Goal: Transaction & Acquisition: Purchase product/service

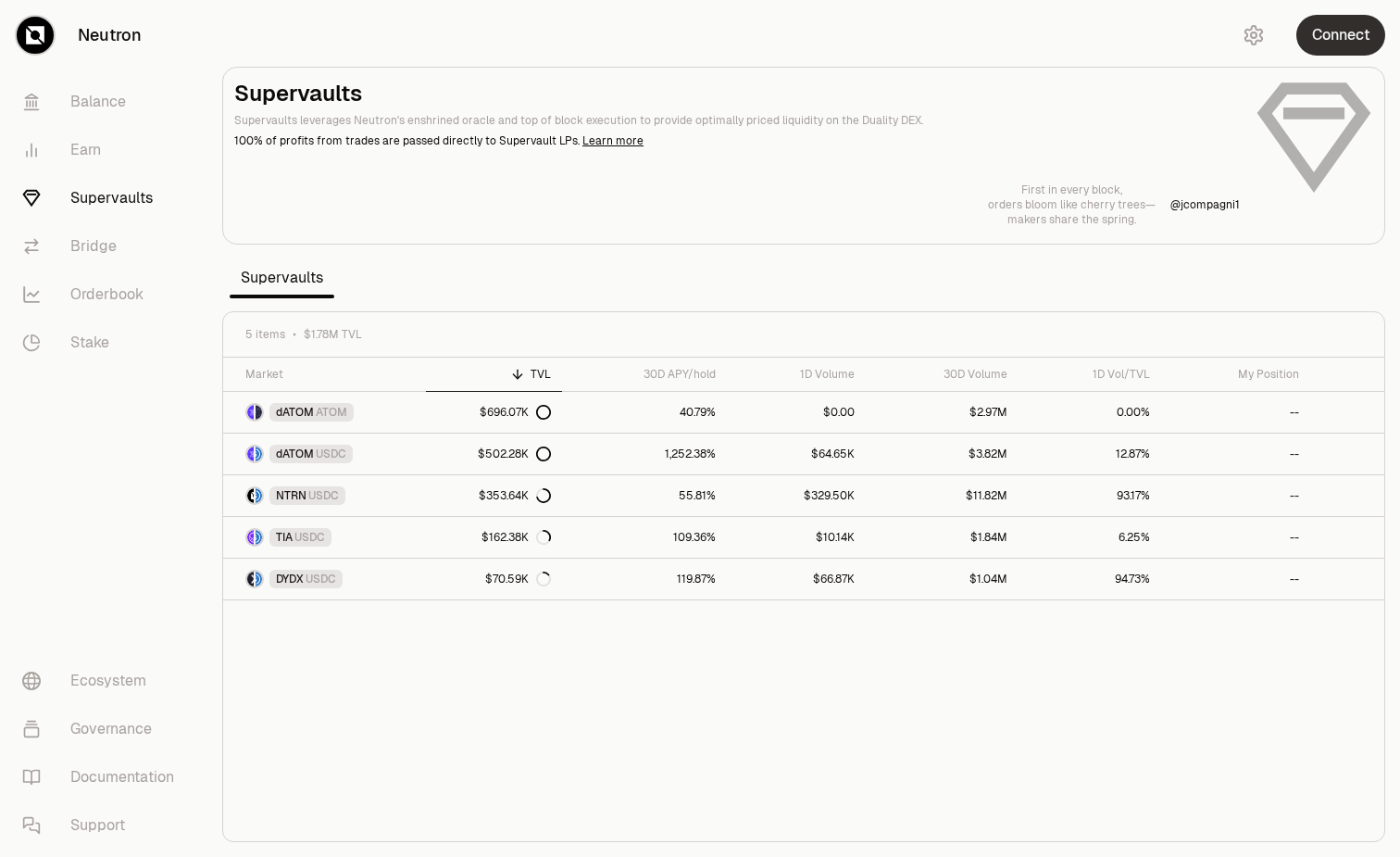
click at [1330, 42] on button "Connect" at bounding box center [1341, 35] width 89 height 40
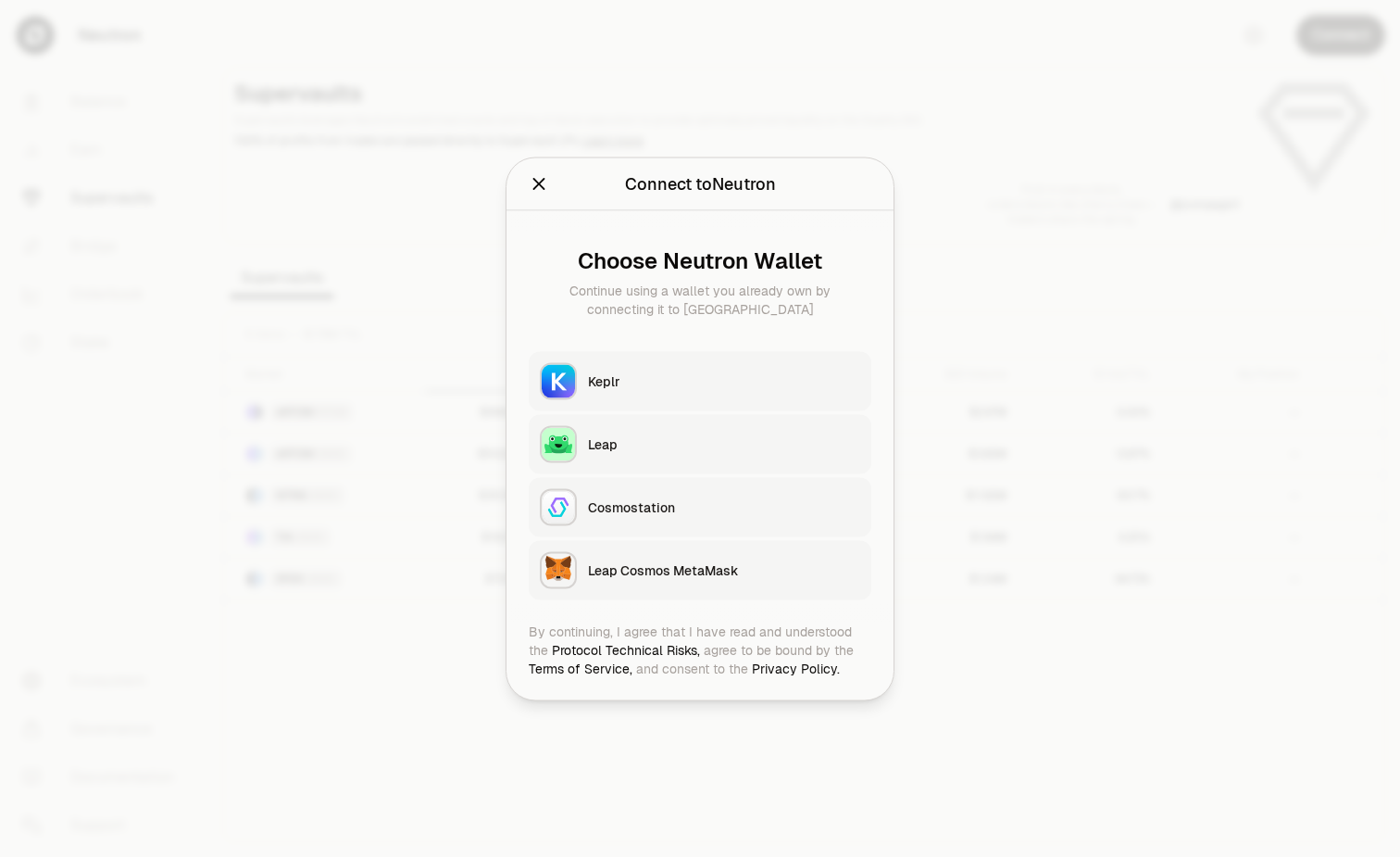
click at [640, 405] on button "Keplr" at bounding box center [700, 381] width 343 height 60
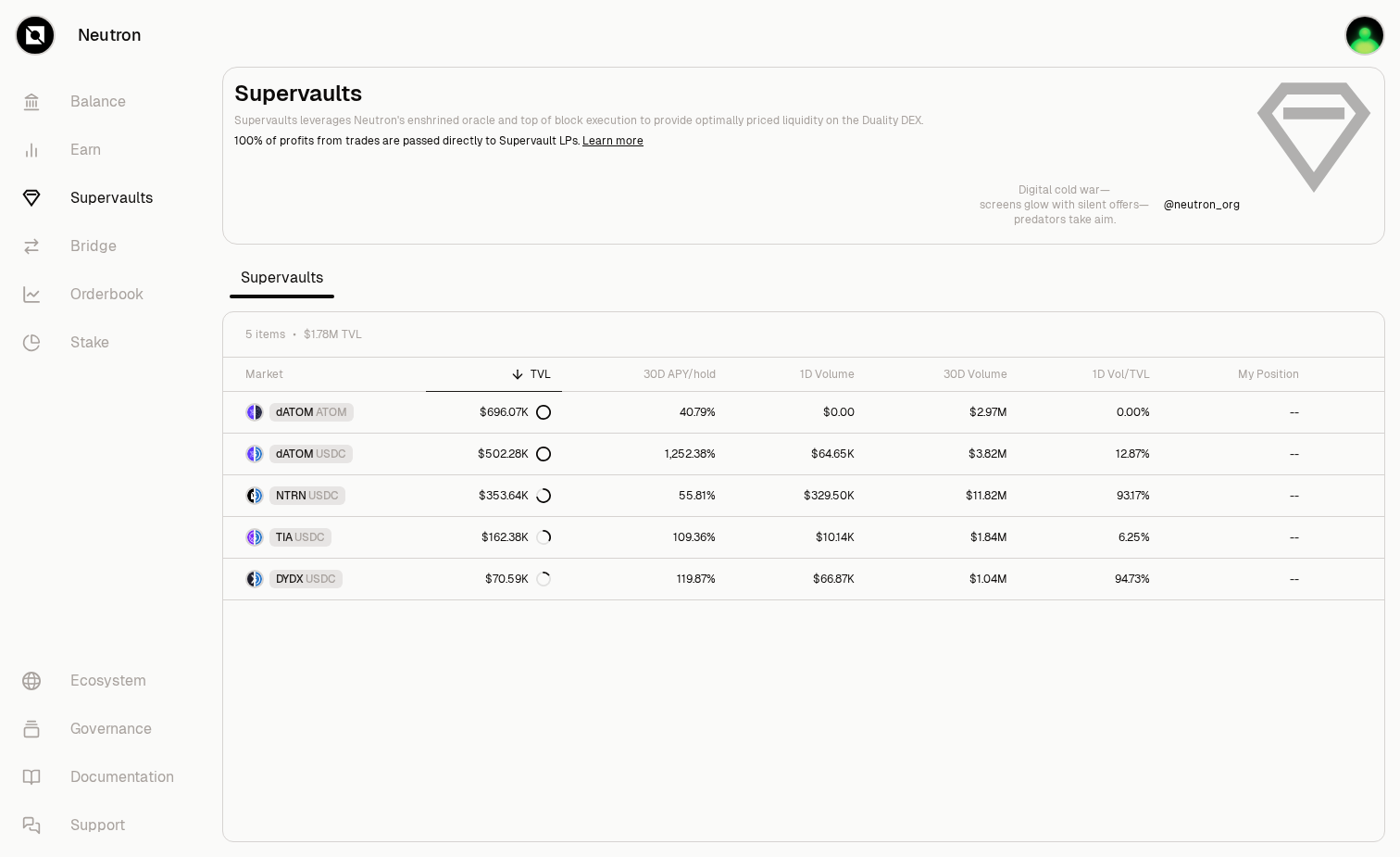
click at [851, 173] on div "Supervaults Supervaults leverages Neutron's enshrined oracle and top of block e…" at bounding box center [804, 153] width 1139 height 148
click at [336, 452] on span "USDC" at bounding box center [331, 453] width 31 height 14
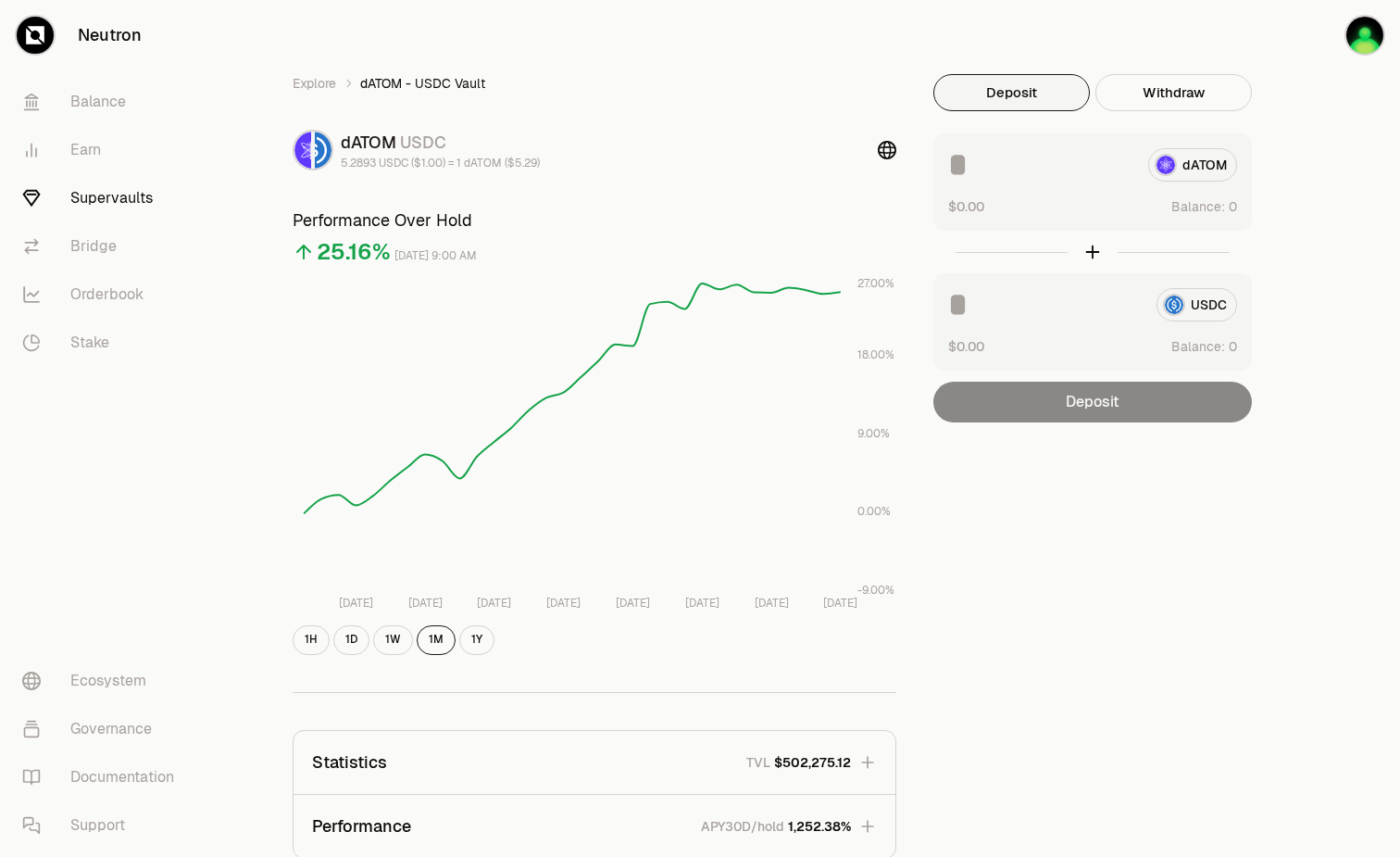
click at [1028, 102] on button "Deposit" at bounding box center [1012, 93] width 156 height 37
click at [107, 103] on link "Balance" at bounding box center [104, 102] width 193 height 48
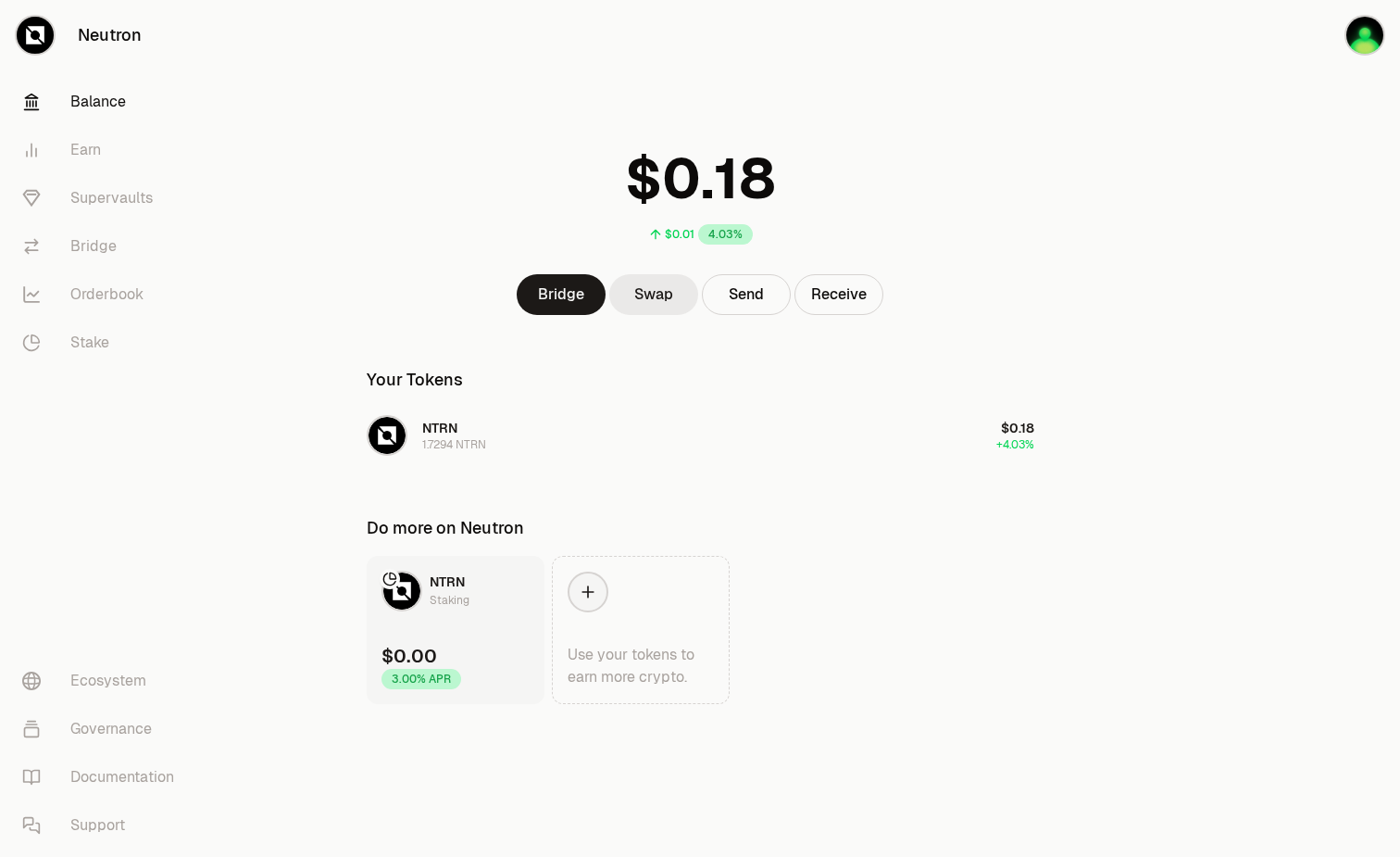
click at [673, 303] on link "Swap" at bounding box center [654, 295] width 89 height 40
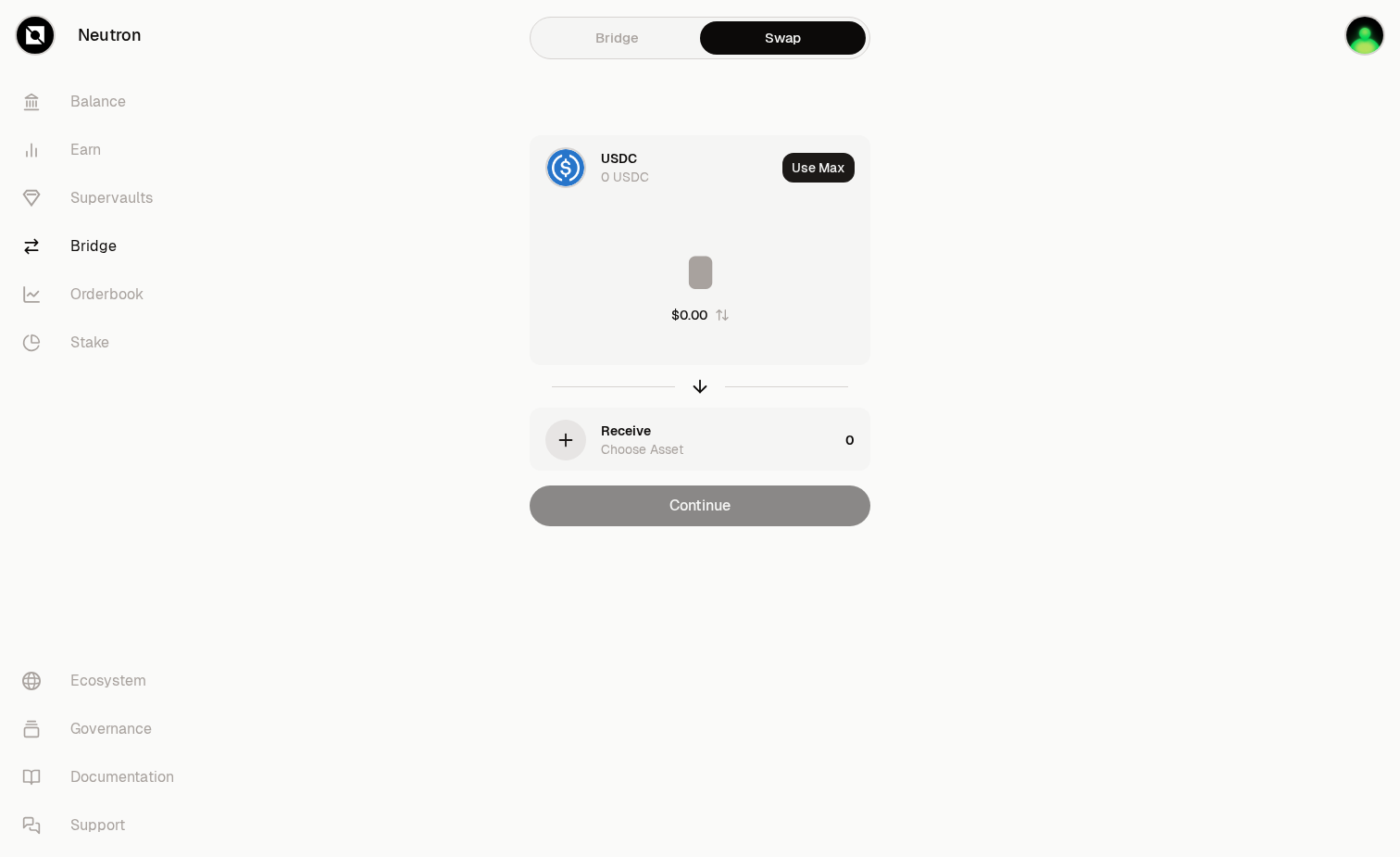
click at [590, 438] on div "Receive Choose Asset" at bounding box center [684, 440] width 307 height 63
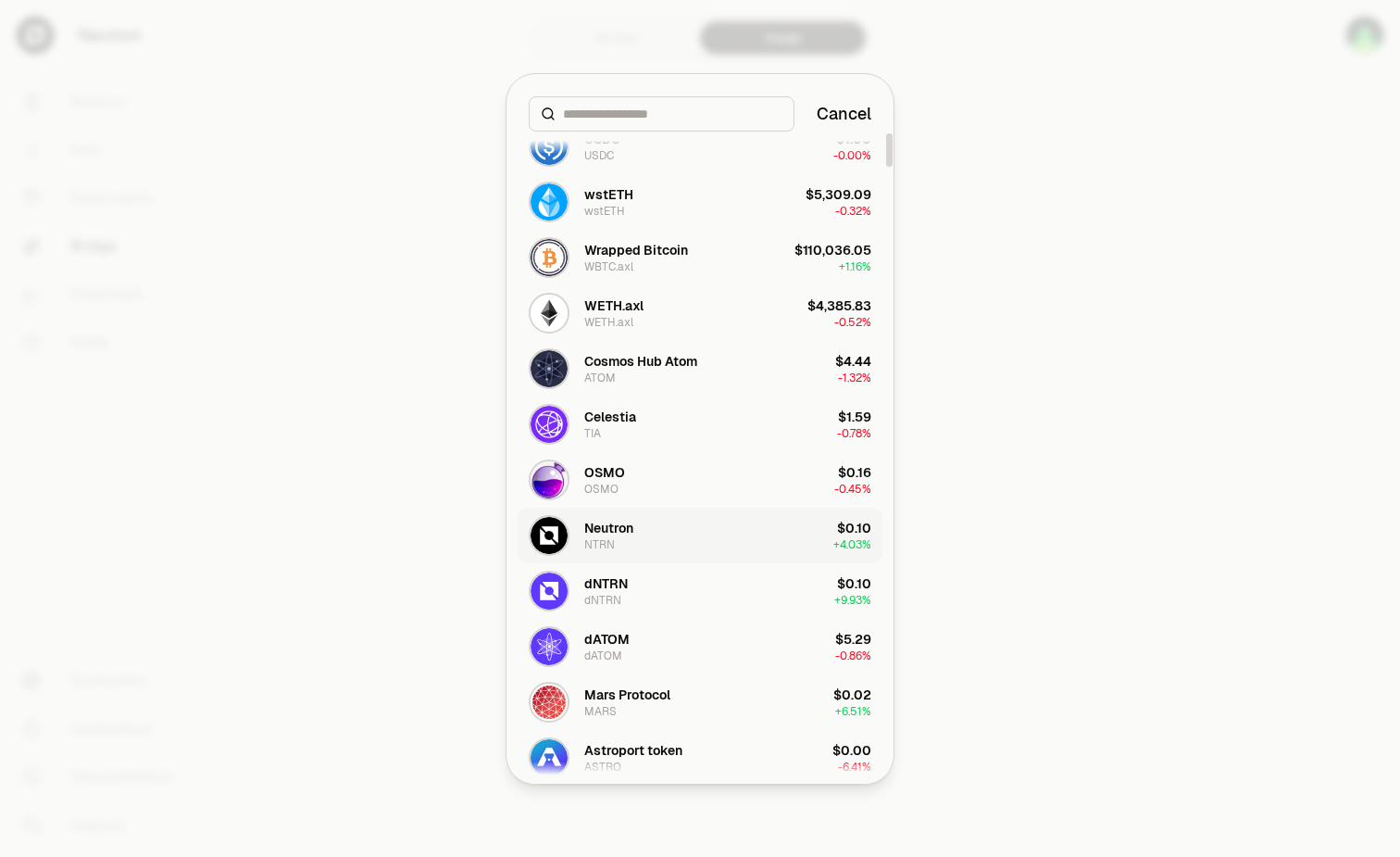
scroll to position [93, 0]
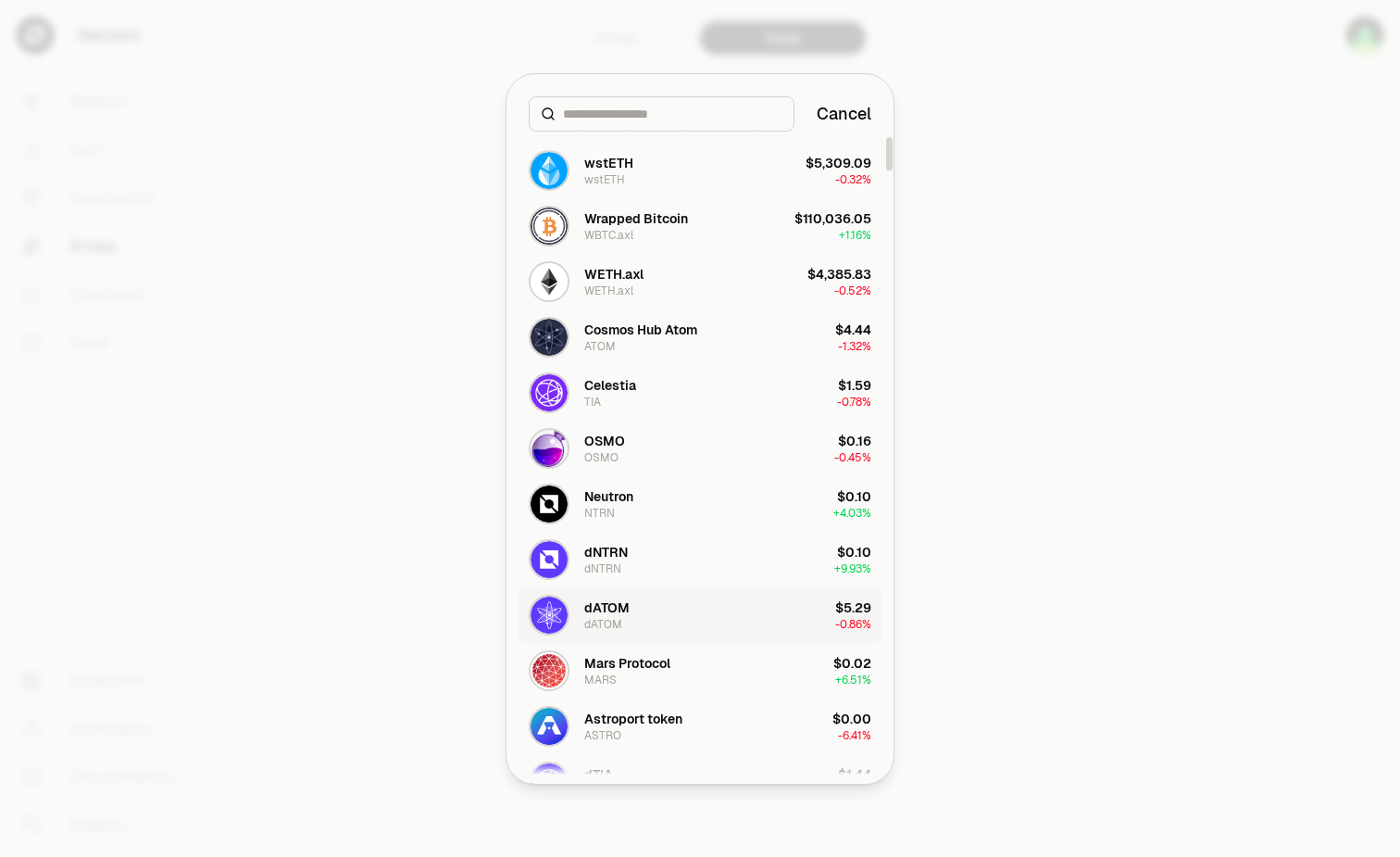
click at [637, 618] on button "dATOM dATOM $5.29 -0.86%" at bounding box center [700, 615] width 365 height 56
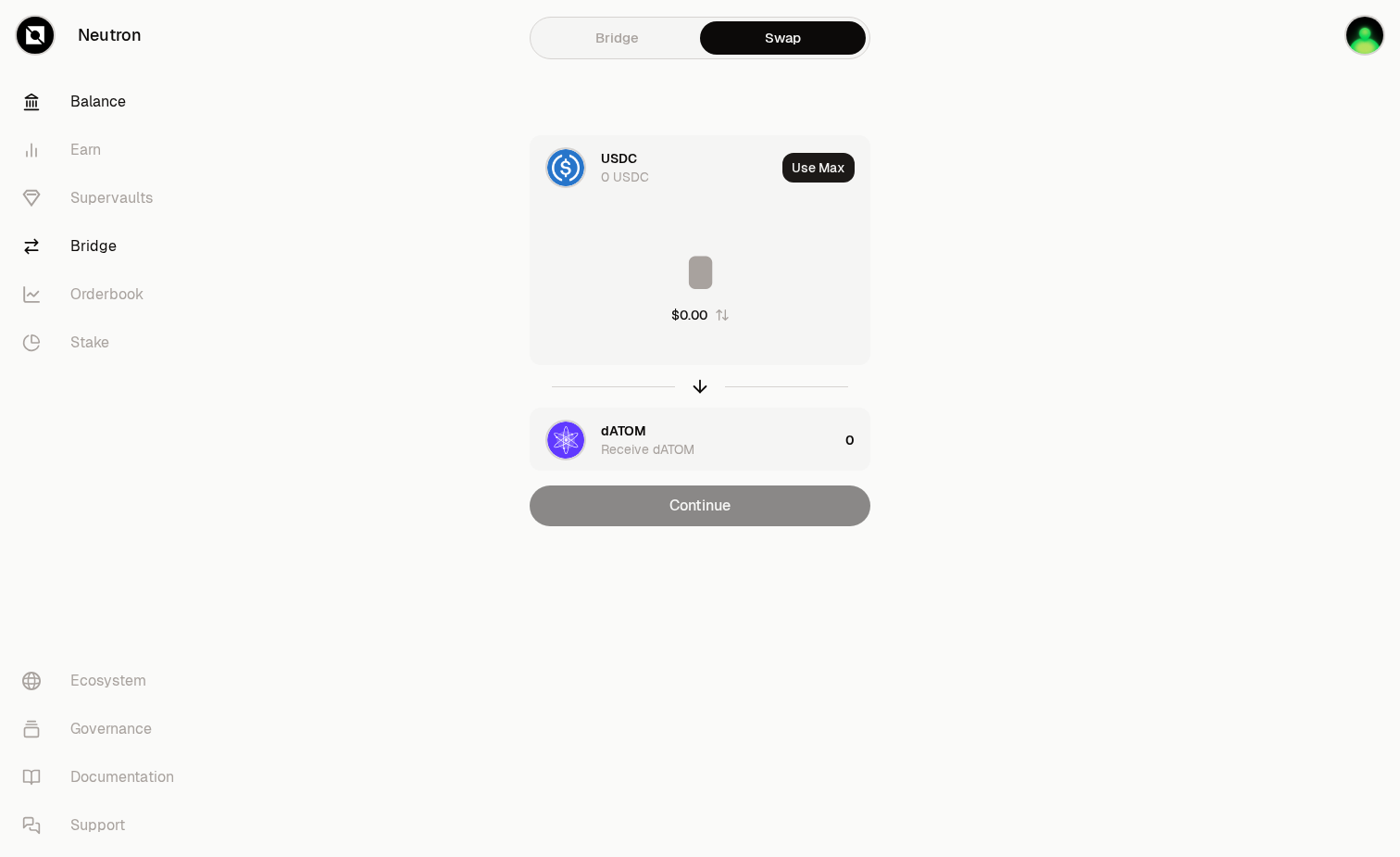
click at [103, 95] on link "Balance" at bounding box center [104, 102] width 193 height 48
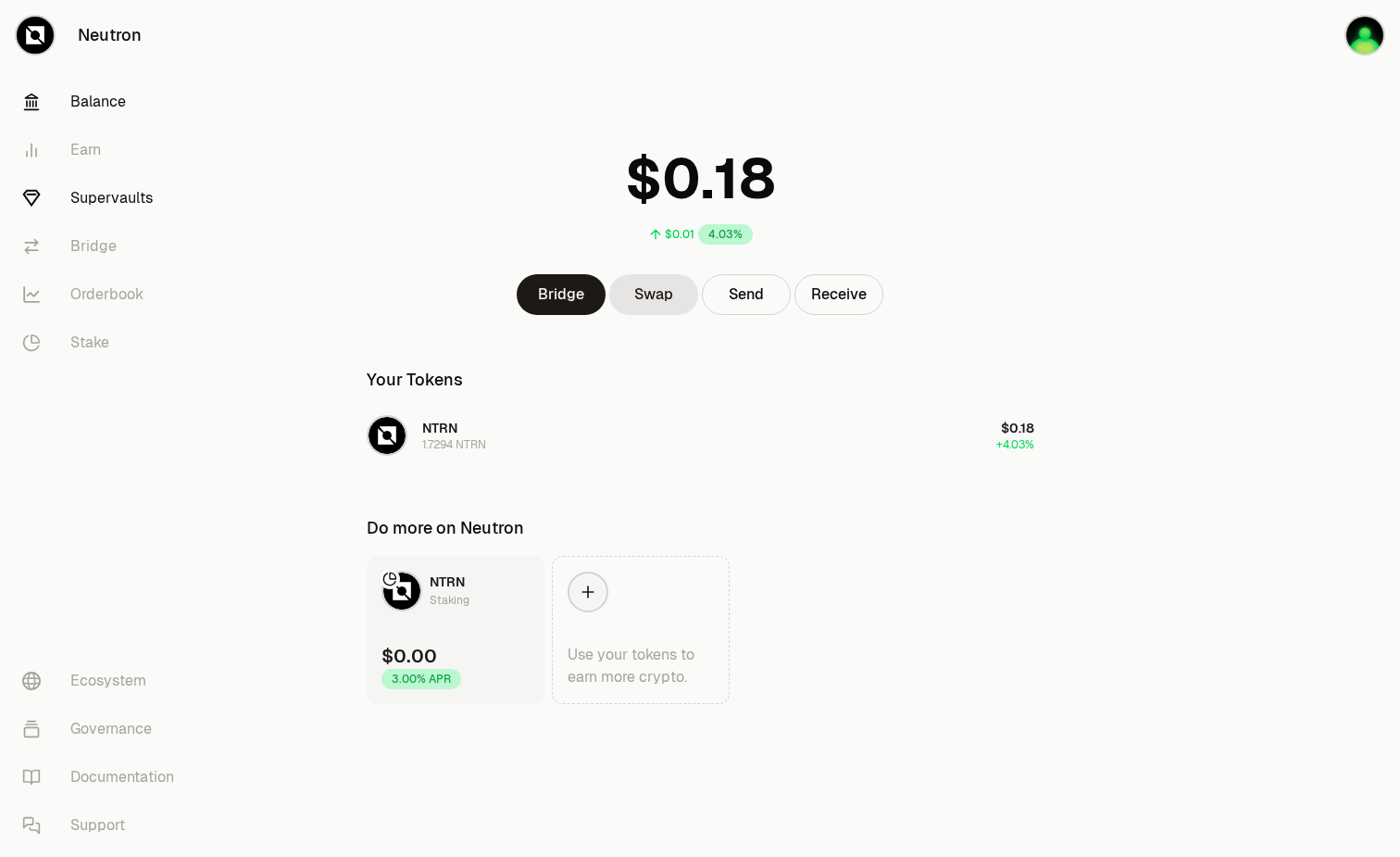
click at [93, 201] on link "Supervaults" at bounding box center [104, 199] width 193 height 48
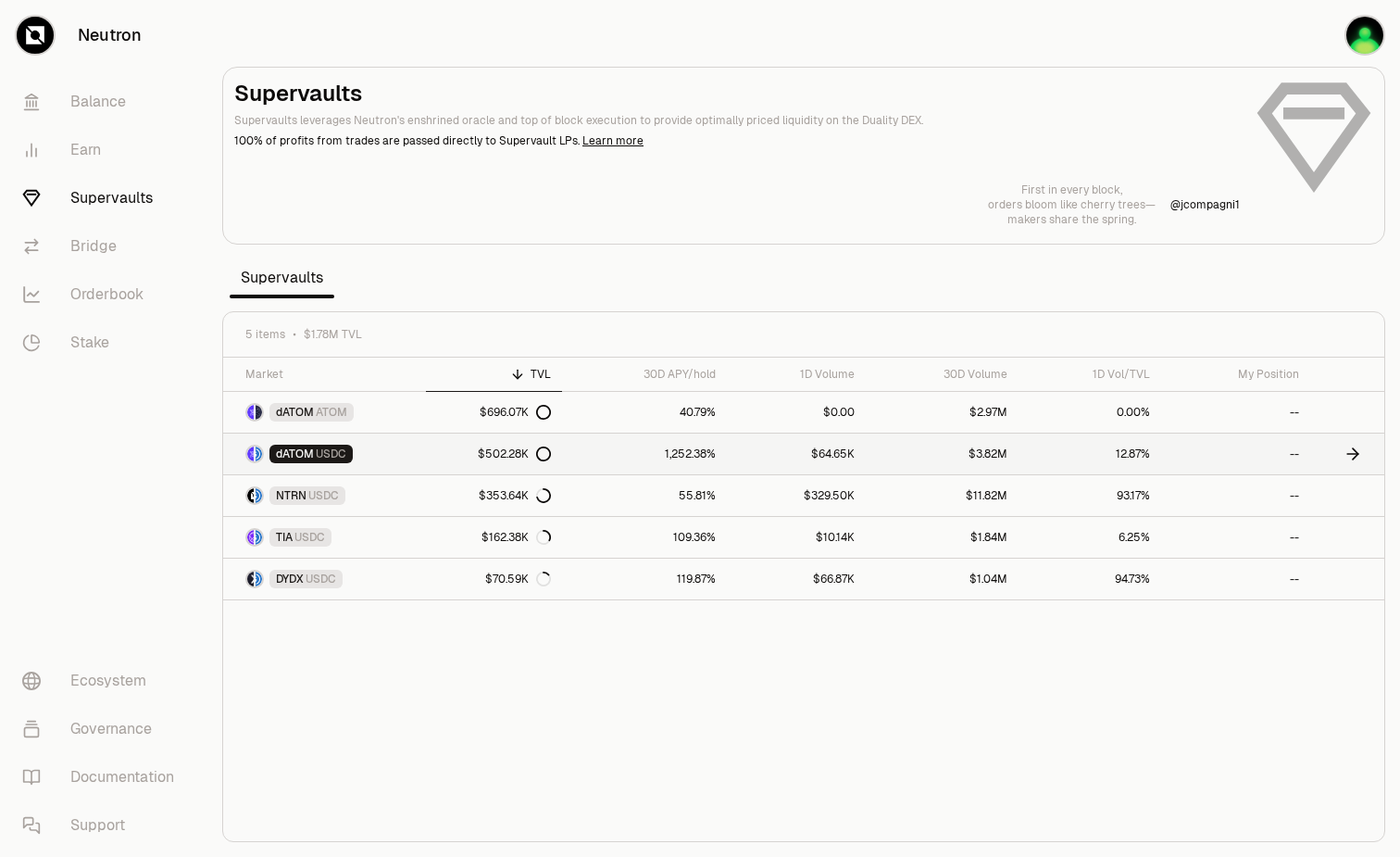
click at [333, 458] on span "USDC" at bounding box center [331, 453] width 31 height 14
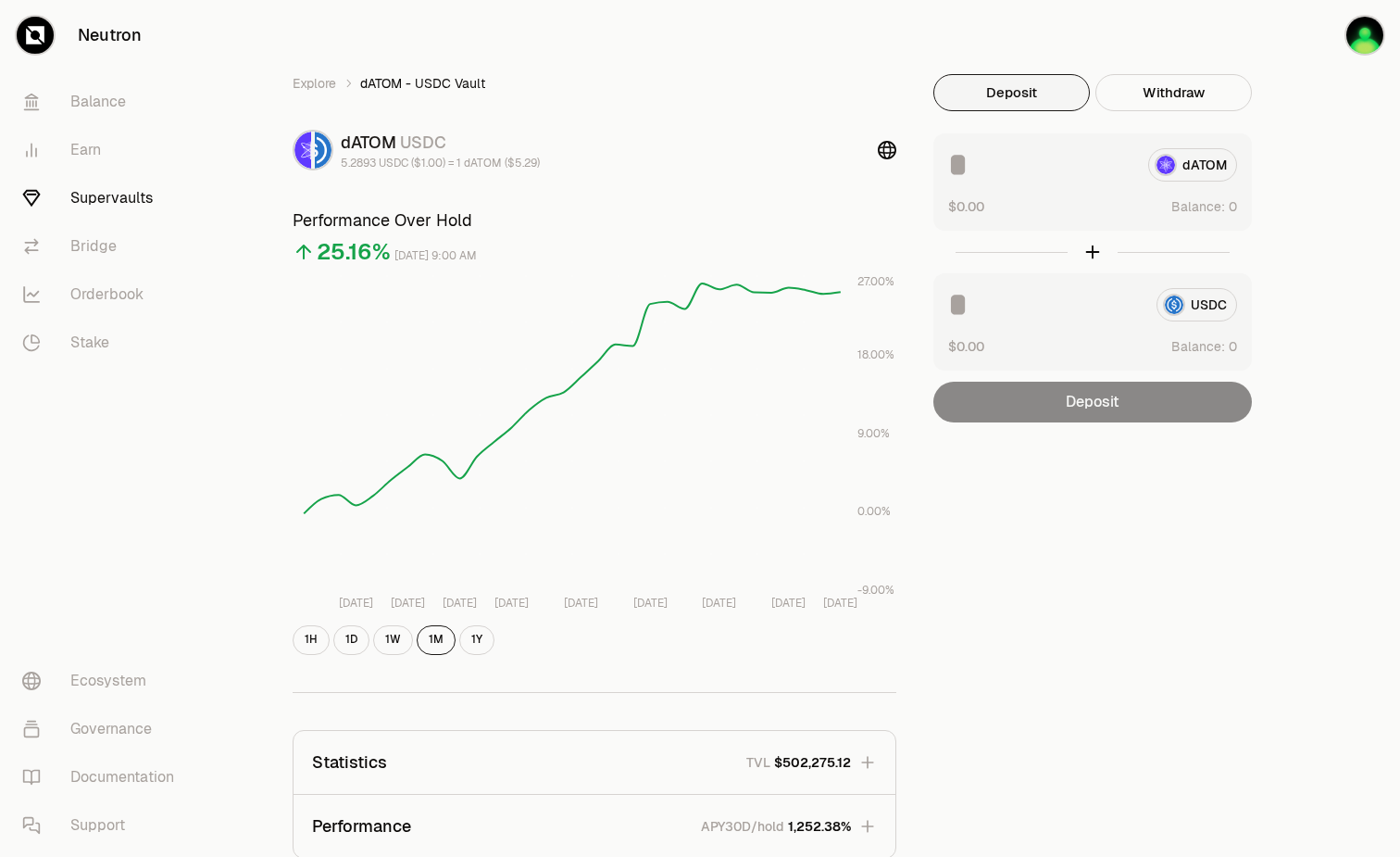
click at [1020, 94] on button "Deposit" at bounding box center [1012, 93] width 156 height 37
click at [1018, 82] on button "Deposit" at bounding box center [1012, 93] width 156 height 37
click at [75, 106] on link "Balance" at bounding box center [104, 102] width 193 height 48
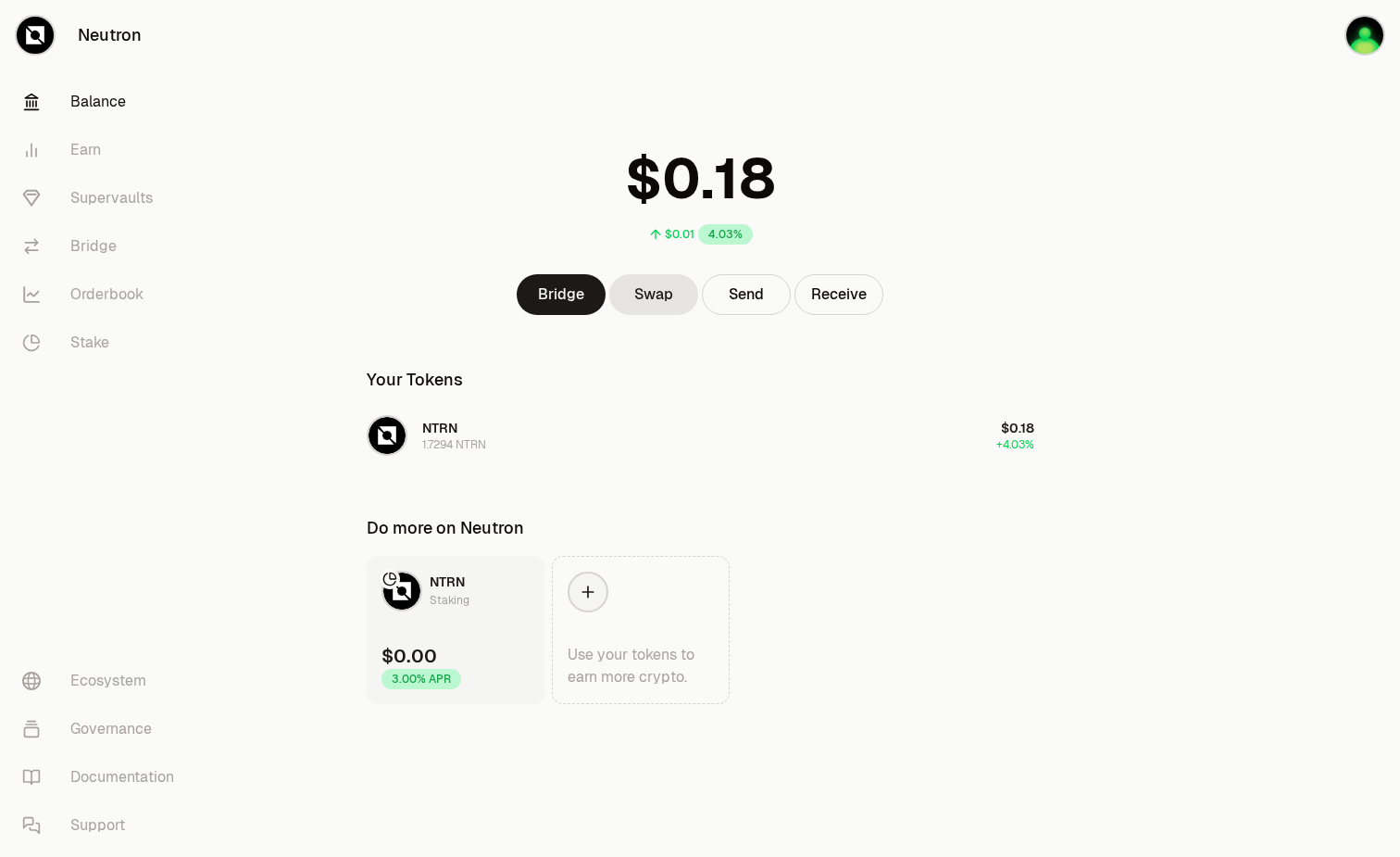
click at [100, 105] on link "Balance" at bounding box center [104, 102] width 193 height 48
click at [594, 584] on icon at bounding box center [588, 592] width 18 height 18
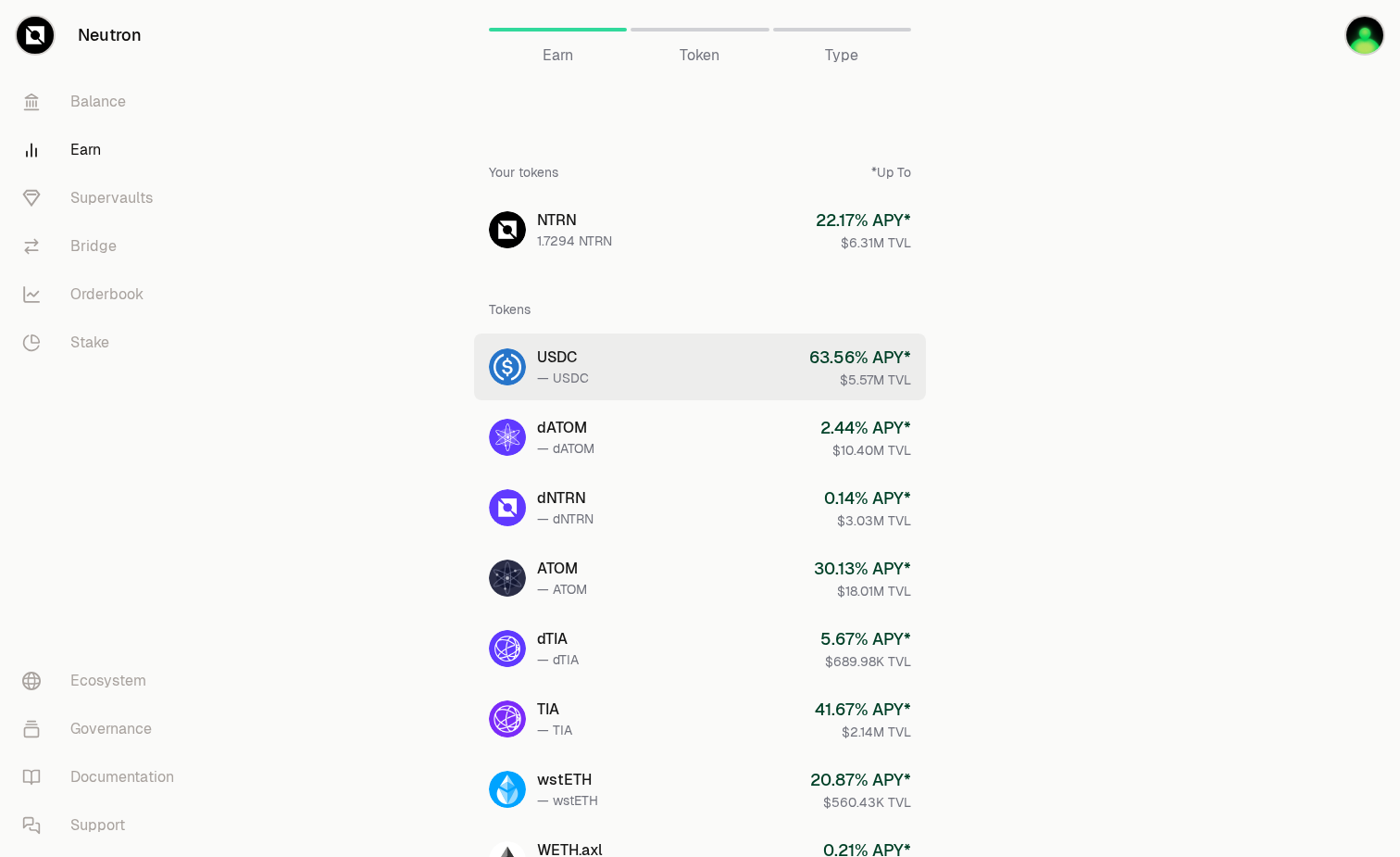
click at [639, 377] on link "USDC — USDC 63.56 % APY* $5.57M TVL" at bounding box center [700, 366] width 452 height 67
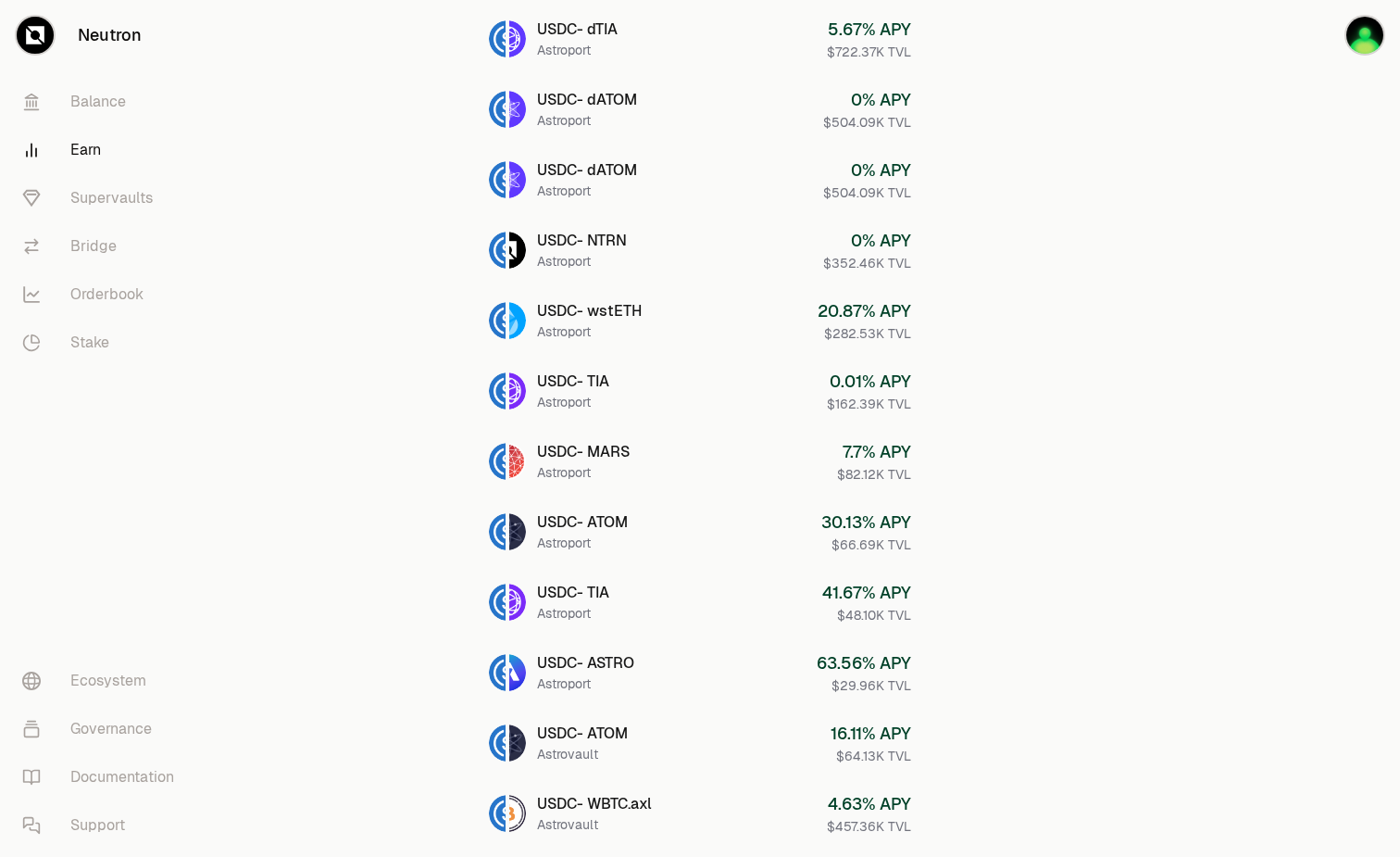
scroll to position [588, 0]
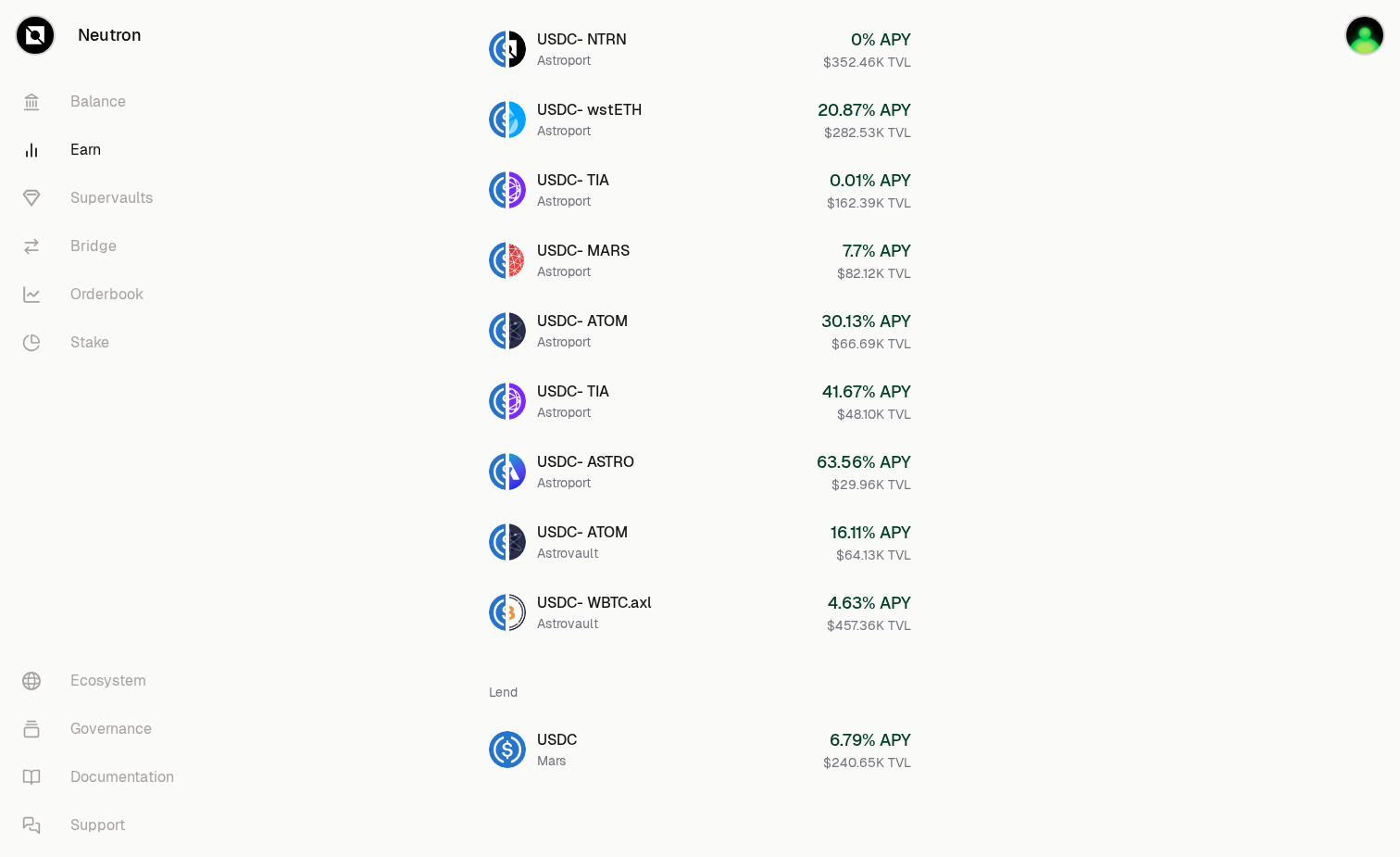
click at [399, 707] on div "USDC Earn USDC Type Provide Liquidity Lending Provide liquidity USDC - dATOM As…" at bounding box center [700, 135] width 712 height 1446
click at [106, 108] on link "Balance" at bounding box center [104, 102] width 193 height 48
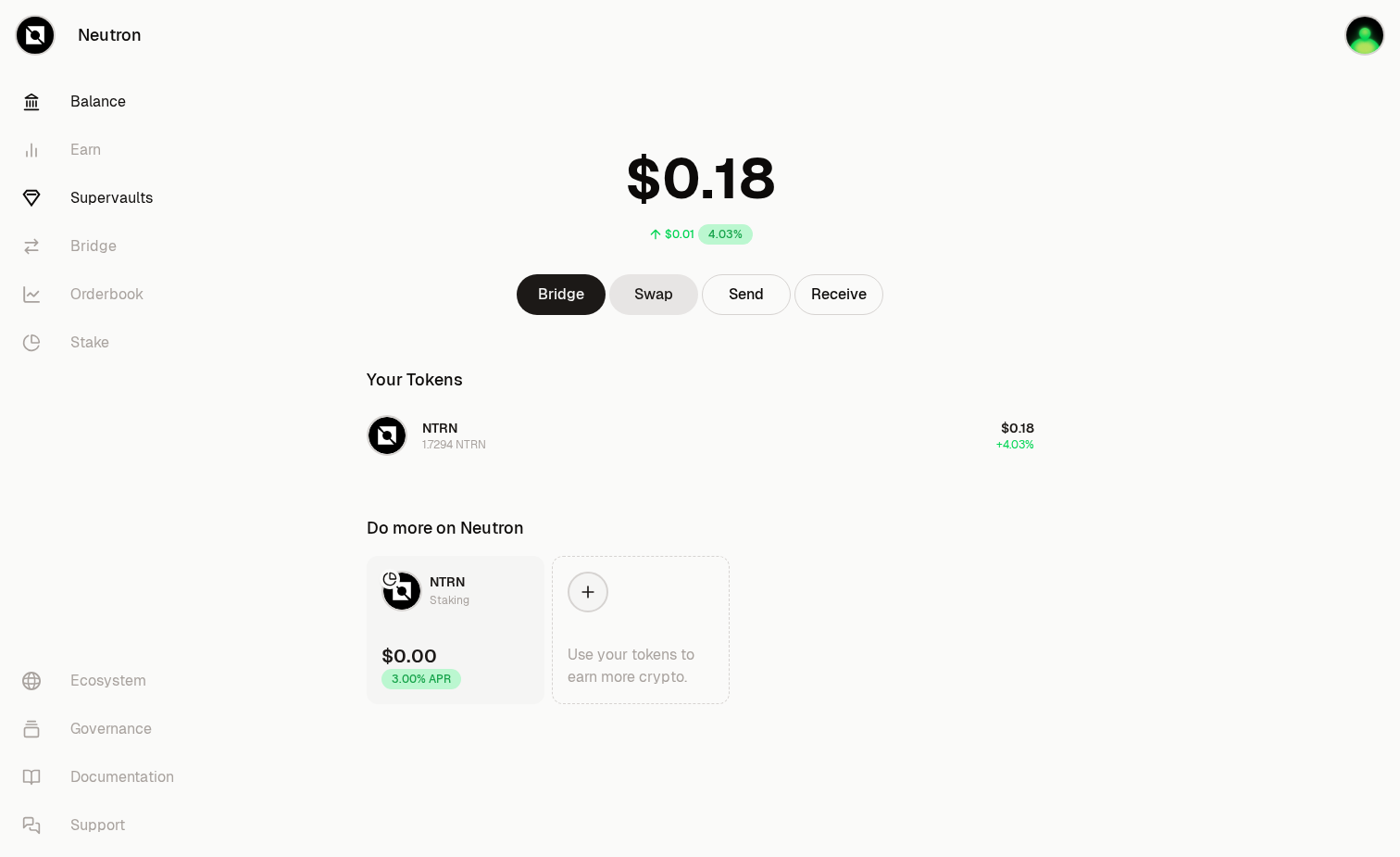
click at [118, 205] on link "Supervaults" at bounding box center [104, 199] width 193 height 48
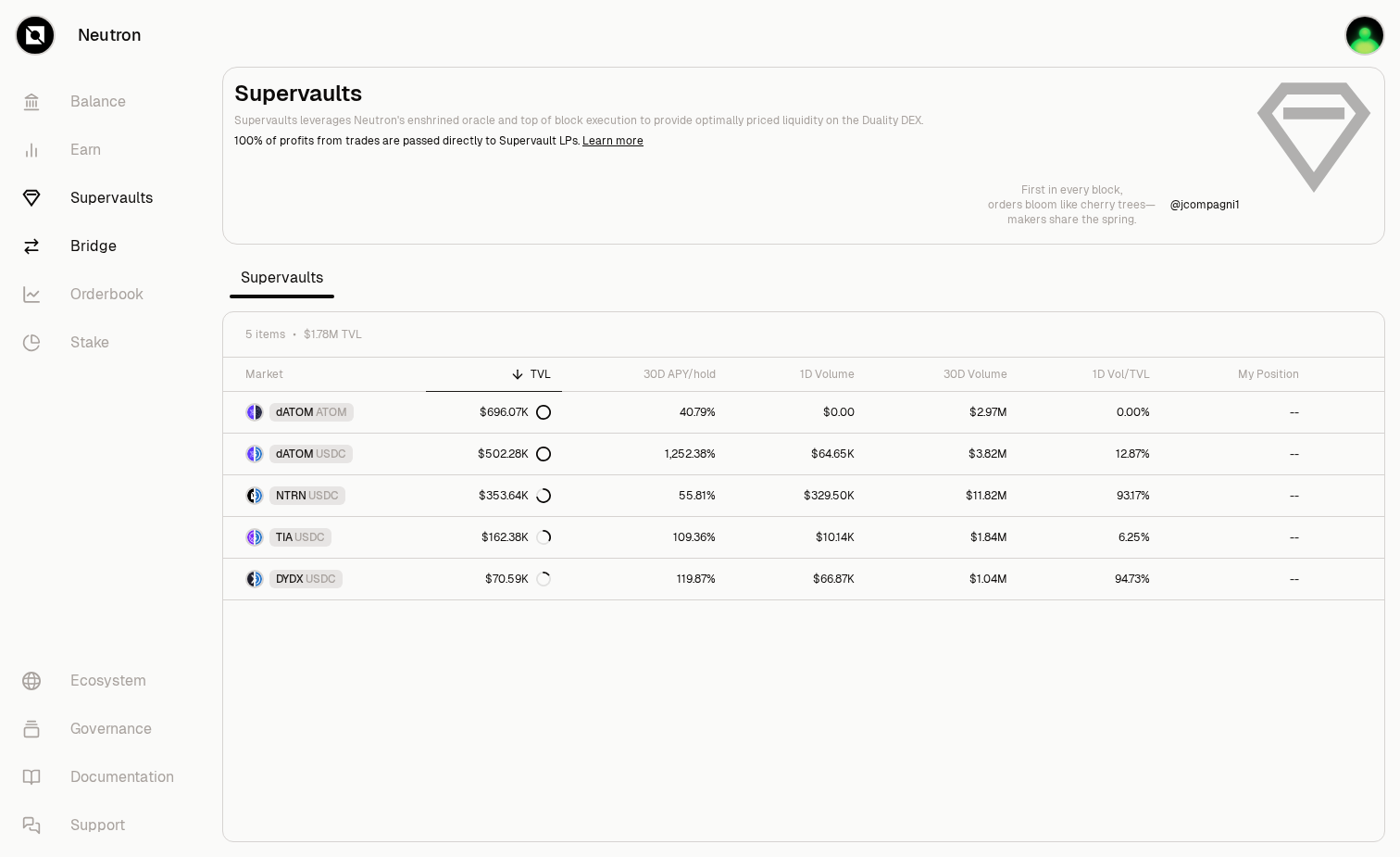
click at [97, 246] on link "Bridge" at bounding box center [104, 247] width 193 height 48
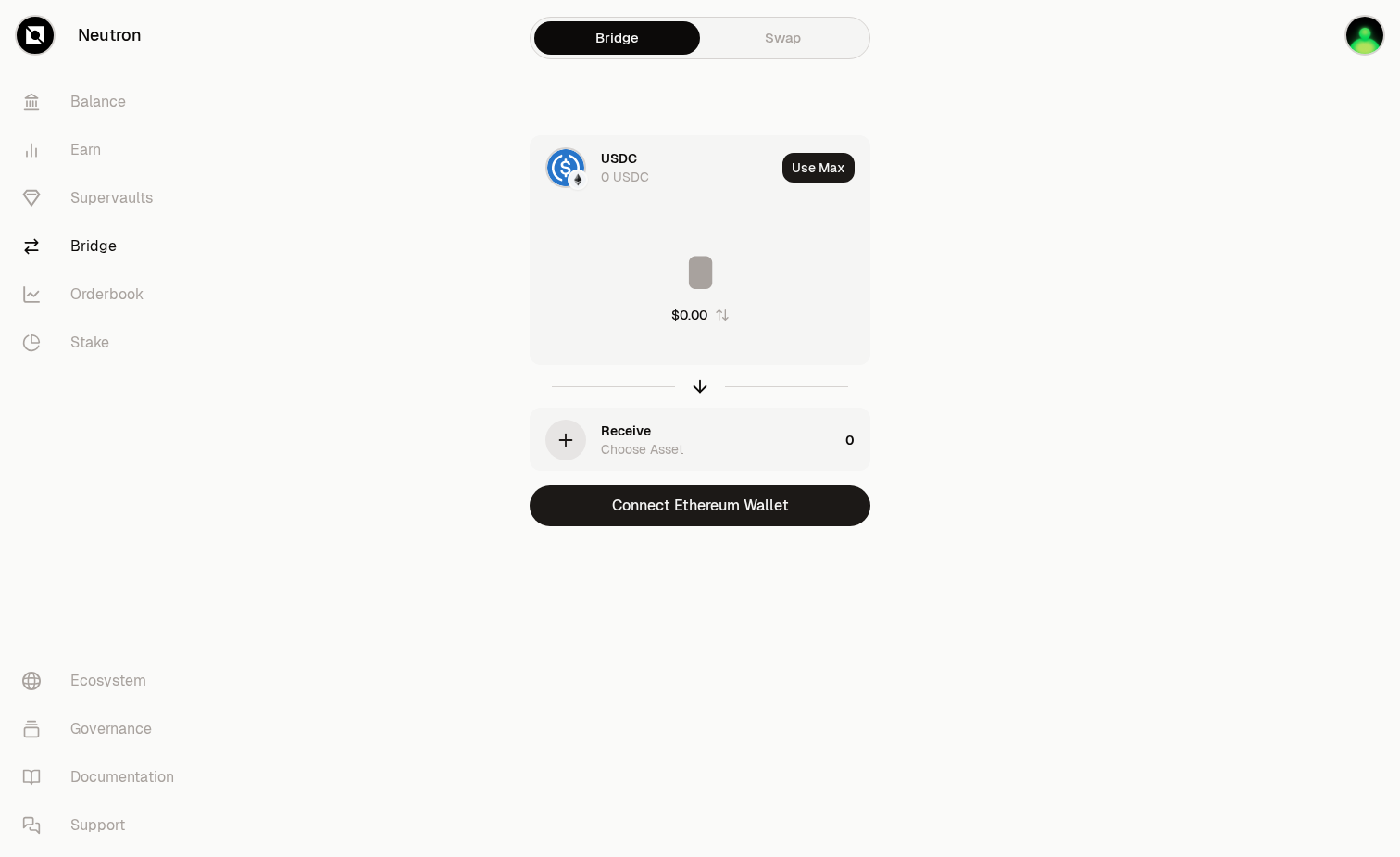
click at [811, 42] on link "Swap" at bounding box center [783, 38] width 166 height 34
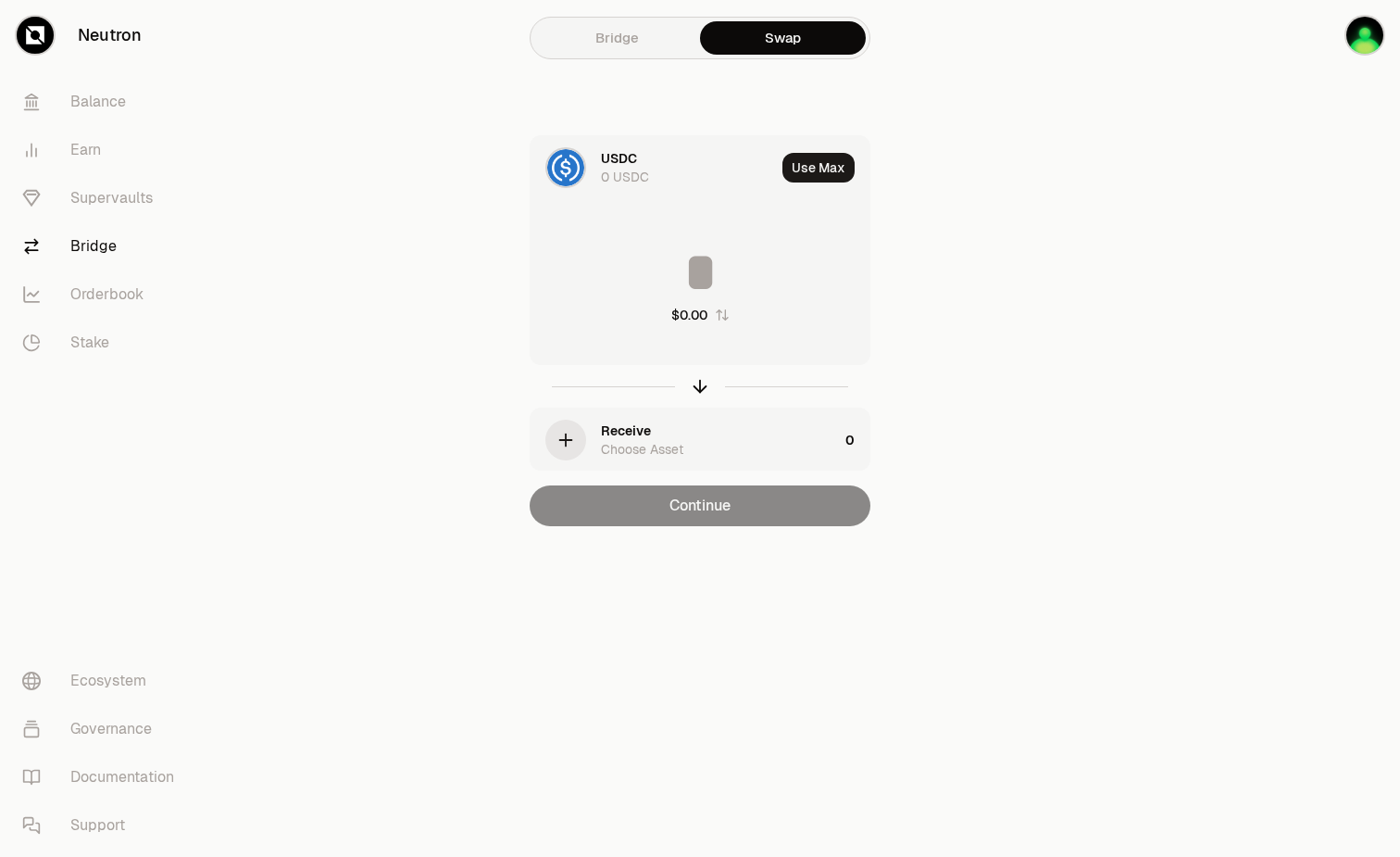
click at [652, 164] on div "USDC 0 USDC" at bounding box center [688, 168] width 174 height 37
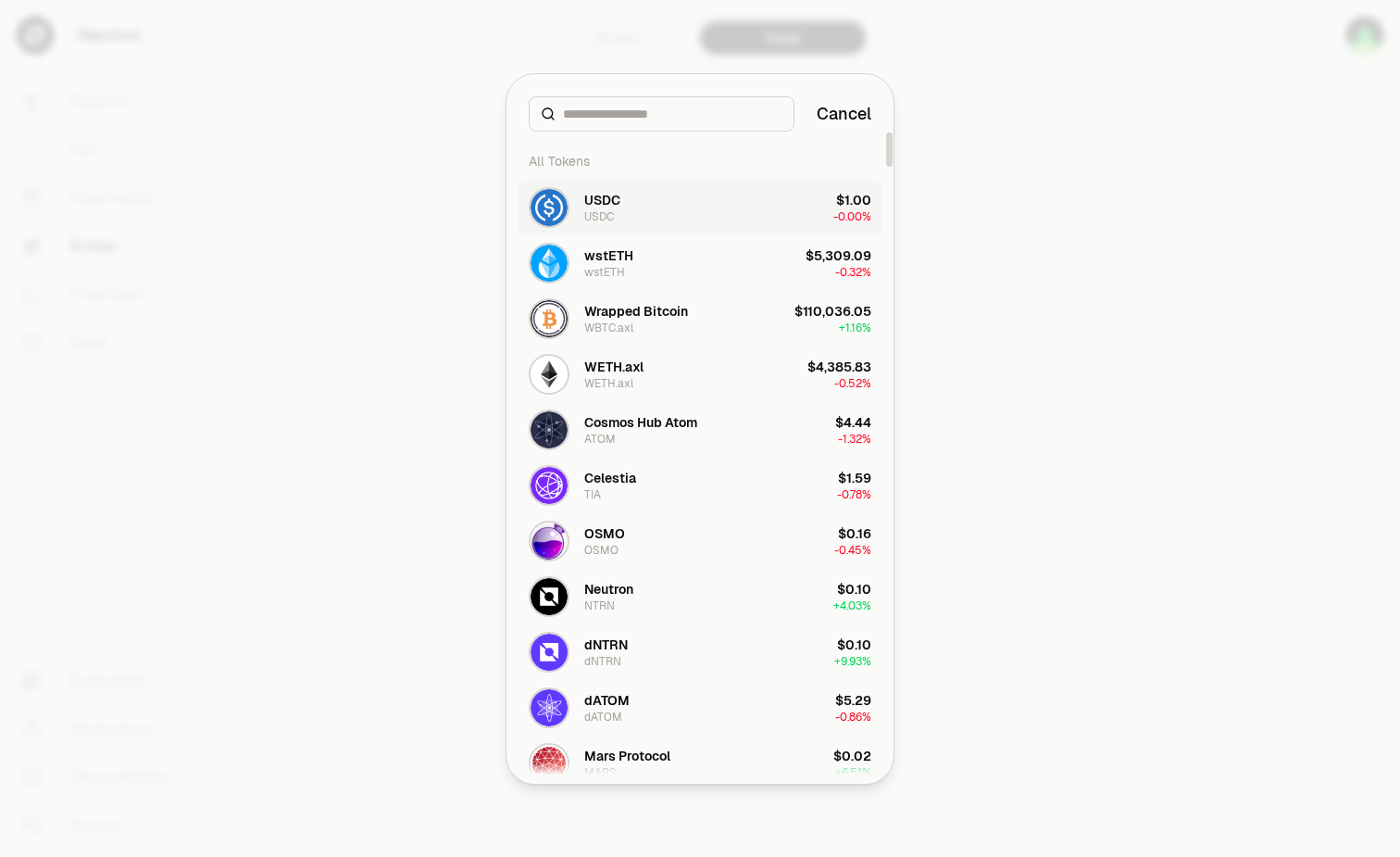
click at [726, 202] on button "USDC USDC $1.00 -0.00%" at bounding box center [700, 207] width 365 height 56
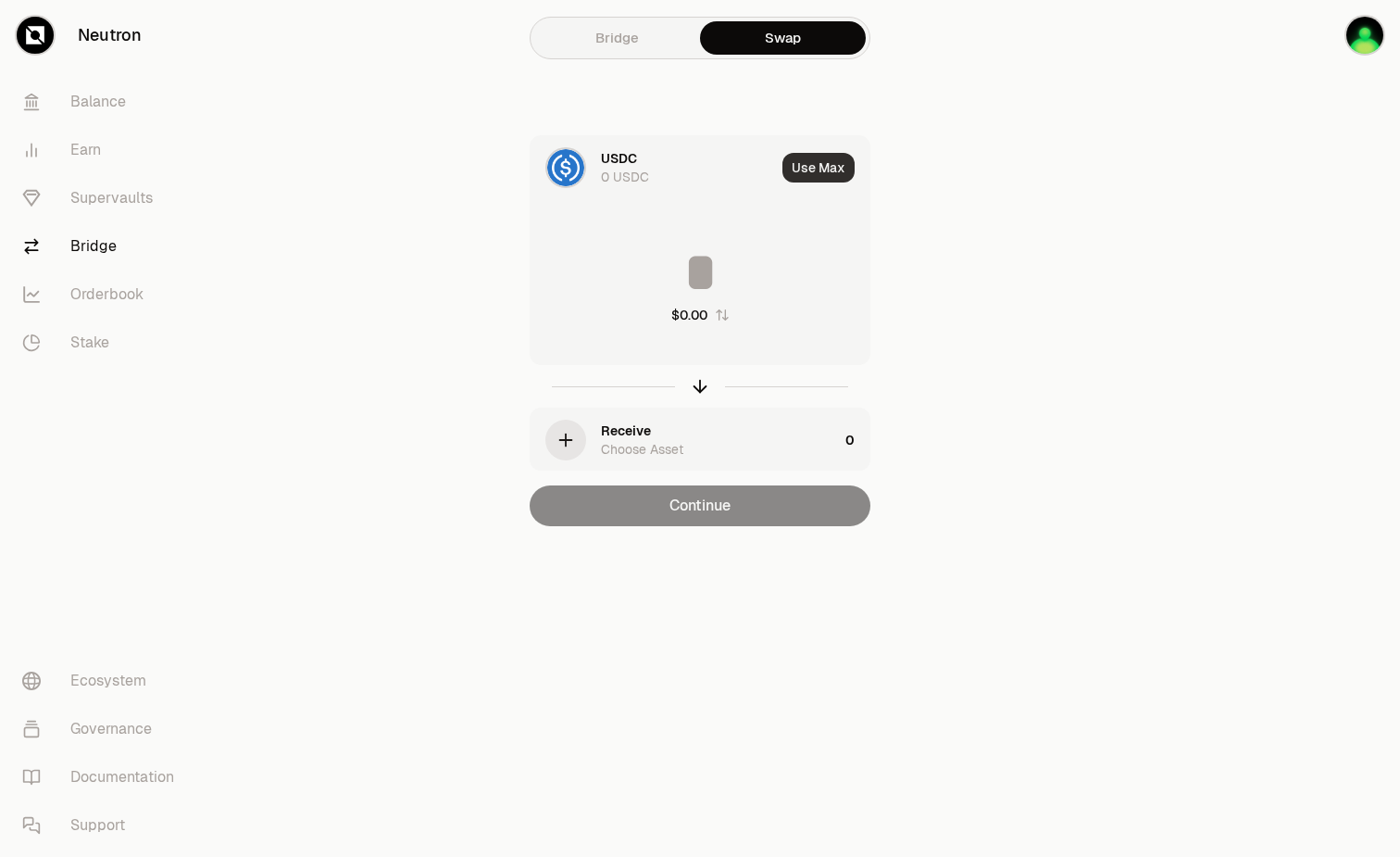
click at [837, 168] on button "Use Max" at bounding box center [818, 168] width 72 height 30
type input "*"
click at [117, 202] on link "Supervaults" at bounding box center [104, 199] width 193 height 48
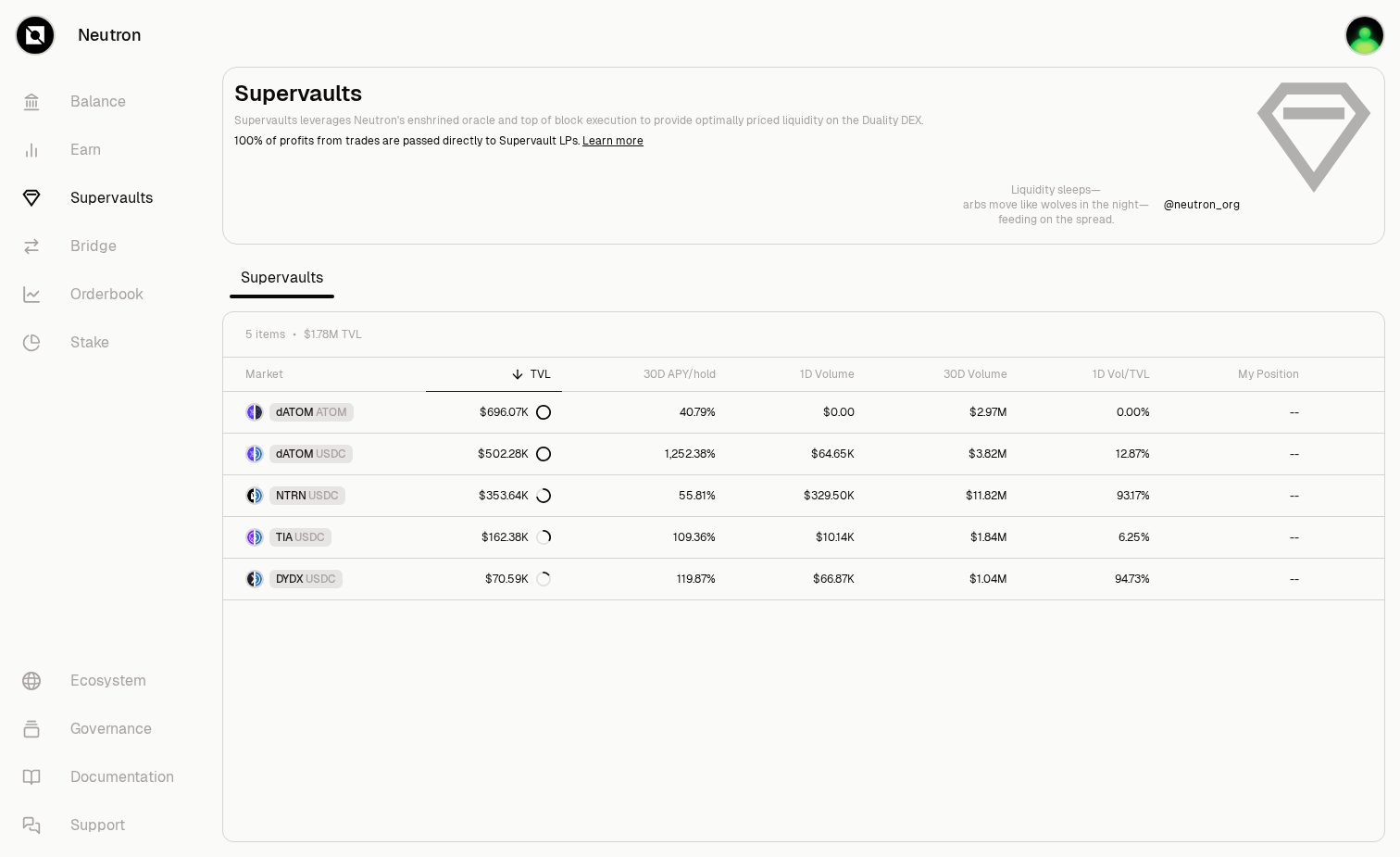
click at [835, 198] on div "Liquidity sleeps— arbs move like wolves in the night— feeding on the spread. @ …" at bounding box center [804, 204] width 1139 height 44
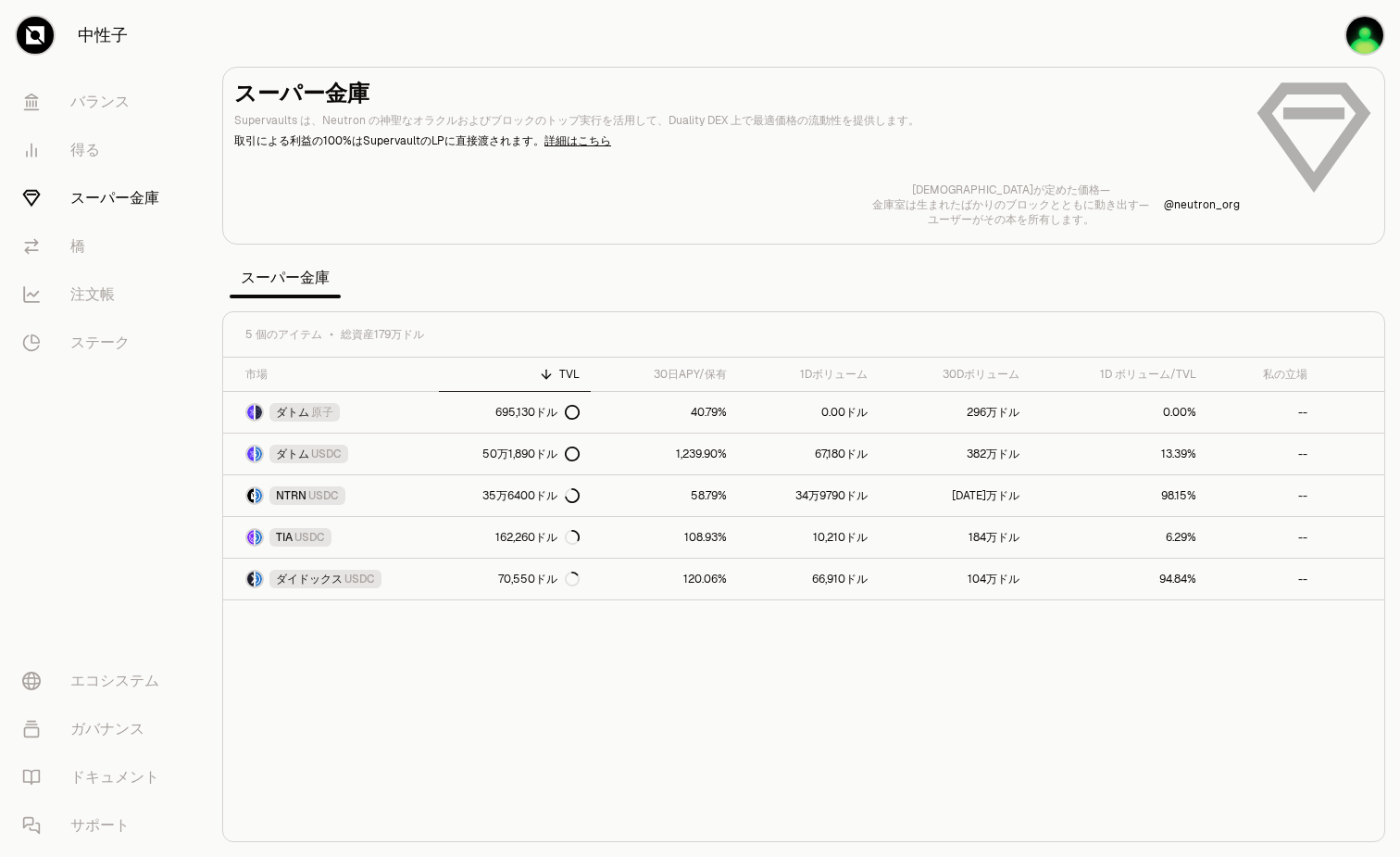
click at [1037, 154] on div "スーパー金庫 Supervaults は、Neutron の神聖なオラクルおよびブロックのトップ実行を活用して、Duality DEX 上で最適価格の流動性を…" at bounding box center [804, 153] width 1139 height 148
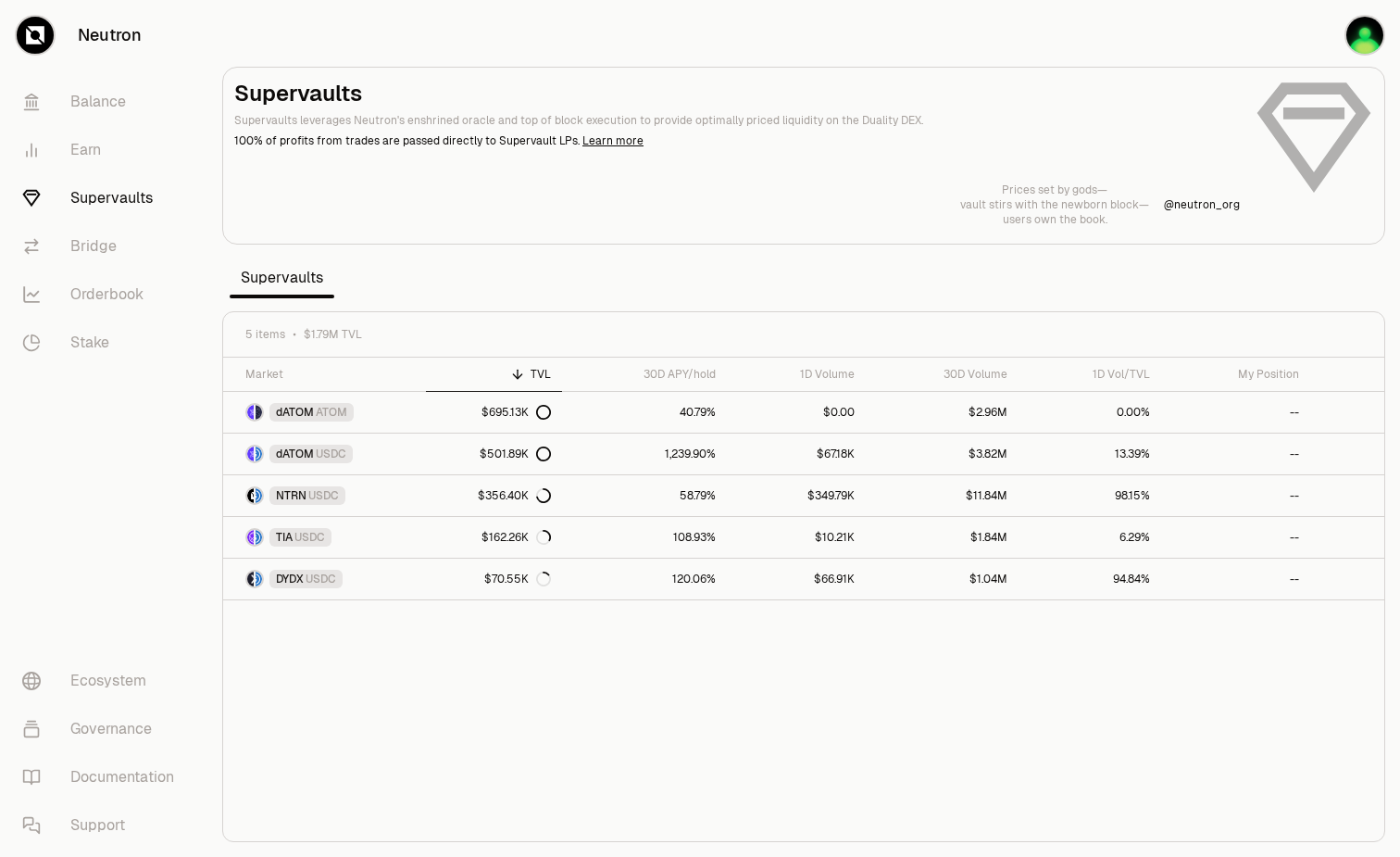
click at [627, 61] on section "Supervaults Supervaults leverages Neutron's enshrined oracle and top of block e…" at bounding box center [804, 428] width 1193 height 857
click at [728, 204] on div "First in every block, orders bloom like cherry trees— makers share the spring. …" at bounding box center [804, 204] width 1139 height 44
click at [1356, 32] on img "button" at bounding box center [1365, 35] width 37 height 37
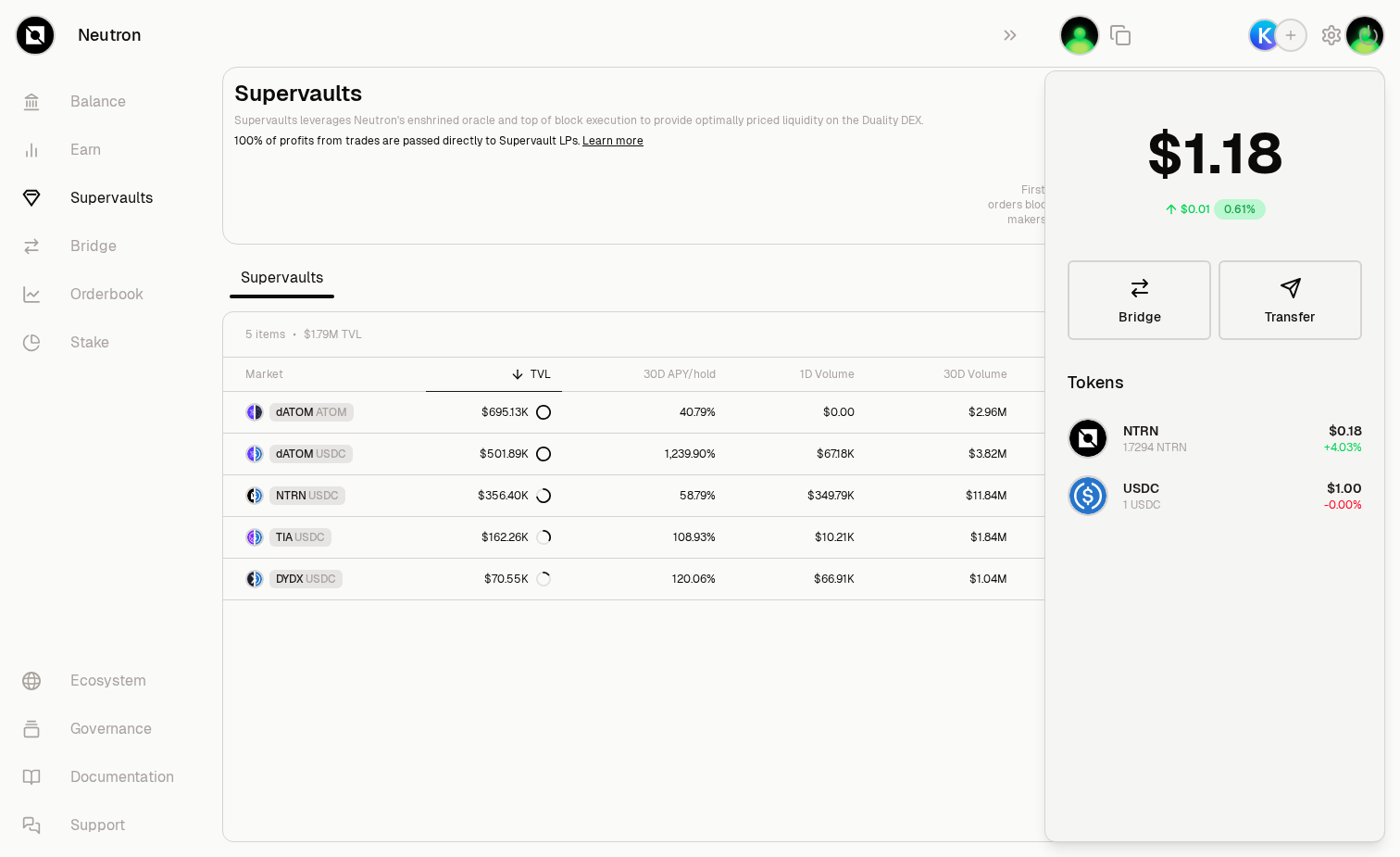
click at [903, 156] on div "Supervaults Supervaults leverages Neutron's enshrined oracle and top of block e…" at bounding box center [804, 153] width 1139 height 148
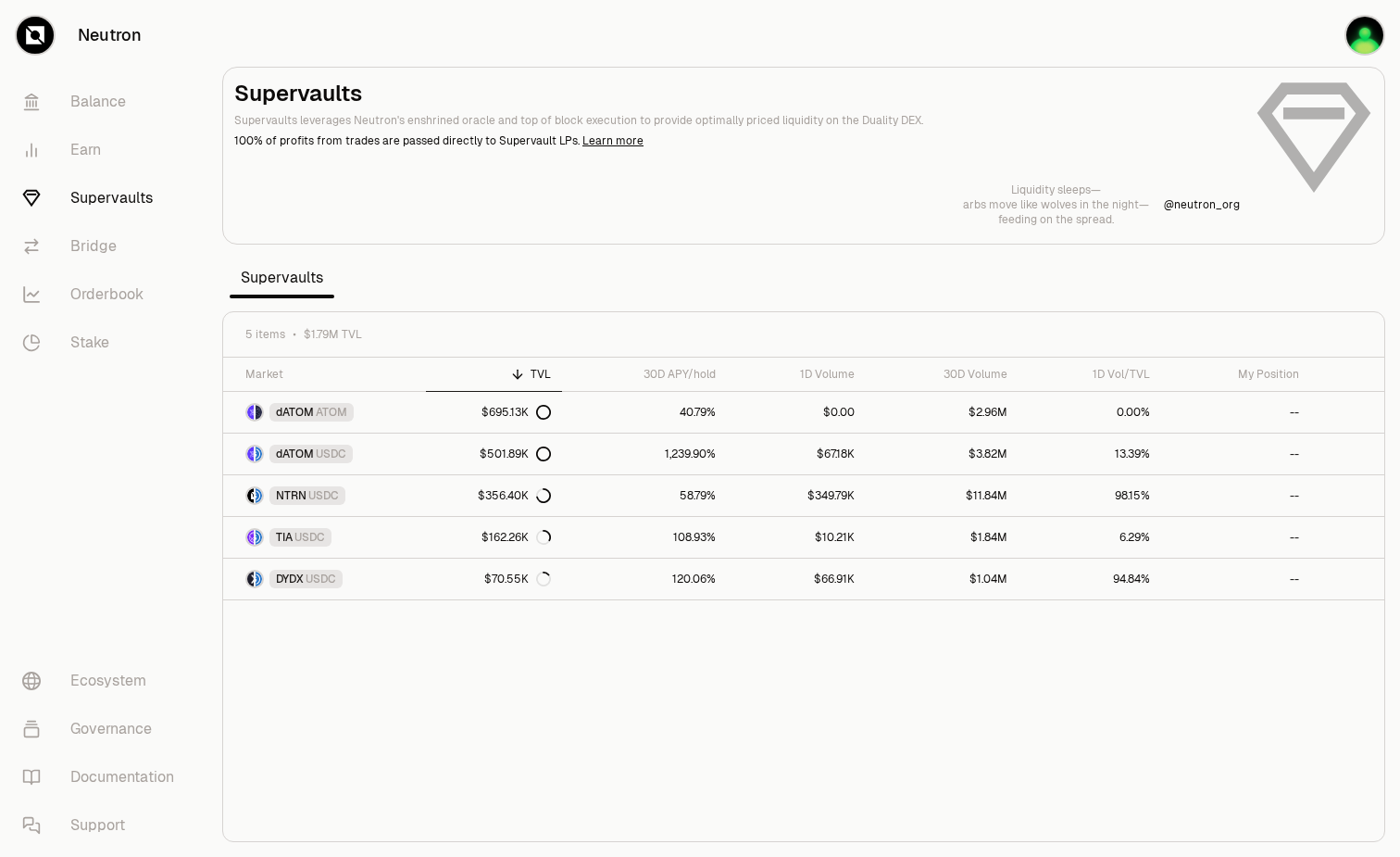
click at [652, 158] on div "Supervaults Supervaults leverages Neutron's enshrined oracle and top of block e…" at bounding box center [804, 153] width 1139 height 148
click at [1349, 38] on img "button" at bounding box center [1365, 35] width 37 height 37
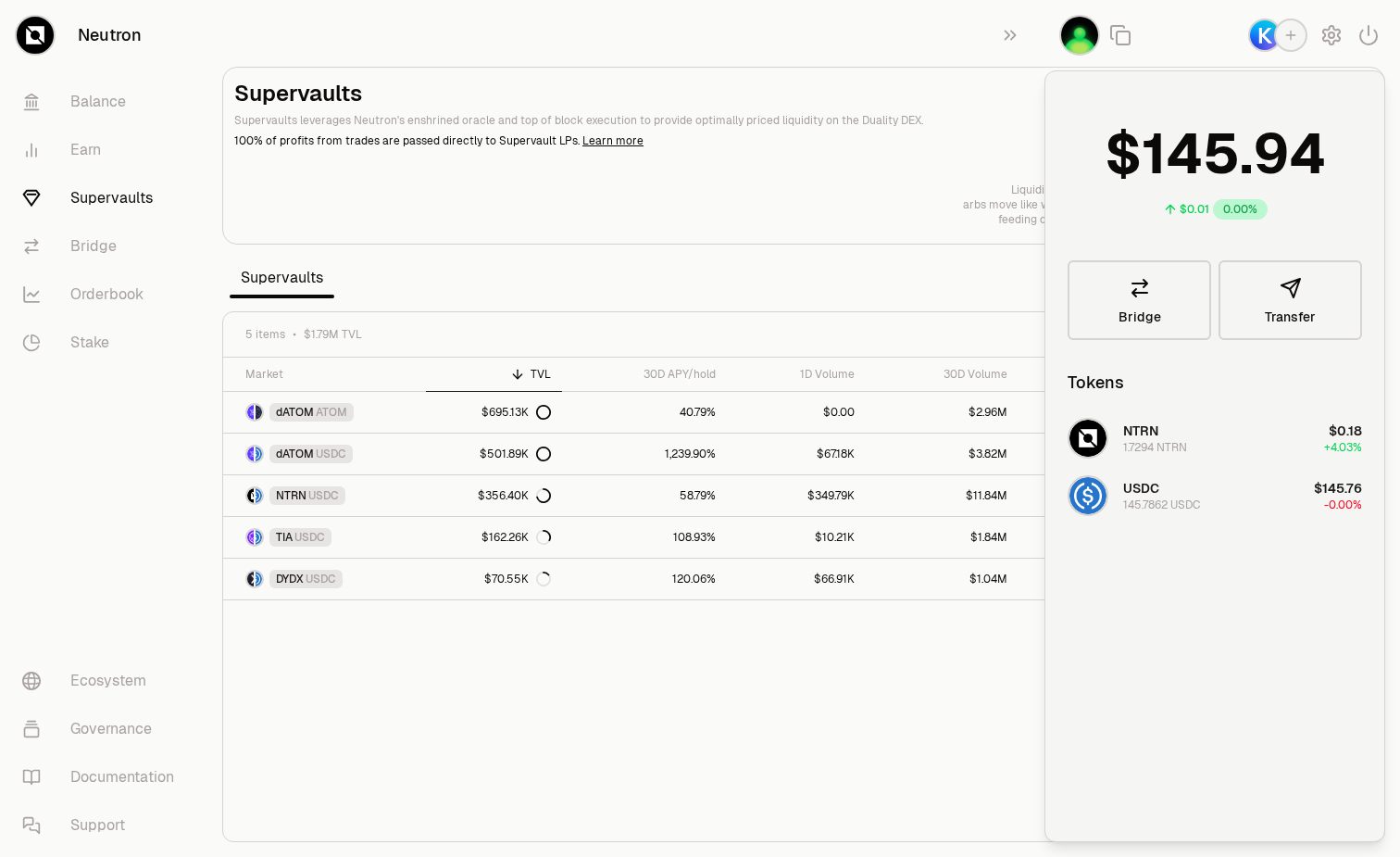
click at [644, 252] on section "Supervaults Supervaults leverages Neutron's enshrined oracle and top of block e…" at bounding box center [804, 428] width 1193 height 857
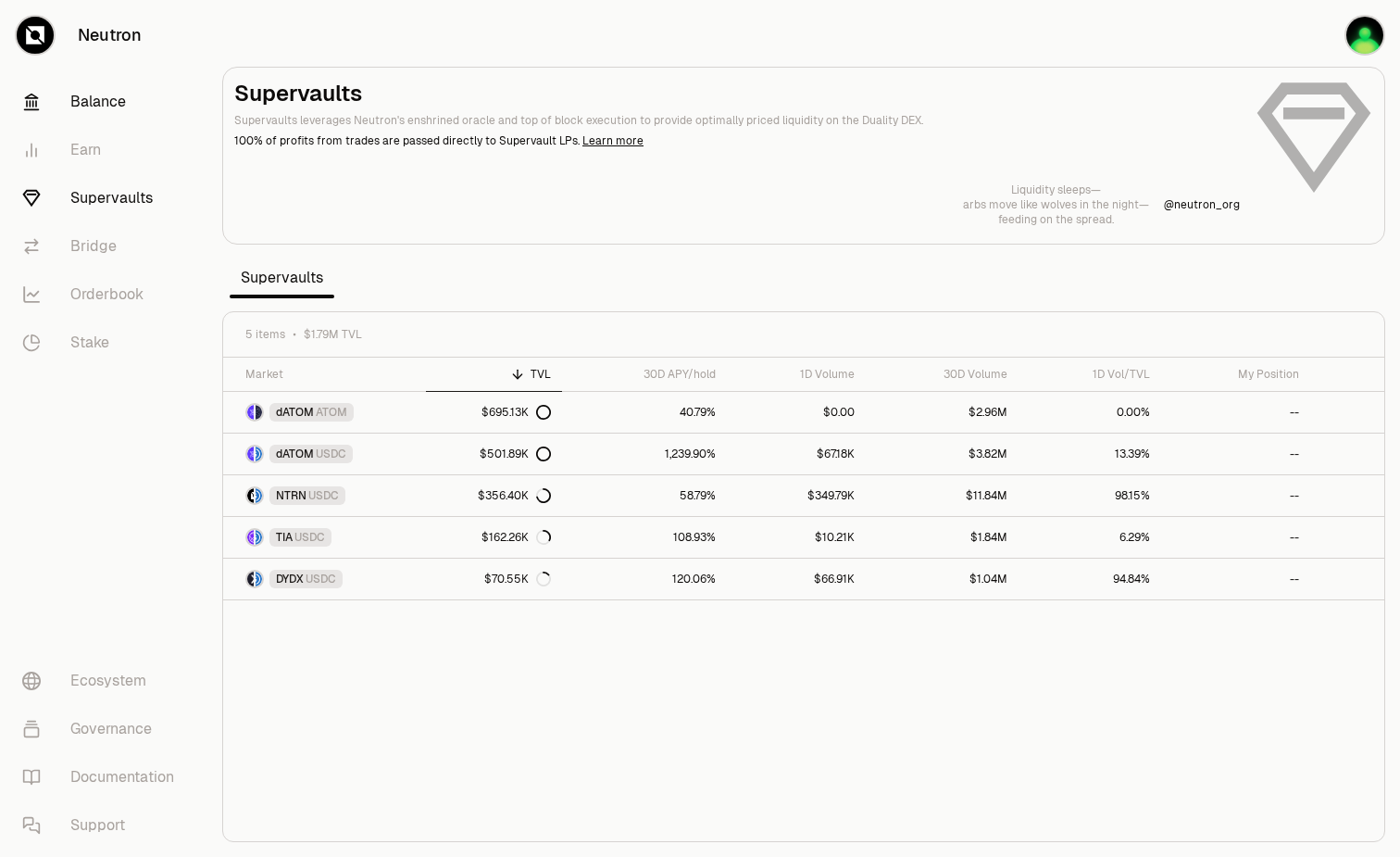
click at [103, 105] on link "Balance" at bounding box center [104, 102] width 193 height 48
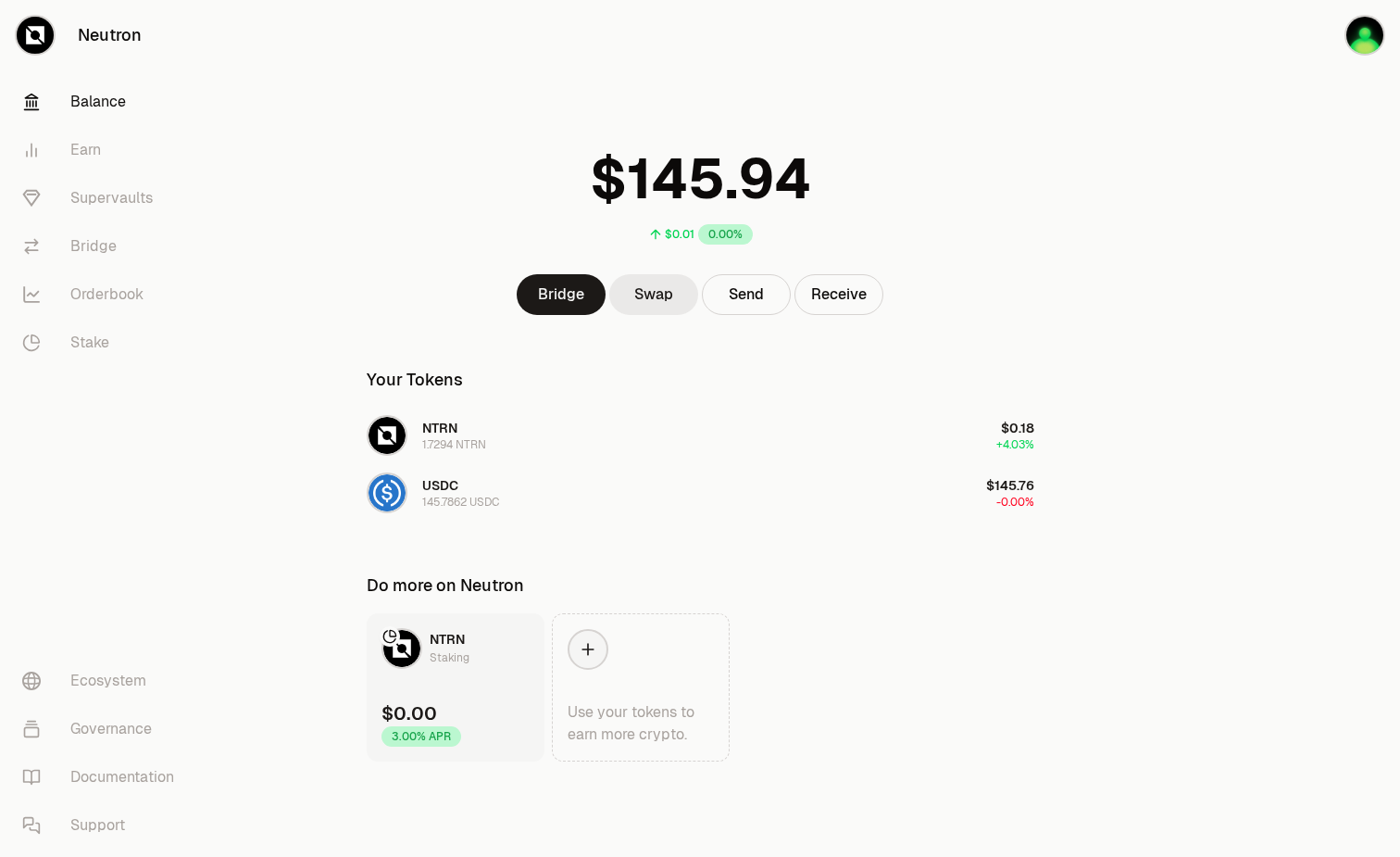
click at [674, 303] on link "Swap" at bounding box center [654, 295] width 89 height 40
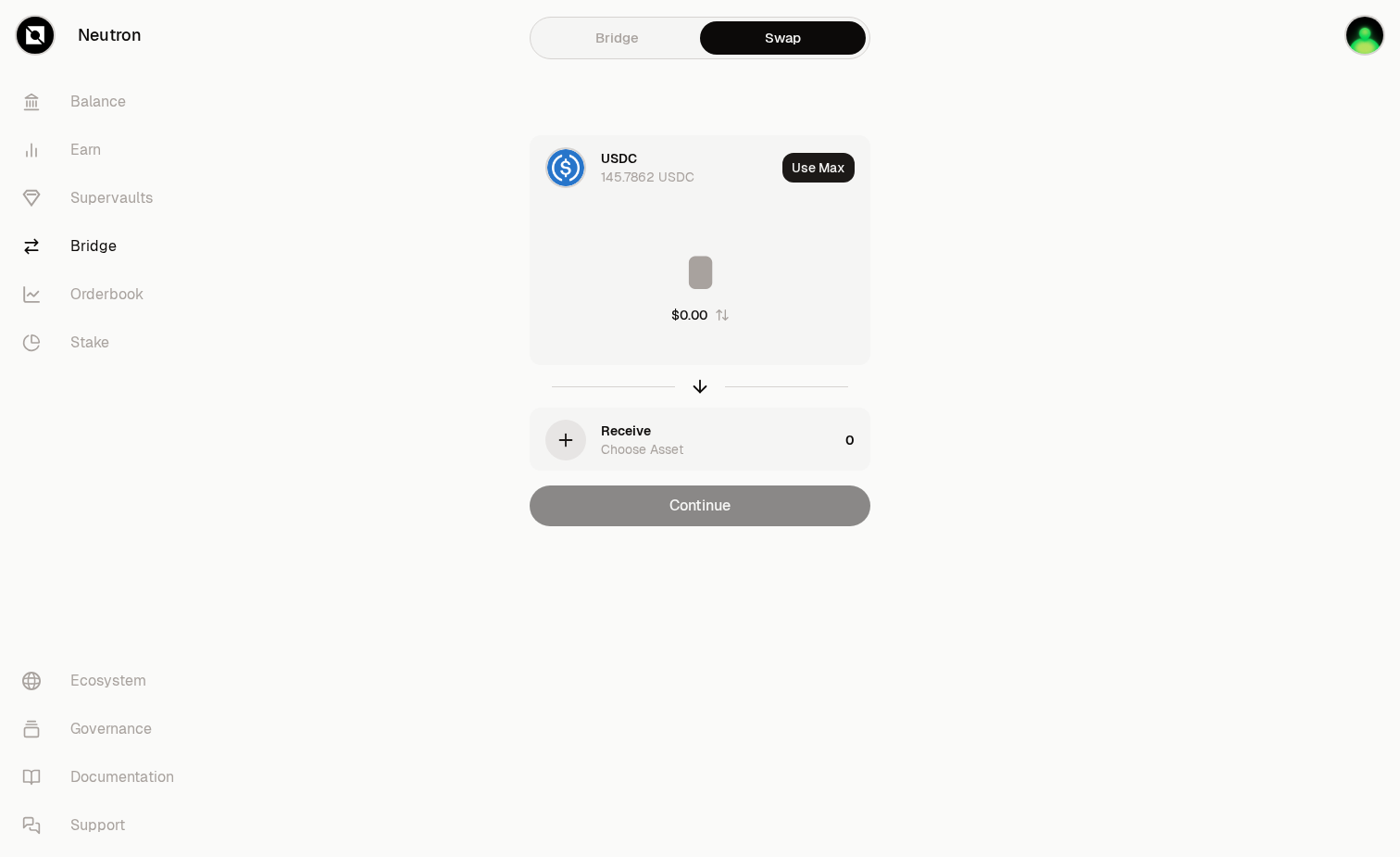
click at [662, 443] on div "Choose Asset" at bounding box center [643, 449] width 83 height 18
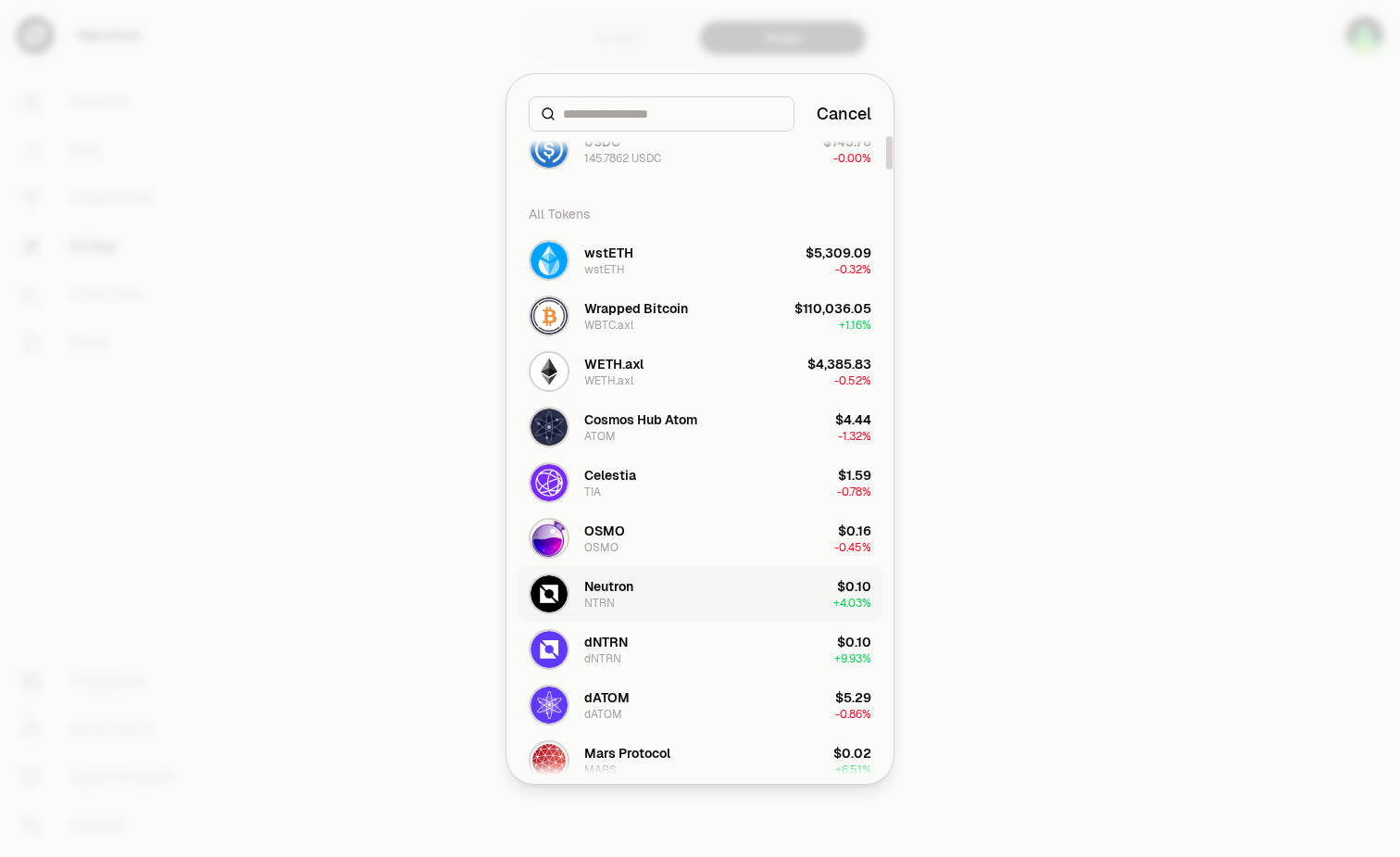
scroll to position [93, 0]
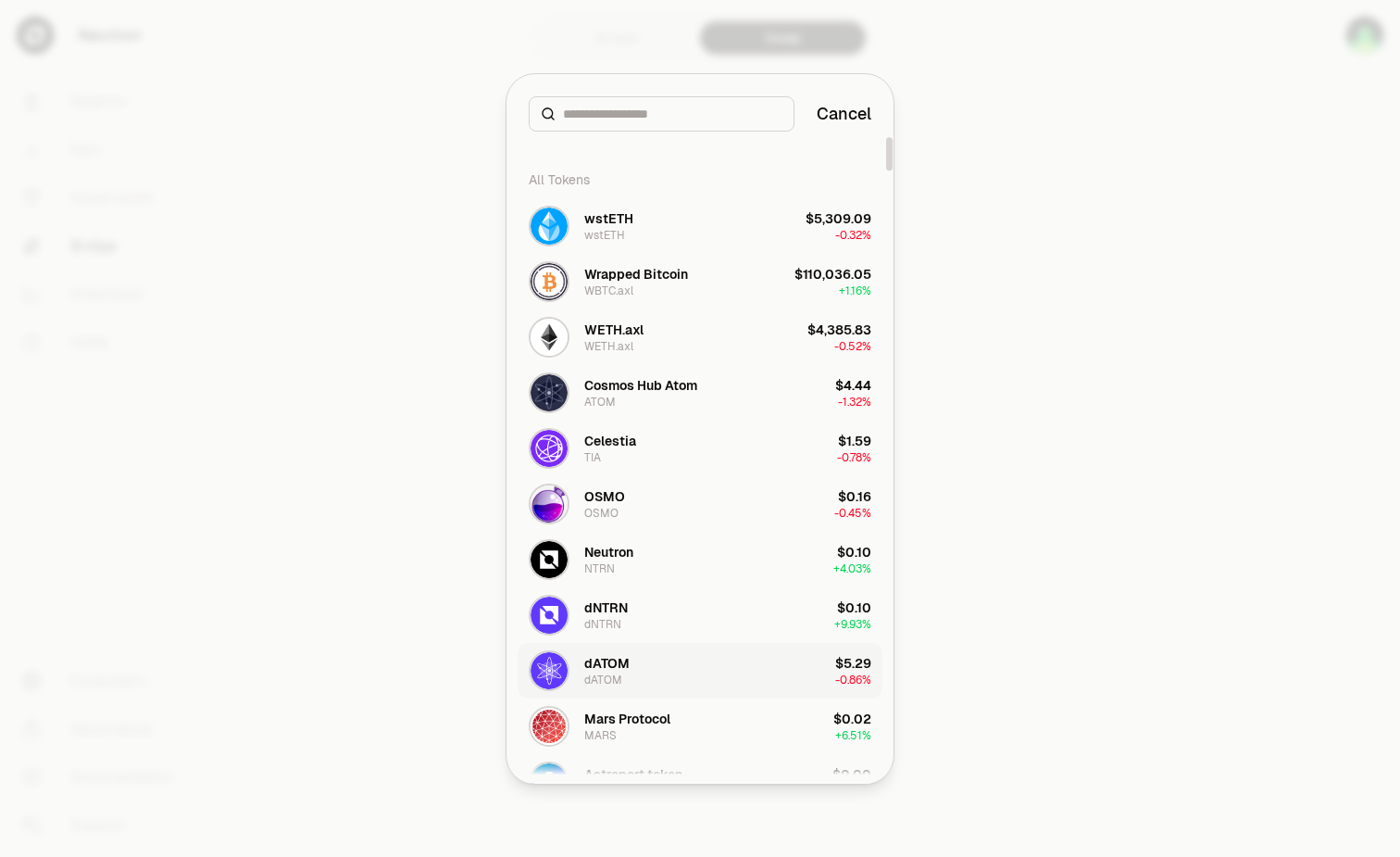
click at [631, 676] on button "dATOM dATOM $5.29 -0.86%" at bounding box center [700, 671] width 365 height 56
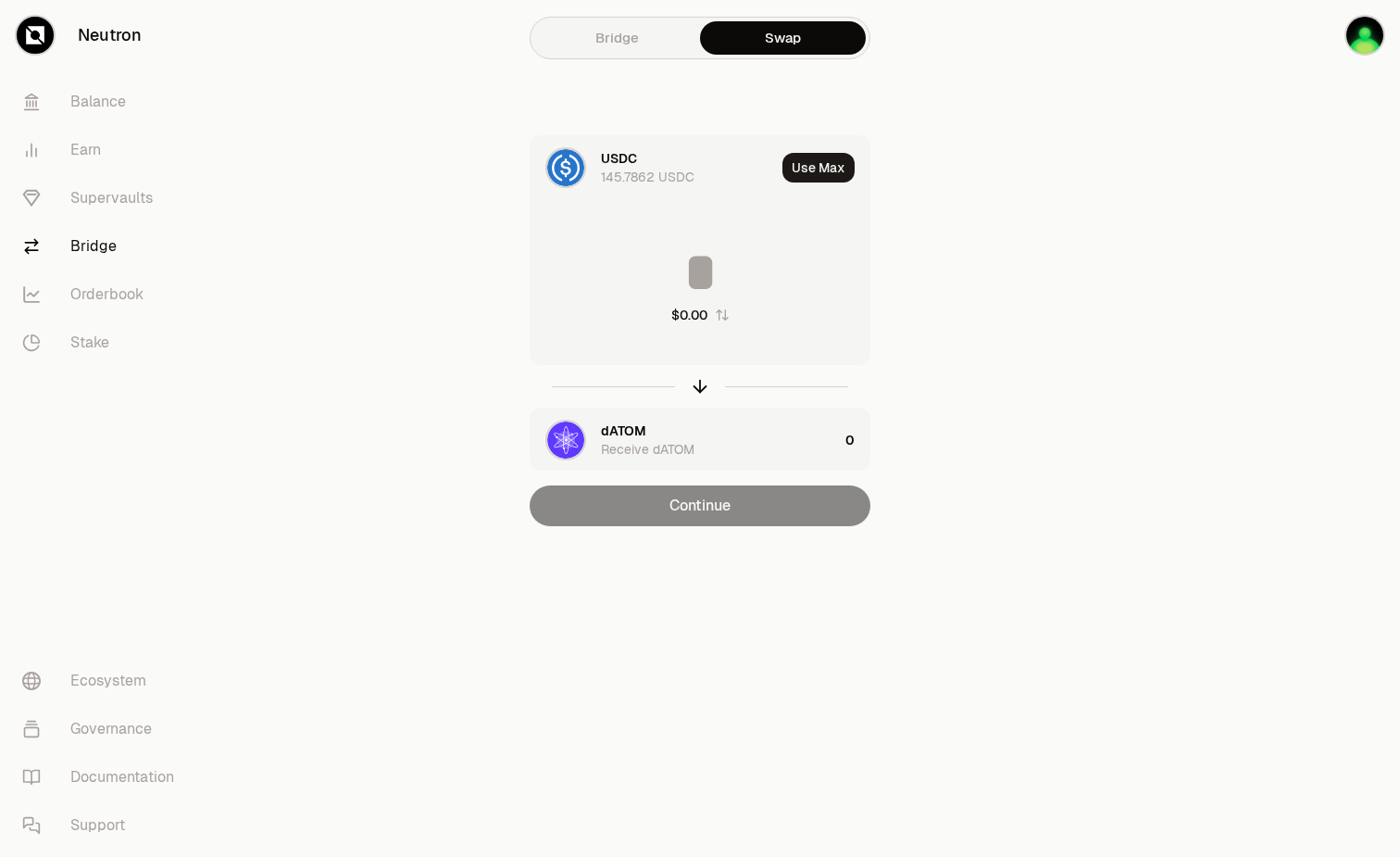
click at [770, 228] on div "$0.00" at bounding box center [700, 284] width 339 height 163
click at [655, 252] on input at bounding box center [700, 273] width 339 height 56
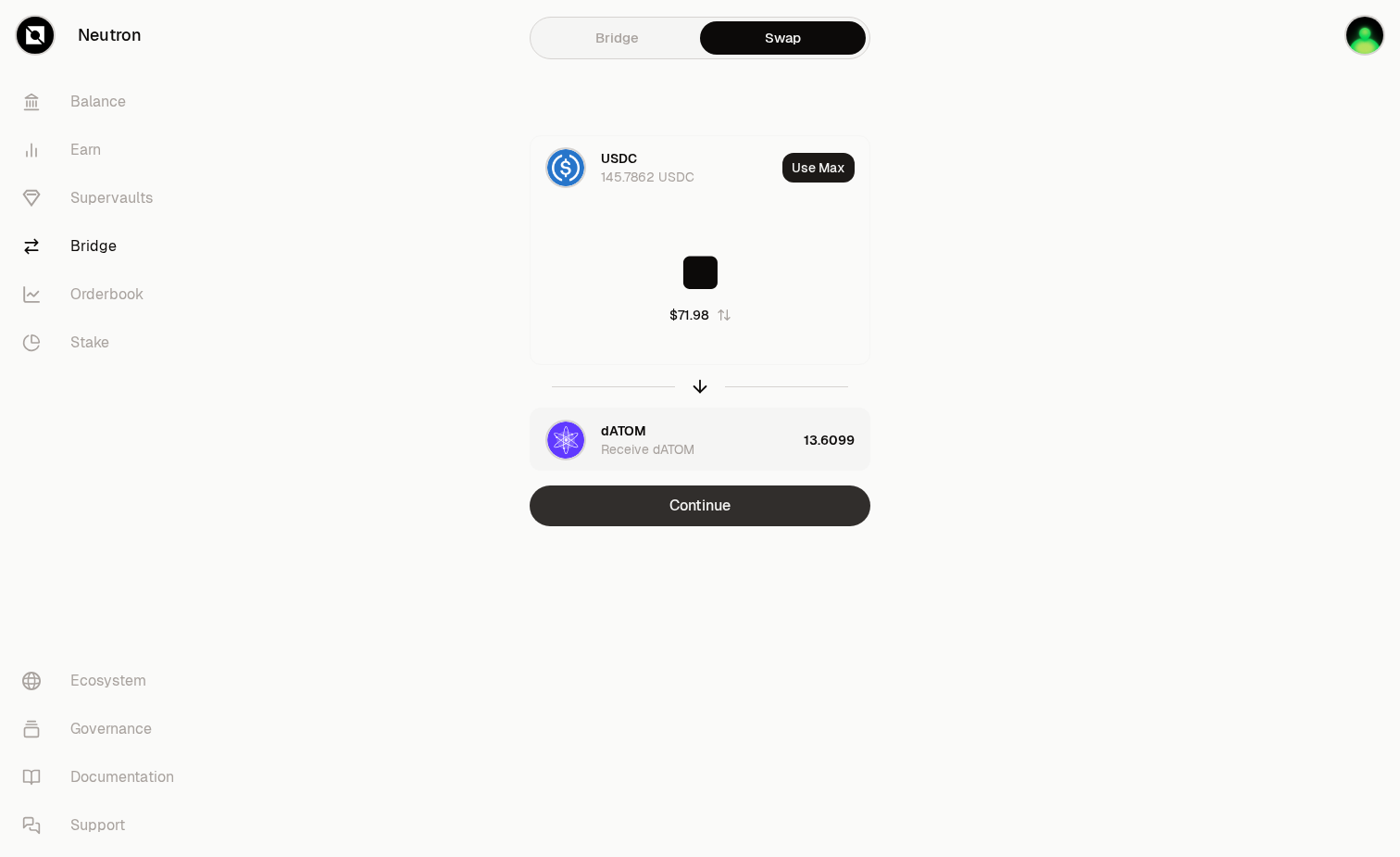
type input "**"
click at [770, 500] on button "Continue" at bounding box center [700, 506] width 341 height 40
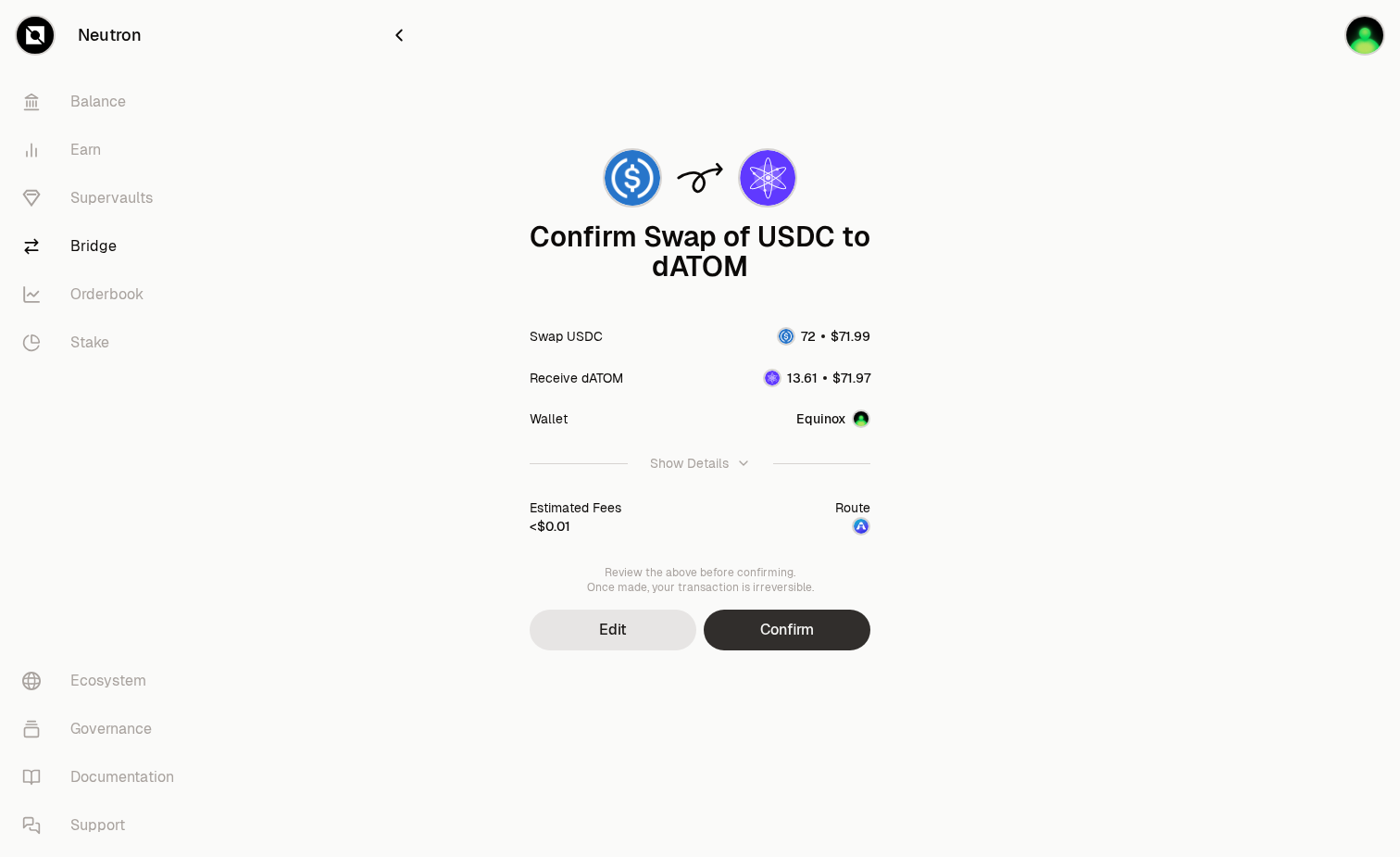
click at [823, 641] on button "Confirm" at bounding box center [787, 630] width 167 height 40
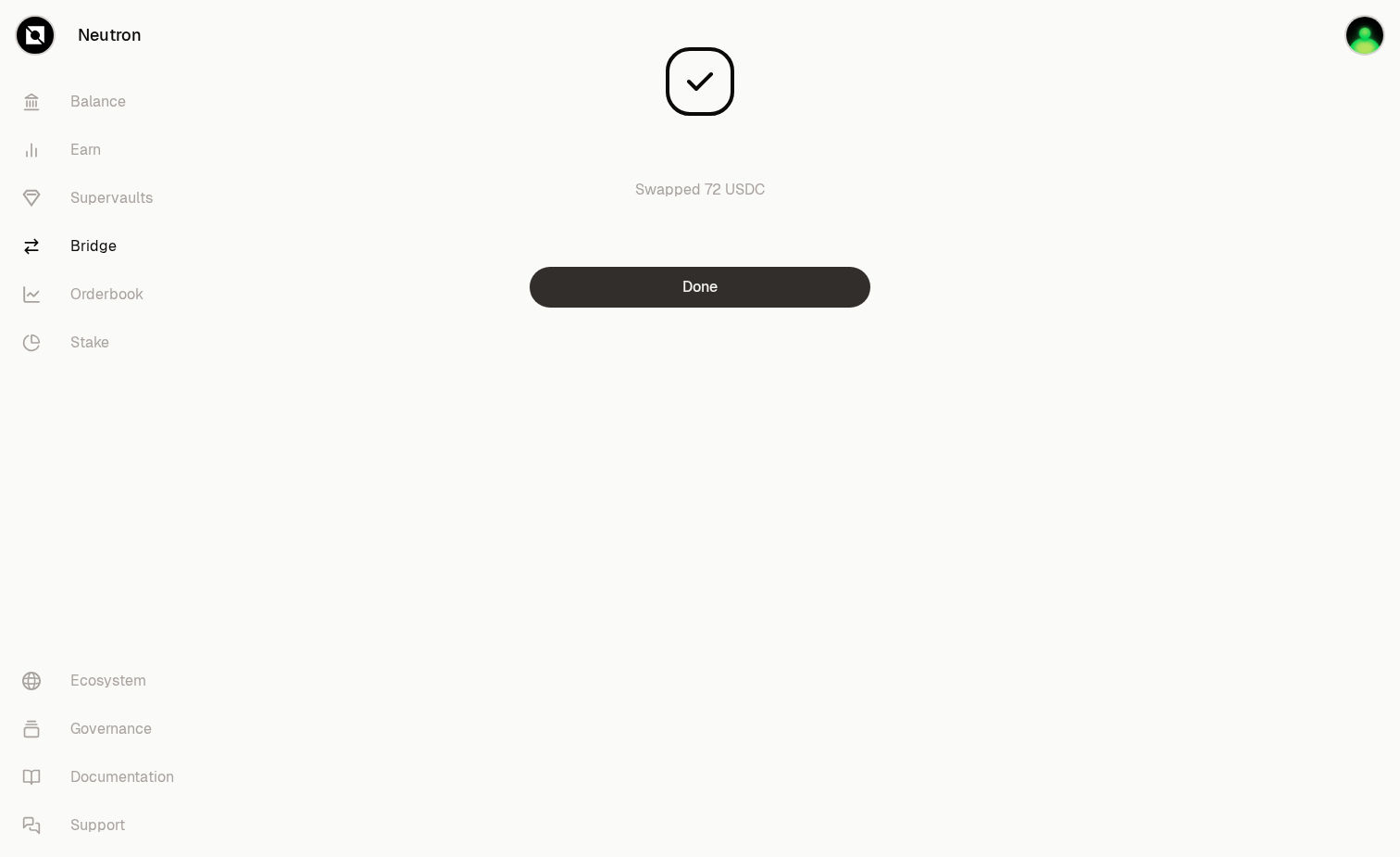
click at [704, 290] on button "Done" at bounding box center [700, 287] width 341 height 40
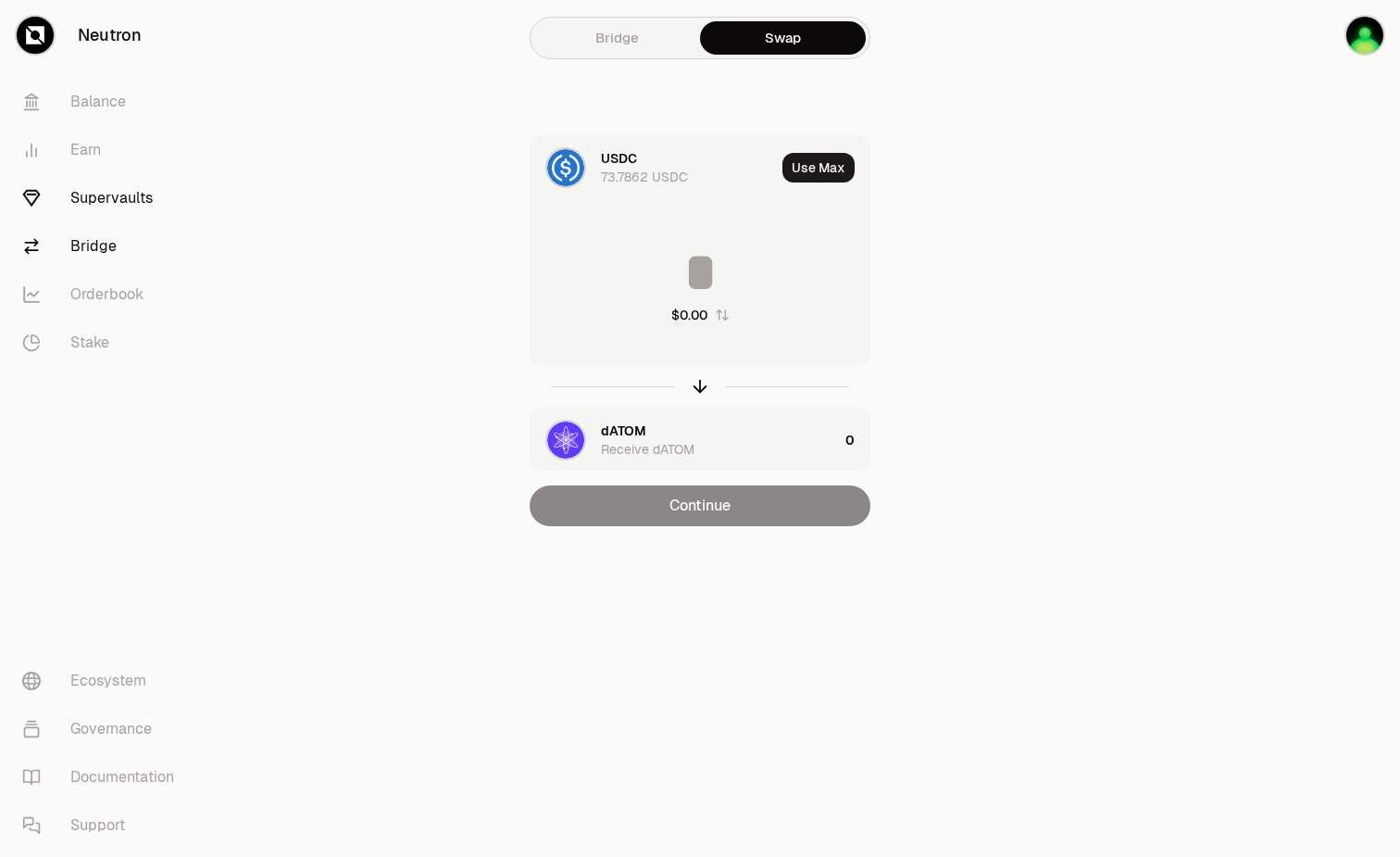
click at [110, 198] on link "Supervaults" at bounding box center [104, 199] width 193 height 48
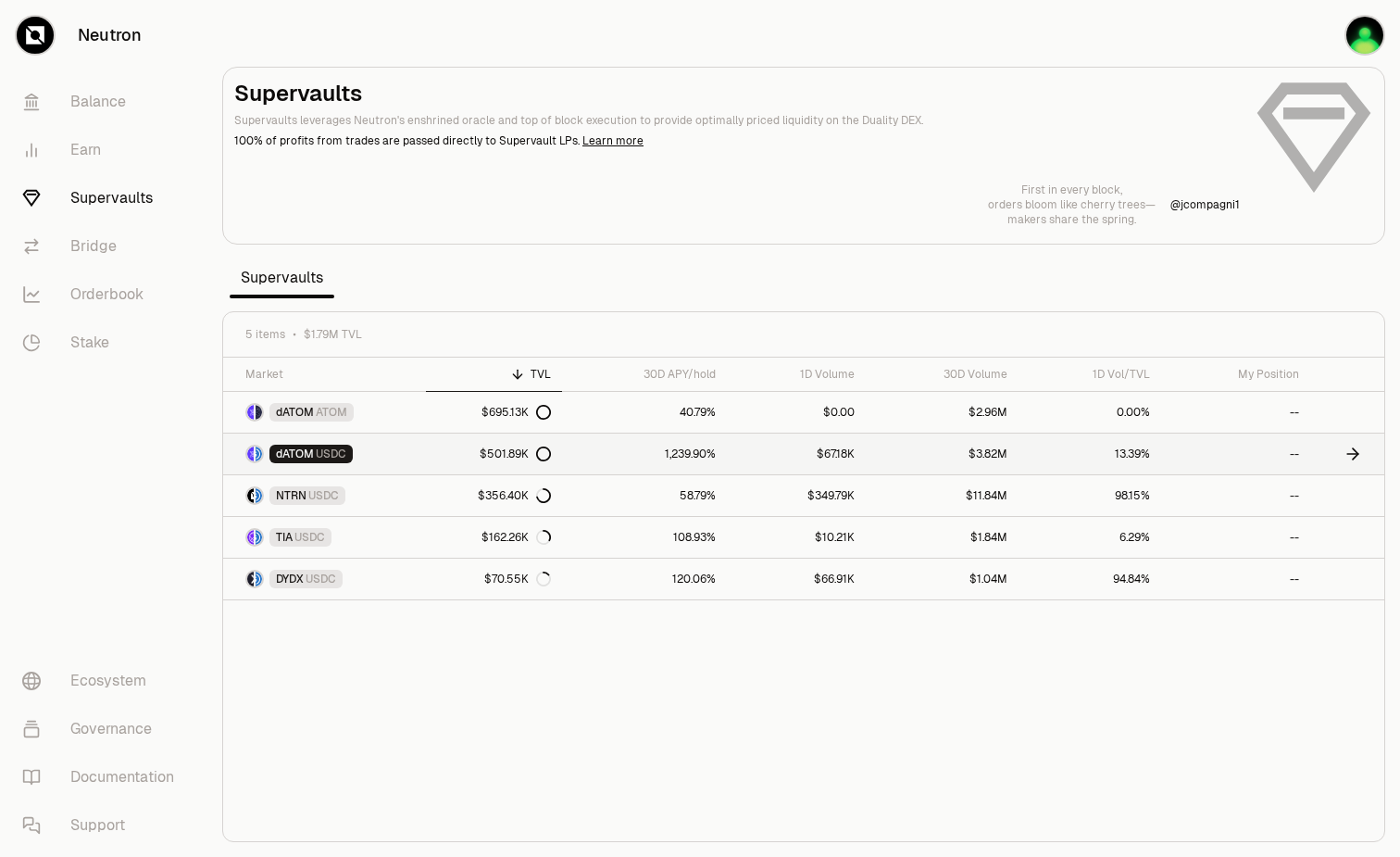
click at [689, 453] on link "1,239.90%" at bounding box center [645, 454] width 165 height 40
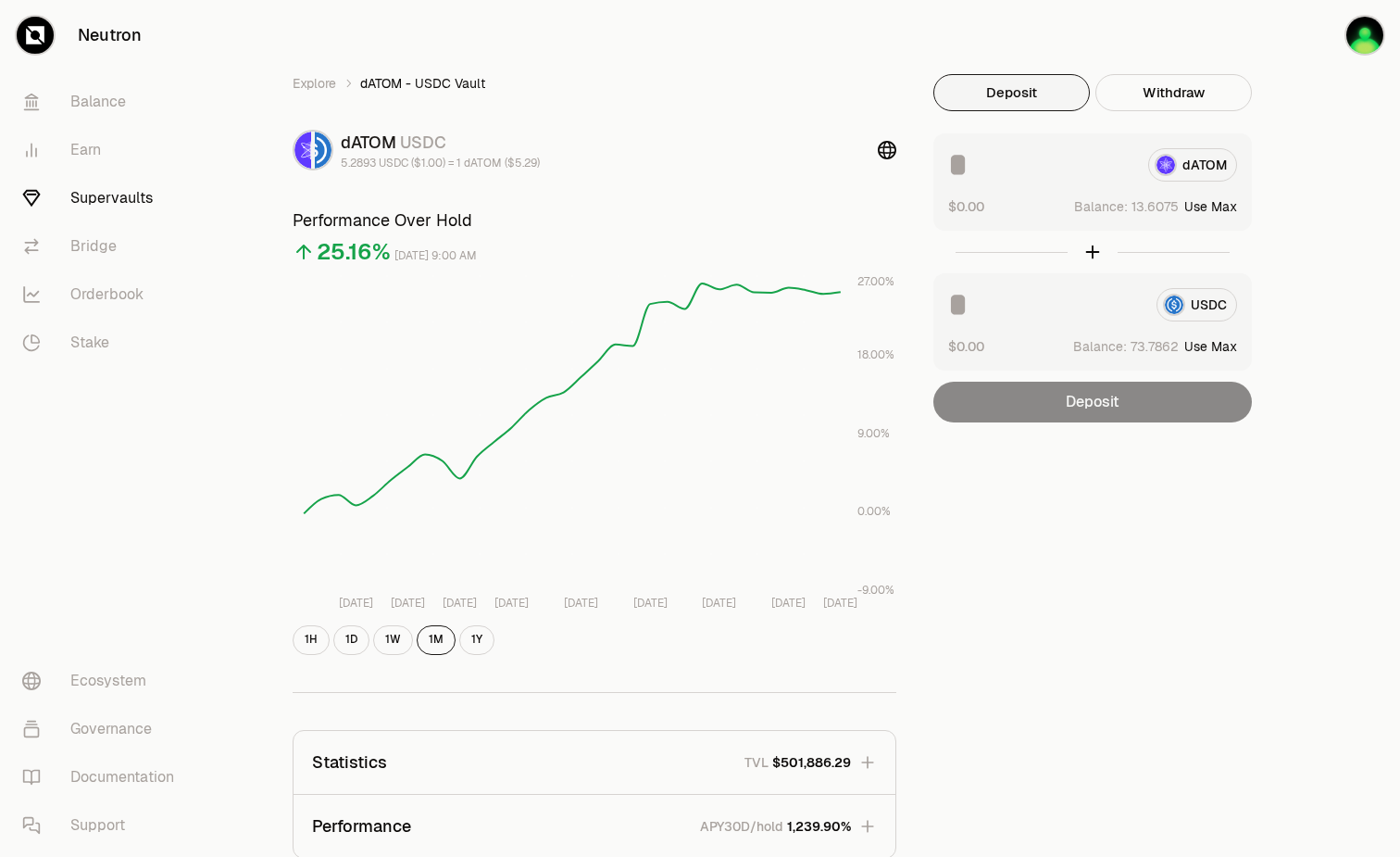
click at [1232, 203] on button "Use Max" at bounding box center [1211, 206] width 53 height 18
type input "*********"
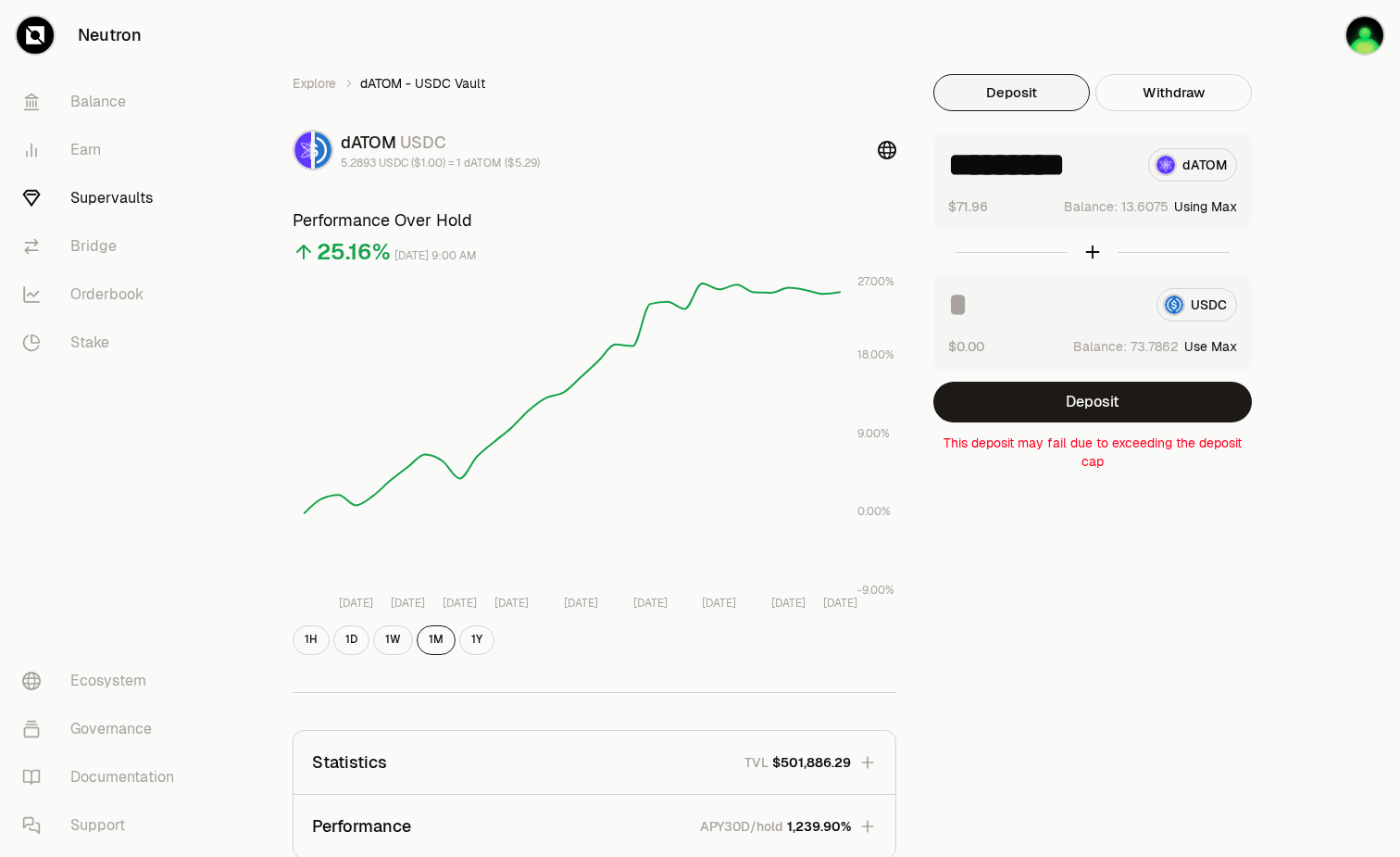
click at [1226, 343] on button "Use Max" at bounding box center [1211, 346] width 53 height 18
type input "********"
click at [1215, 347] on button "Using Max" at bounding box center [1205, 346] width 63 height 18
click at [1228, 347] on button "Using Max" at bounding box center [1205, 346] width 63 height 18
click at [1015, 87] on button "Deposit" at bounding box center [1012, 93] width 156 height 37
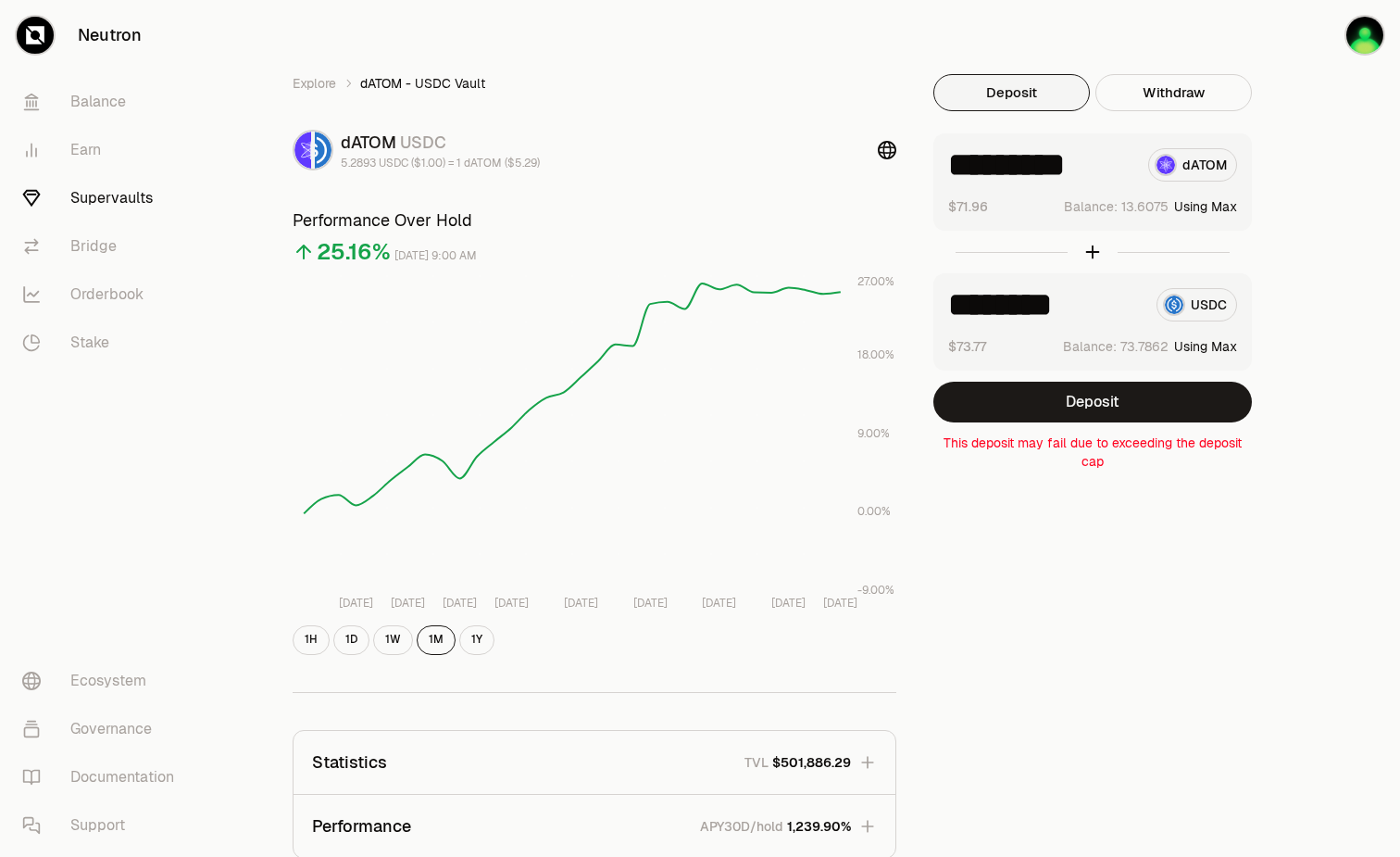
click at [81, 201] on link "Supervaults" at bounding box center [104, 199] width 193 height 48
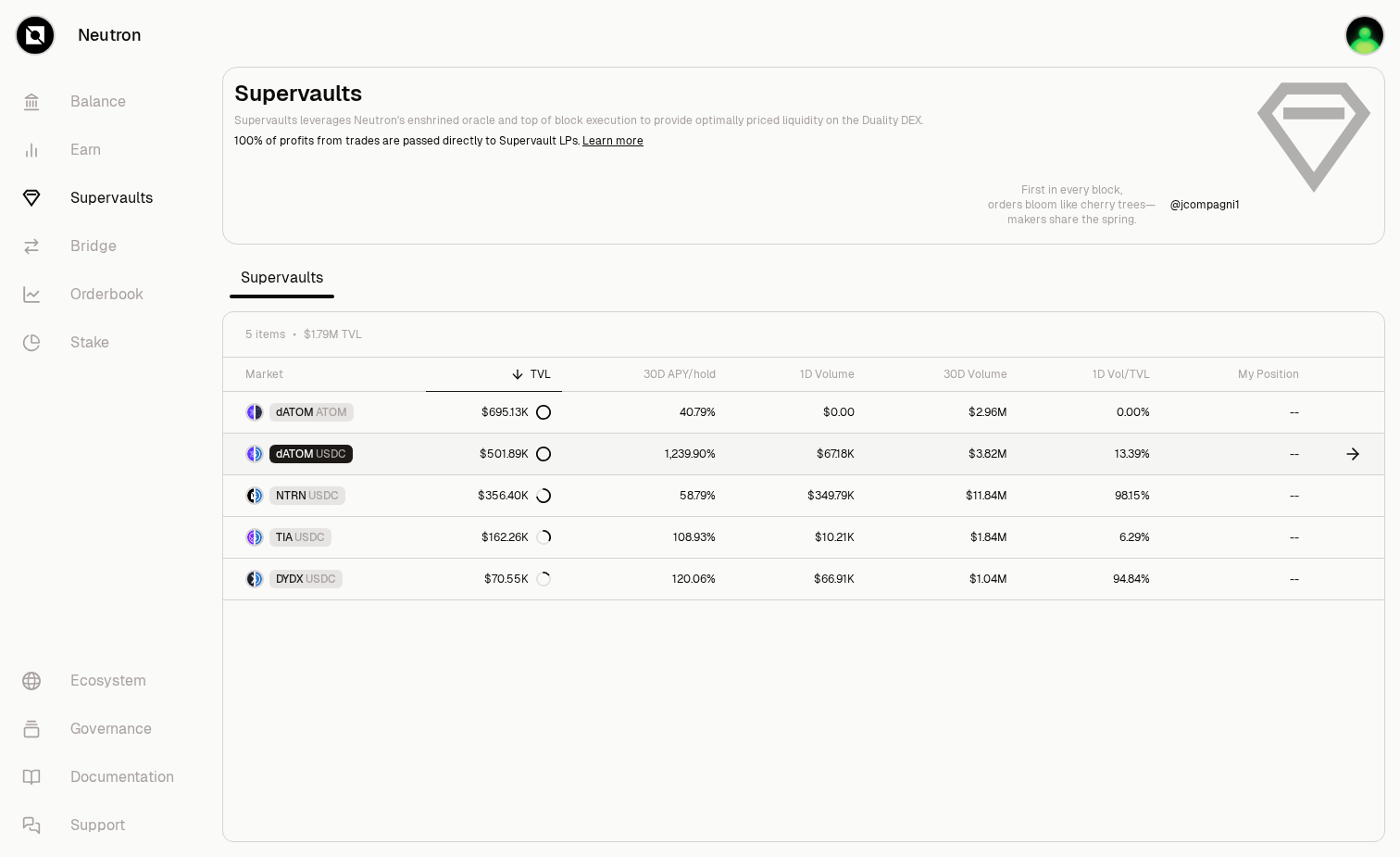
click at [1357, 466] on link at bounding box center [1347, 454] width 74 height 40
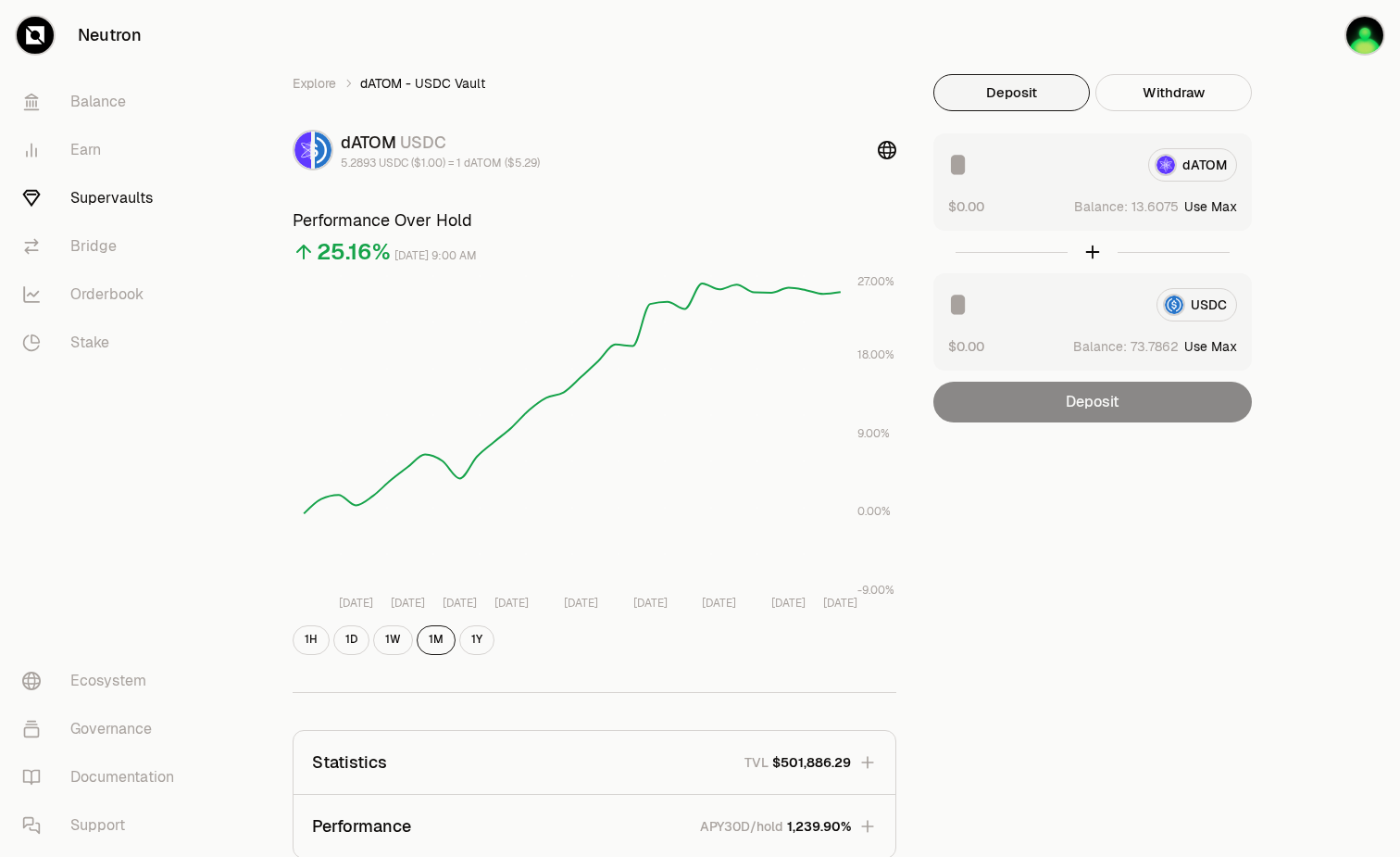
click at [1217, 347] on button "Use Max" at bounding box center [1211, 346] width 53 height 18
type input "********"
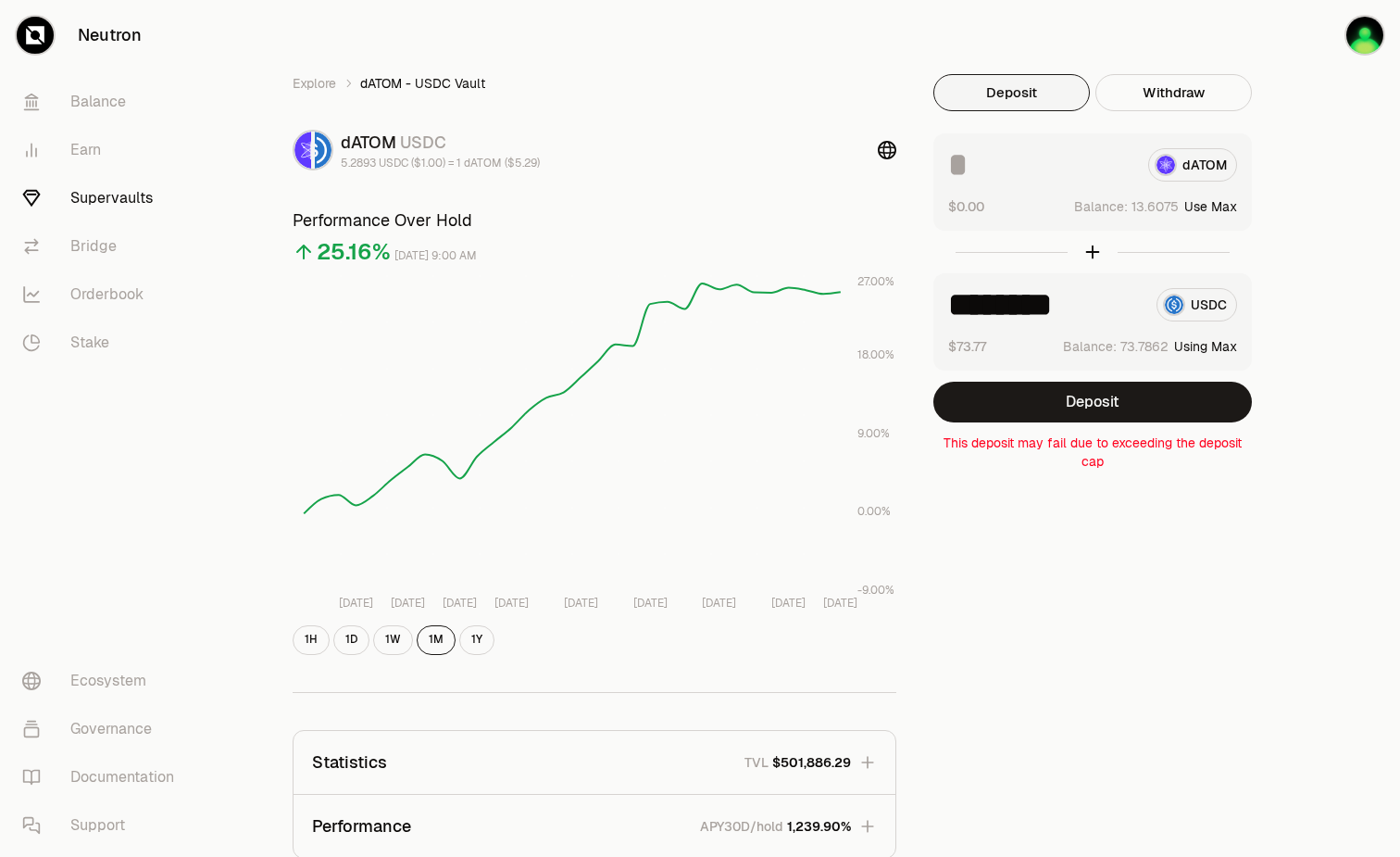
click at [1027, 155] on input at bounding box center [1041, 165] width 185 height 34
click at [1229, 346] on button "Using Max" at bounding box center [1205, 346] width 63 height 18
click at [1226, 203] on button "Use Max" at bounding box center [1211, 206] width 53 height 18
type input "*********"
click at [1158, 104] on button "Withdraw" at bounding box center [1174, 93] width 156 height 37
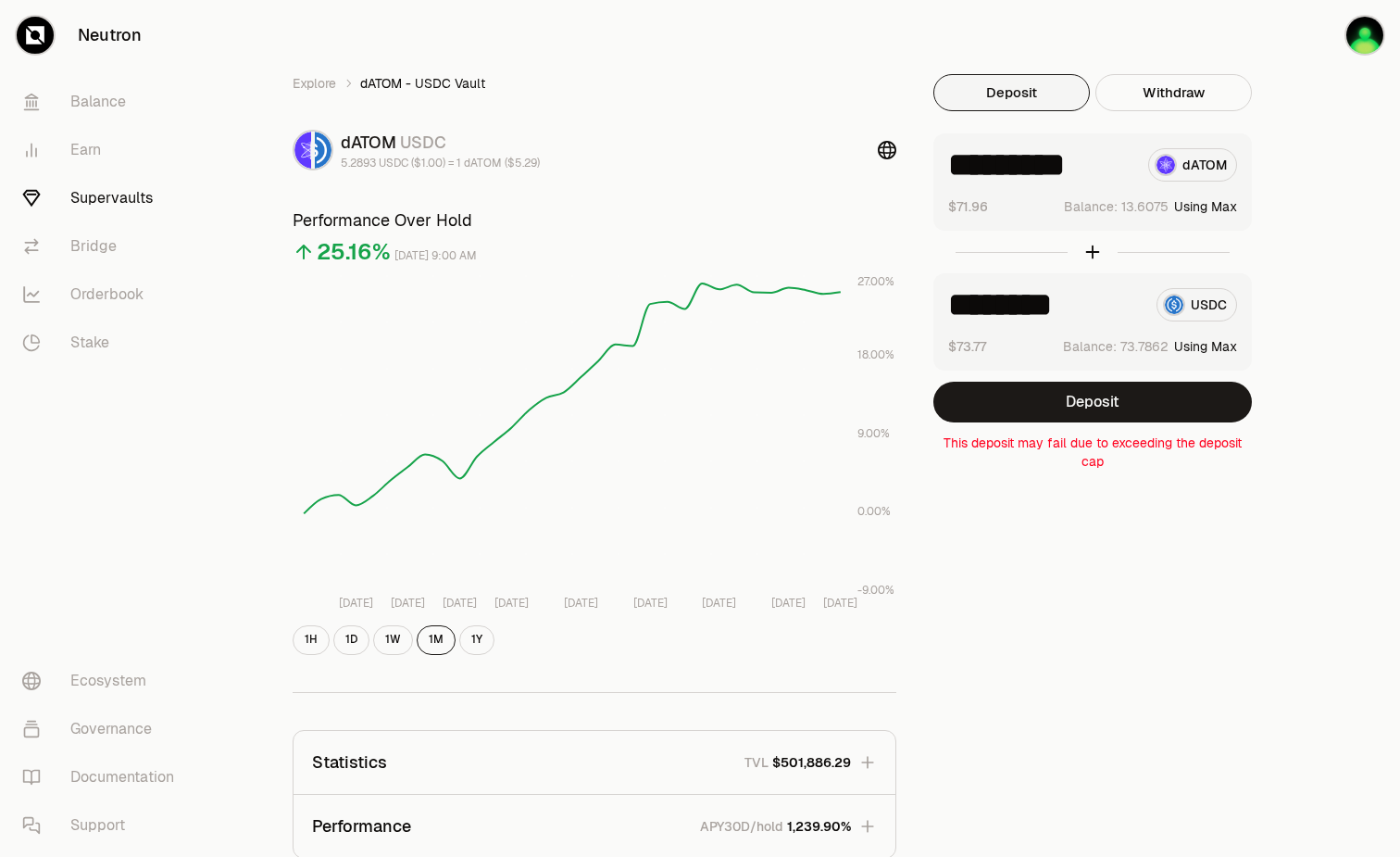
drag, startPoint x: 956, startPoint y: 89, endPoint x: 961, endPoint y: 100, distance: 12.1
click at [956, 91] on button "Deposit" at bounding box center [1012, 93] width 156 height 37
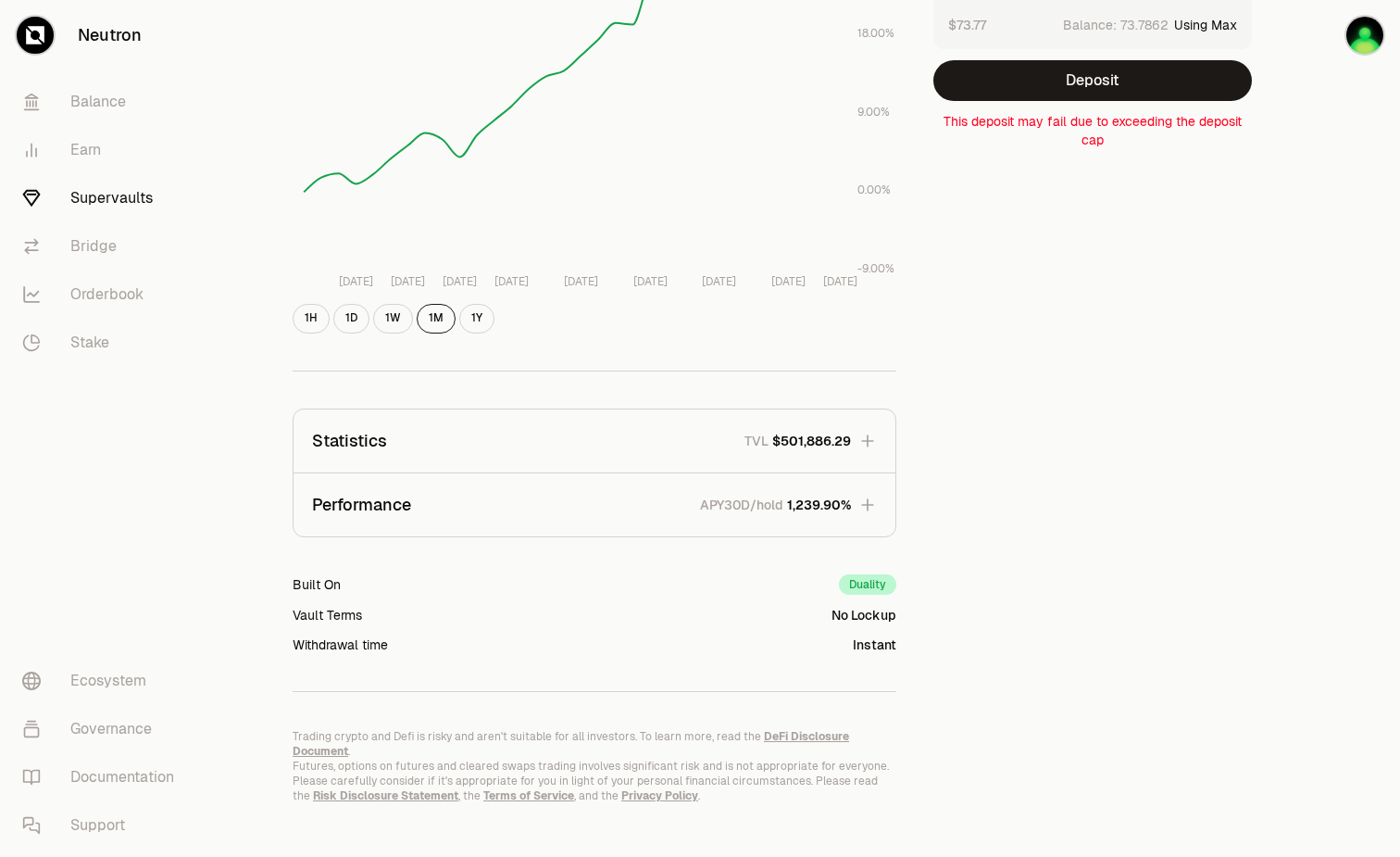
scroll to position [327, 0]
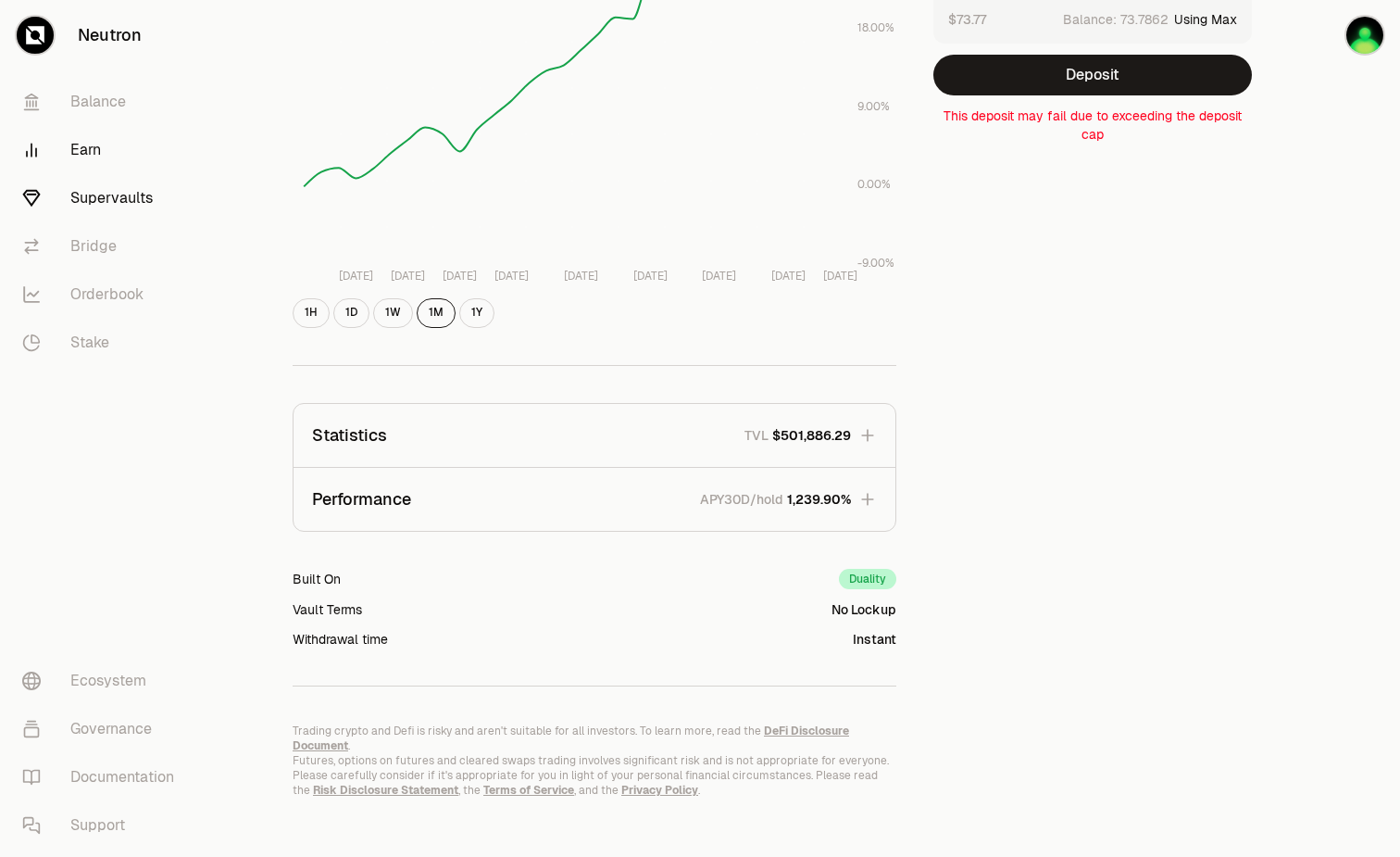
click at [97, 147] on link "Earn" at bounding box center [104, 150] width 193 height 48
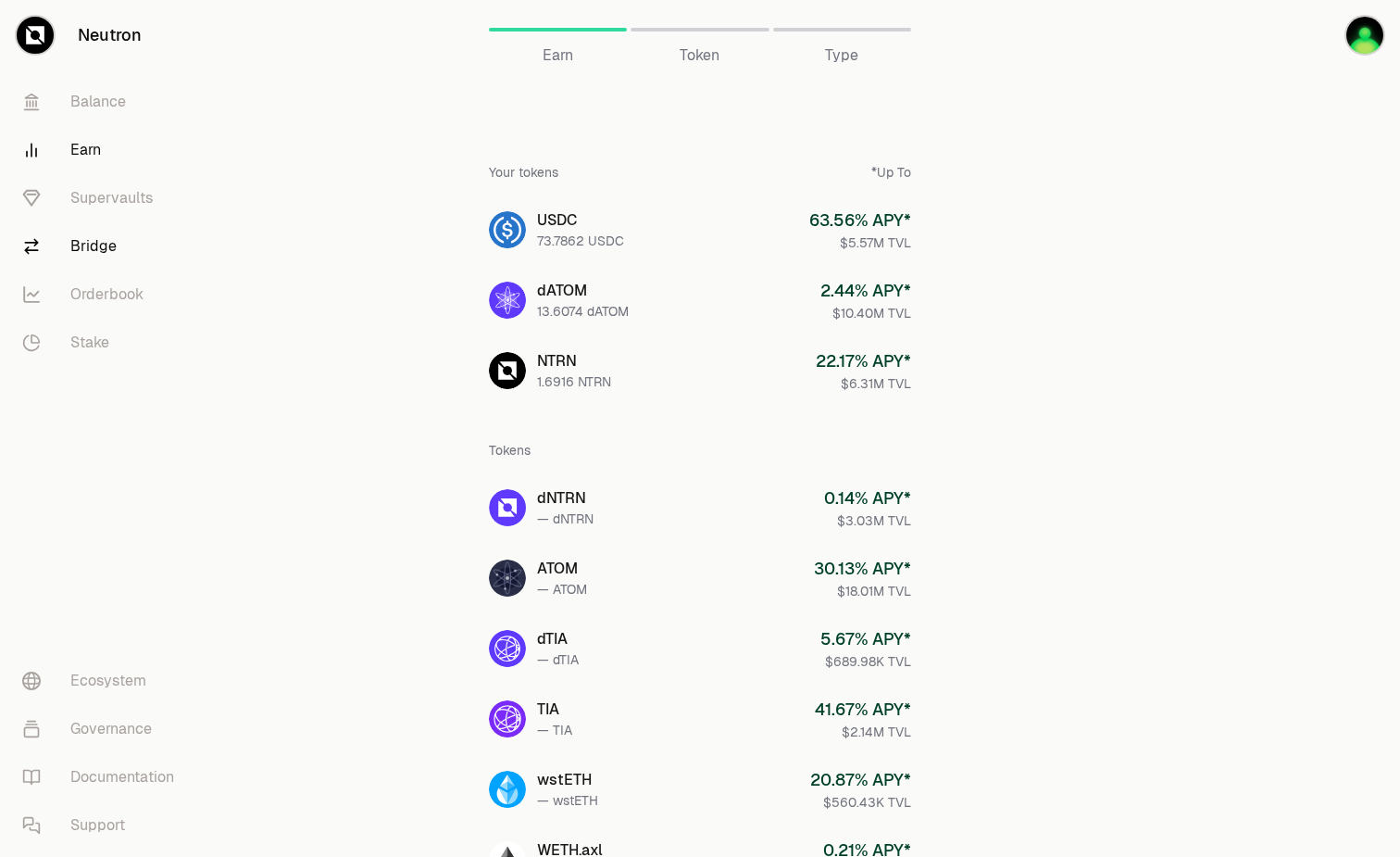
click at [80, 247] on link "Bridge" at bounding box center [104, 247] width 193 height 48
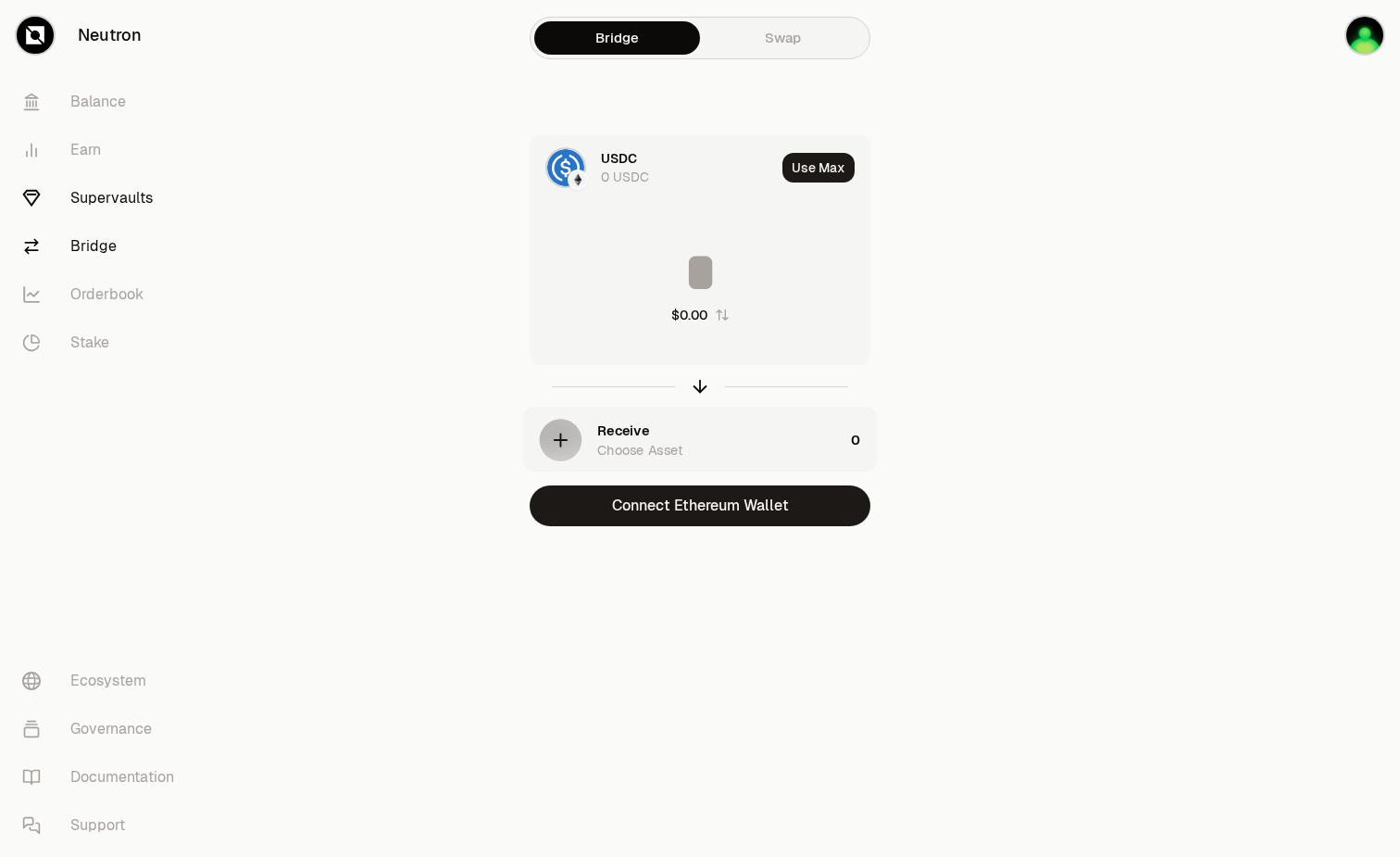
click at [94, 187] on link "Supervaults" at bounding box center [104, 199] width 193 height 48
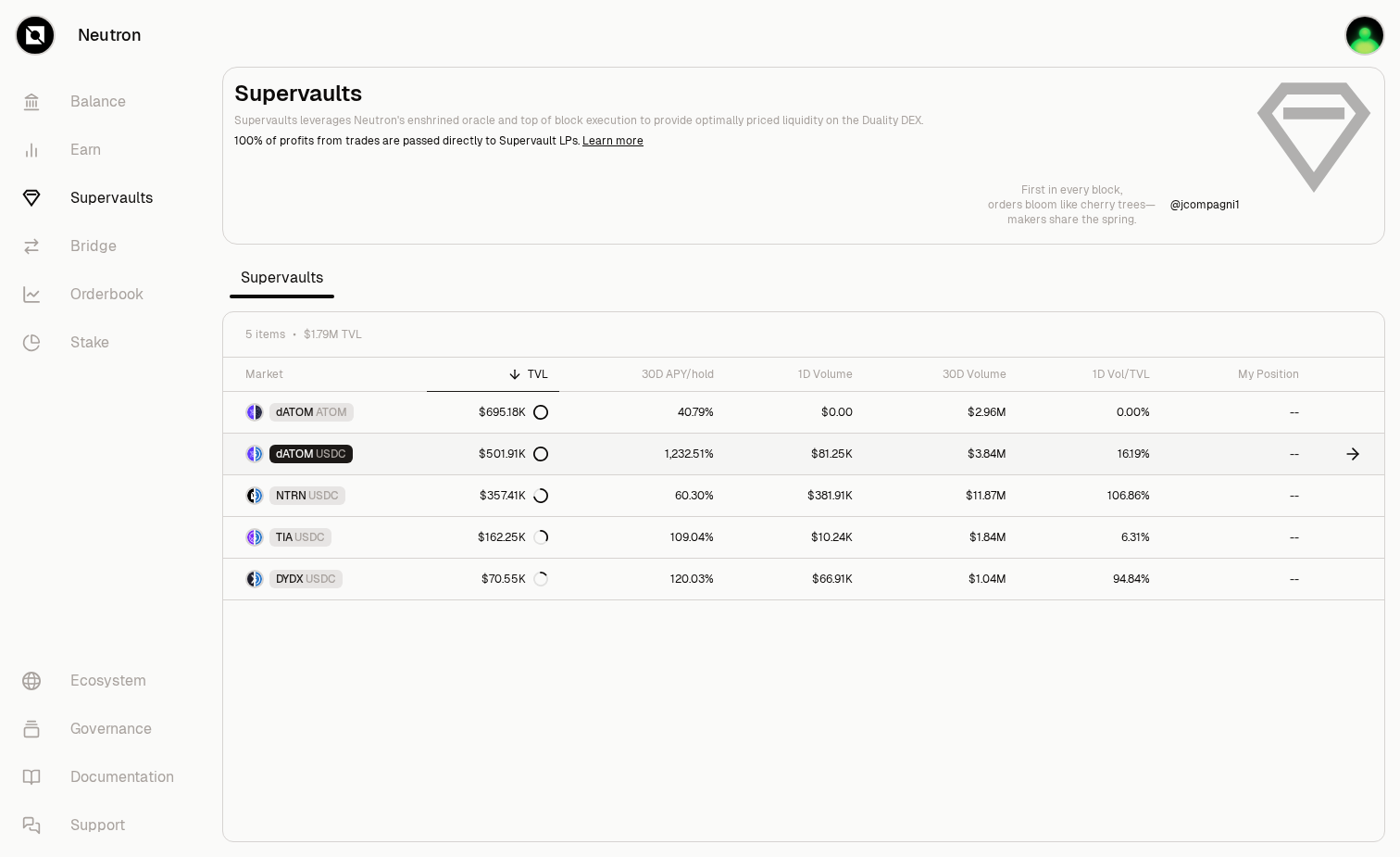
click at [355, 441] on link "dATOM USDC" at bounding box center [325, 454] width 203 height 40
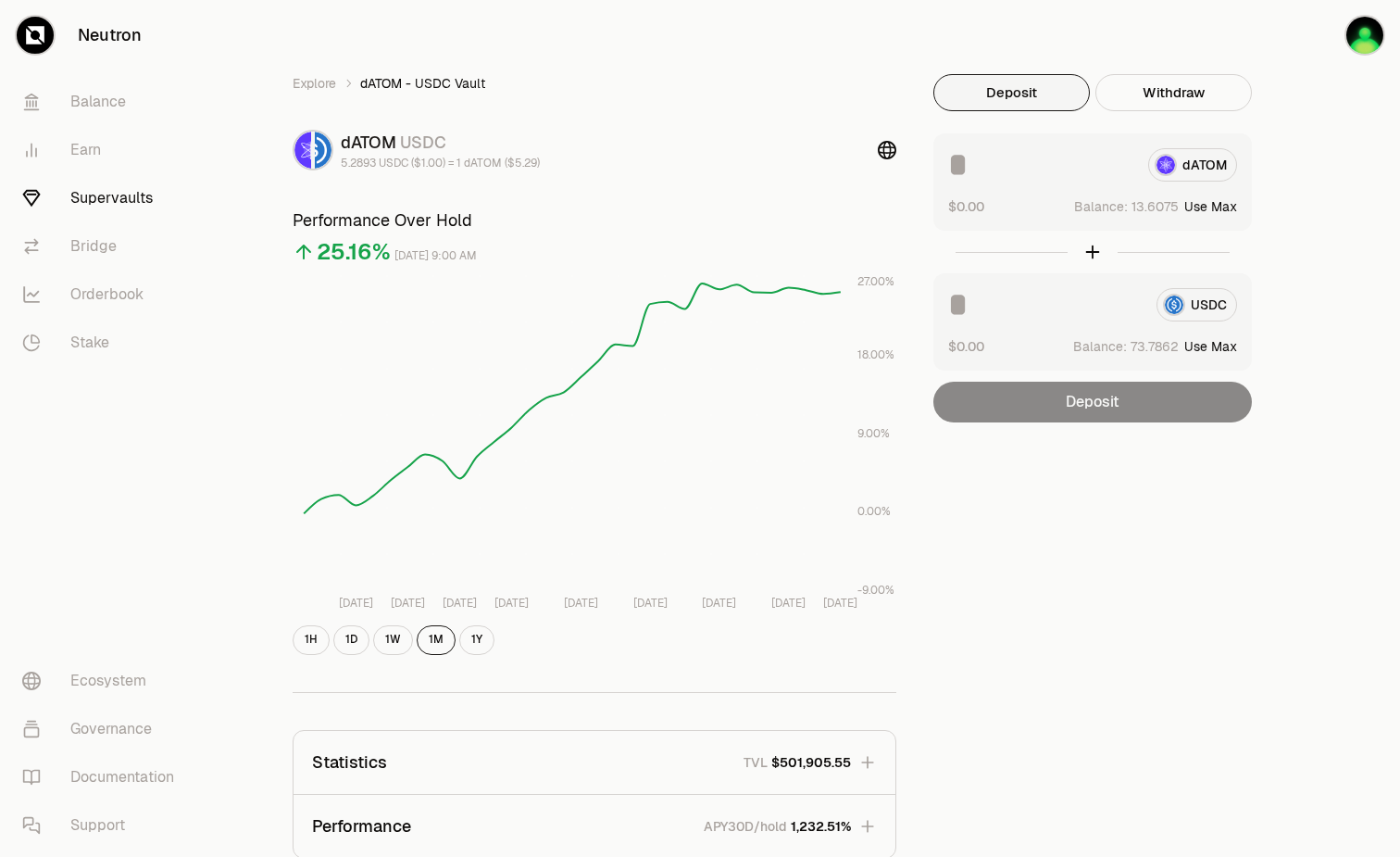
click at [999, 157] on input at bounding box center [1041, 165] width 185 height 34
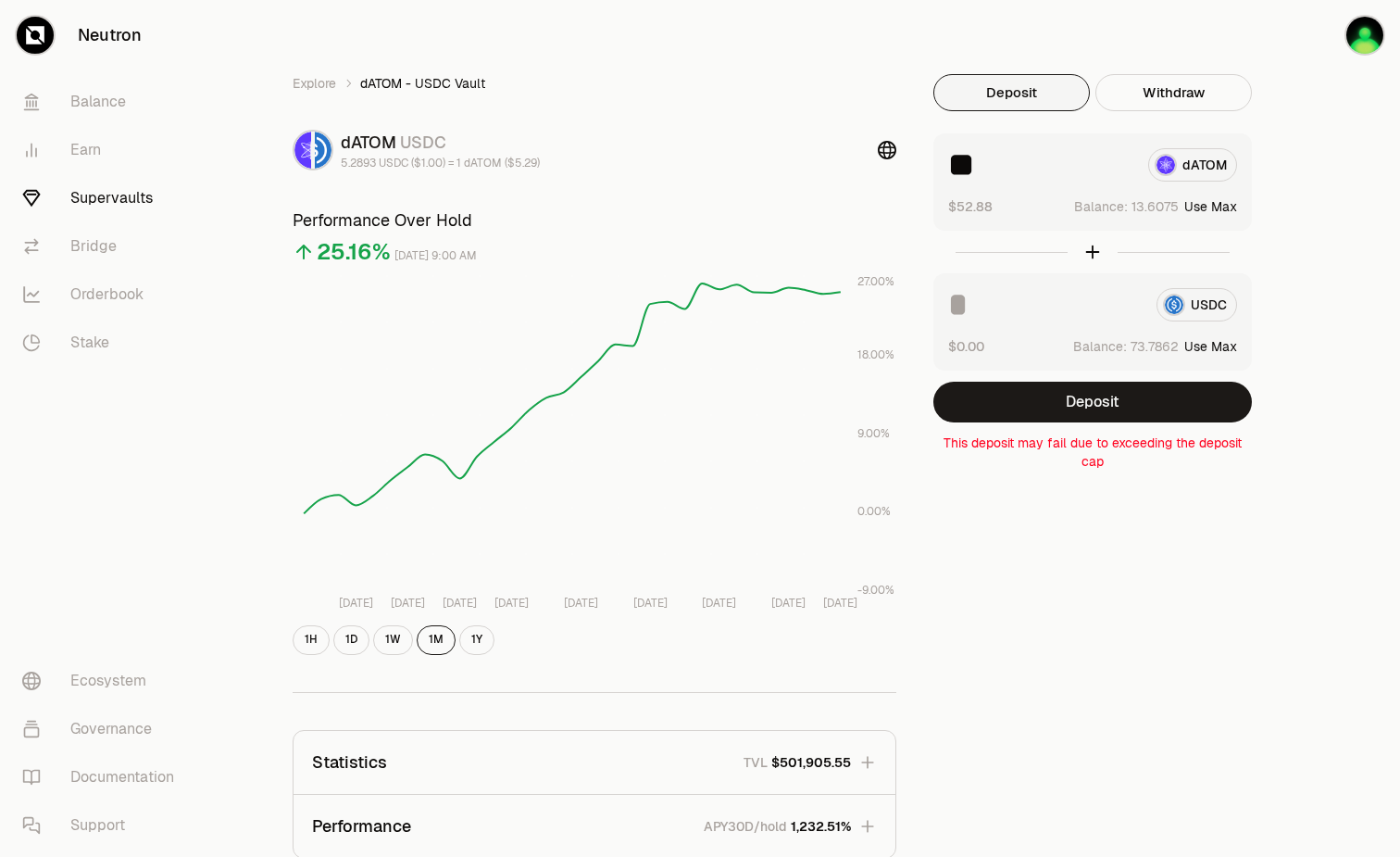
type input "*"
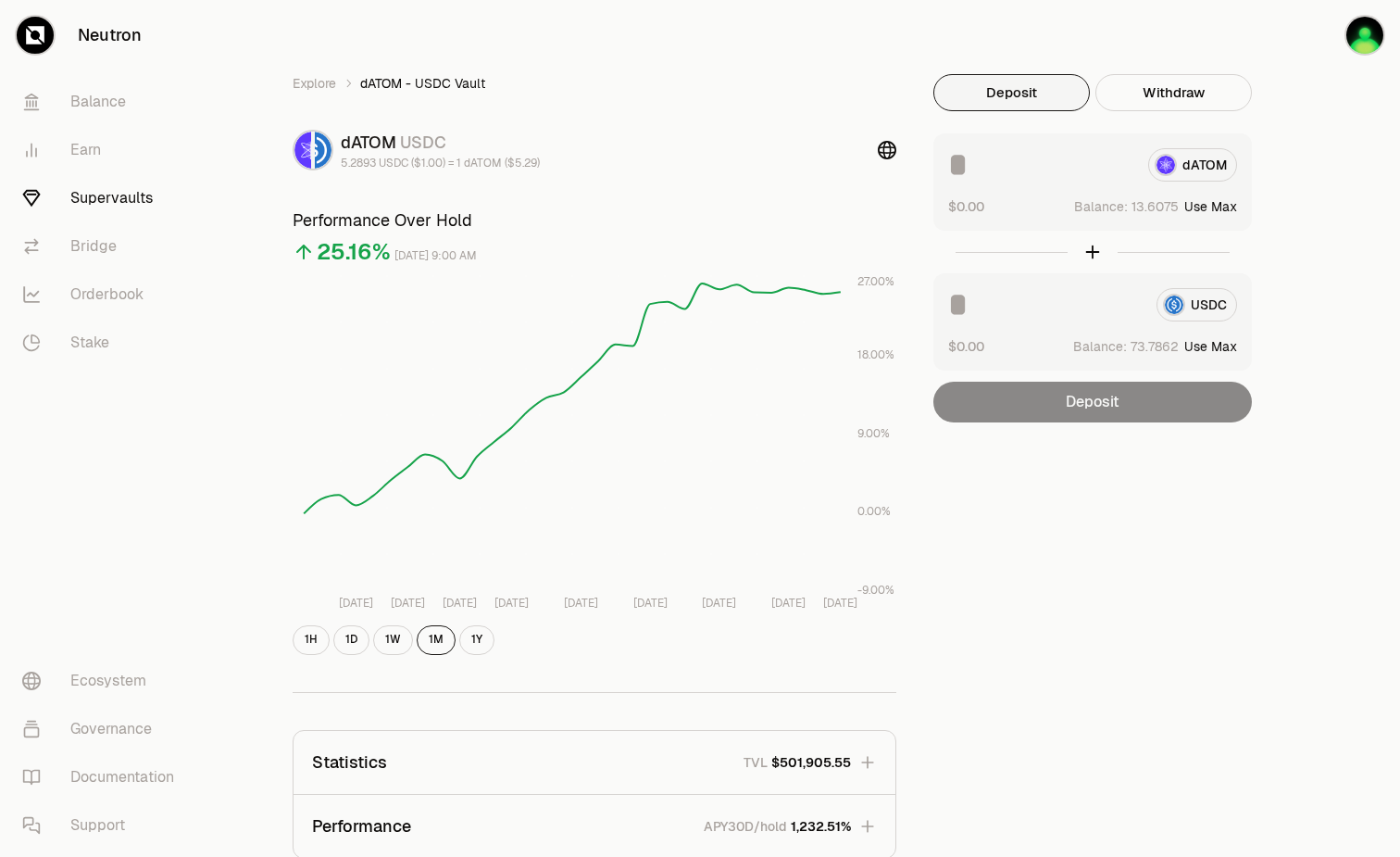
click at [1065, 313] on input at bounding box center [1044, 305] width 194 height 34
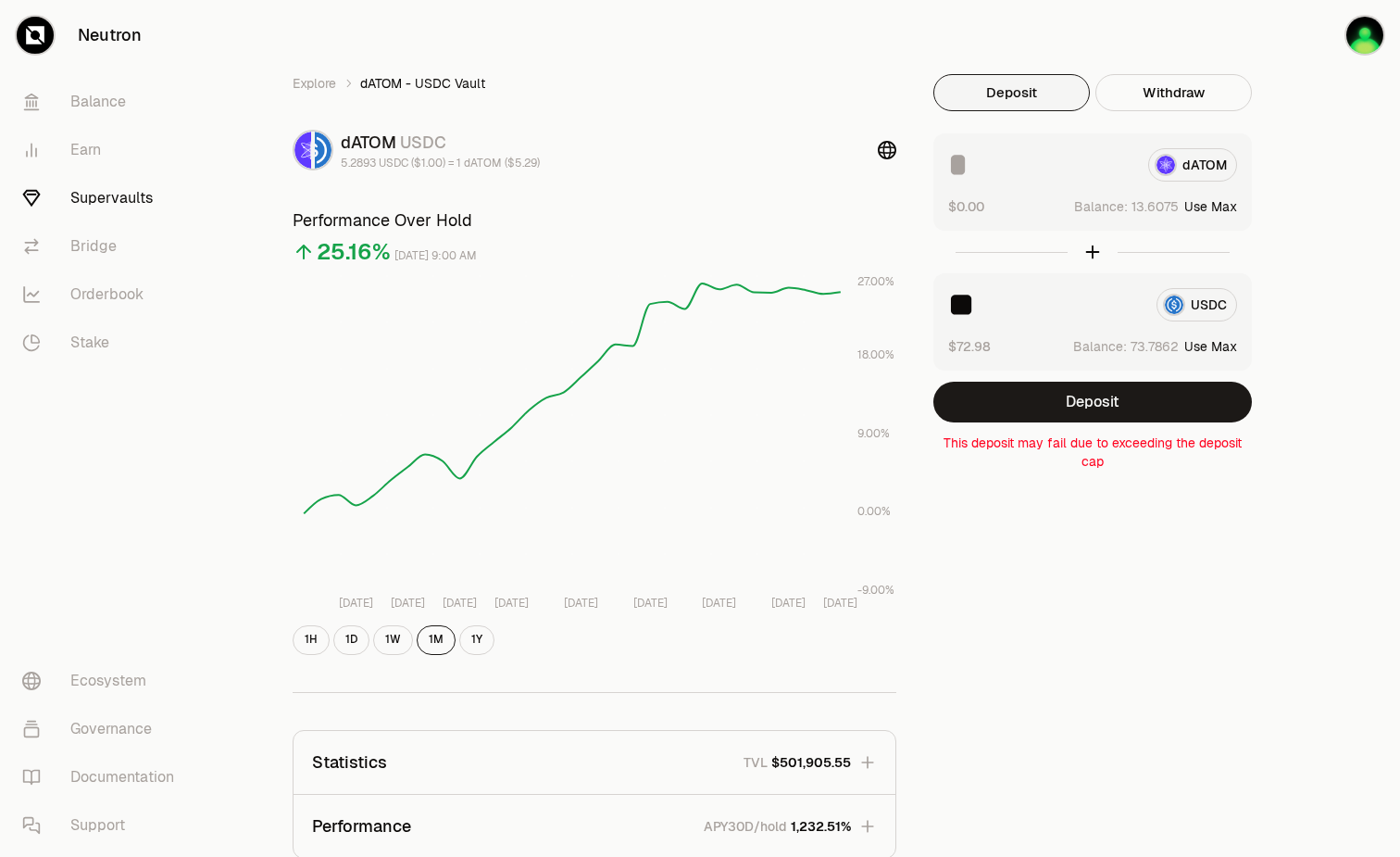
type input "*"
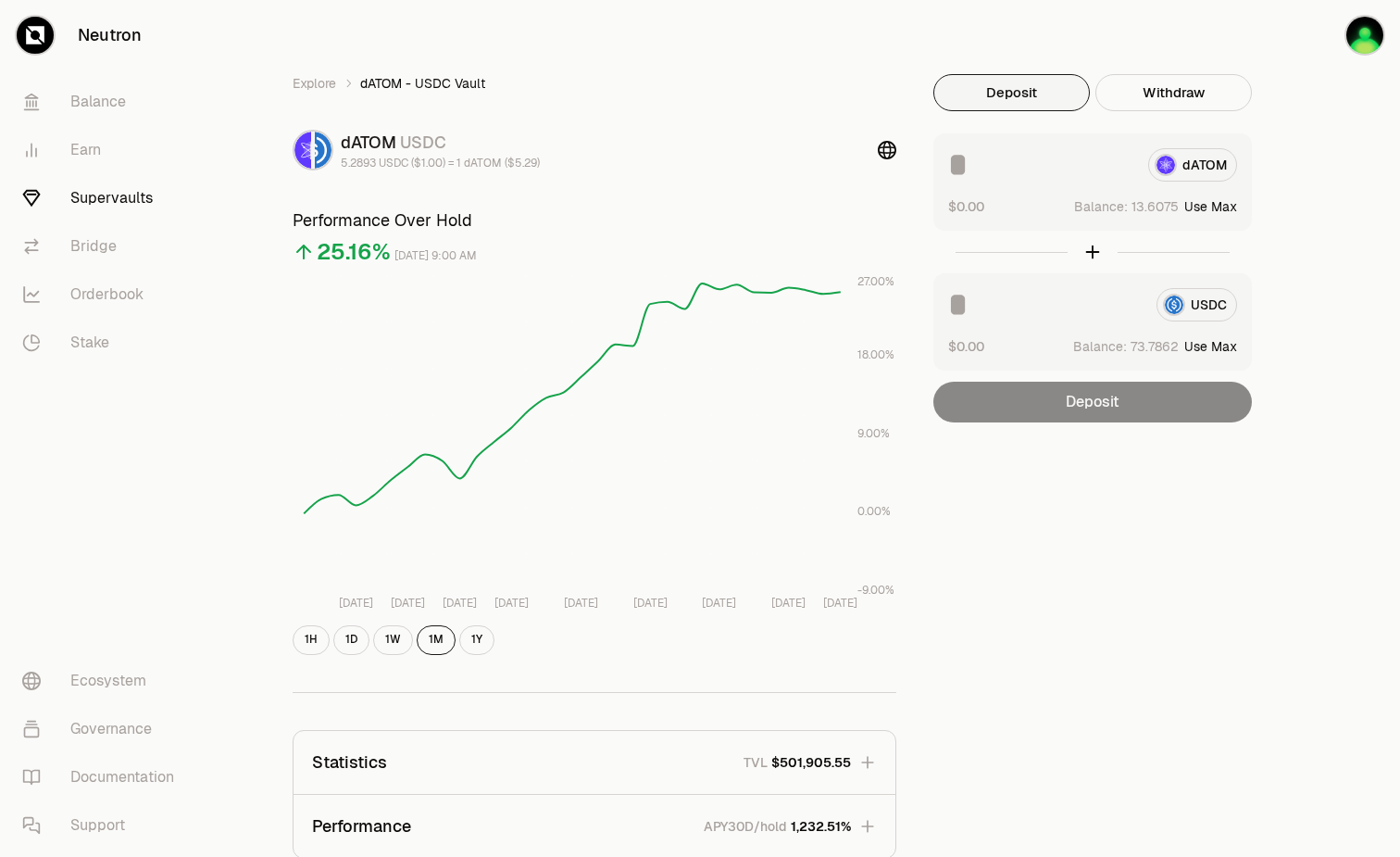
click at [1232, 205] on button "Use Max" at bounding box center [1211, 206] width 53 height 18
type input "*********"
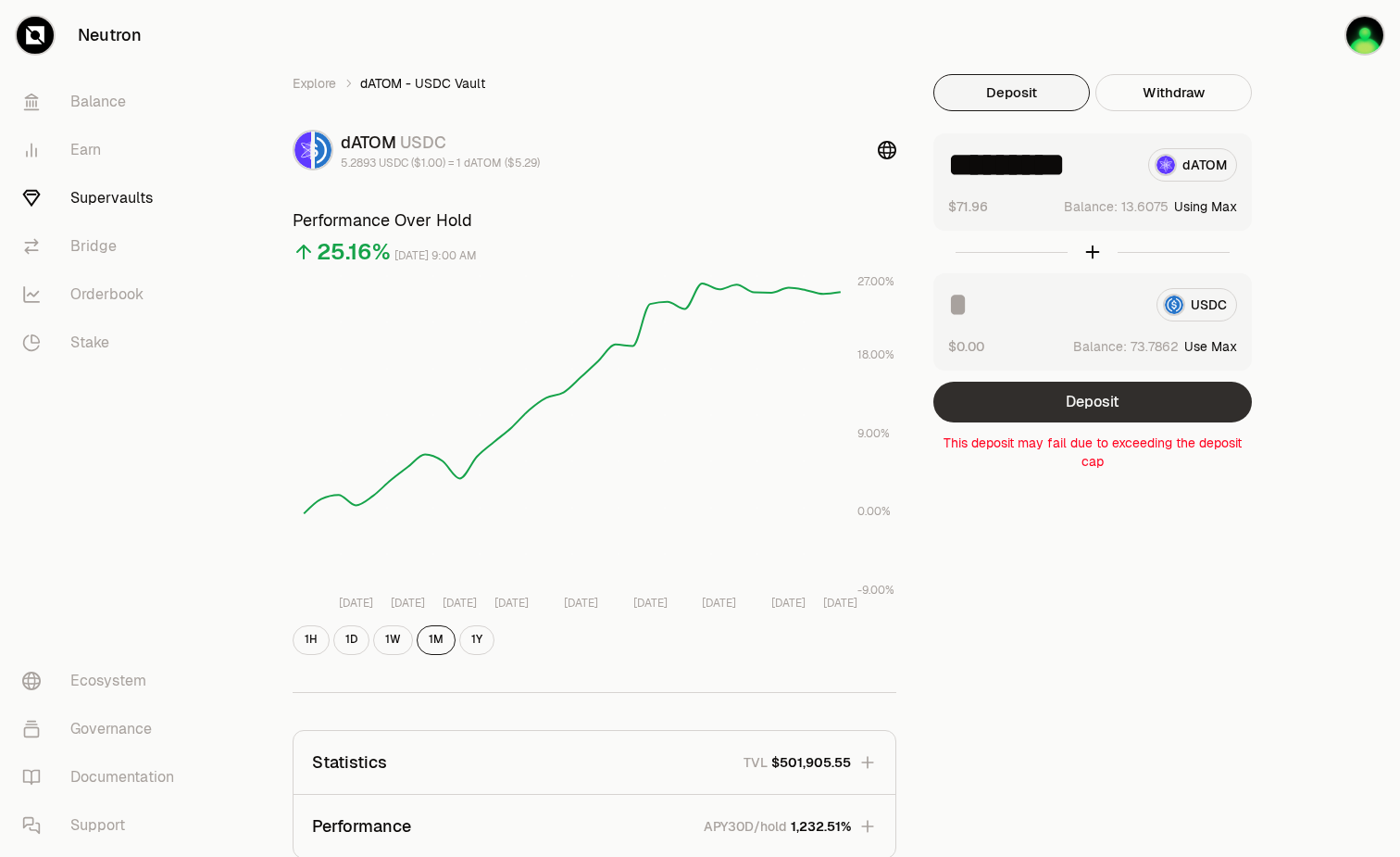
click at [1131, 406] on button "Deposit" at bounding box center [1093, 402] width 319 height 40
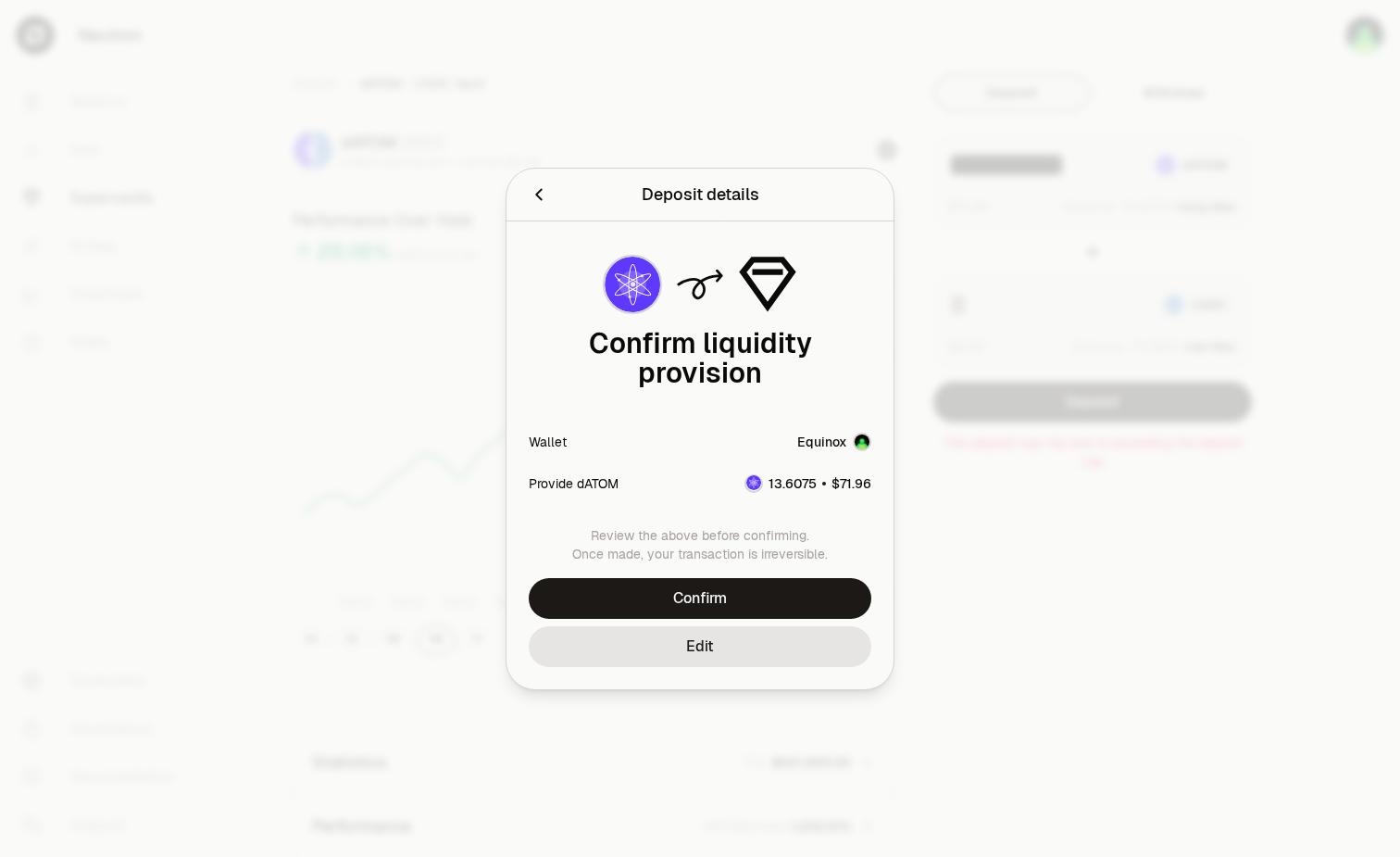
click at [545, 193] on icon "Back" at bounding box center [539, 194] width 20 height 20
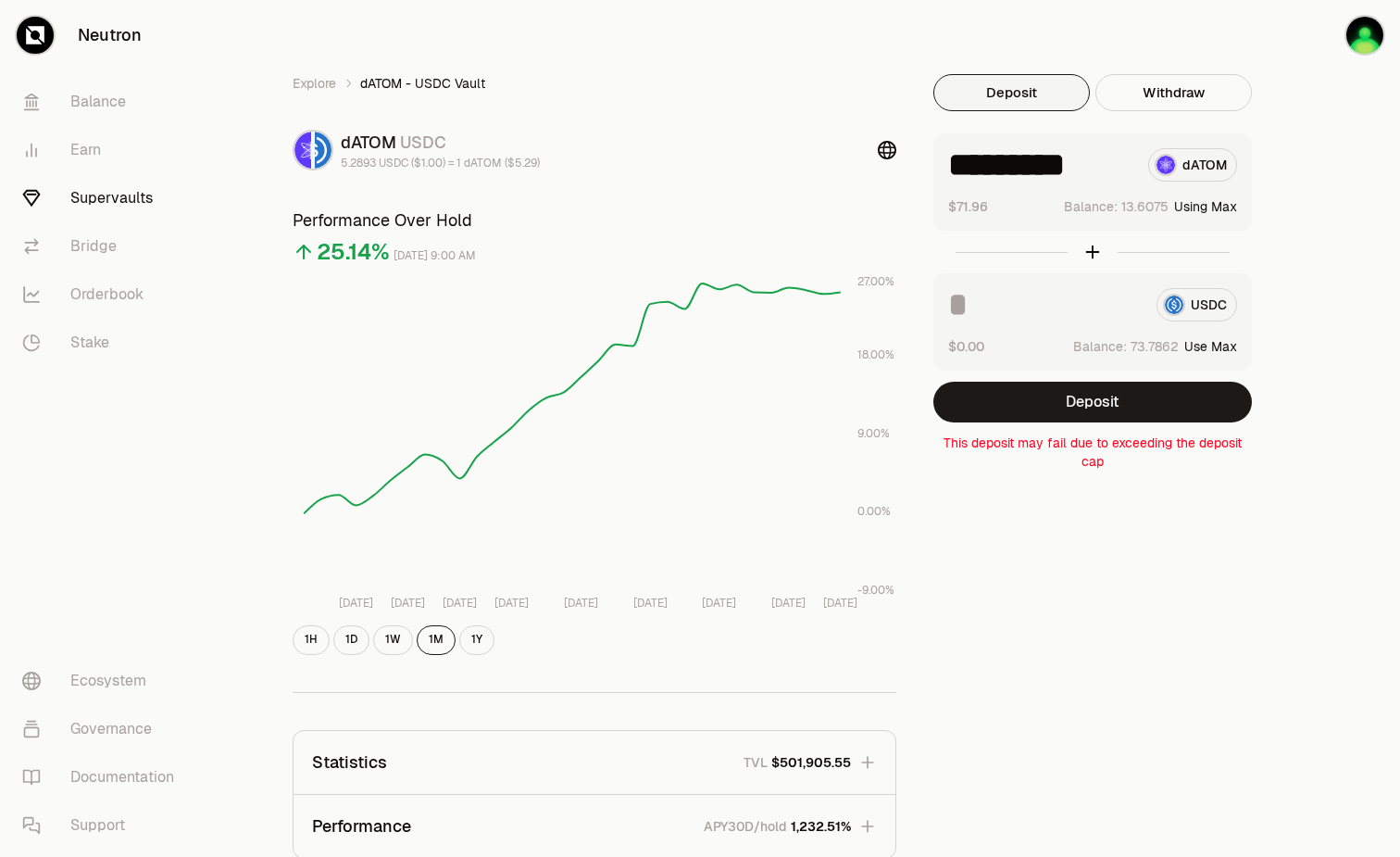
click at [1013, 301] on input at bounding box center [1044, 305] width 194 height 34
click at [1218, 201] on button "Using Max" at bounding box center [1205, 206] width 63 height 18
click at [1218, 344] on button "Use Max" at bounding box center [1211, 346] width 53 height 18
type input "********"
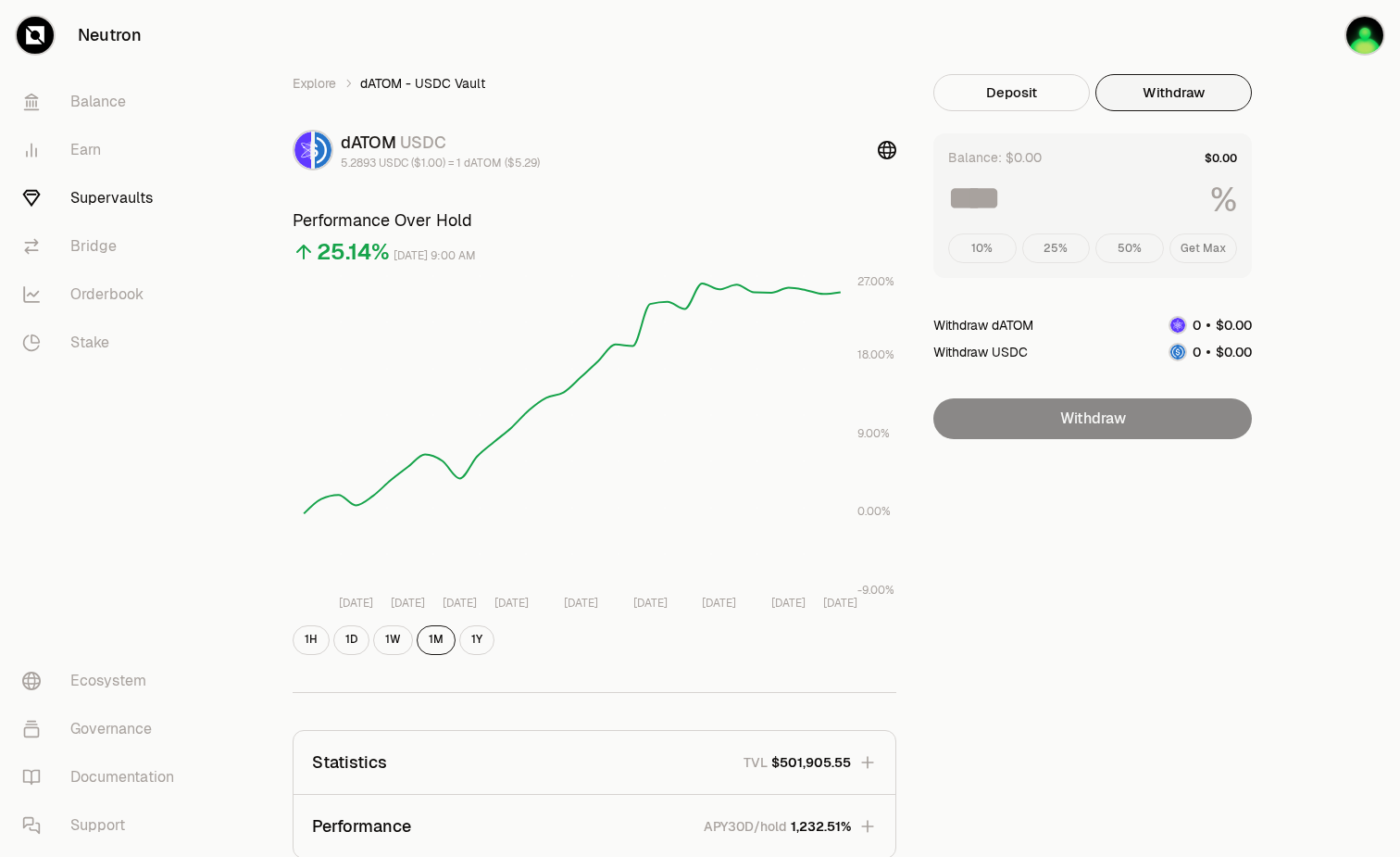
click at [1156, 87] on button "Withdraw" at bounding box center [1174, 93] width 156 height 37
click at [1035, 102] on button "Deposit" at bounding box center [1012, 93] width 156 height 37
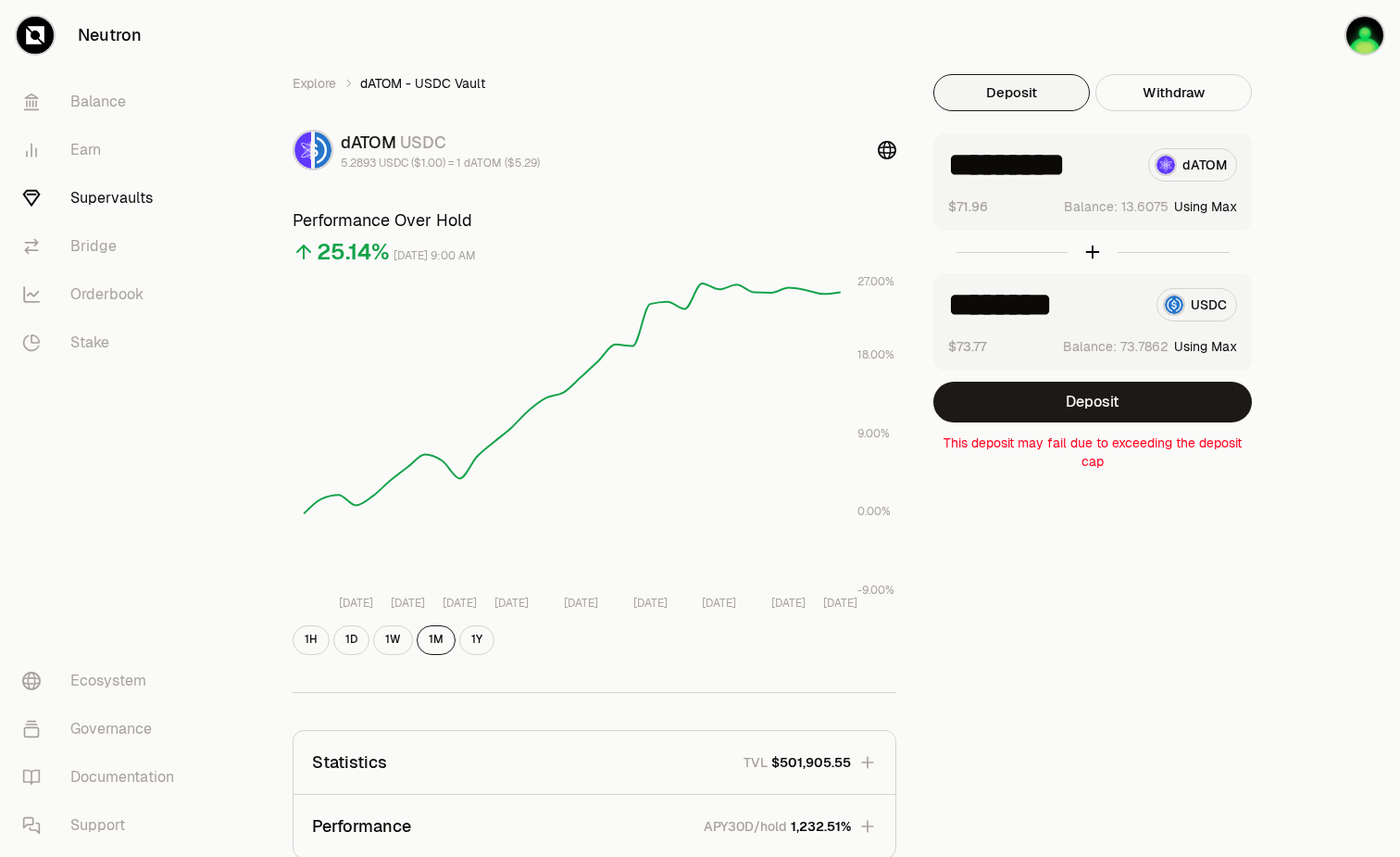
click at [961, 174] on input "*********" at bounding box center [1041, 165] width 185 height 34
type input "*"
click at [964, 294] on input "********" at bounding box center [1044, 305] width 194 height 34
drag, startPoint x: 946, startPoint y: 314, endPoint x: 962, endPoint y: 342, distance: 32.2
click at [946, 315] on div "******** USDC $73.77 Balance: Using Max" at bounding box center [1093, 322] width 319 height 97
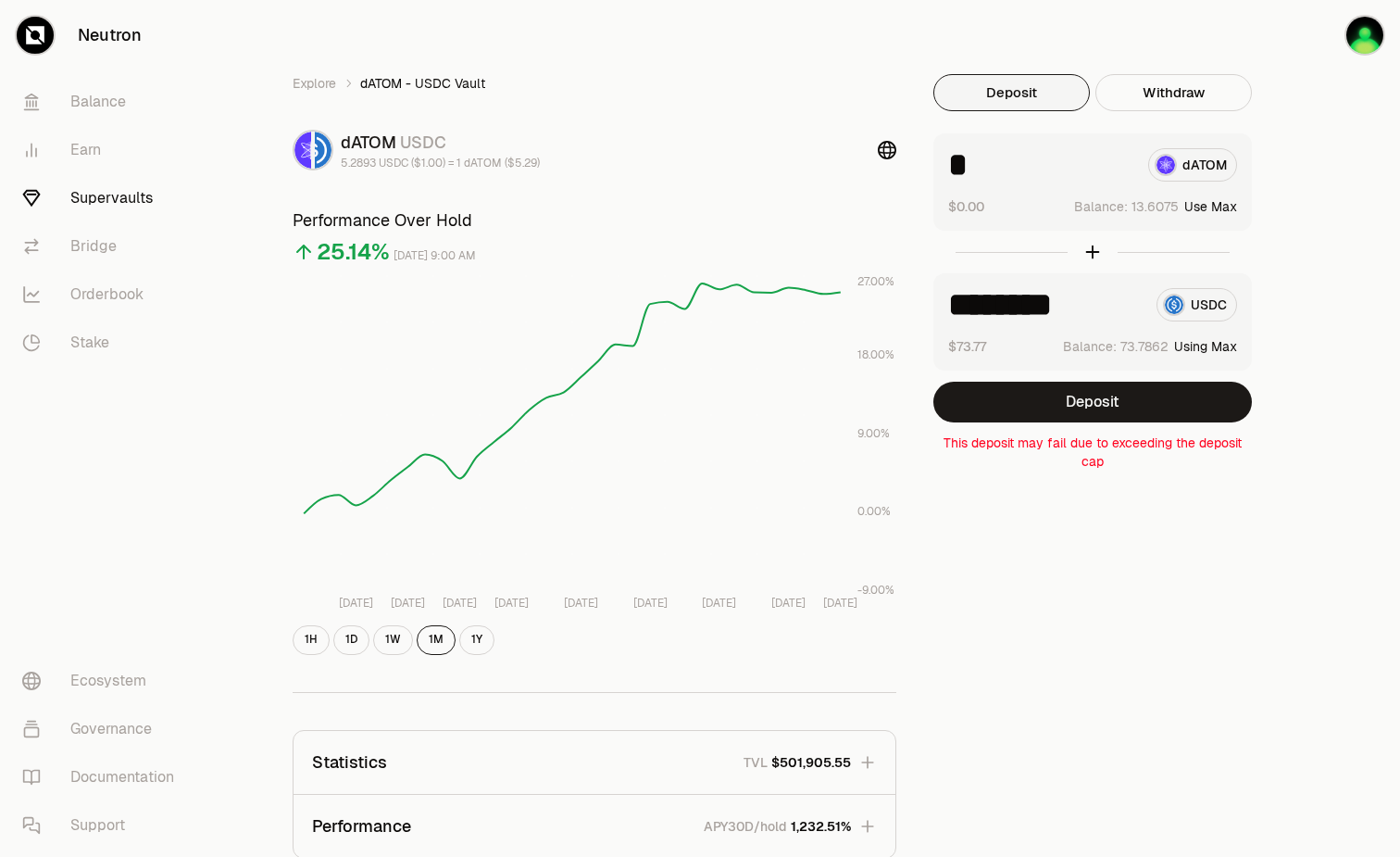
click at [1112, 326] on div "******** USDC $73.77 Balance: Using Max" at bounding box center [1093, 322] width 319 height 97
click at [1082, 291] on input "********" at bounding box center [1044, 305] width 194 height 34
type input "*"
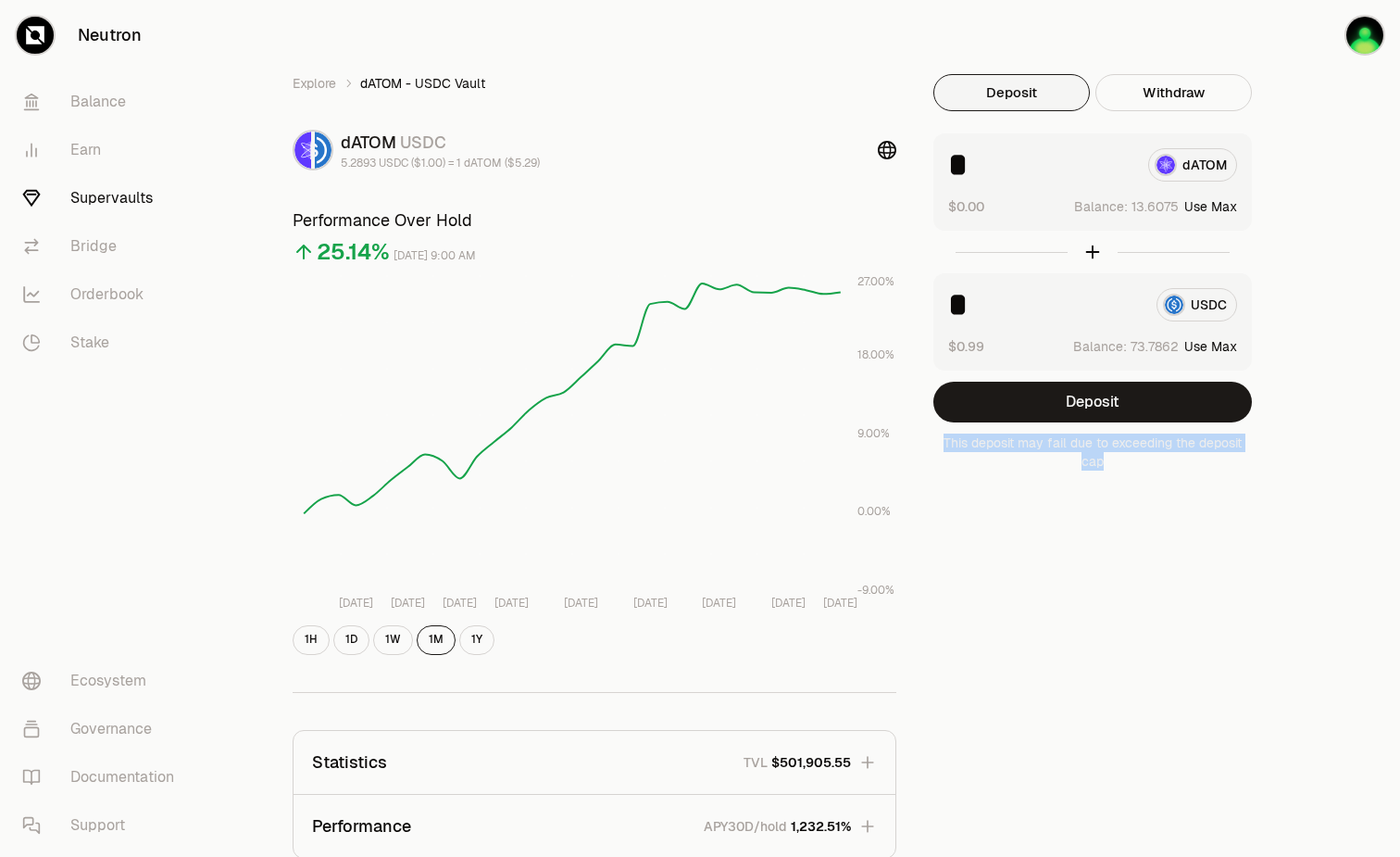
drag, startPoint x: 941, startPoint y: 443, endPoint x: 1286, endPoint y: 492, distance: 348.5
click at [1286, 492] on div "Explore dATOM - USDC Vault dATOM USDC 5.2893 USDC ($1.00) = 1 dATOM ($5.29) Per…" at bounding box center [804, 600] width 1067 height 1051
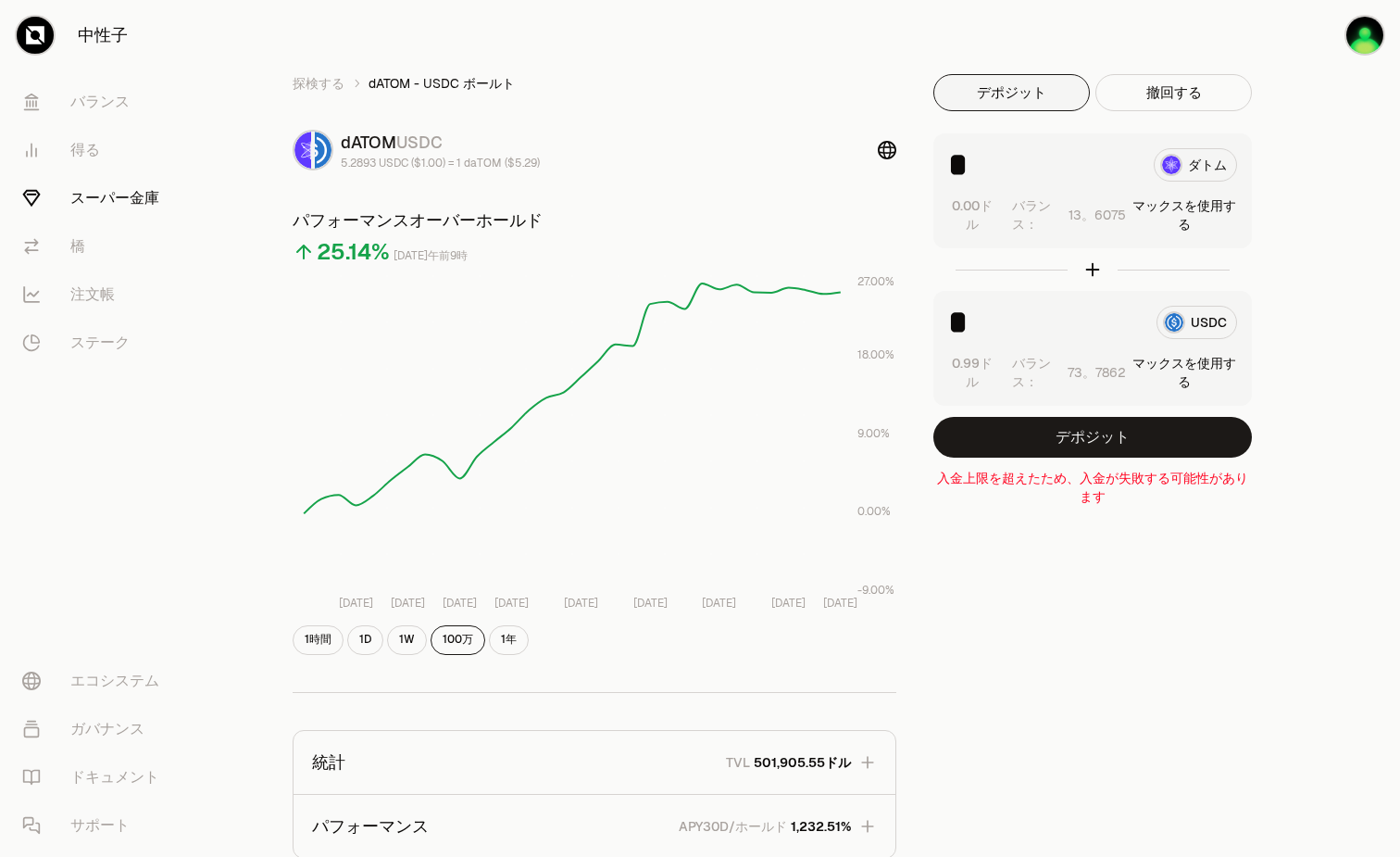
click at [1079, 576] on div "探検する dATOM - USDC ボールト dATOM USDC 5.2893 USDC ($1.00) = 1 daTOM ($5.29) パフォーマンス…" at bounding box center [804, 600] width 1067 height 1051
click at [1157, 581] on div "探検する dATOM - USDC ボールト dATOM USDC 5.2893 USDC ($1.00) = 1 daTOM ($5.29) パフォーマンス…" at bounding box center [804, 600] width 1067 height 1051
click at [870, 58] on div "探検する dATOM - USDC ボールト dATOM USDC 5.2893 USDC ($1.00) = 1 daTOM ($5.29) パフォーマンス…" at bounding box center [805, 600] width 1112 height 1199
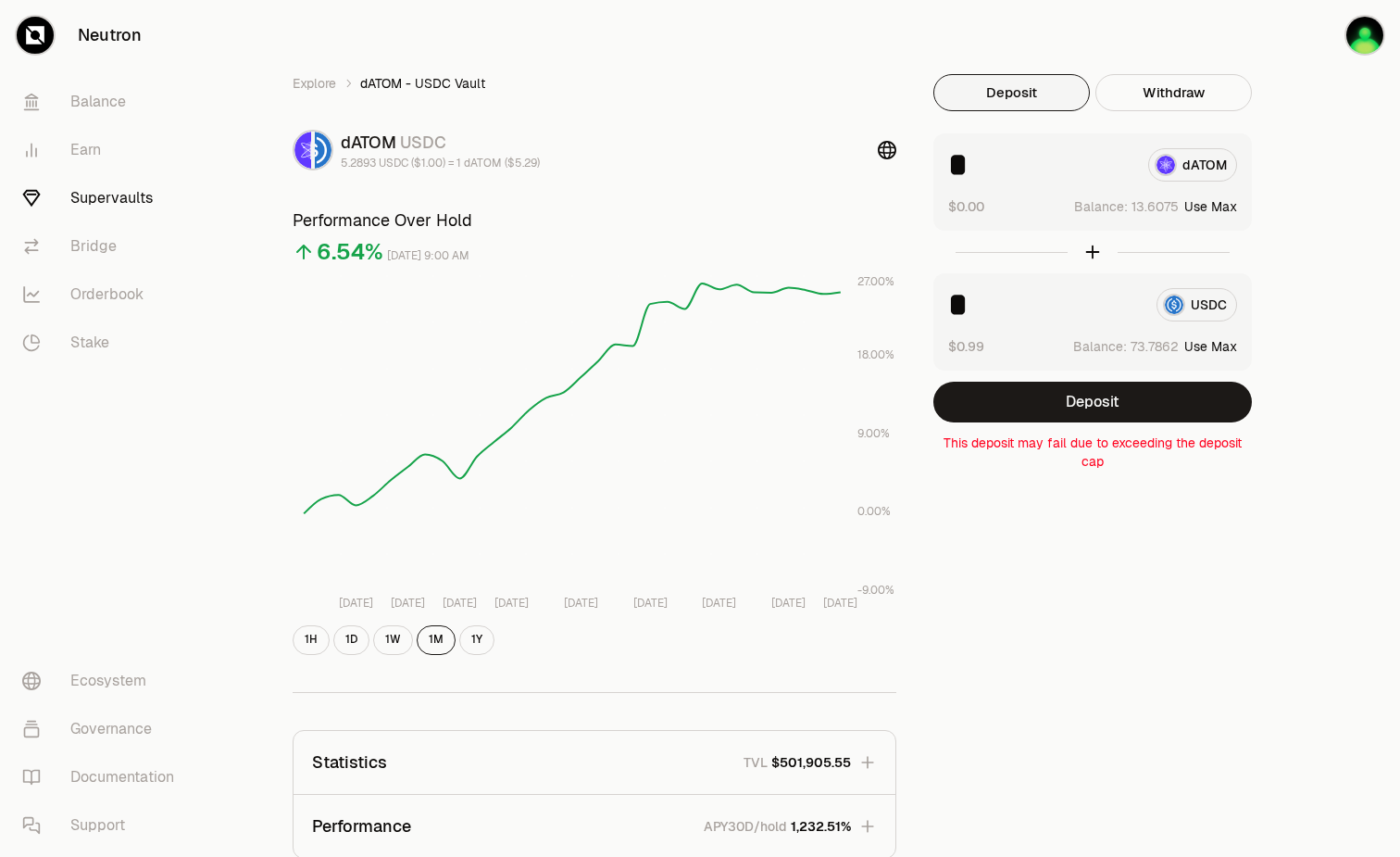
click at [1077, 626] on div "Explore dATOM - USDC Vault dATOM USDC 5.2893 USDC ($1.00) = 1 dATOM ($5.29) Per…" at bounding box center [804, 600] width 1067 height 1051
click at [99, 189] on link "Supervaults" at bounding box center [104, 199] width 193 height 48
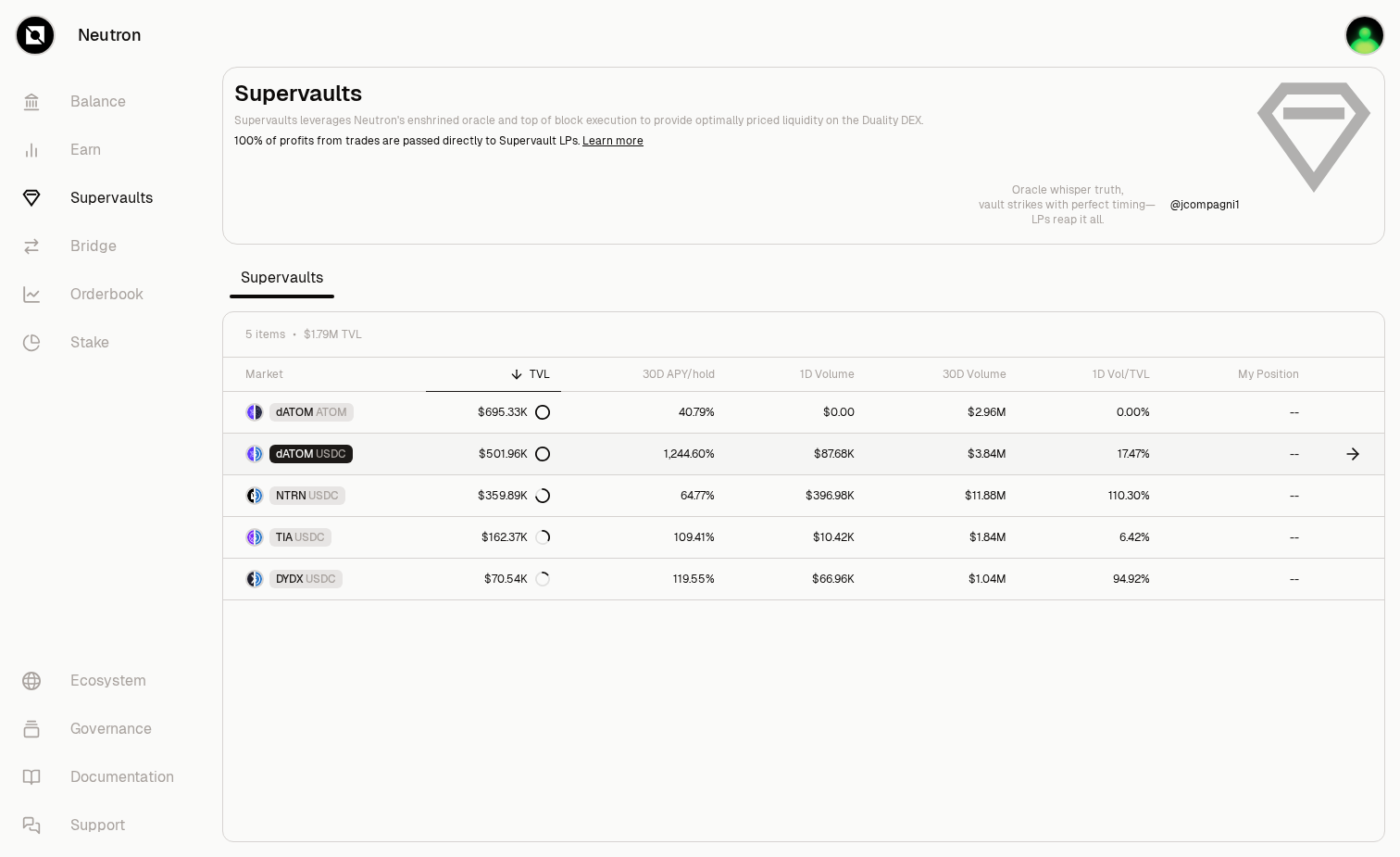
click at [415, 450] on link "dATOM USDC" at bounding box center [325, 454] width 203 height 40
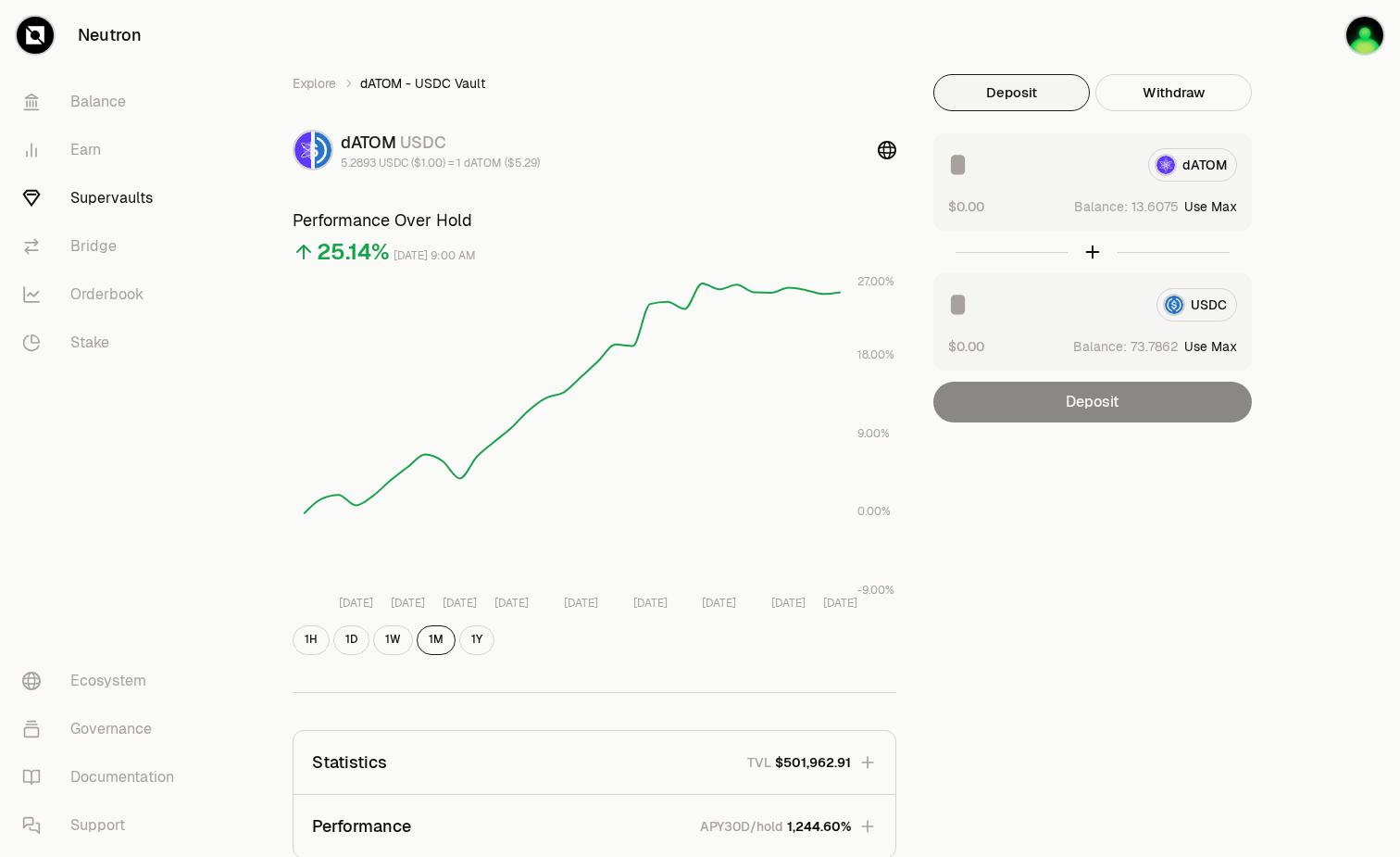
click at [984, 151] on input at bounding box center [1041, 165] width 185 height 34
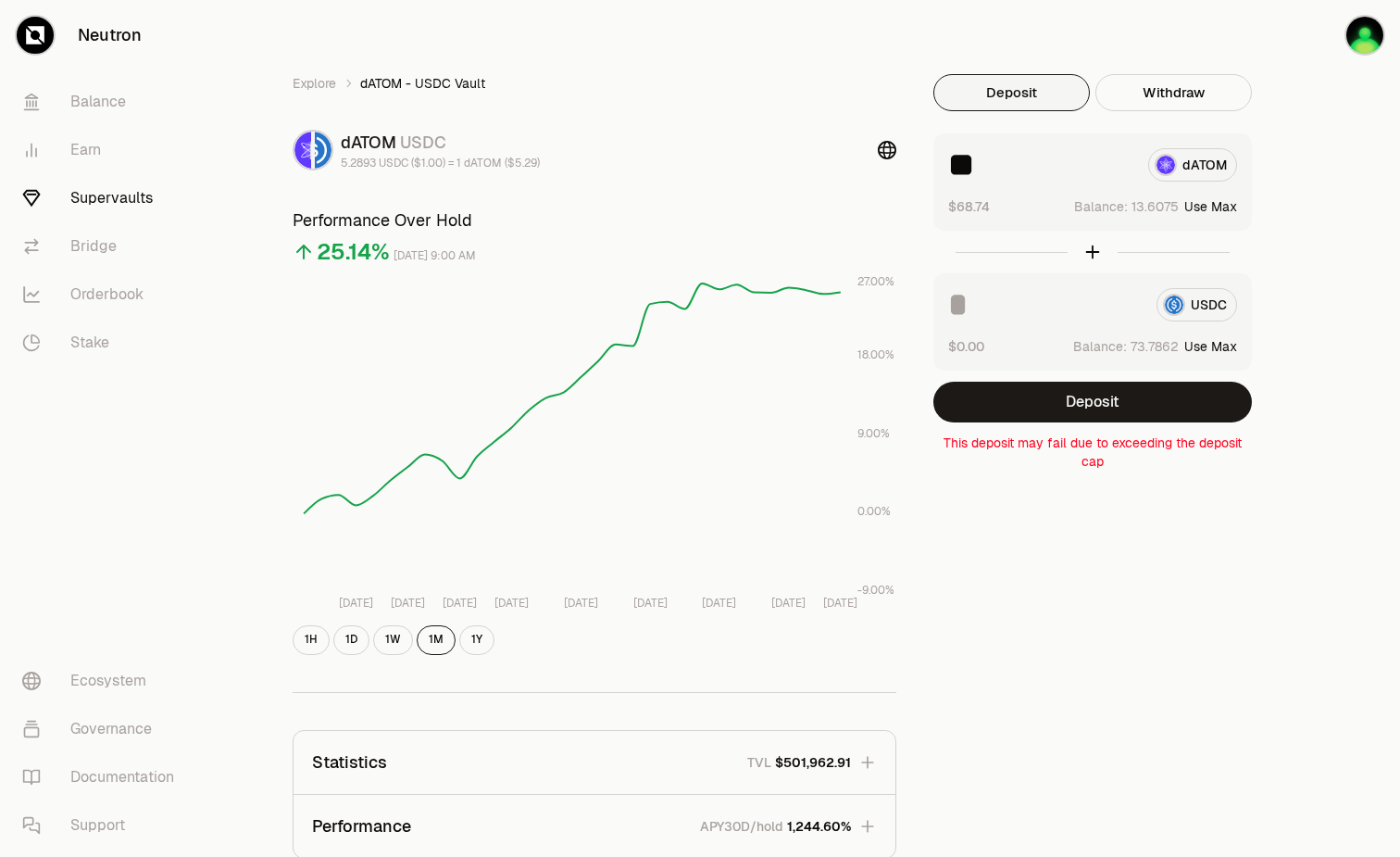
click at [1200, 209] on button "Use Max" at bounding box center [1211, 206] width 53 height 18
type input "*********"
click at [1188, 342] on button "Use Max" at bounding box center [1211, 346] width 53 height 18
type input "********"
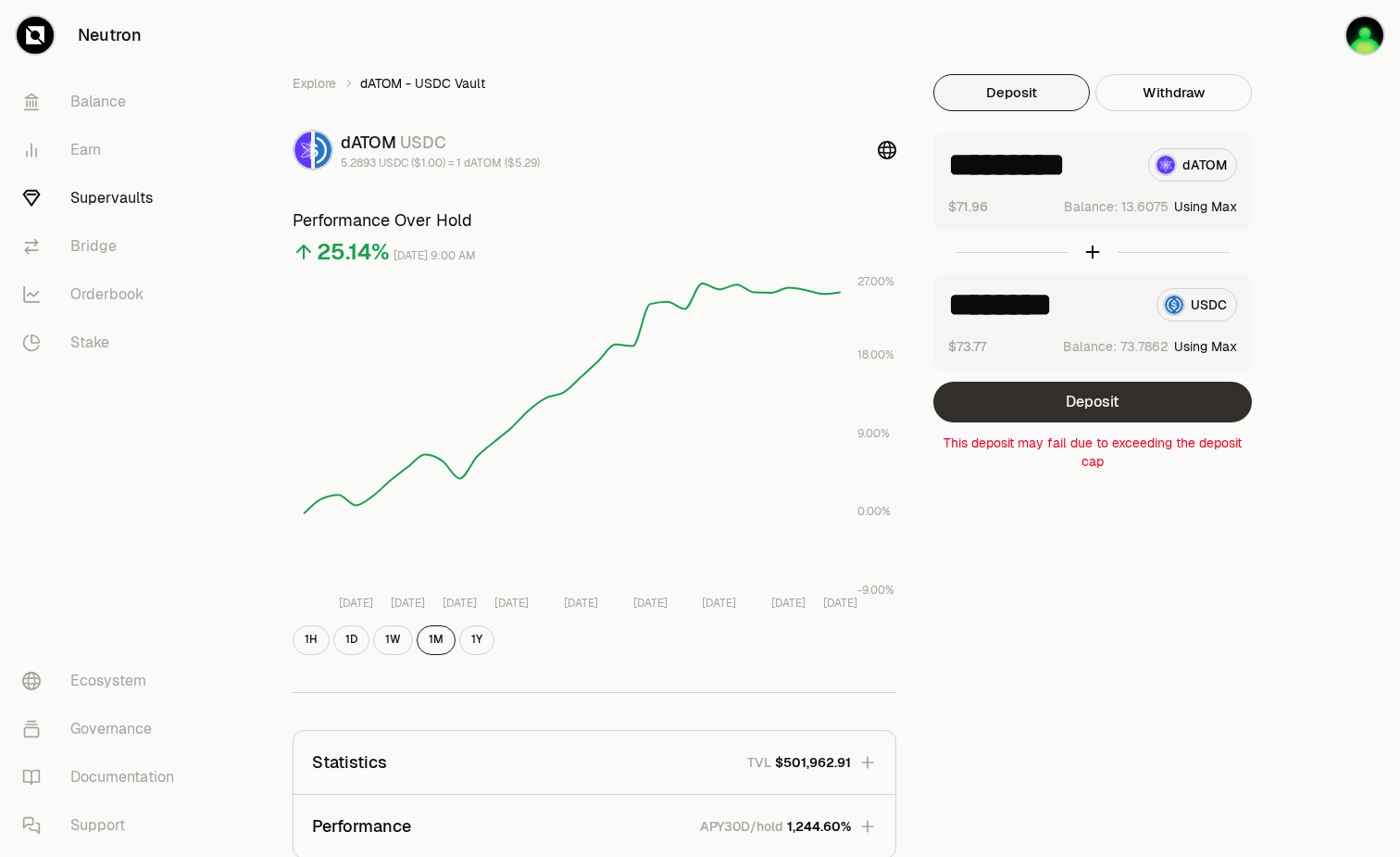
click at [1162, 394] on button "Deposit" at bounding box center [1093, 402] width 319 height 40
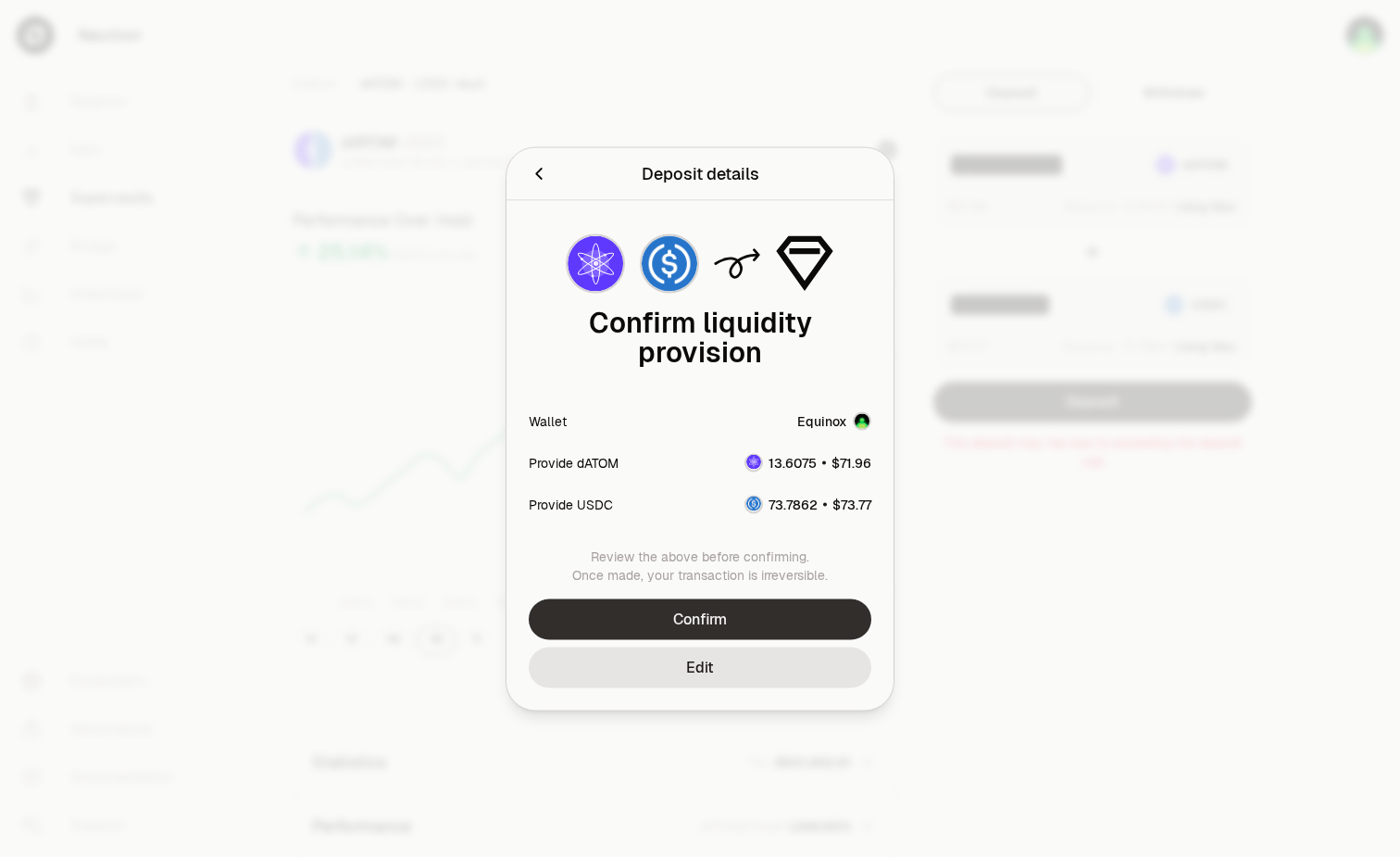
click at [794, 626] on button "Confirm" at bounding box center [700, 619] width 343 height 40
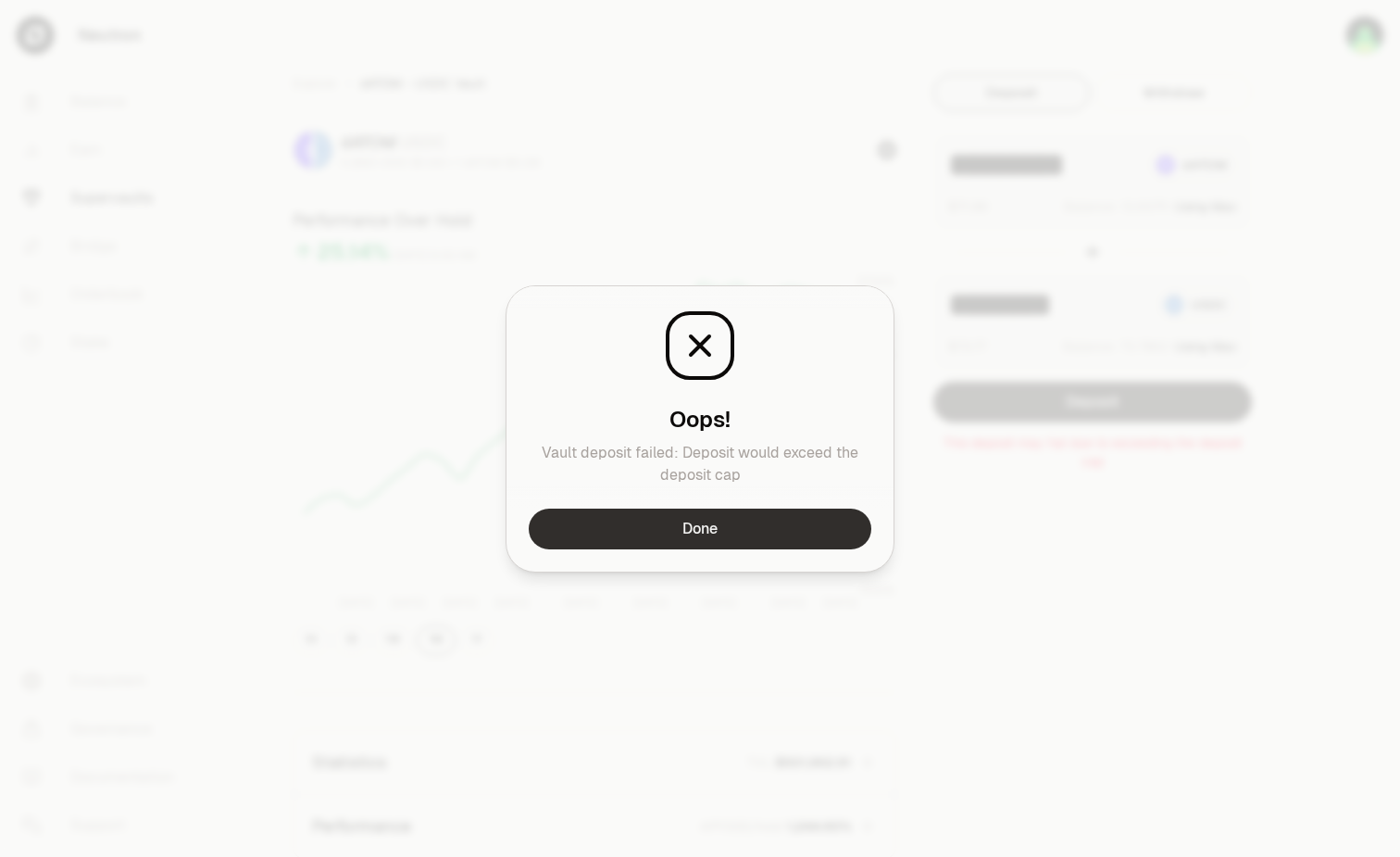
click at [784, 532] on button "Done" at bounding box center [700, 529] width 343 height 40
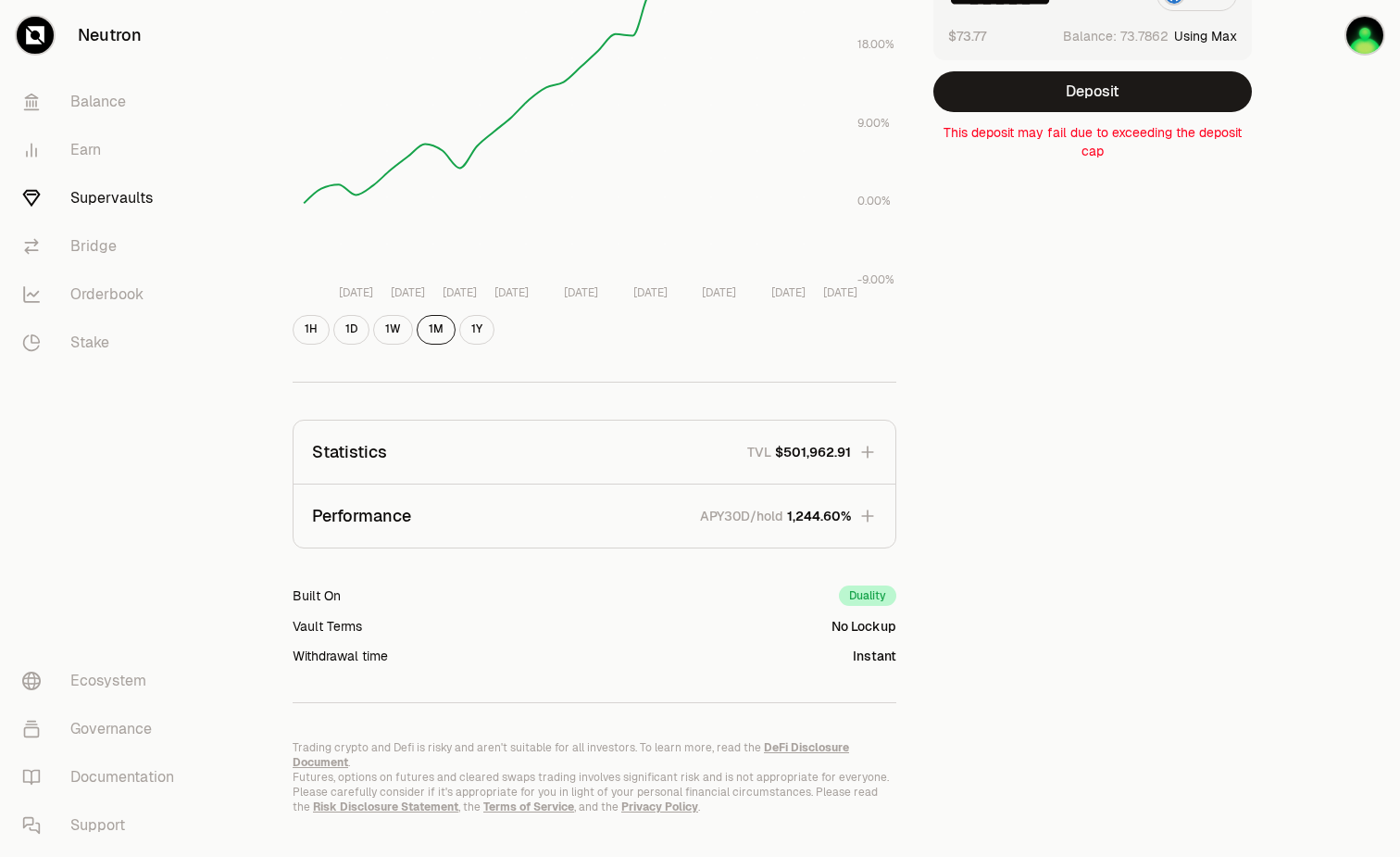
scroll to position [327, 0]
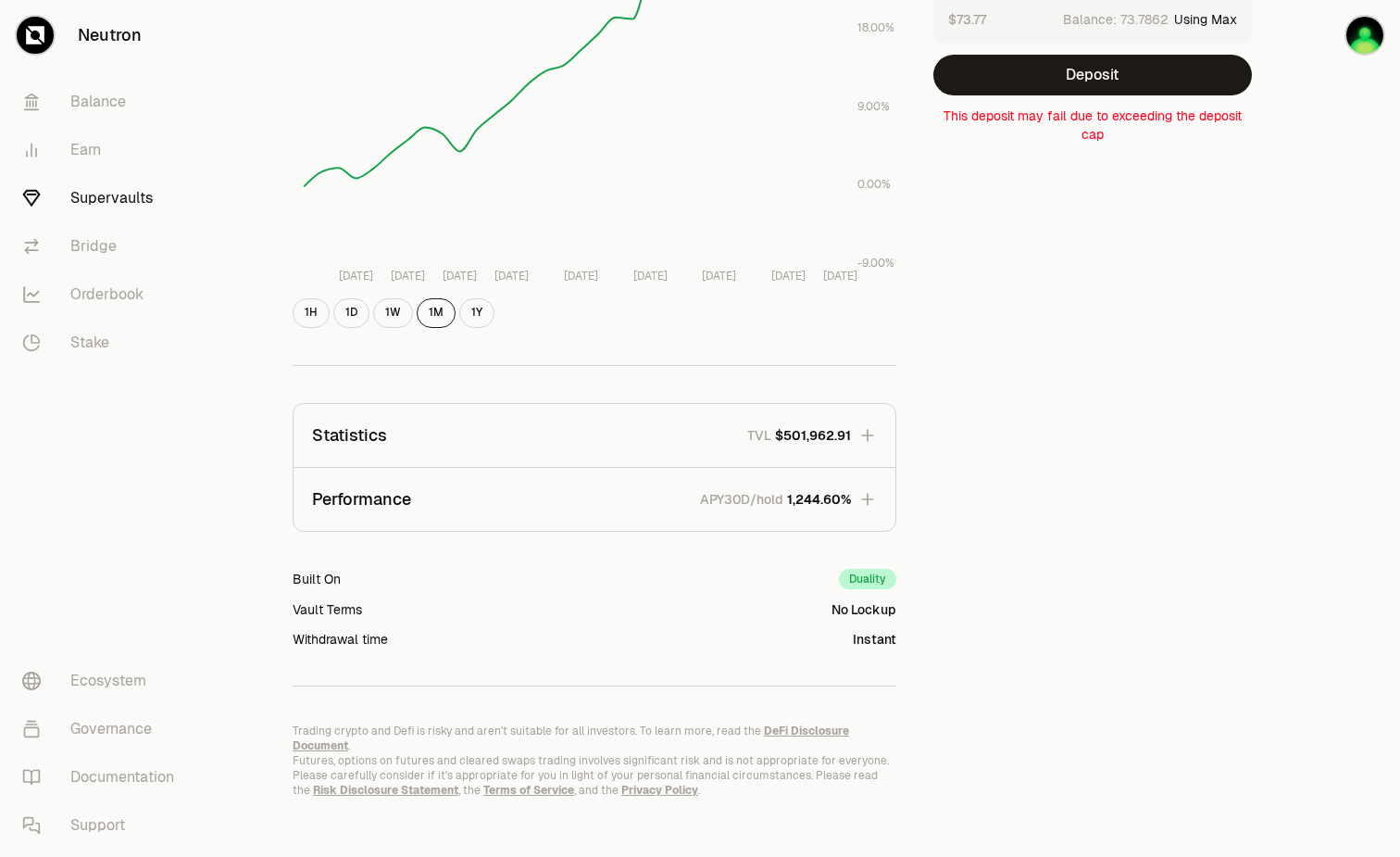
click at [124, 186] on link "Supervaults" at bounding box center [104, 199] width 193 height 48
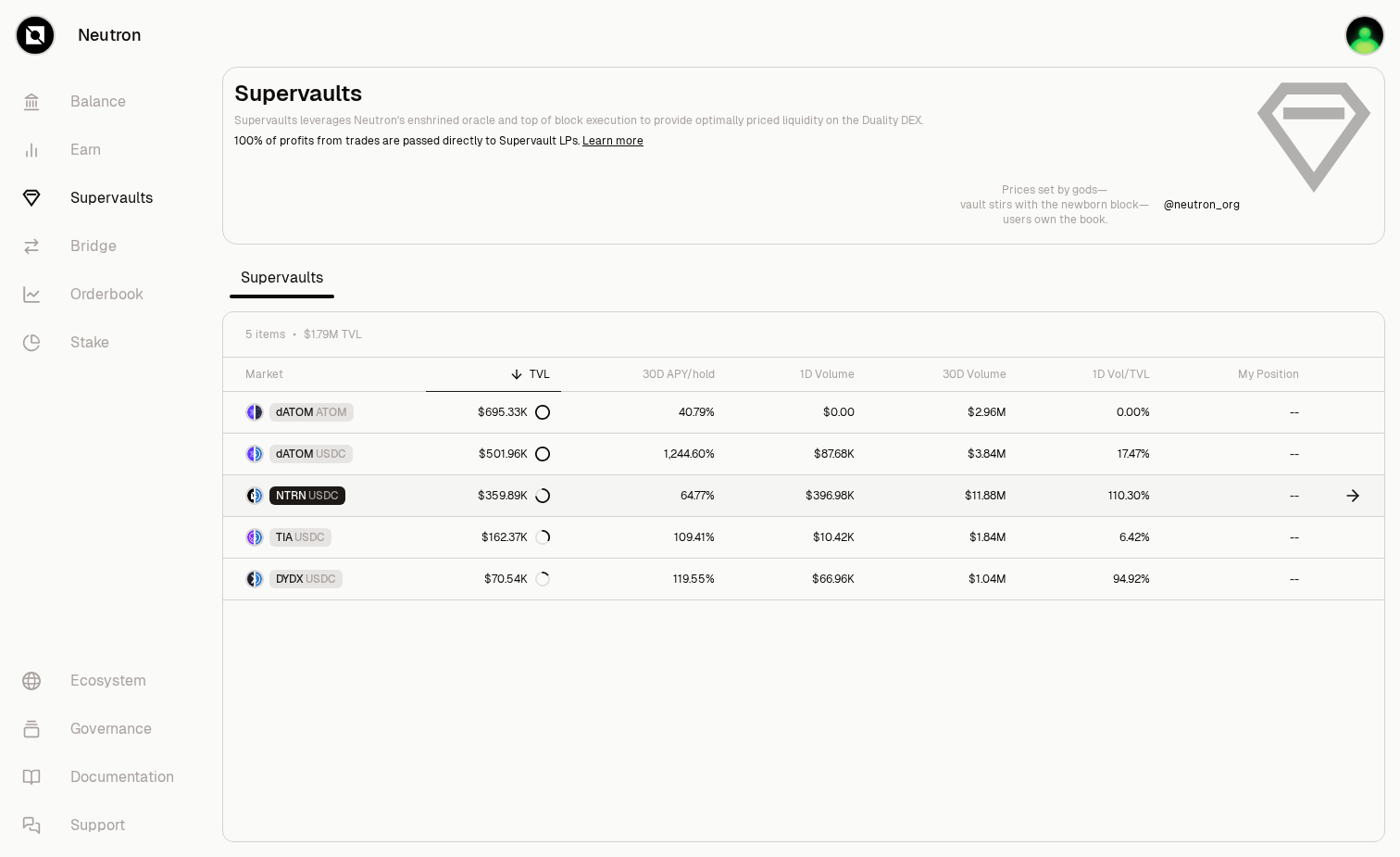
click at [393, 493] on link "NTRN USDC" at bounding box center [325, 495] width 203 height 40
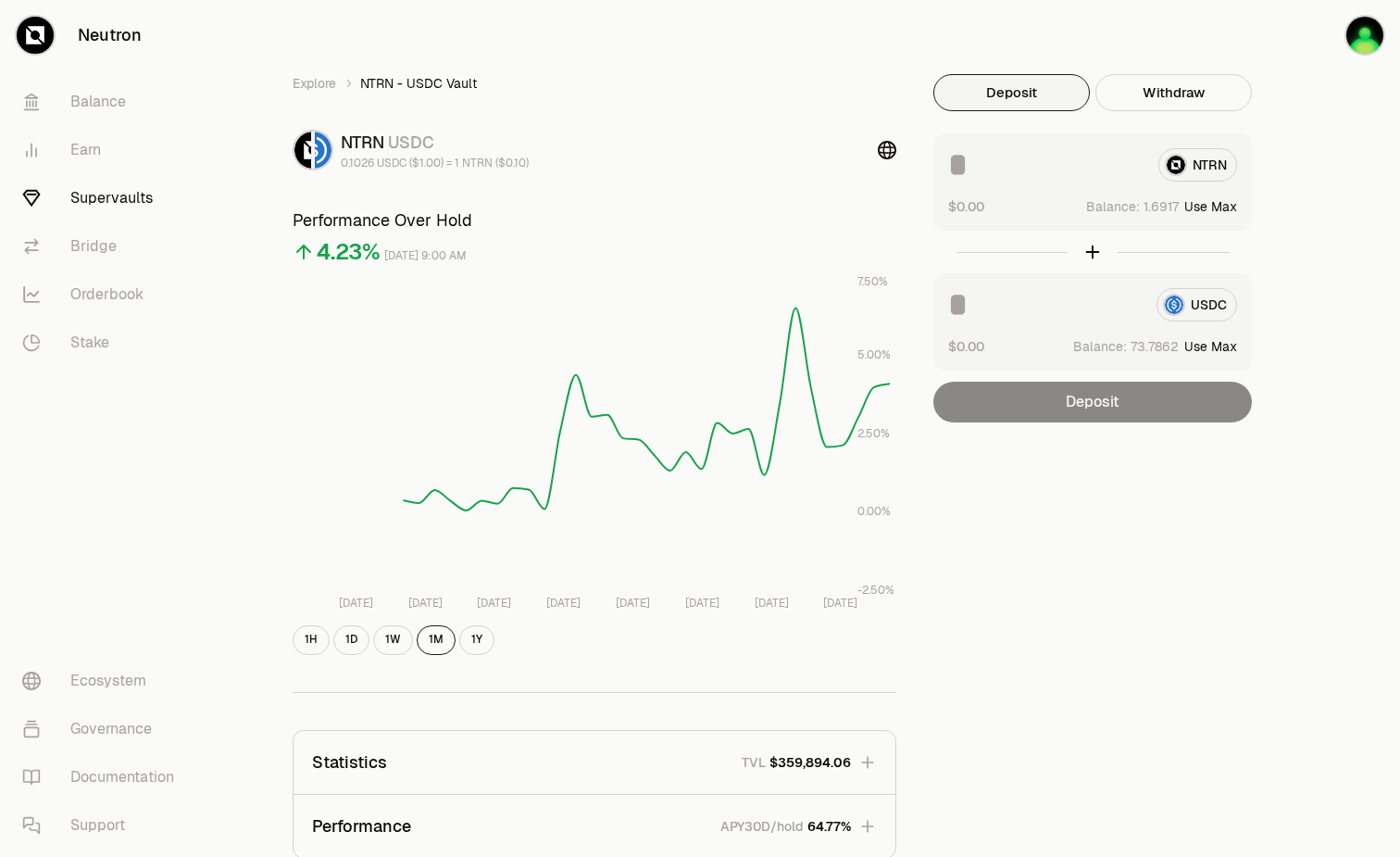
click at [1225, 341] on button "Use Max" at bounding box center [1211, 346] width 53 height 18
type input "********"
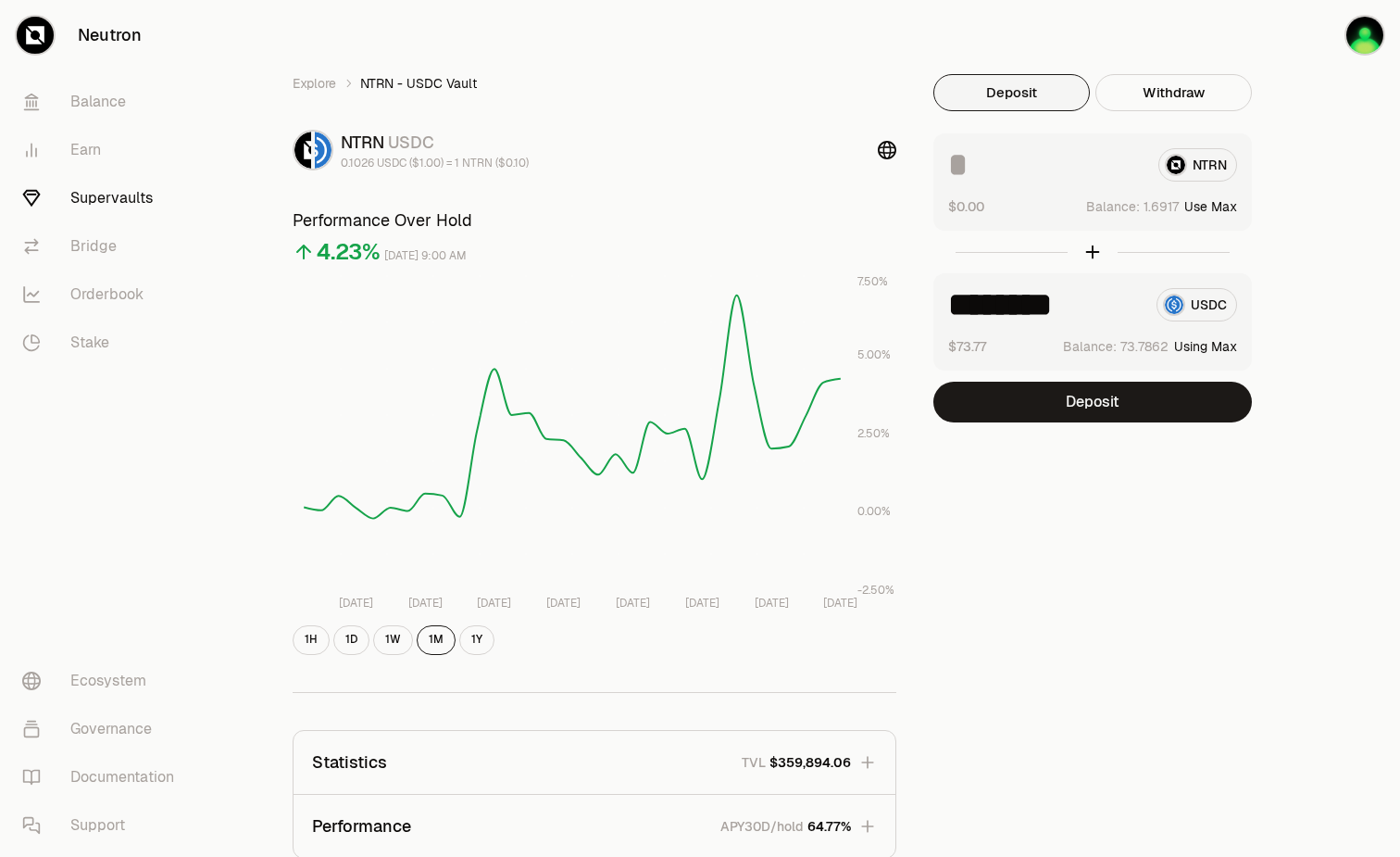
click at [119, 202] on link "Supervaults" at bounding box center [104, 199] width 193 height 48
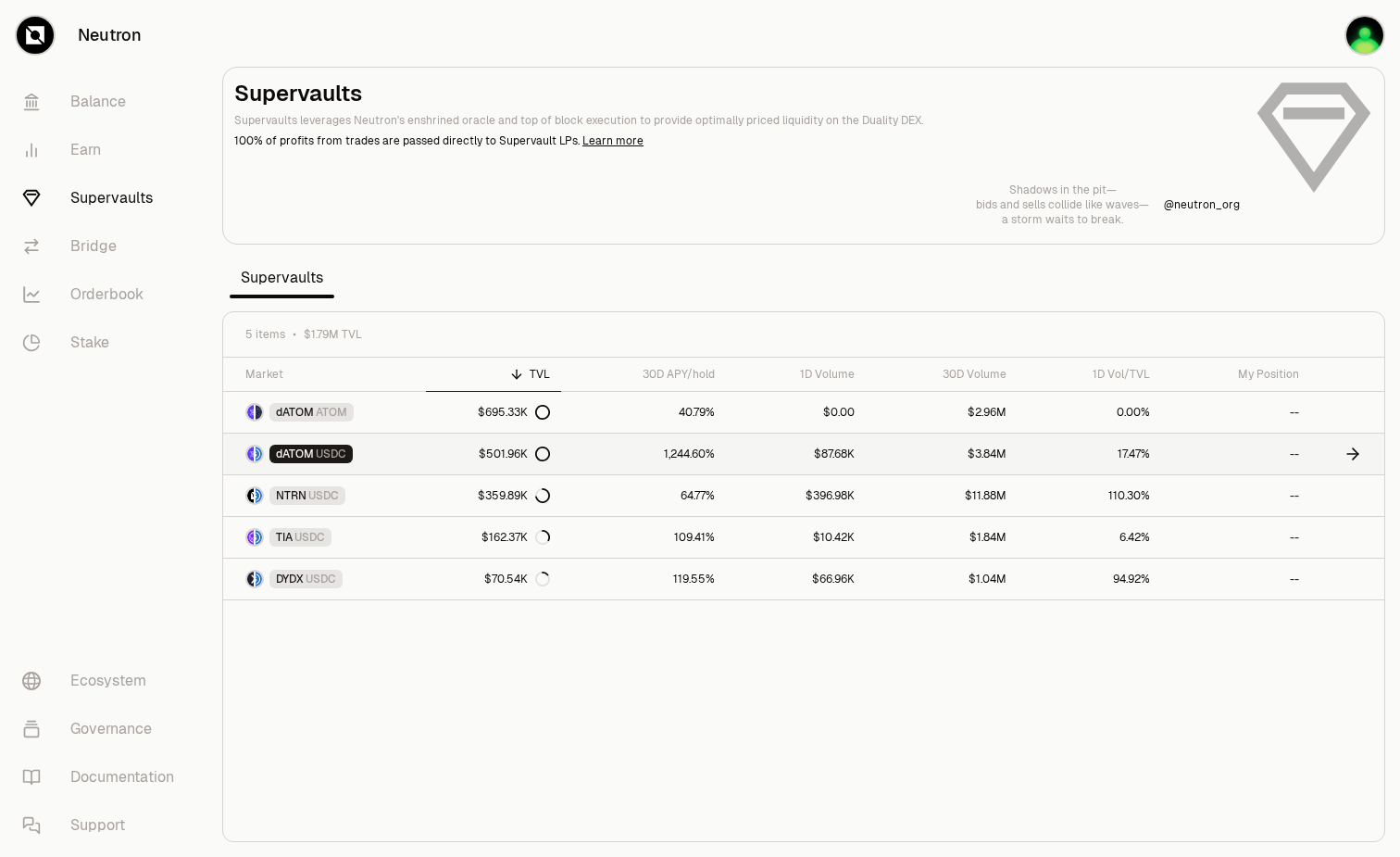
click at [289, 456] on span "dATOM" at bounding box center [294, 453] width 38 height 14
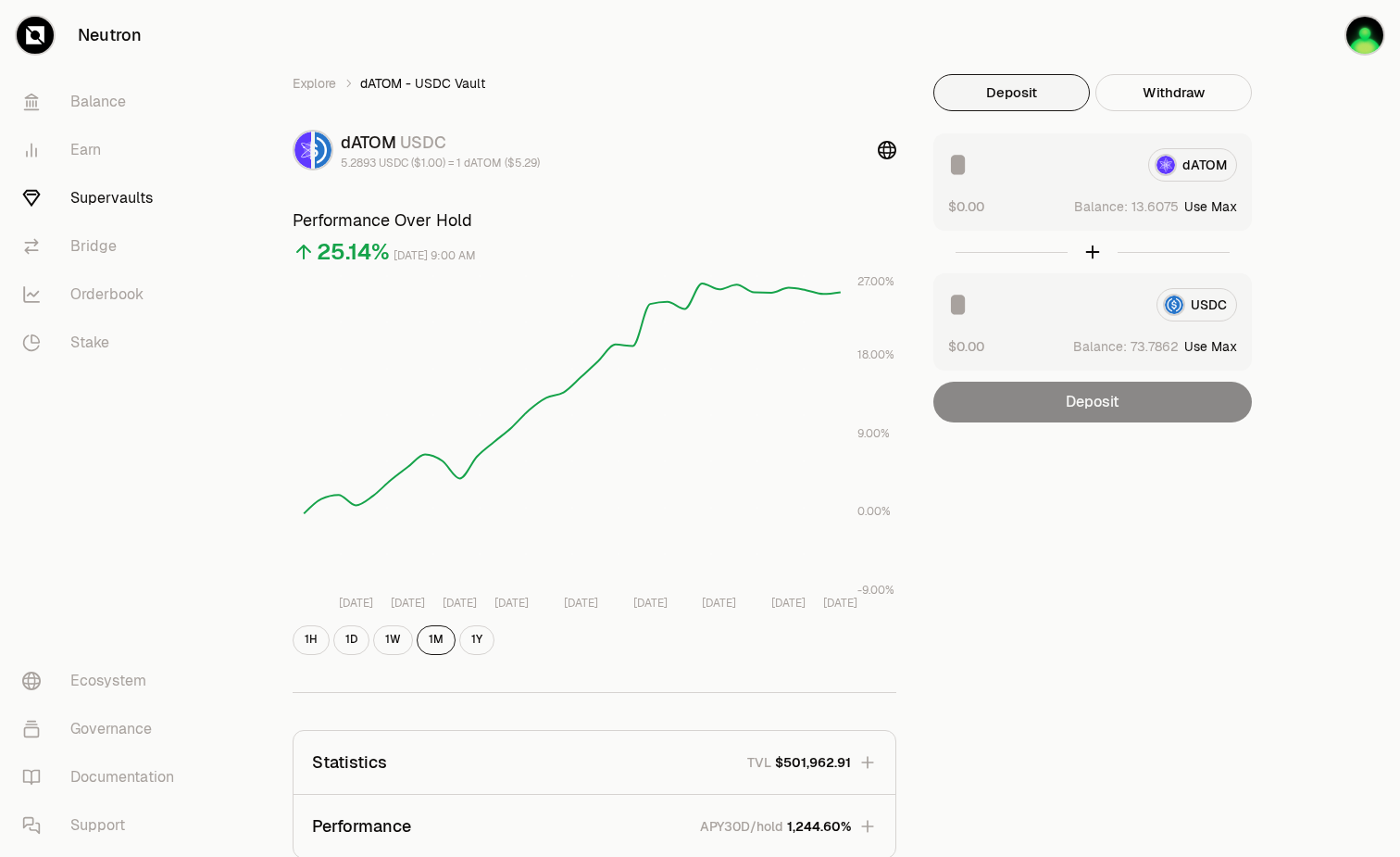
click at [1220, 342] on button "Use Max" at bounding box center [1211, 346] width 53 height 18
type input "********"
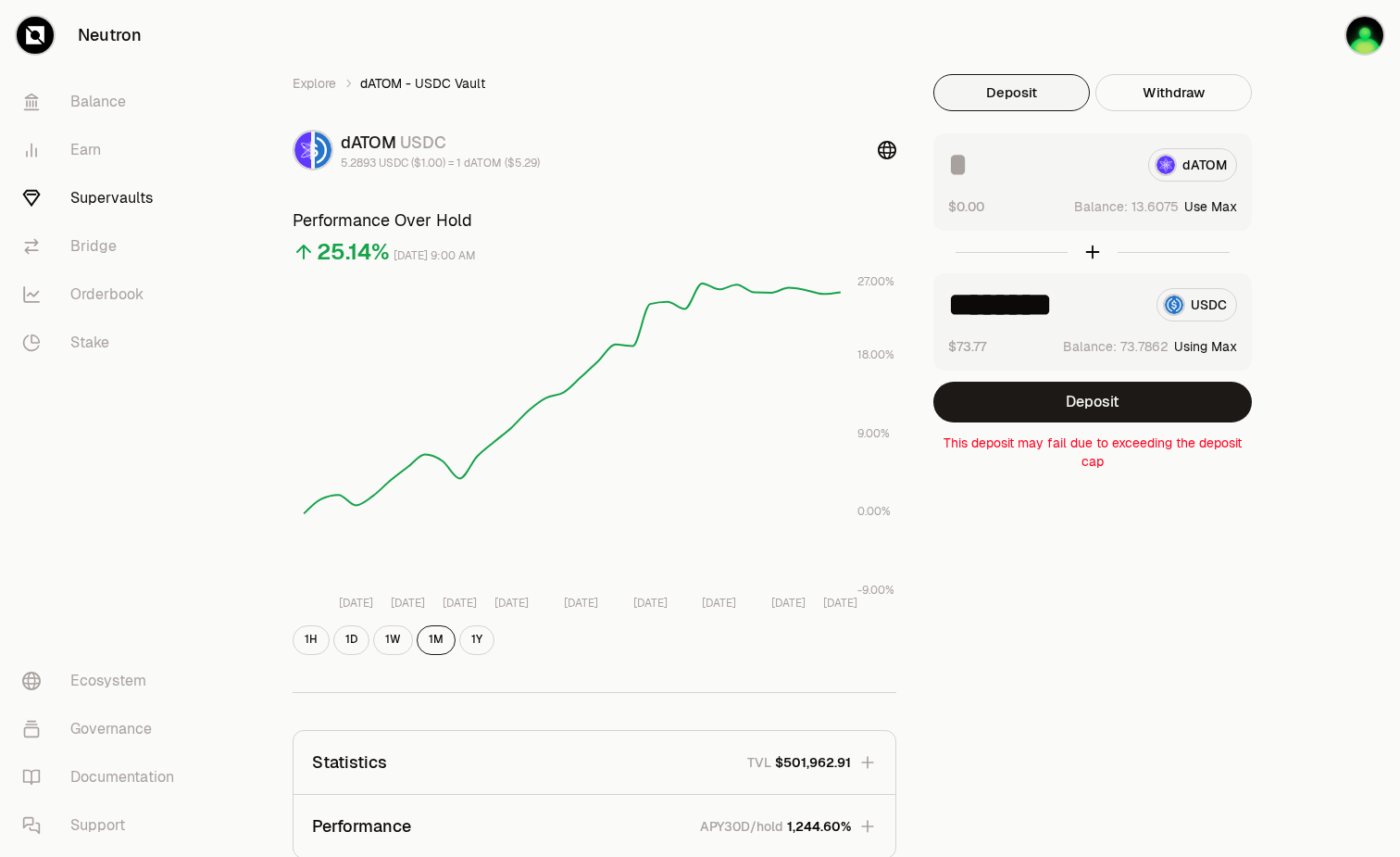
click at [1203, 347] on button "Using Max" at bounding box center [1205, 346] width 63 height 18
click at [1048, 414] on button "Deposit" at bounding box center [1093, 402] width 319 height 40
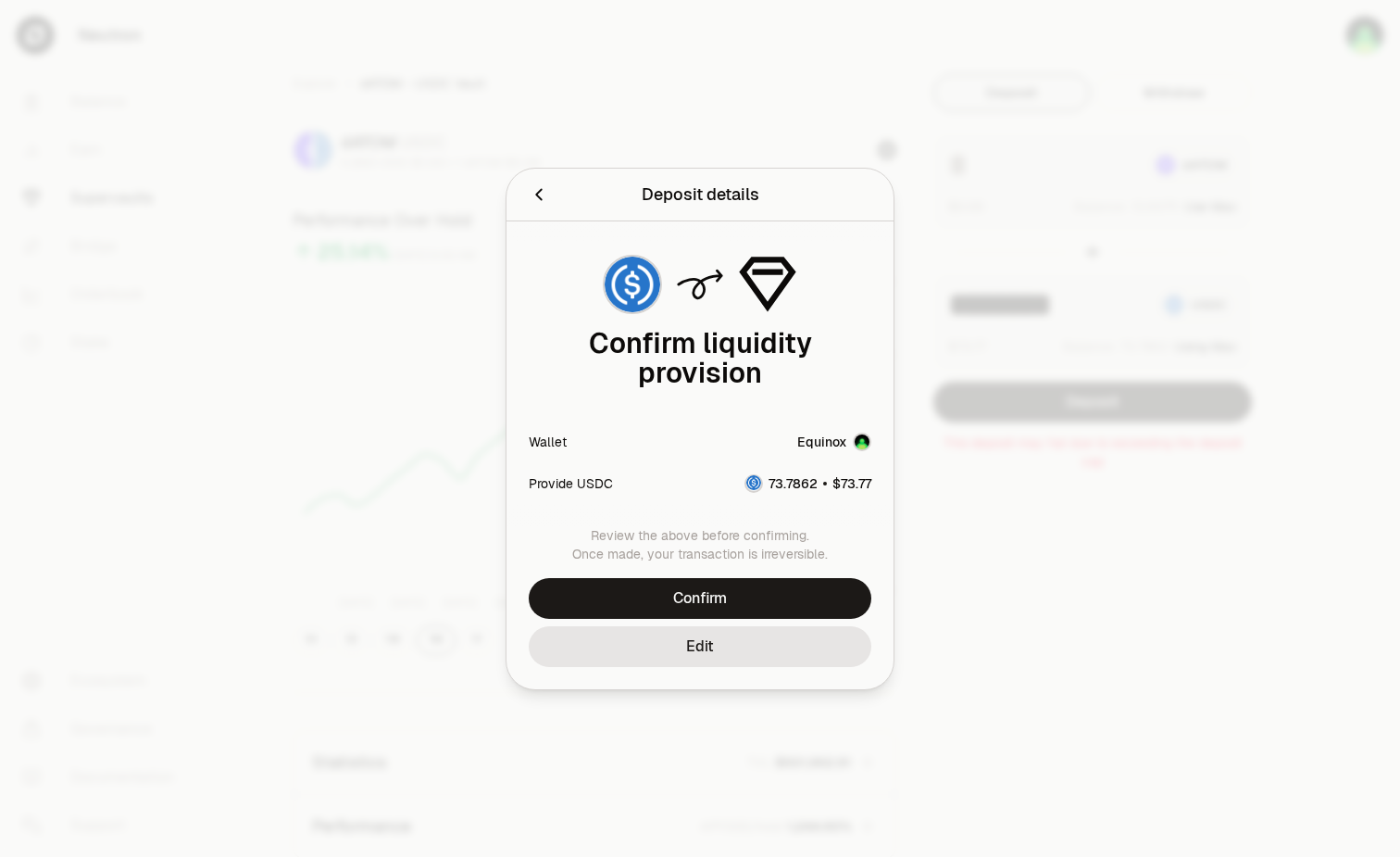
click at [539, 198] on icon "Back" at bounding box center [539, 194] width 20 height 20
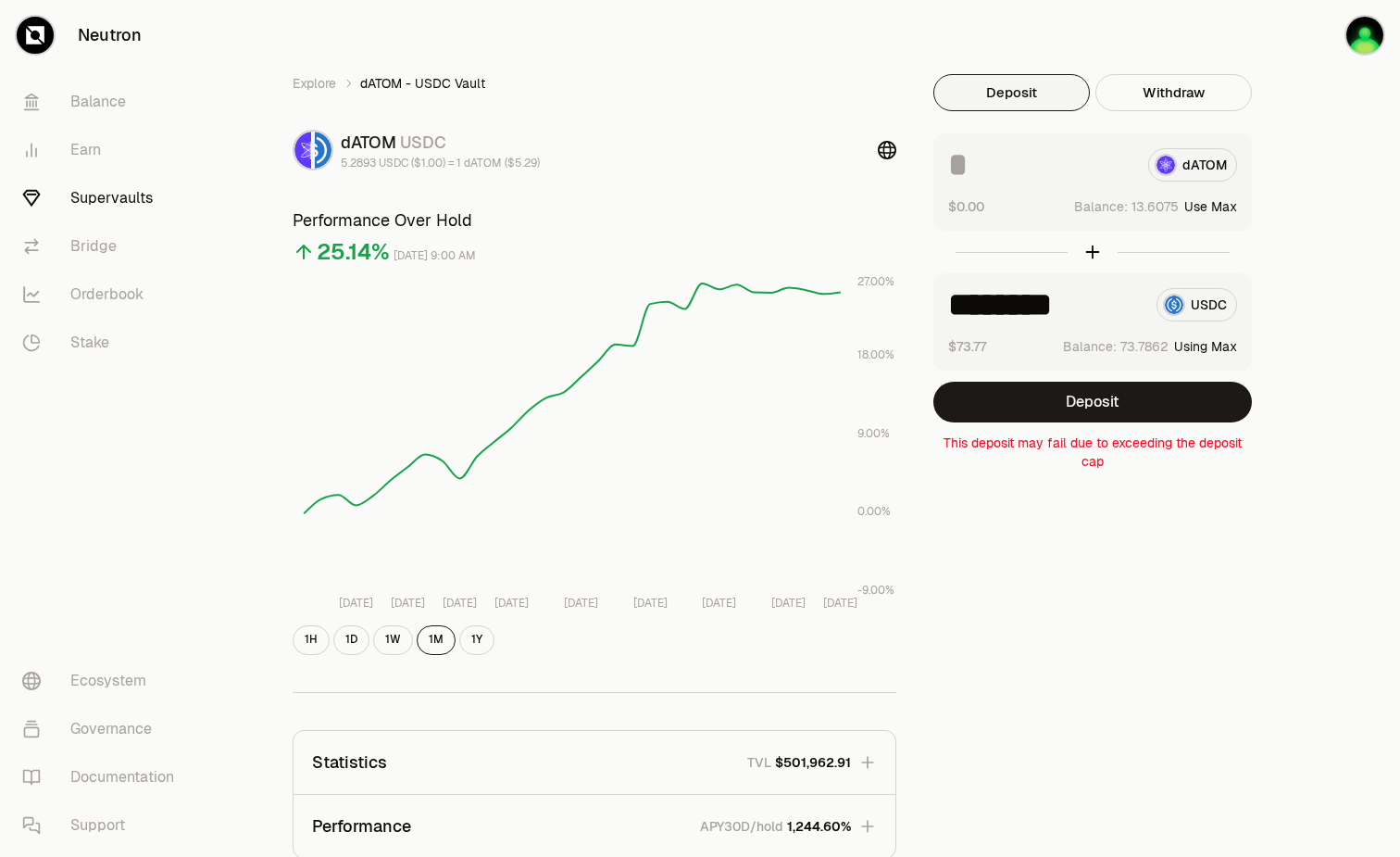
click at [1214, 202] on button "Use Max" at bounding box center [1211, 206] width 53 height 18
type input "*********"
click at [1195, 203] on button "Using Max" at bounding box center [1205, 206] width 63 height 18
click at [1189, 347] on button "Using Max" at bounding box center [1205, 346] width 63 height 18
click at [1000, 427] on fieldset "********* dATOM $71.96 Balance: Using Max ******** USDC $73.77 Balance: Using M…" at bounding box center [1093, 302] width 319 height 337
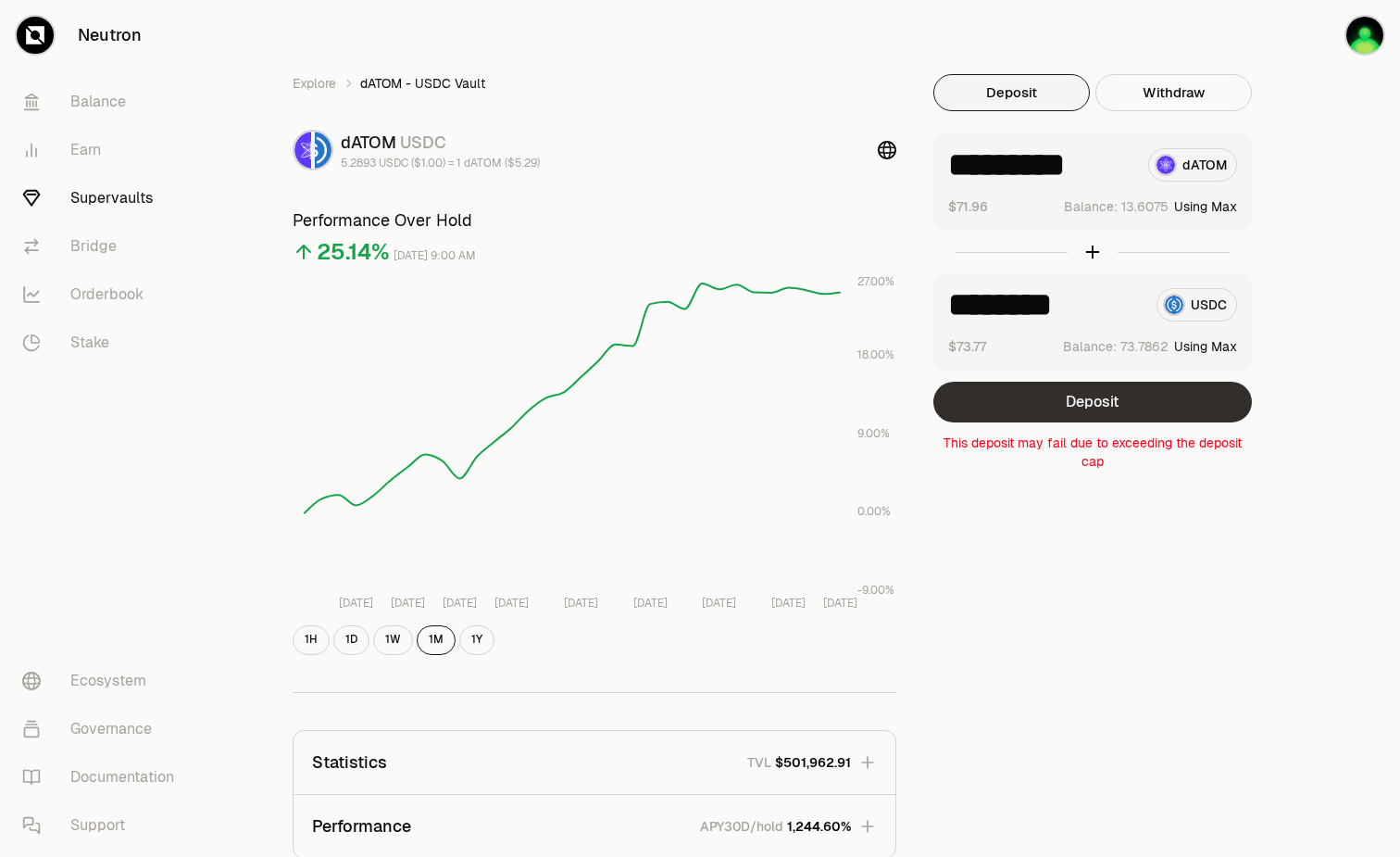
click at [1007, 415] on button "Deposit" at bounding box center [1093, 402] width 319 height 40
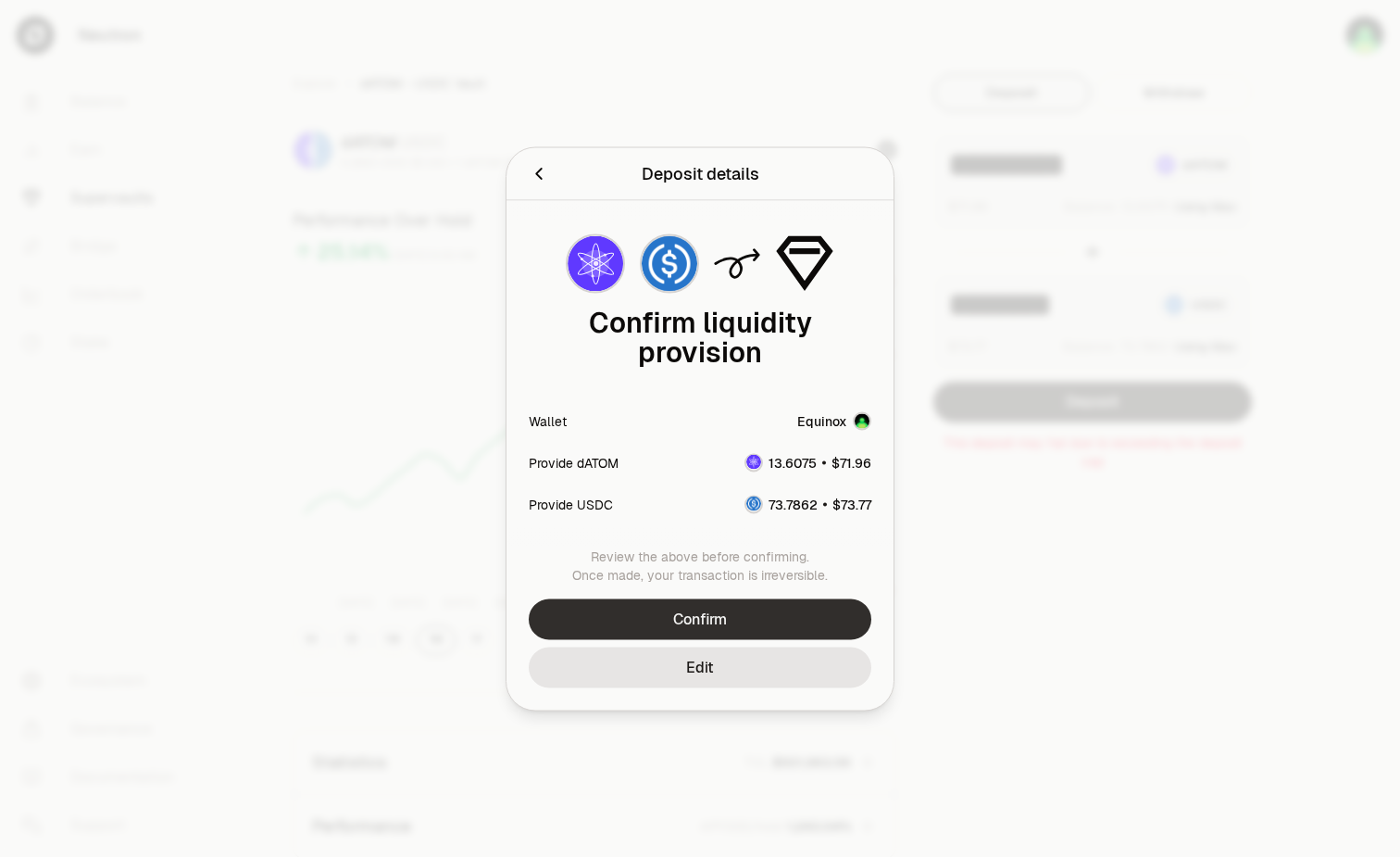
click at [763, 611] on button "Confirm" at bounding box center [700, 619] width 343 height 40
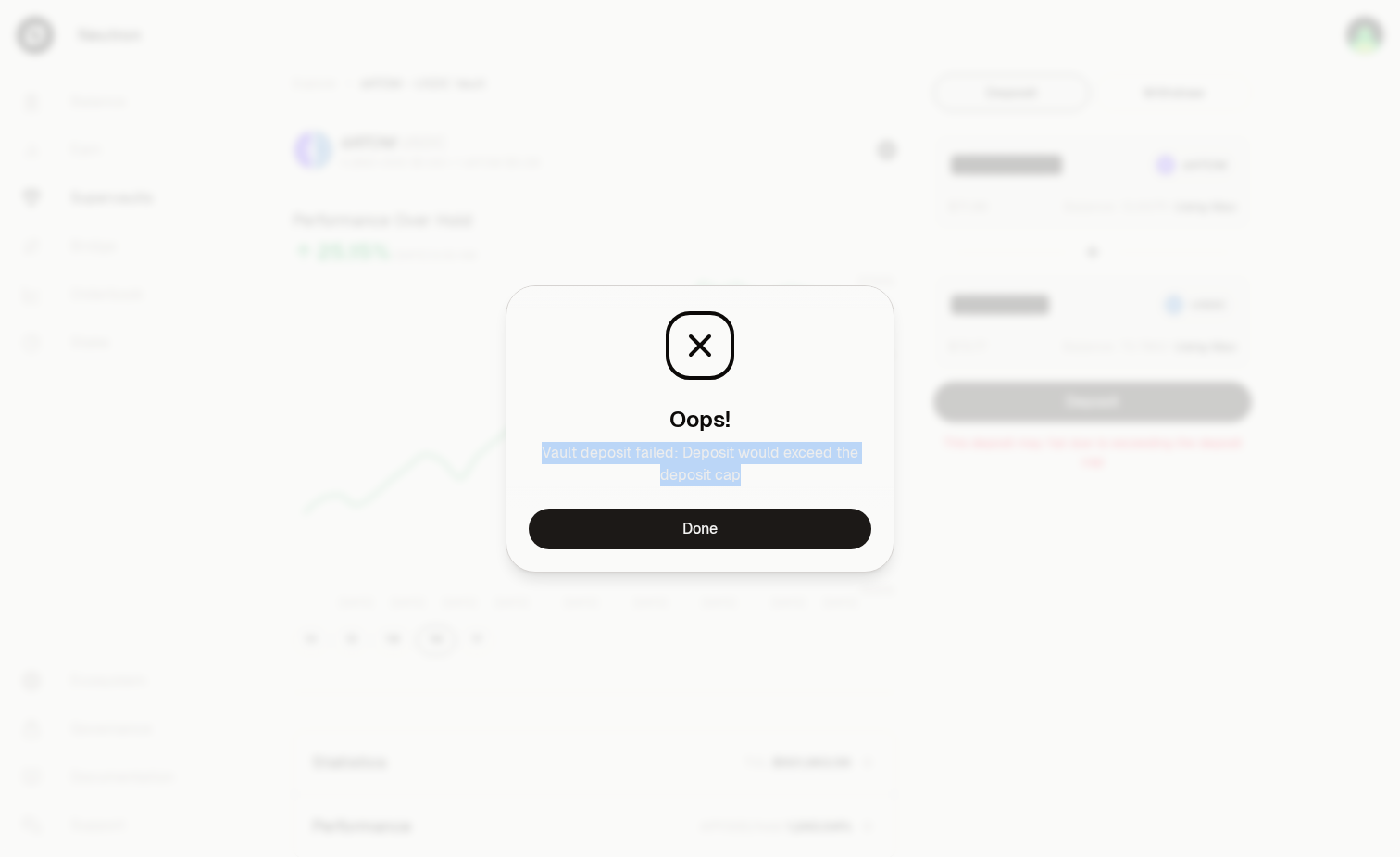
drag, startPoint x: 543, startPoint y: 456, endPoint x: 802, endPoint y: 469, distance: 259.3
click at [802, 469] on p "Vault deposit failed: Deposit would exceed the deposit cap" at bounding box center [700, 465] width 343 height 44
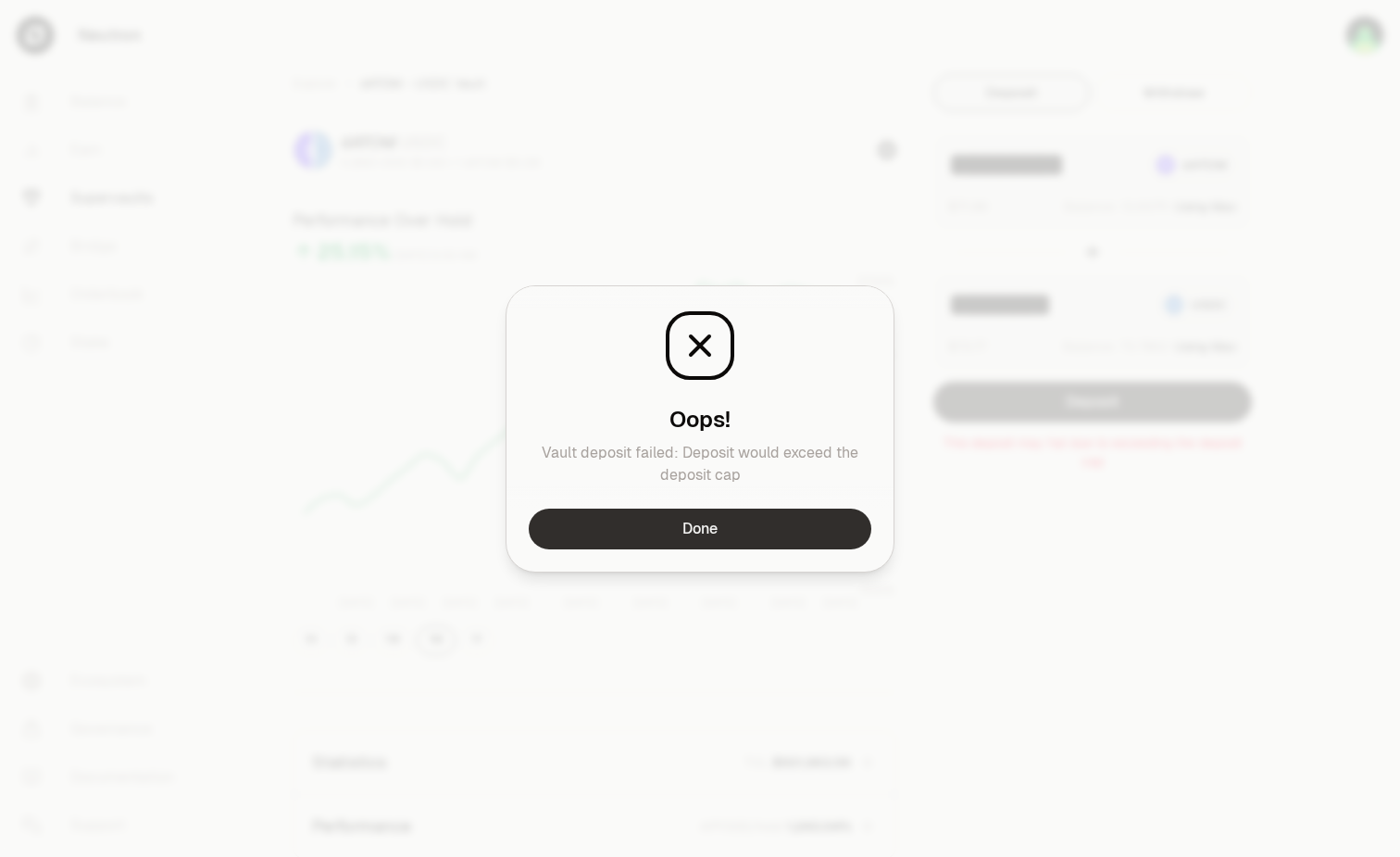
click at [730, 540] on button "Done" at bounding box center [700, 529] width 343 height 40
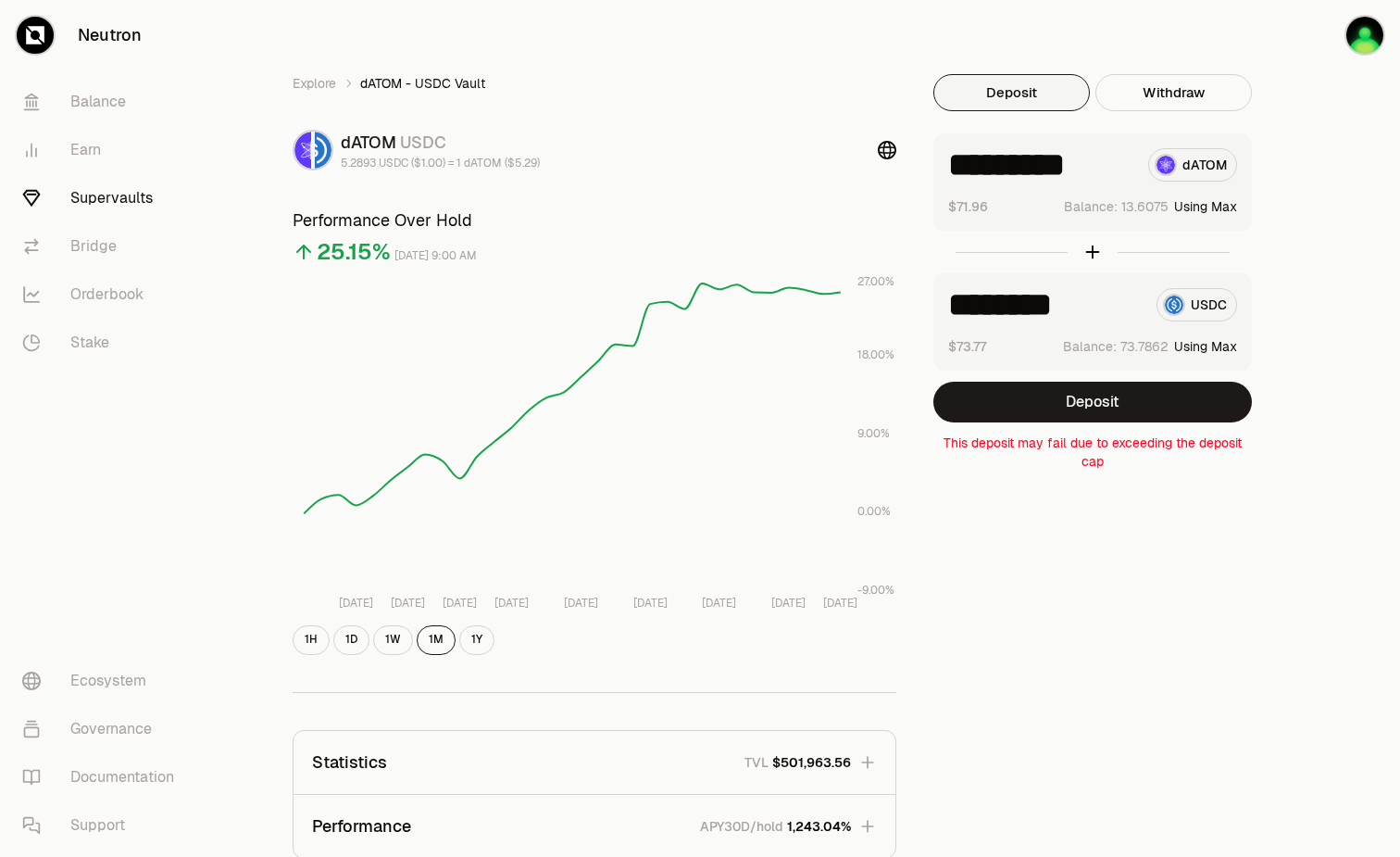
click at [1007, 622] on div "Explore dATOM - USDC Vault dATOM USDC 5.2893 USDC ($1.00) = 1 dATOM ($5.29) Per…" at bounding box center [804, 600] width 1067 height 1051
click at [100, 149] on link "Earn" at bounding box center [104, 150] width 193 height 48
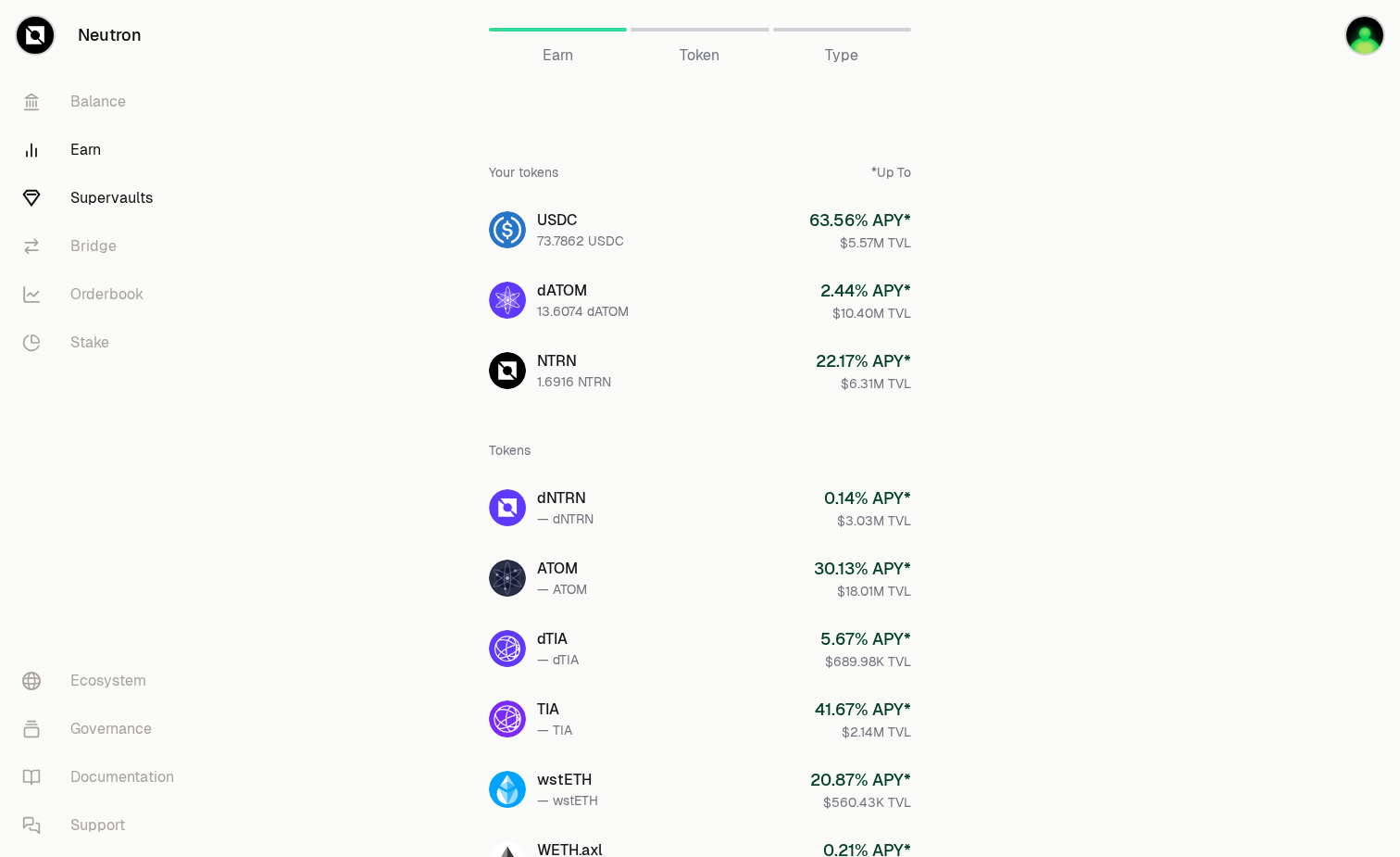
click at [143, 213] on link "Supervaults" at bounding box center [104, 199] width 193 height 48
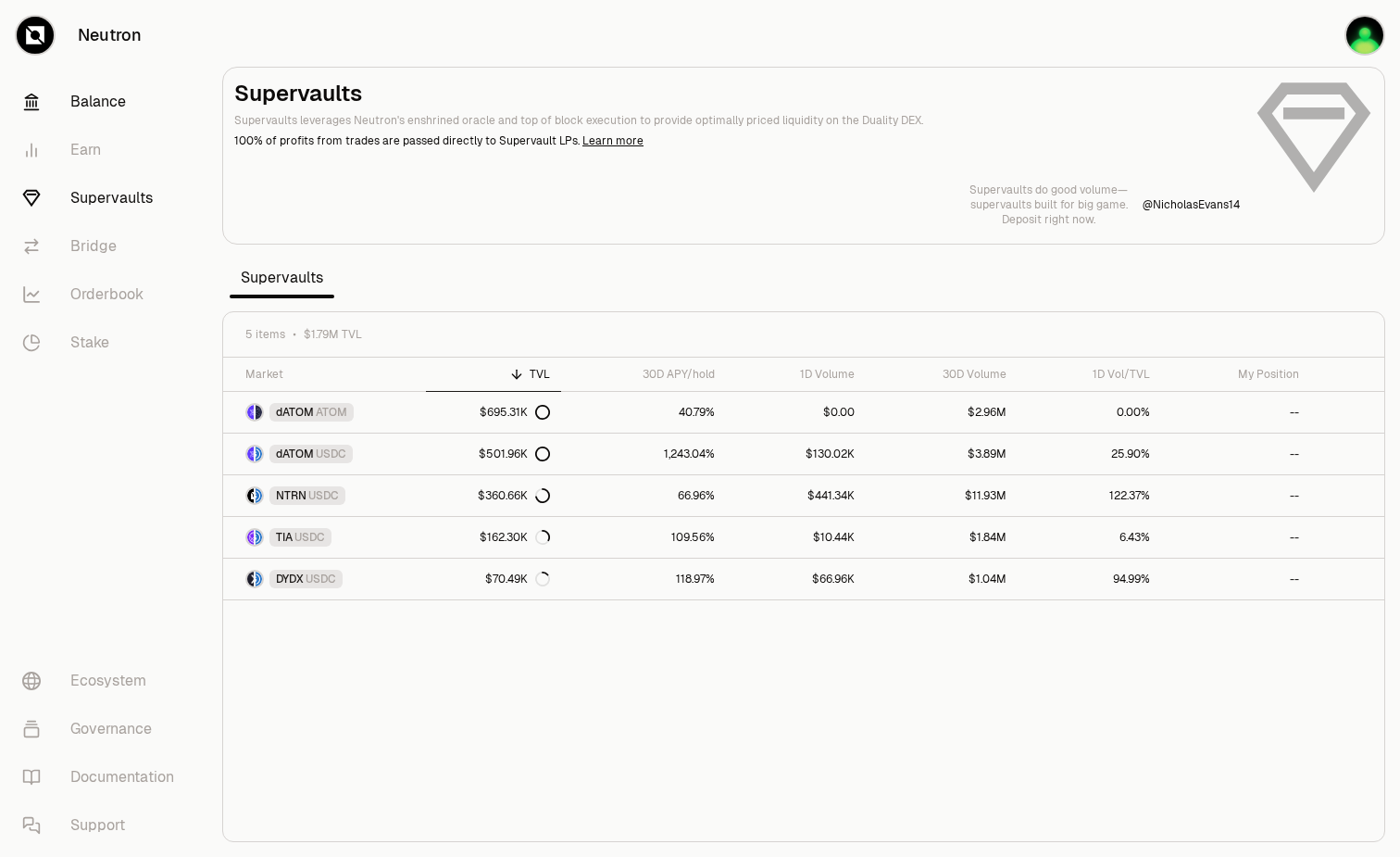
click at [118, 102] on link "Balance" at bounding box center [104, 102] width 193 height 48
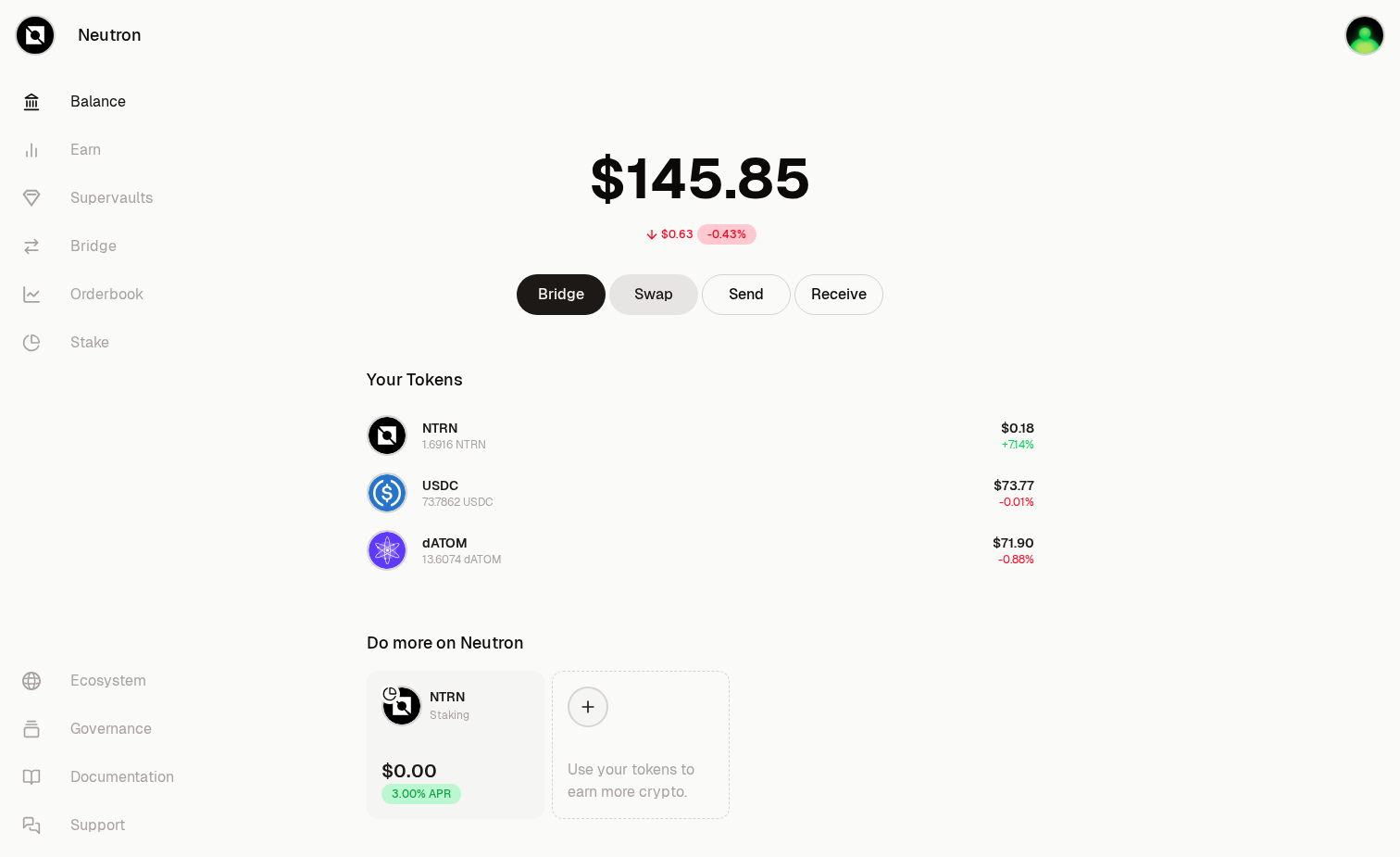
scroll to position [36, 0]
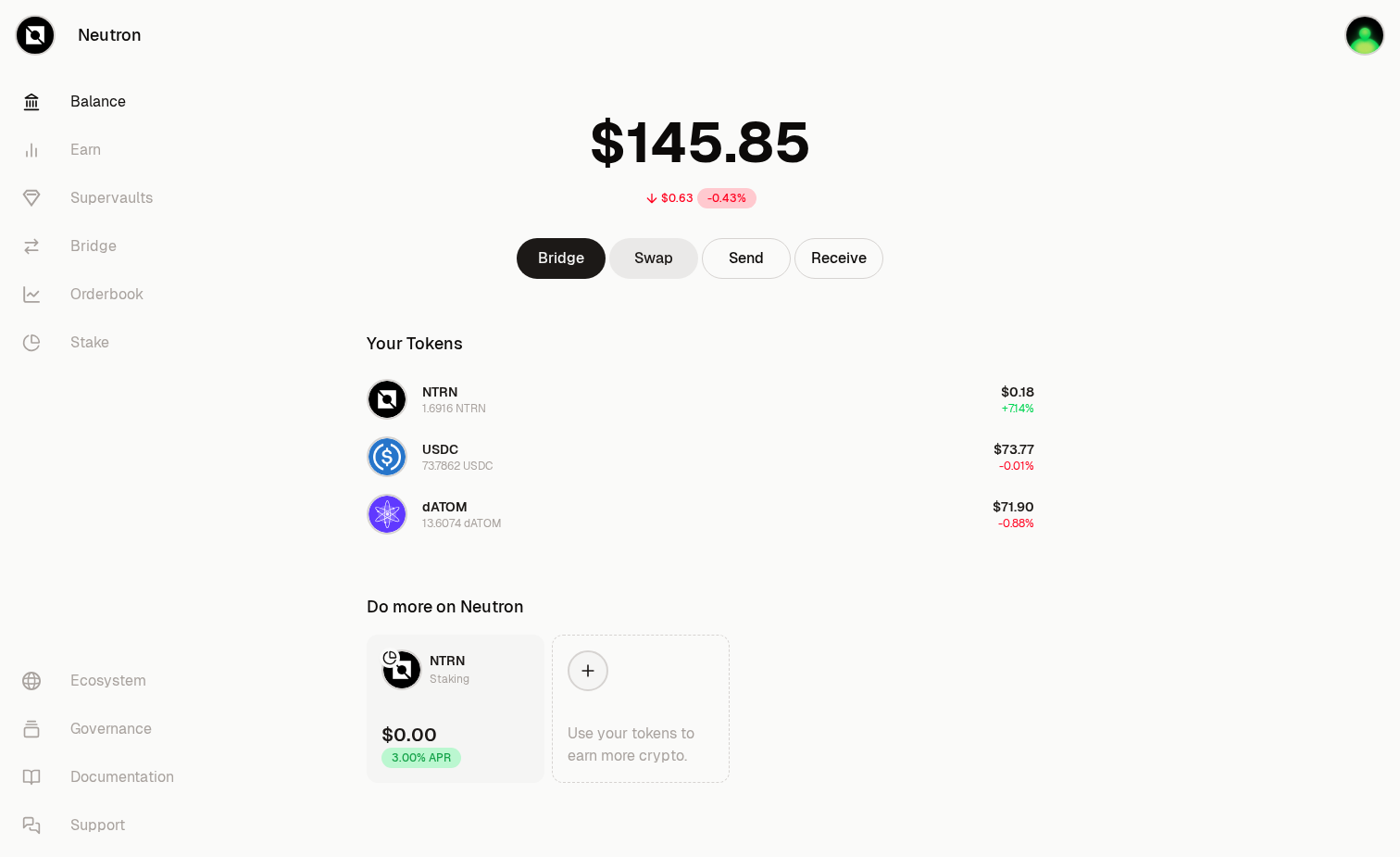
click at [649, 270] on link "Swap" at bounding box center [654, 258] width 89 height 40
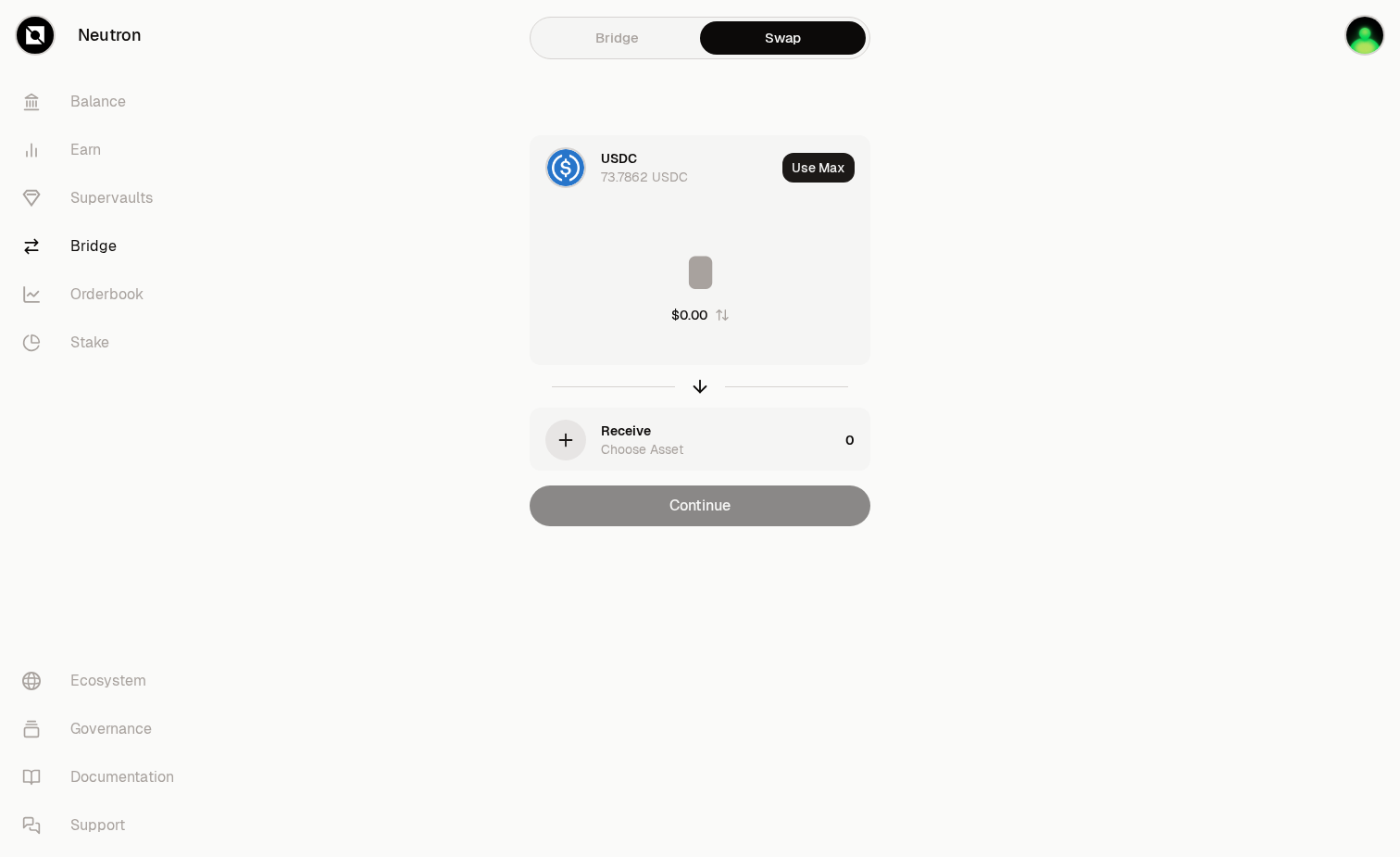
click at [682, 435] on div "Receive Choose Asset" at bounding box center [720, 440] width 237 height 37
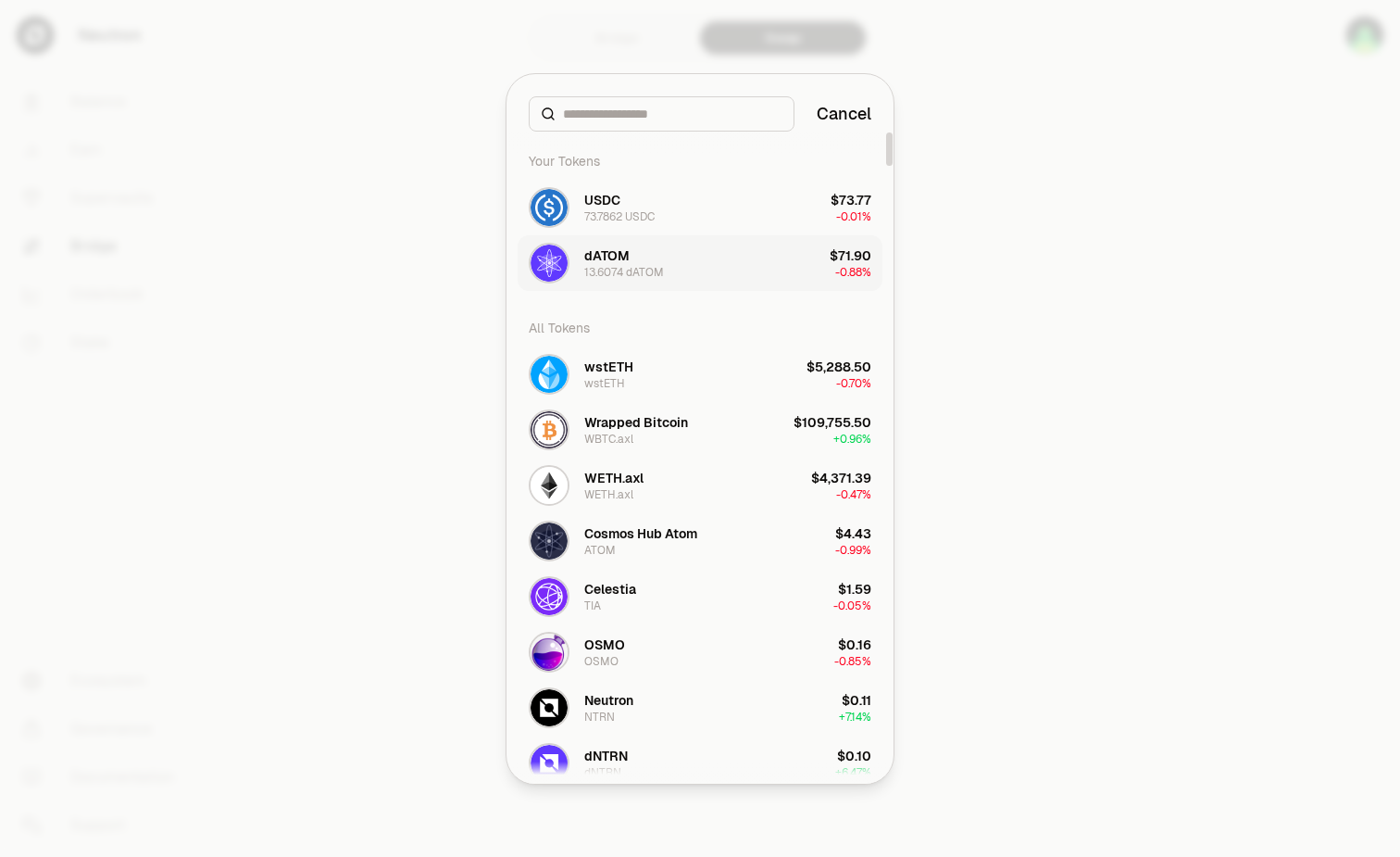
click at [619, 268] on div "13.6074 dATOM" at bounding box center [624, 272] width 80 height 14
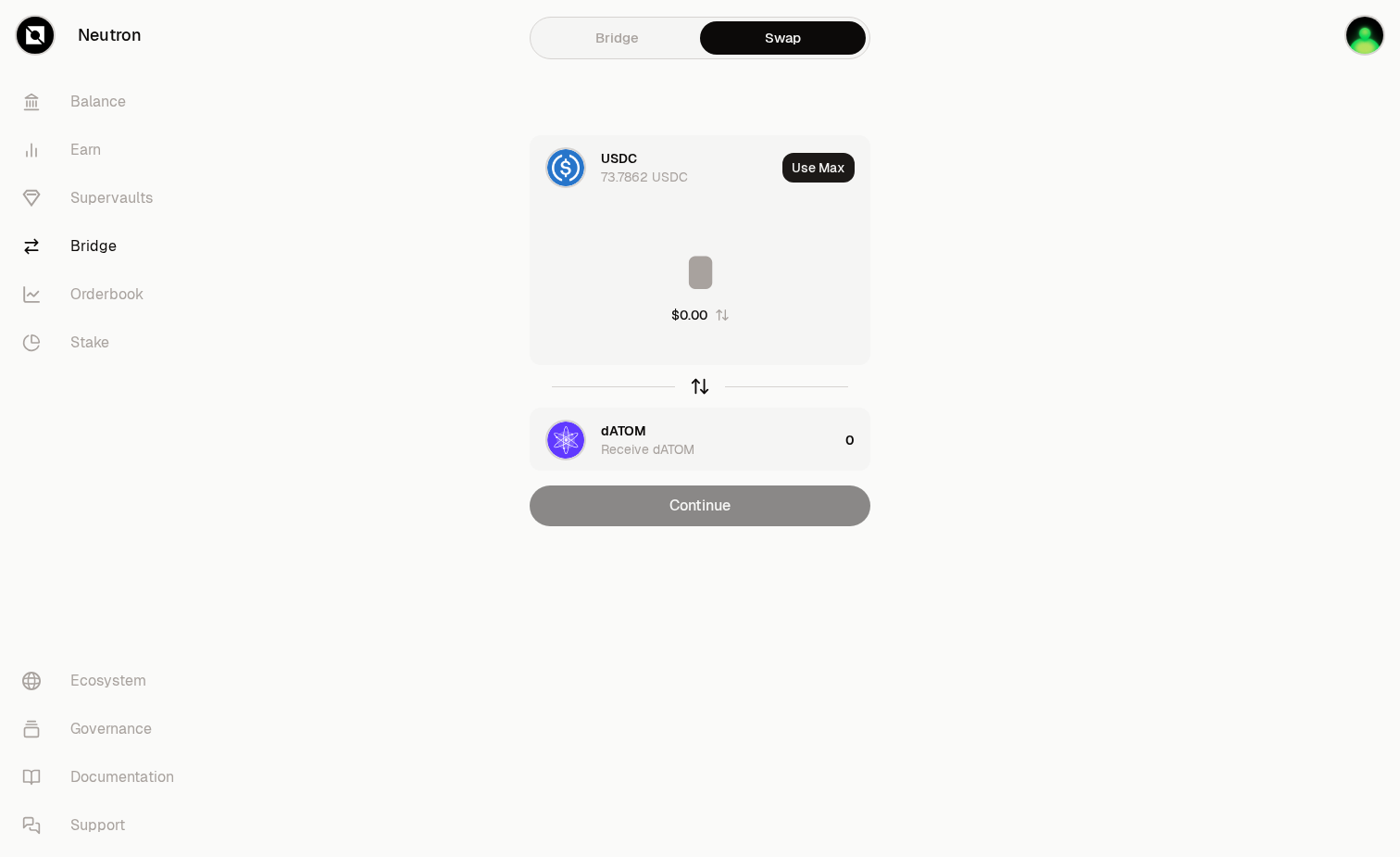
click at [706, 389] on icon "button" at bounding box center [700, 386] width 20 height 20
click at [698, 446] on div "USDC Receive USDC" at bounding box center [720, 440] width 237 height 37
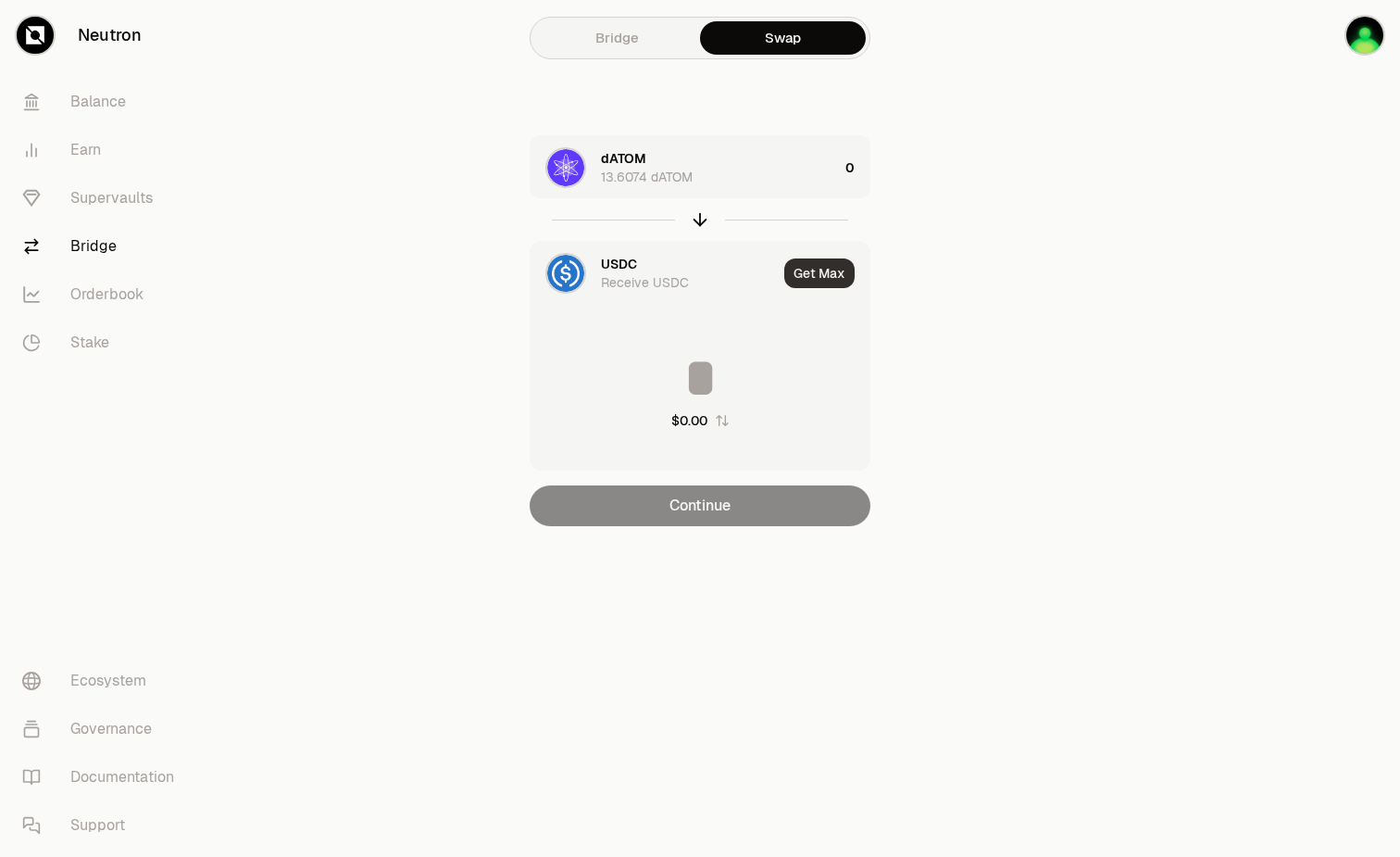
click at [826, 277] on button "Get Max" at bounding box center [819, 273] width 70 height 30
type input "*********"
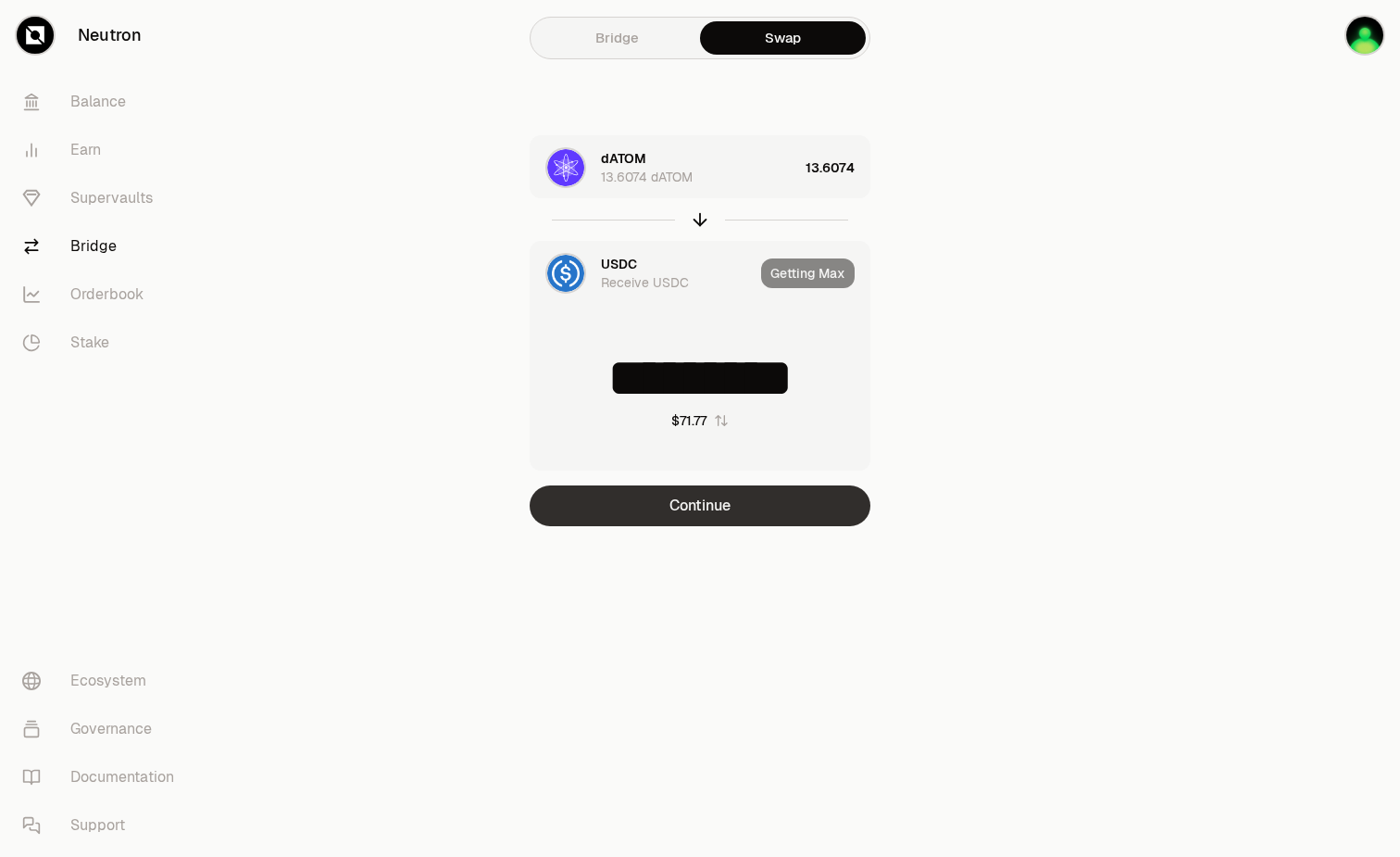
click at [779, 520] on button "Continue" at bounding box center [700, 506] width 341 height 40
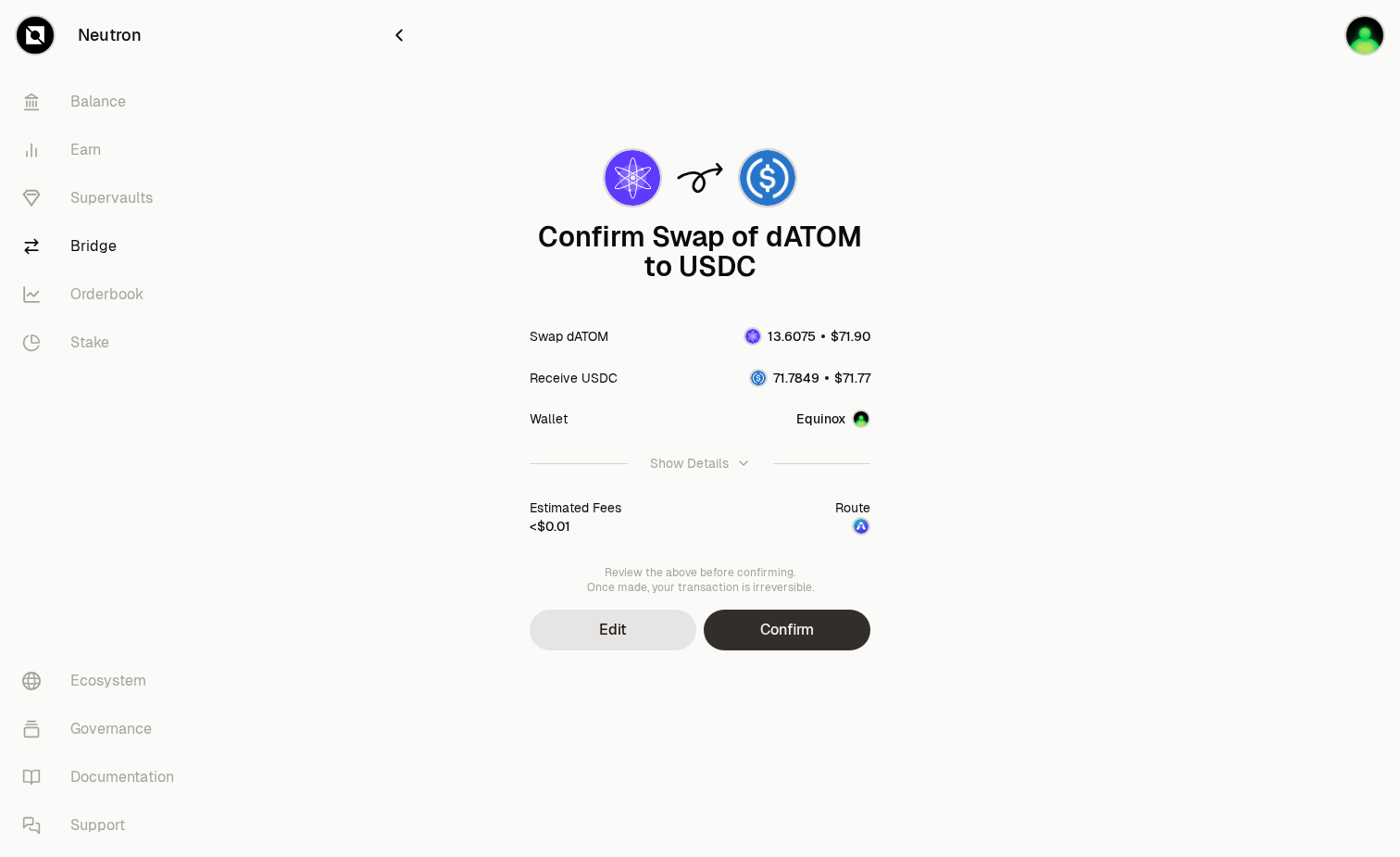
click at [788, 636] on button "Confirm" at bounding box center [787, 630] width 167 height 40
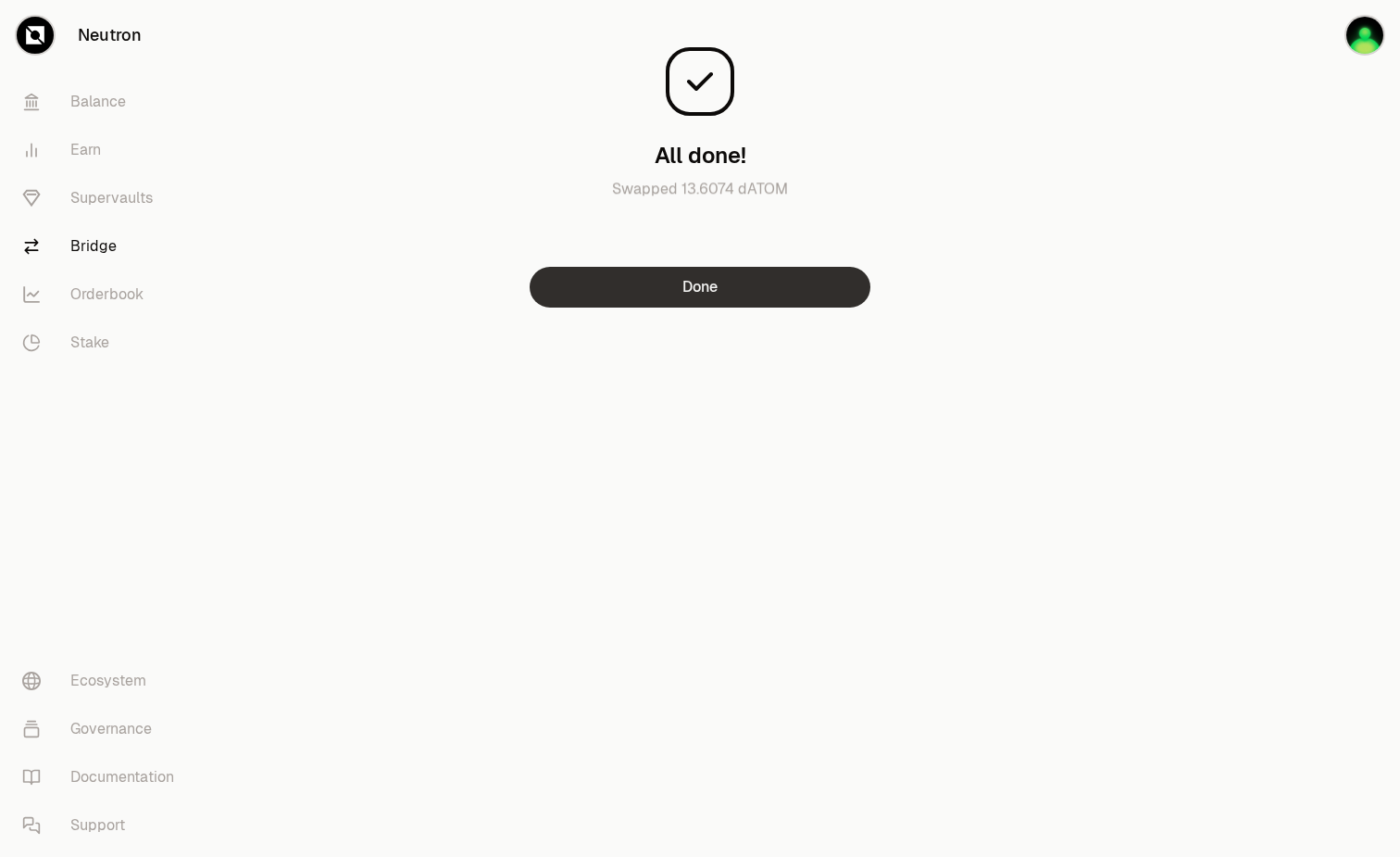
click at [722, 305] on button "Done" at bounding box center [700, 287] width 341 height 40
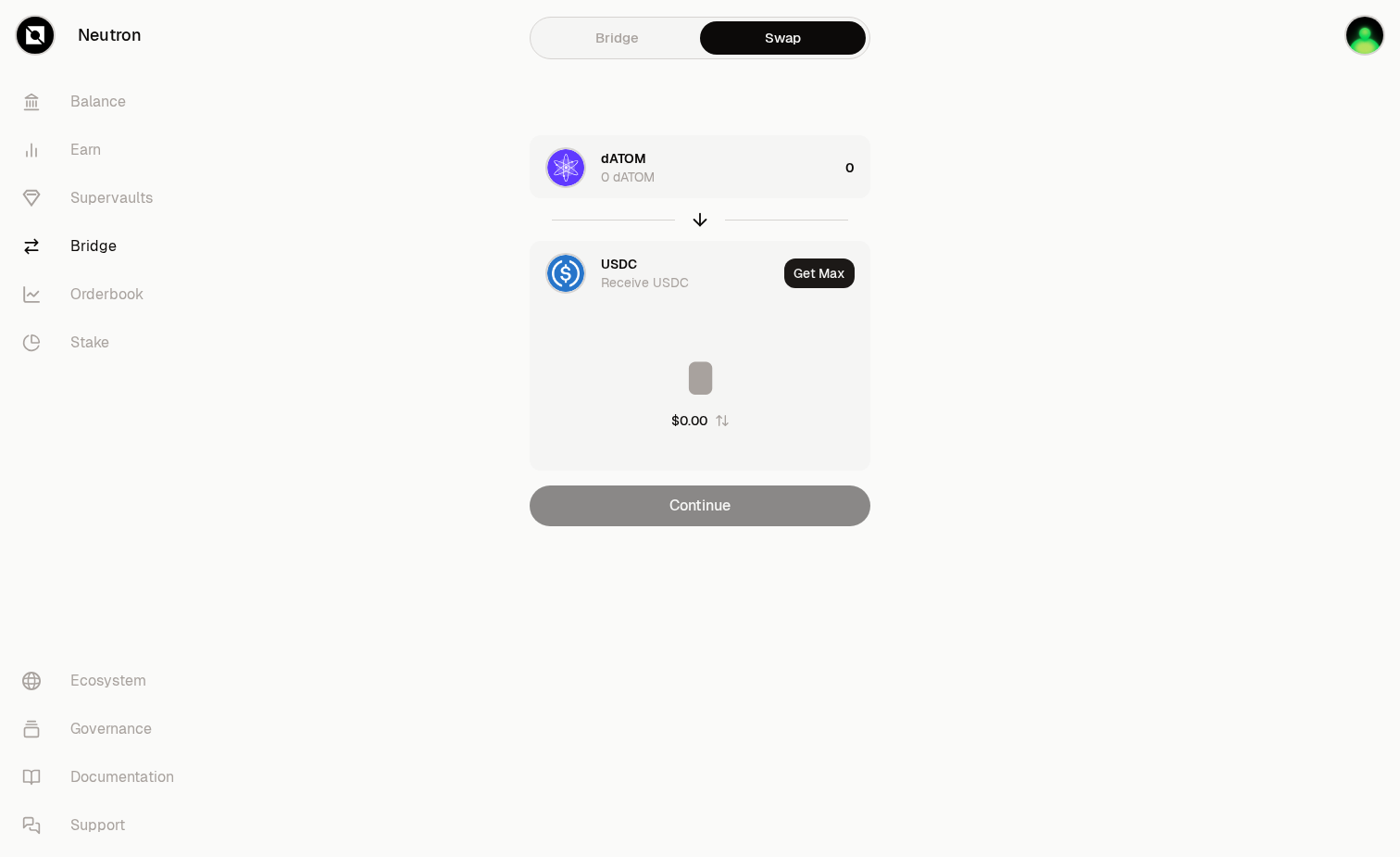
click at [647, 167] on div "dATOM 0 dATOM" at bounding box center [720, 168] width 237 height 37
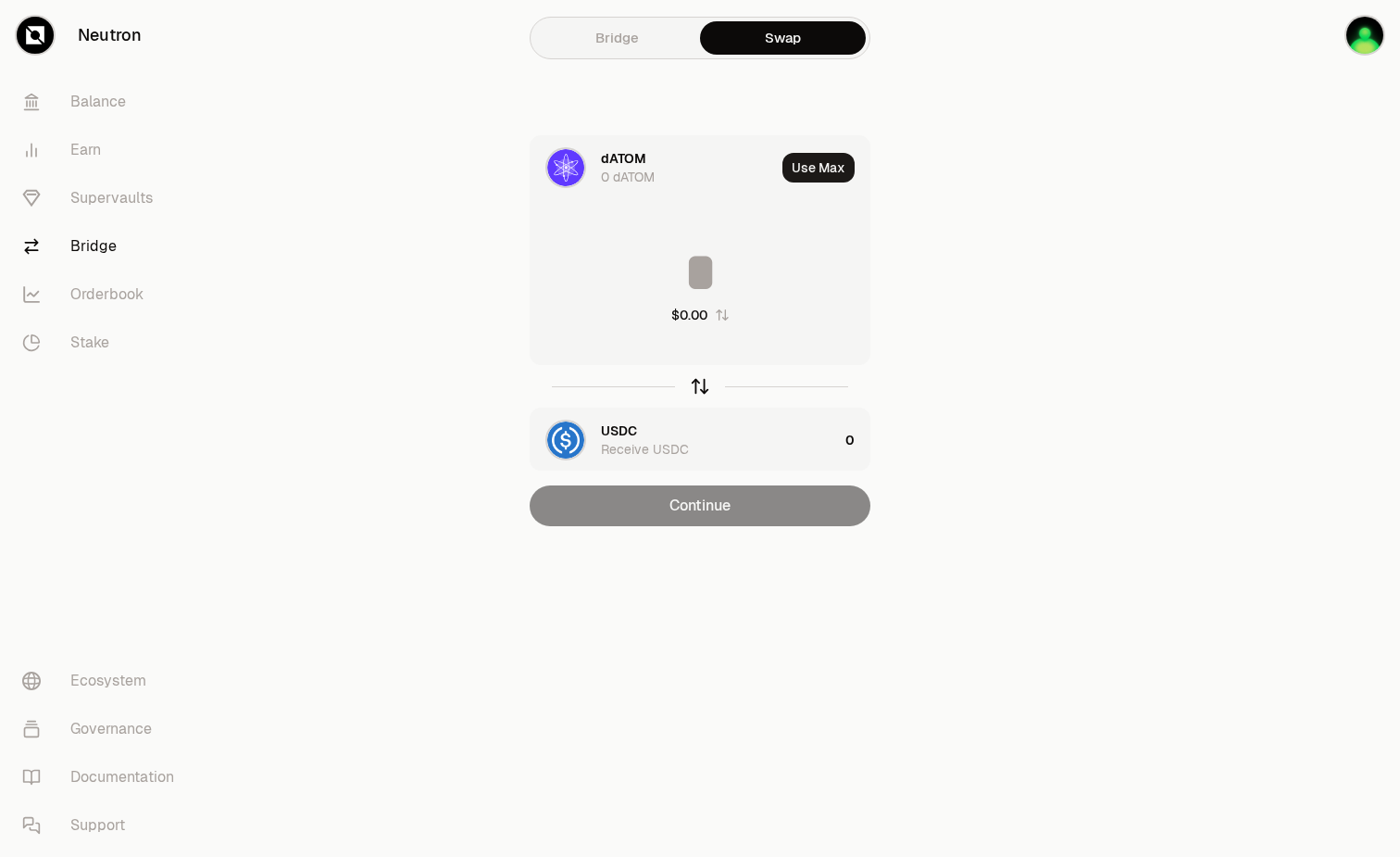
click at [709, 379] on icon "button" at bounding box center [700, 386] width 20 height 20
click at [700, 441] on div "dATOM Receive dATOM" at bounding box center [720, 440] width 237 height 37
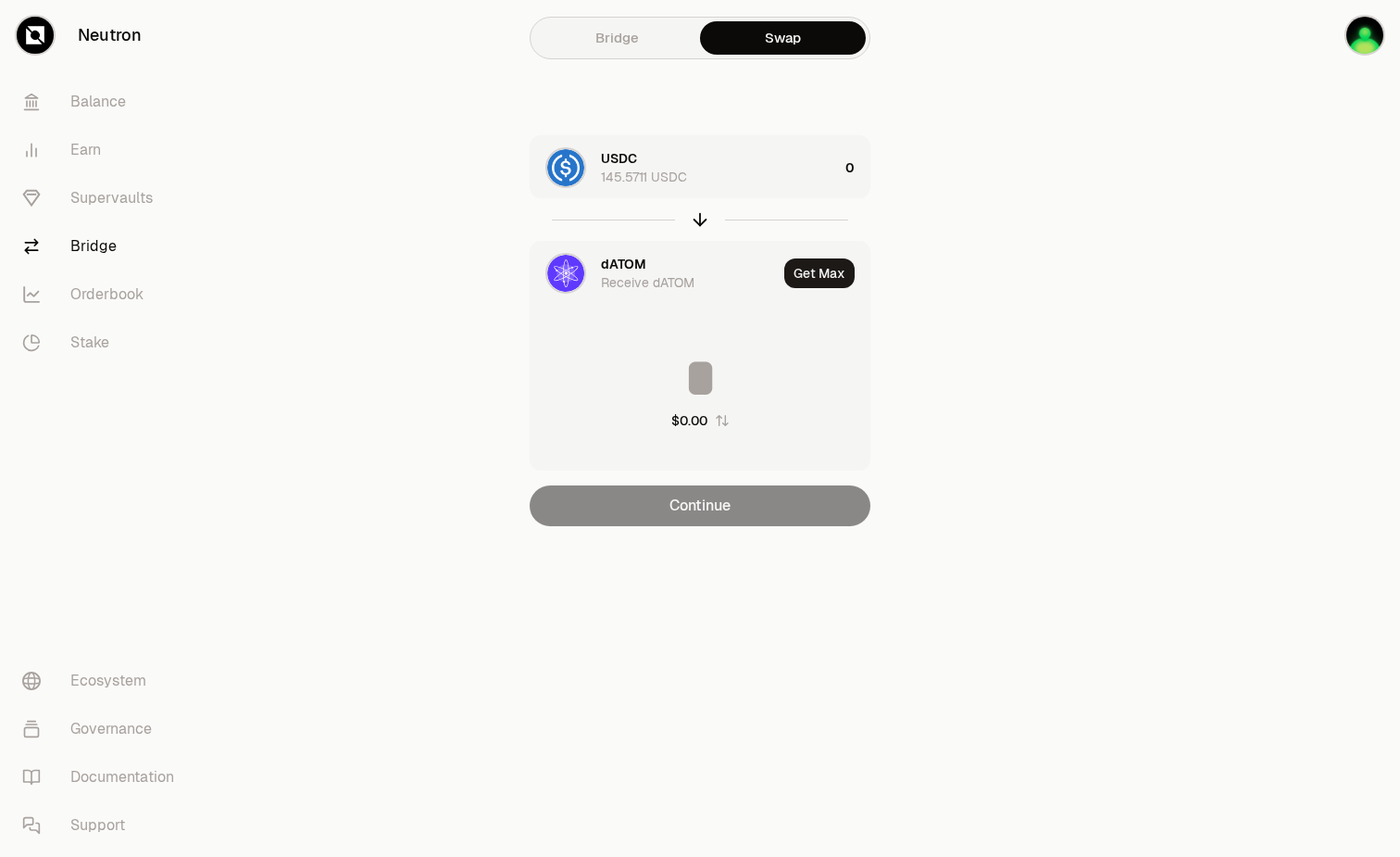
click at [542, 262] on div "dATOM Receive dATOM" at bounding box center [654, 273] width 247 height 63
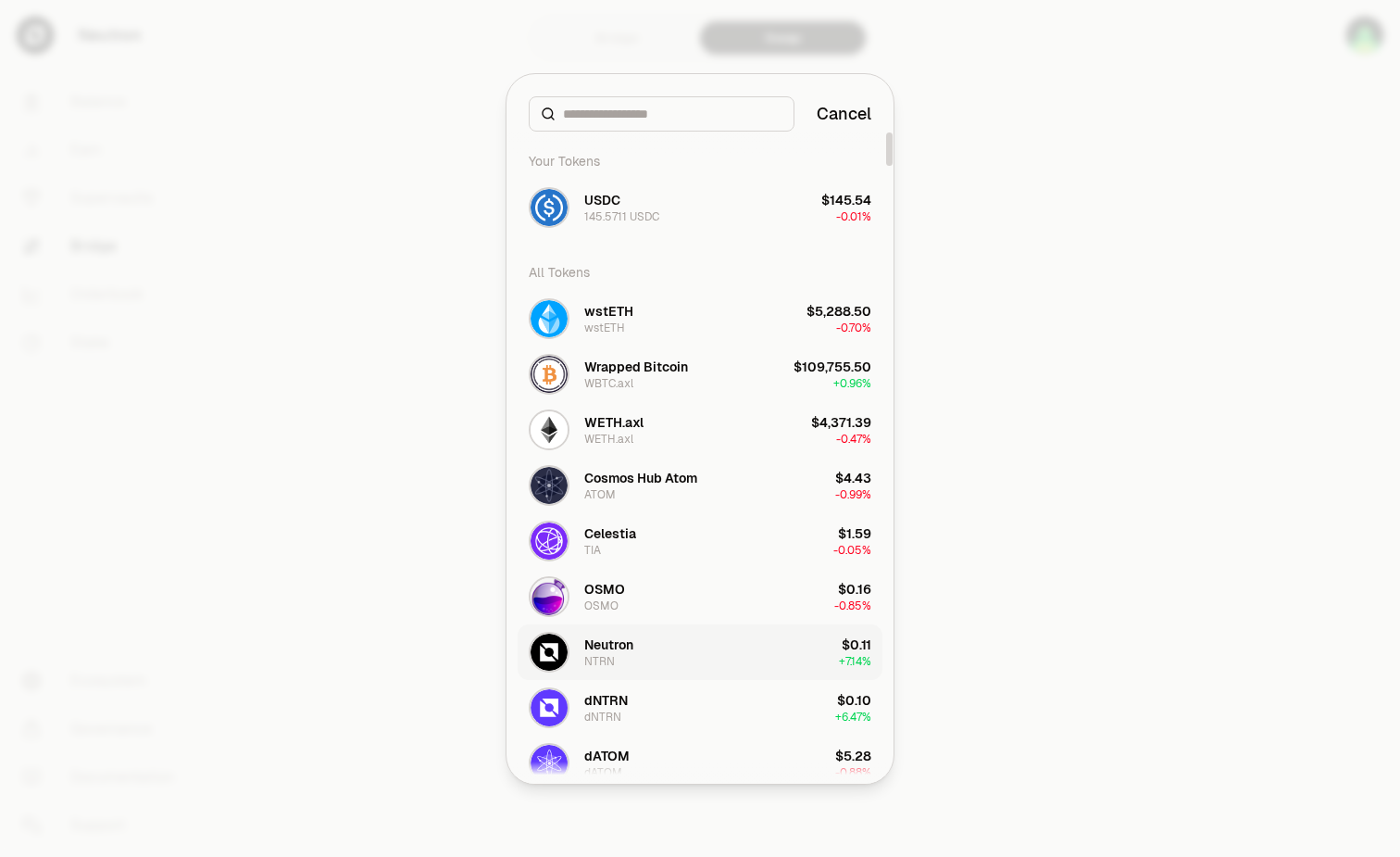
click at [647, 666] on button "Neutron NTRN $0.11 + 7.14%" at bounding box center [700, 653] width 365 height 56
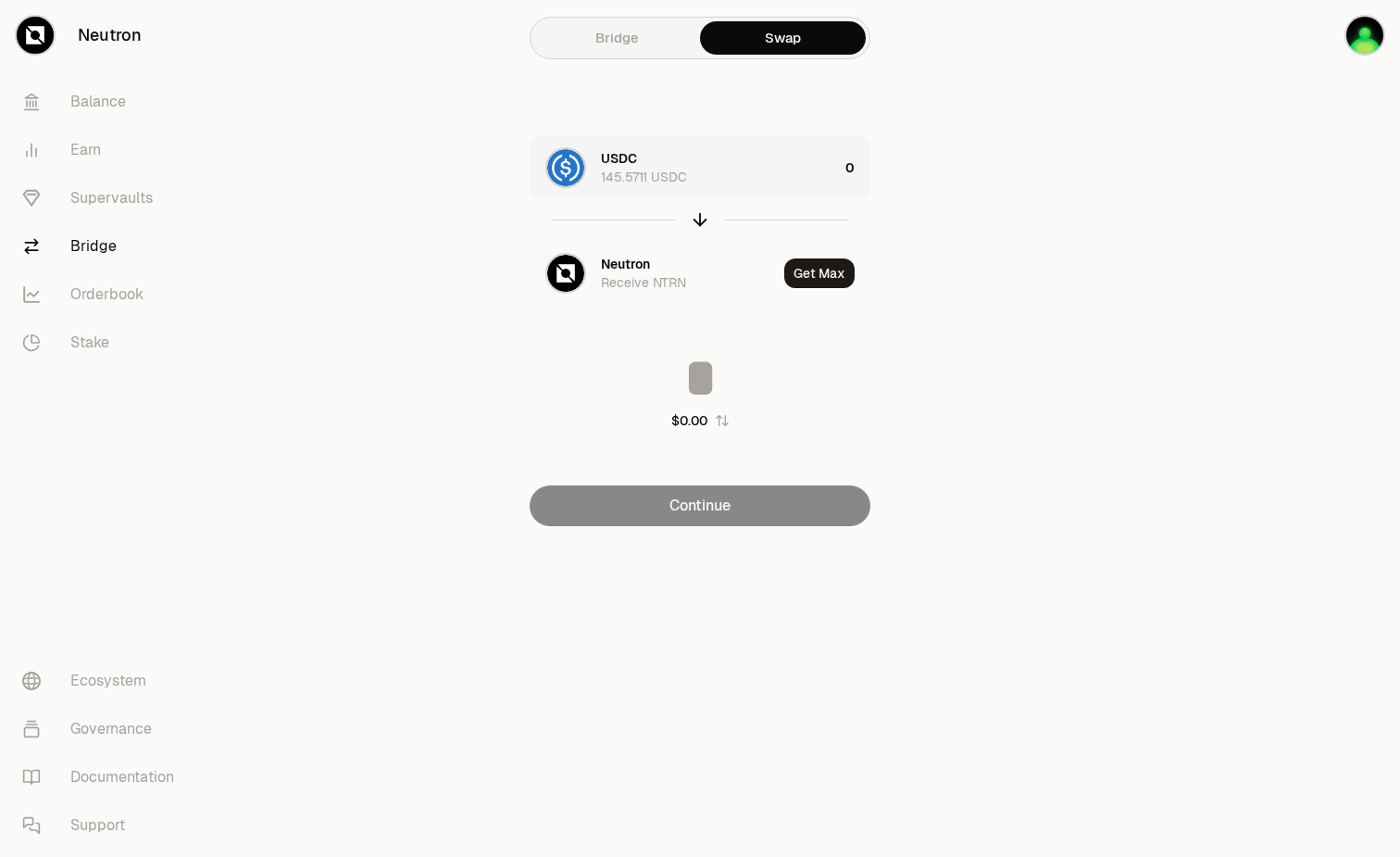
click at [788, 171] on div "USDC 145.5711 USDC" at bounding box center [720, 168] width 237 height 37
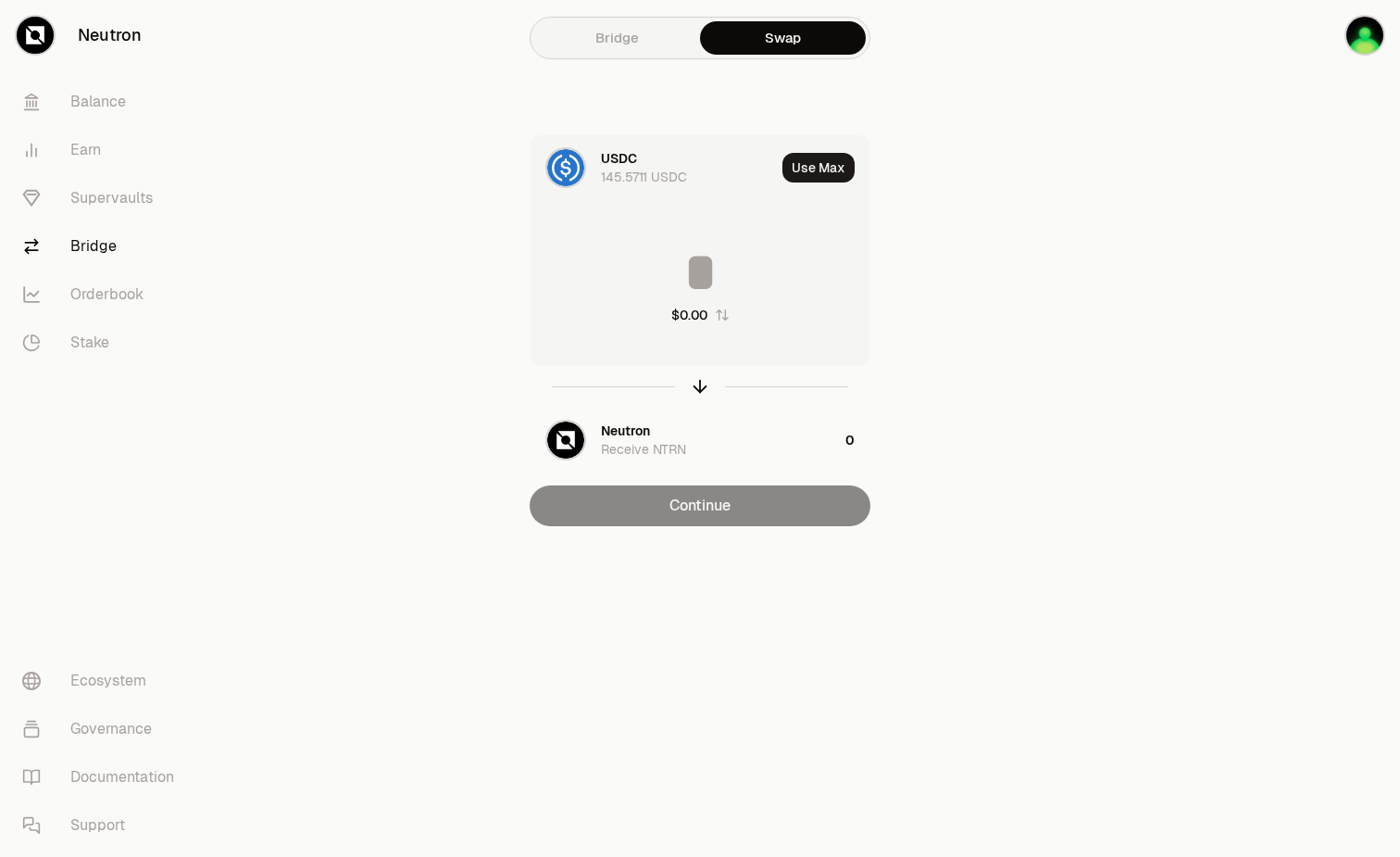
click at [759, 307] on div "$0.00" at bounding box center [700, 284] width 339 height 163
click at [758, 258] on input at bounding box center [700, 273] width 339 height 56
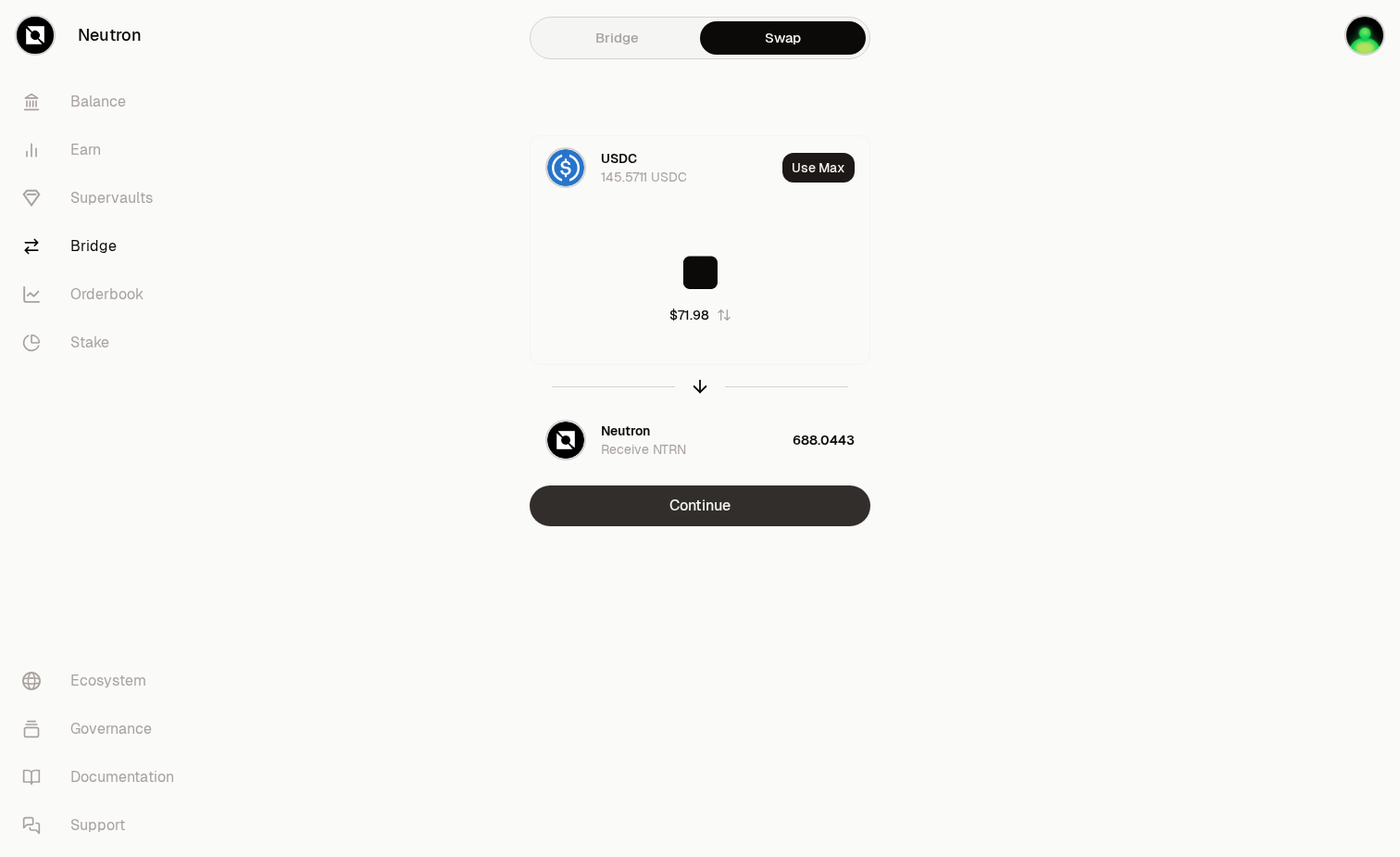
type input "**"
click at [705, 515] on button "Continue" at bounding box center [700, 506] width 341 height 40
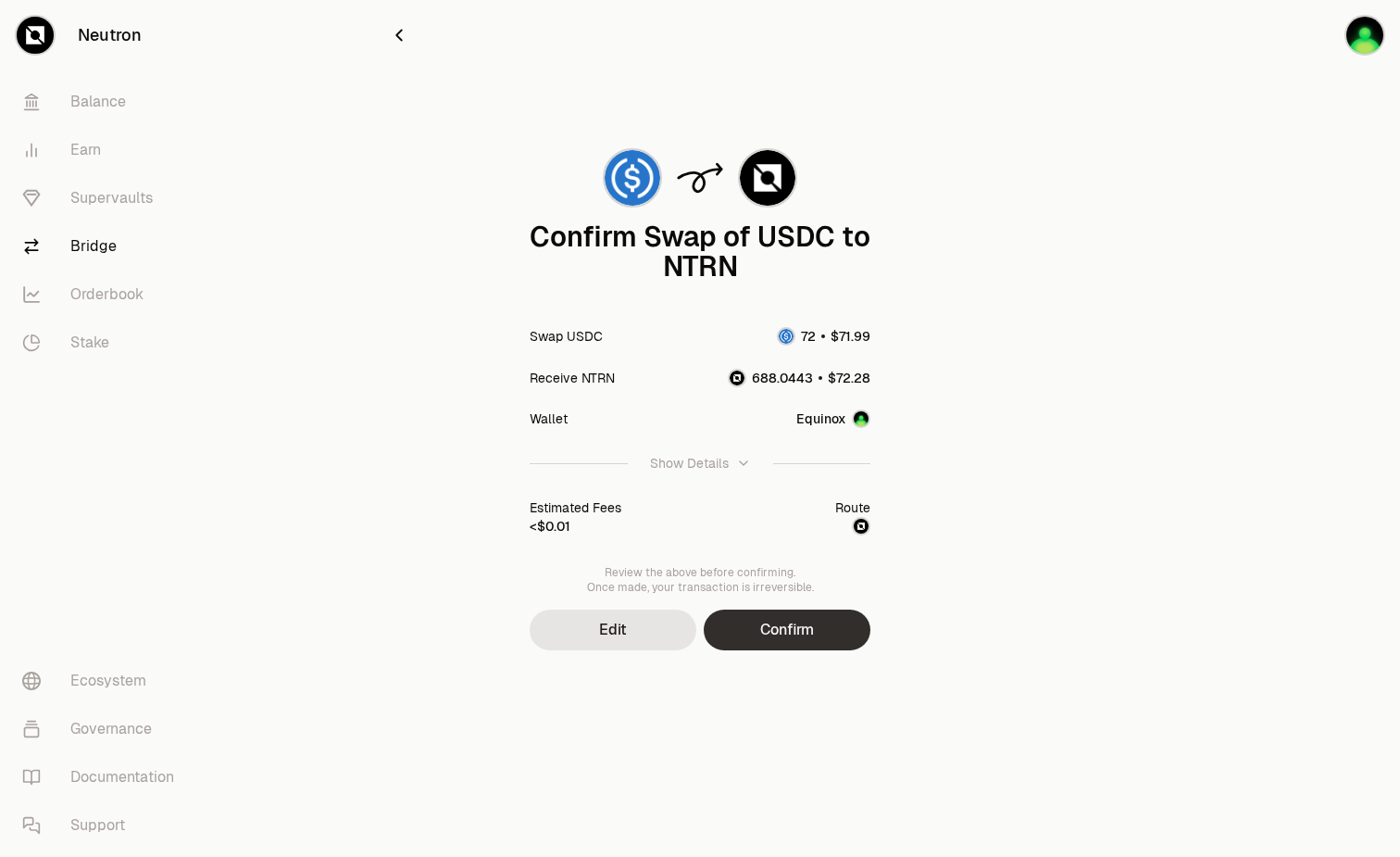
click at [793, 637] on button "Confirm" at bounding box center [787, 630] width 167 height 40
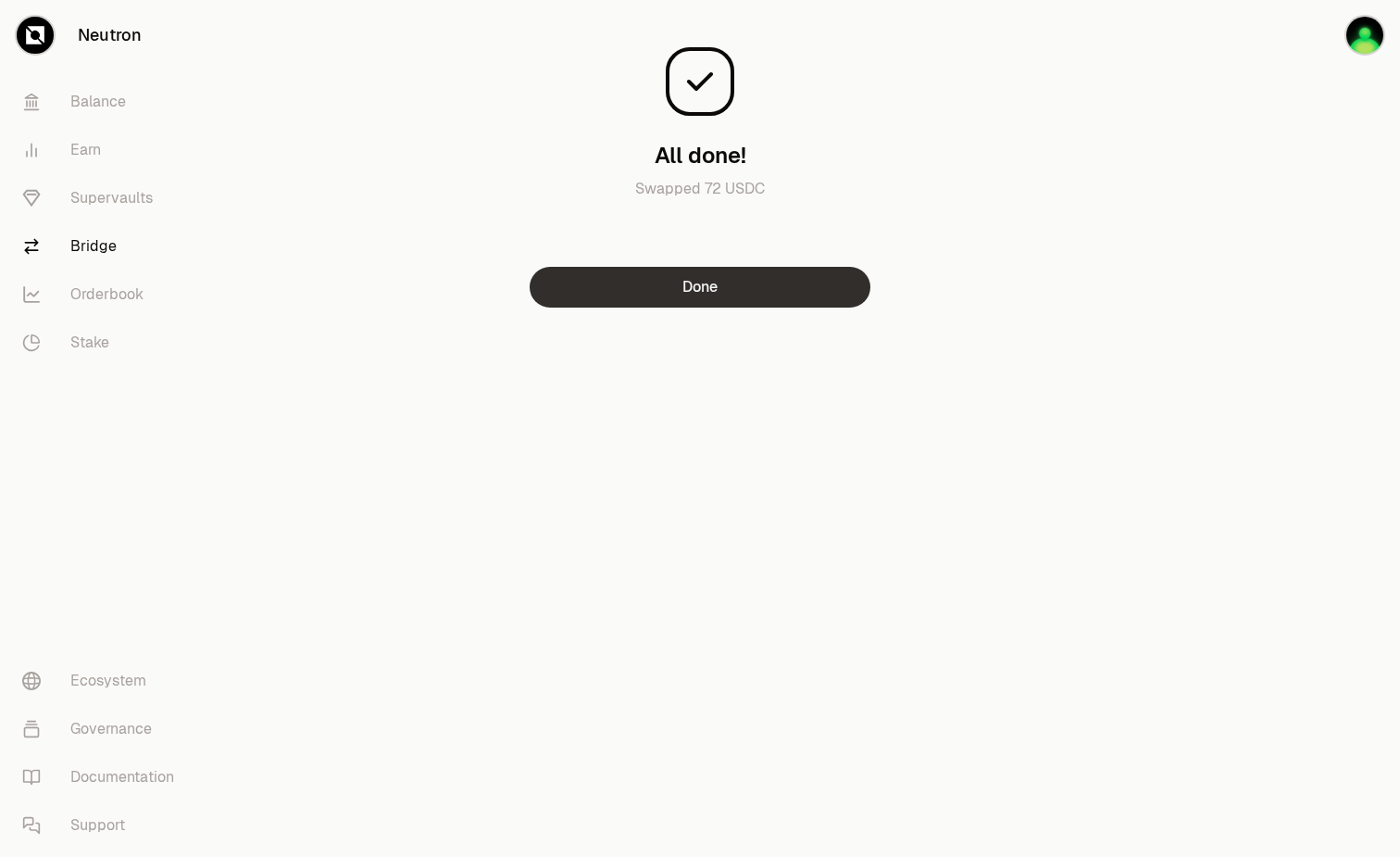
click at [805, 294] on button "Done" at bounding box center [700, 287] width 341 height 40
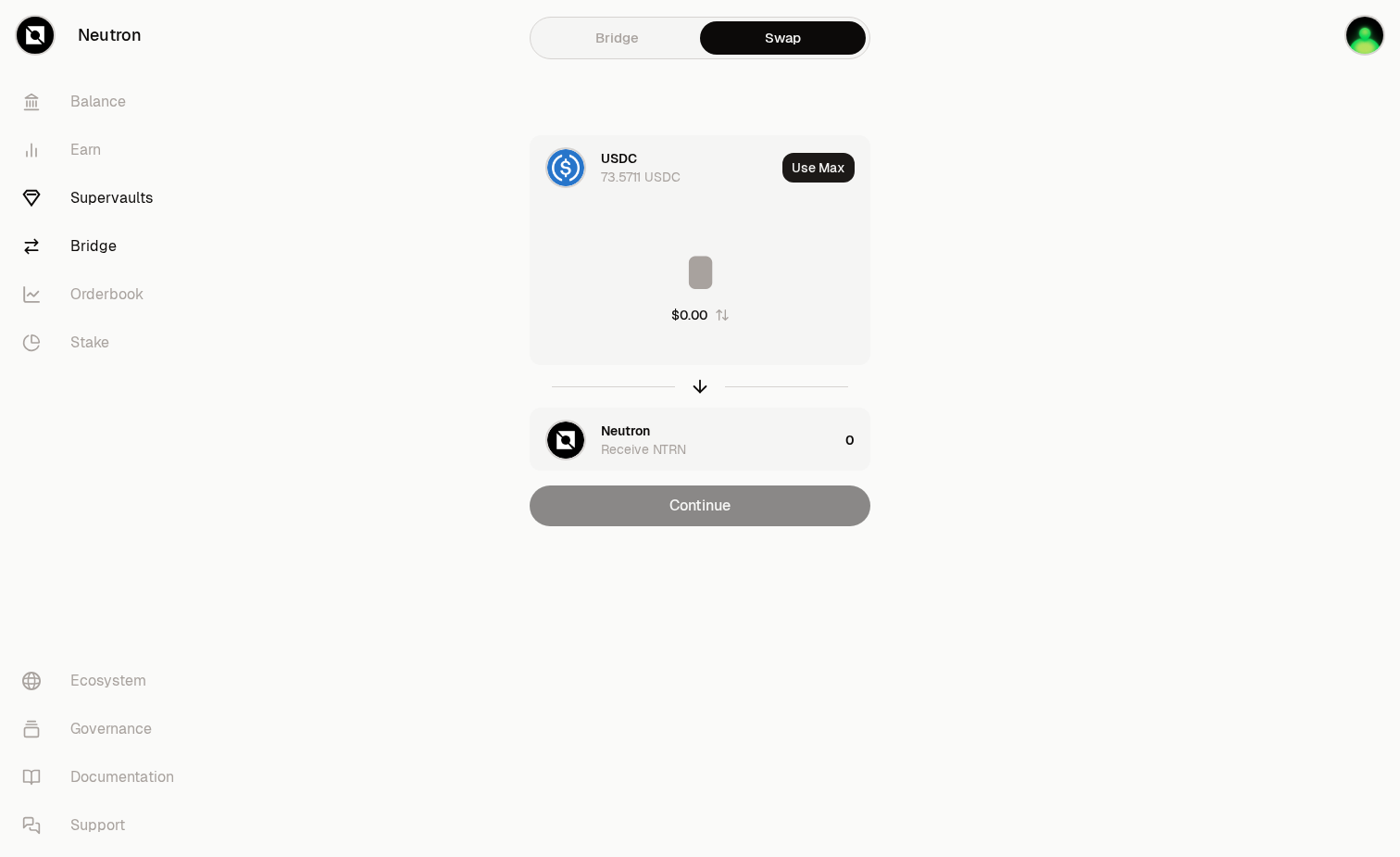
click at [126, 186] on link "Supervaults" at bounding box center [104, 199] width 193 height 48
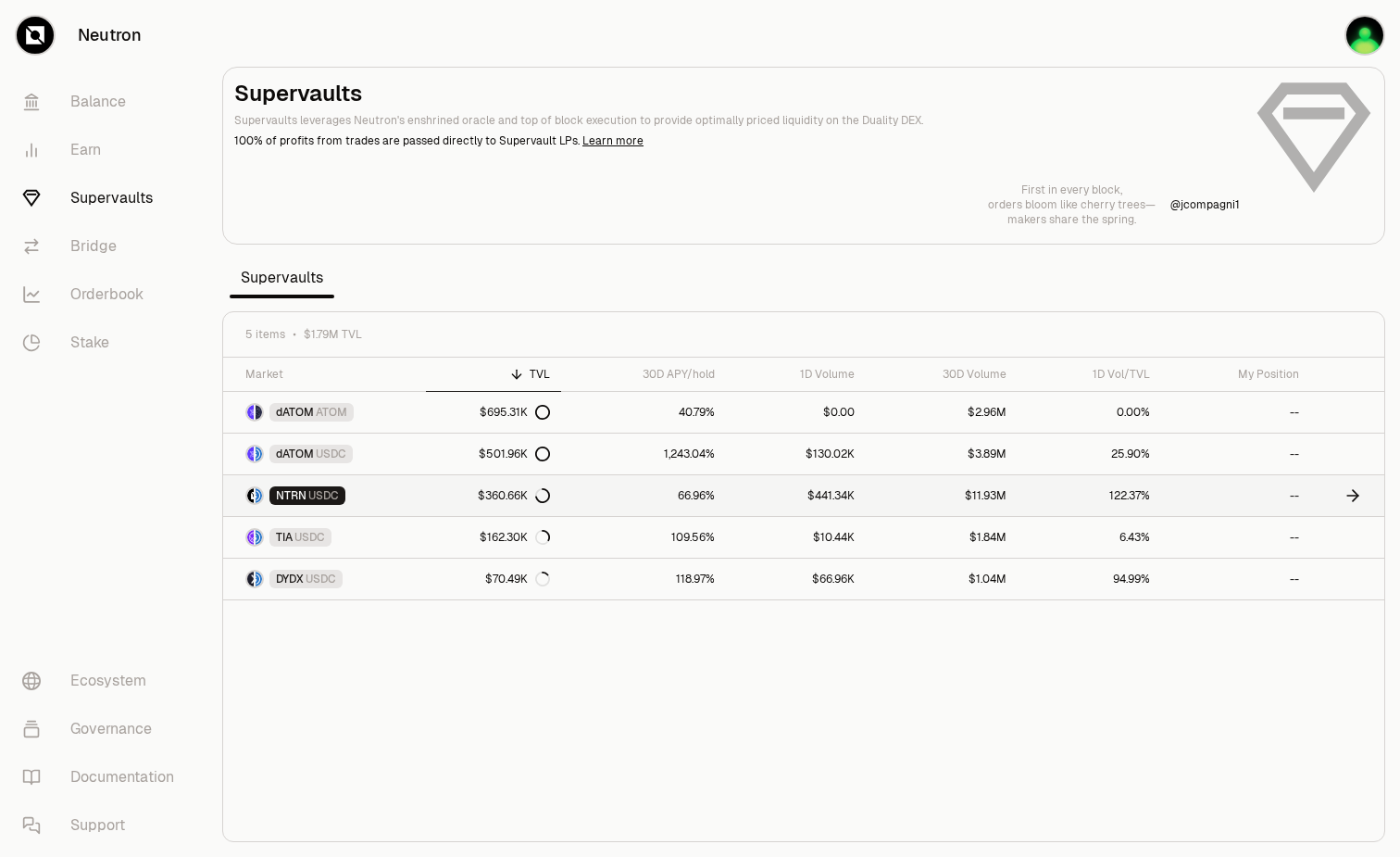
click at [355, 491] on link "NTRN USDC" at bounding box center [325, 495] width 203 height 40
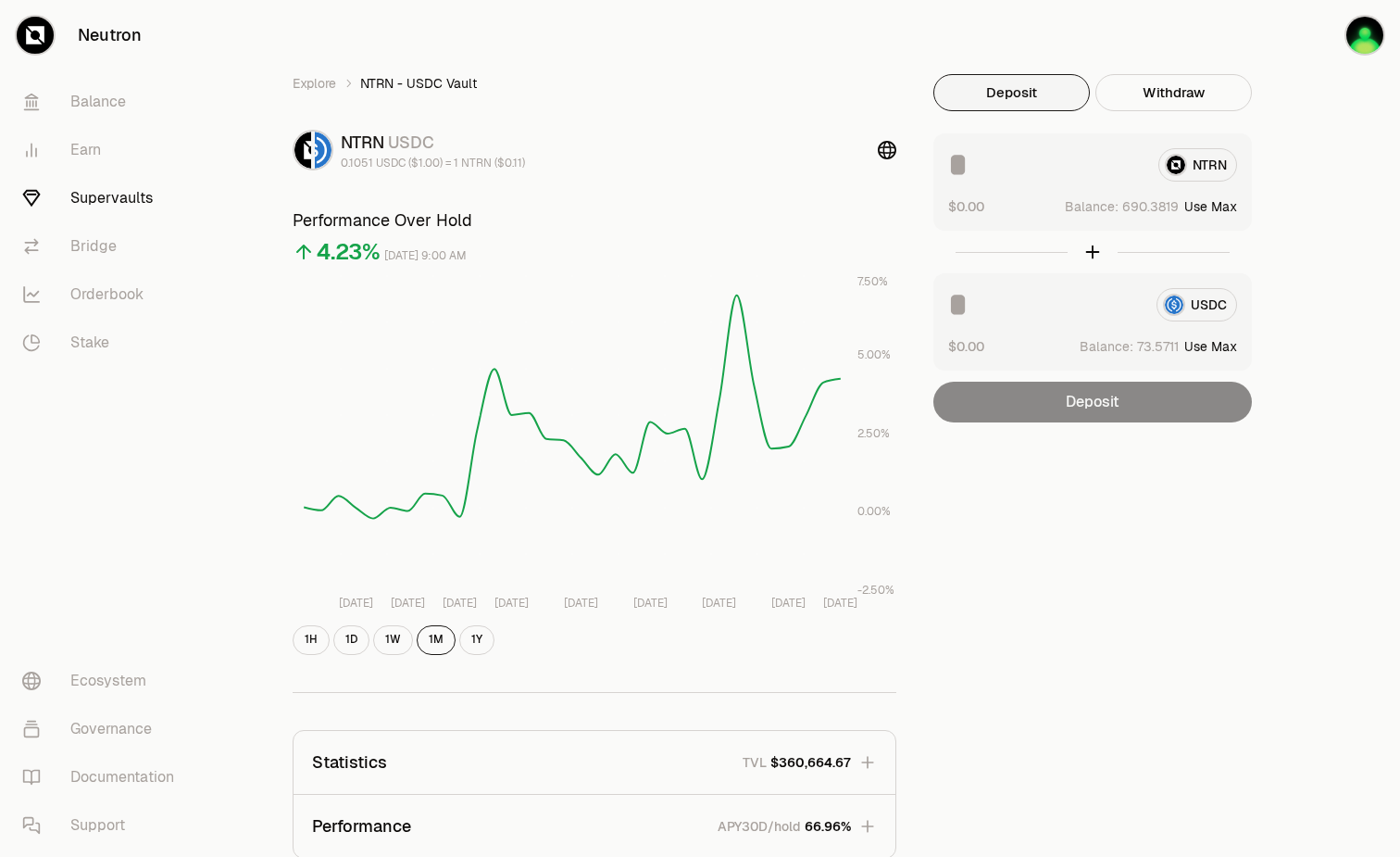
click at [1017, 307] on input at bounding box center [1044, 305] width 194 height 34
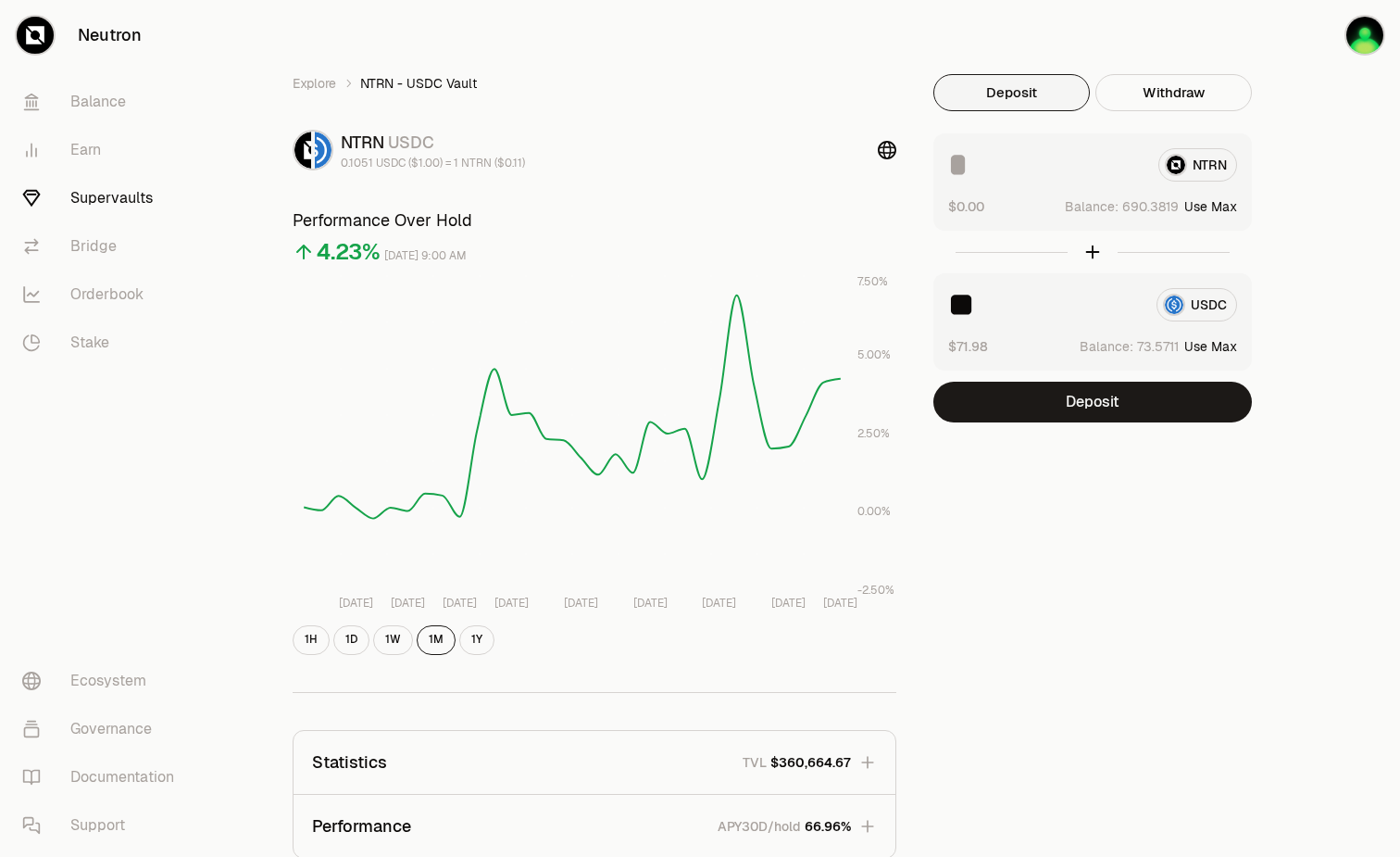
type input "**"
click at [1065, 167] on input at bounding box center [1045, 165] width 196 height 34
type input "***"
click at [1176, 413] on button "Deposit" at bounding box center [1093, 402] width 319 height 40
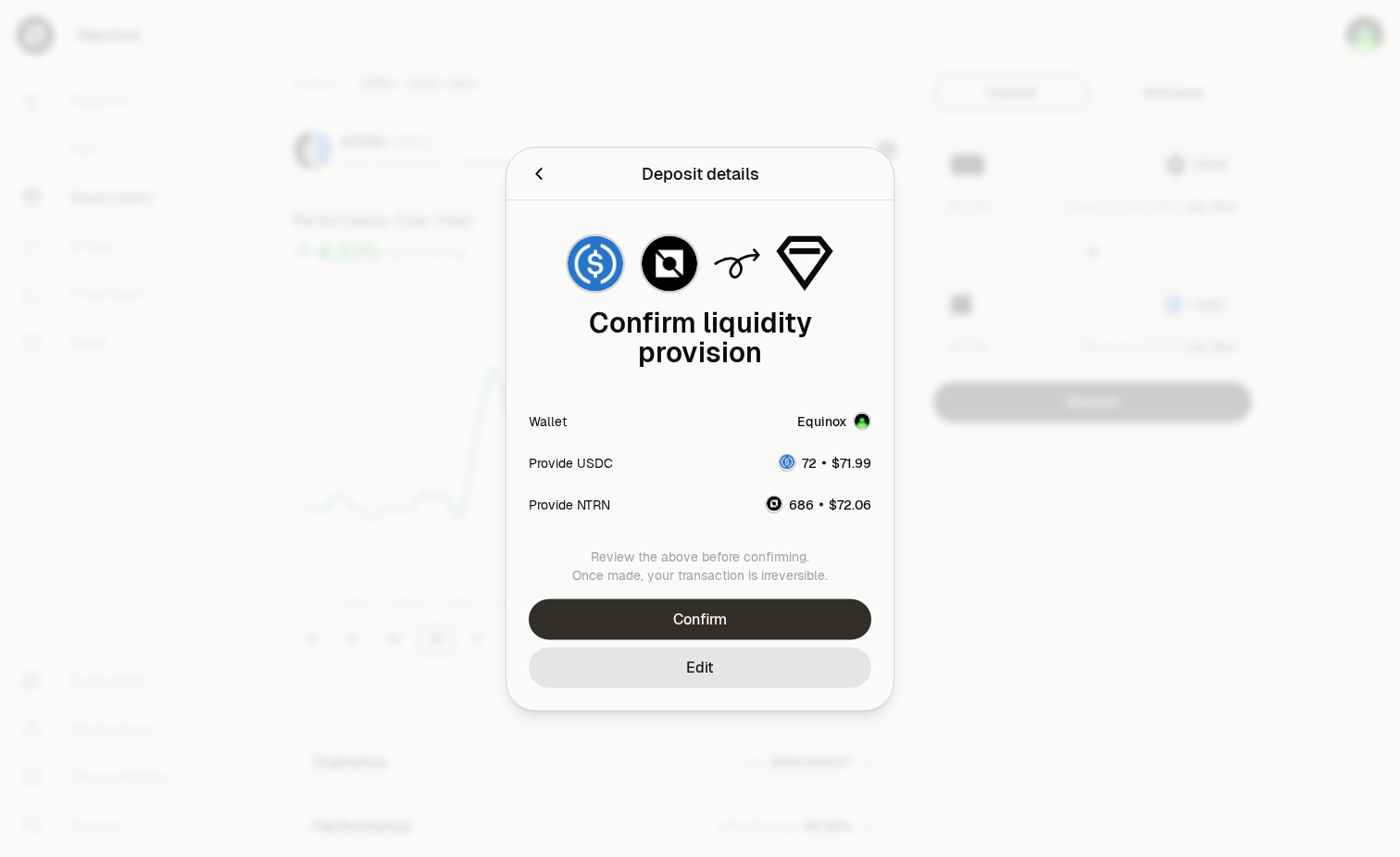
click at [728, 603] on button "Confirm" at bounding box center [700, 619] width 343 height 40
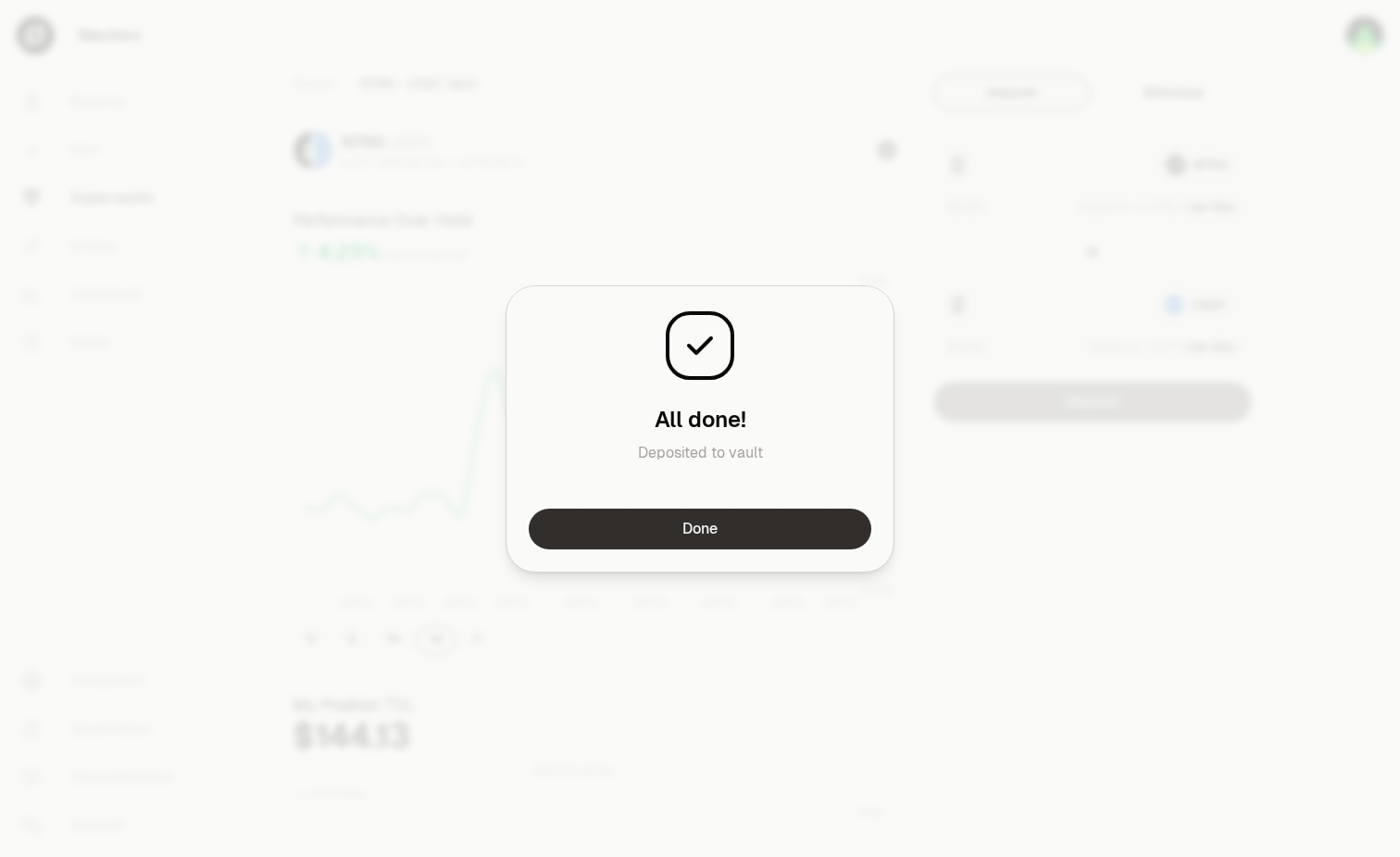
click at [748, 526] on button "Done" at bounding box center [700, 529] width 343 height 40
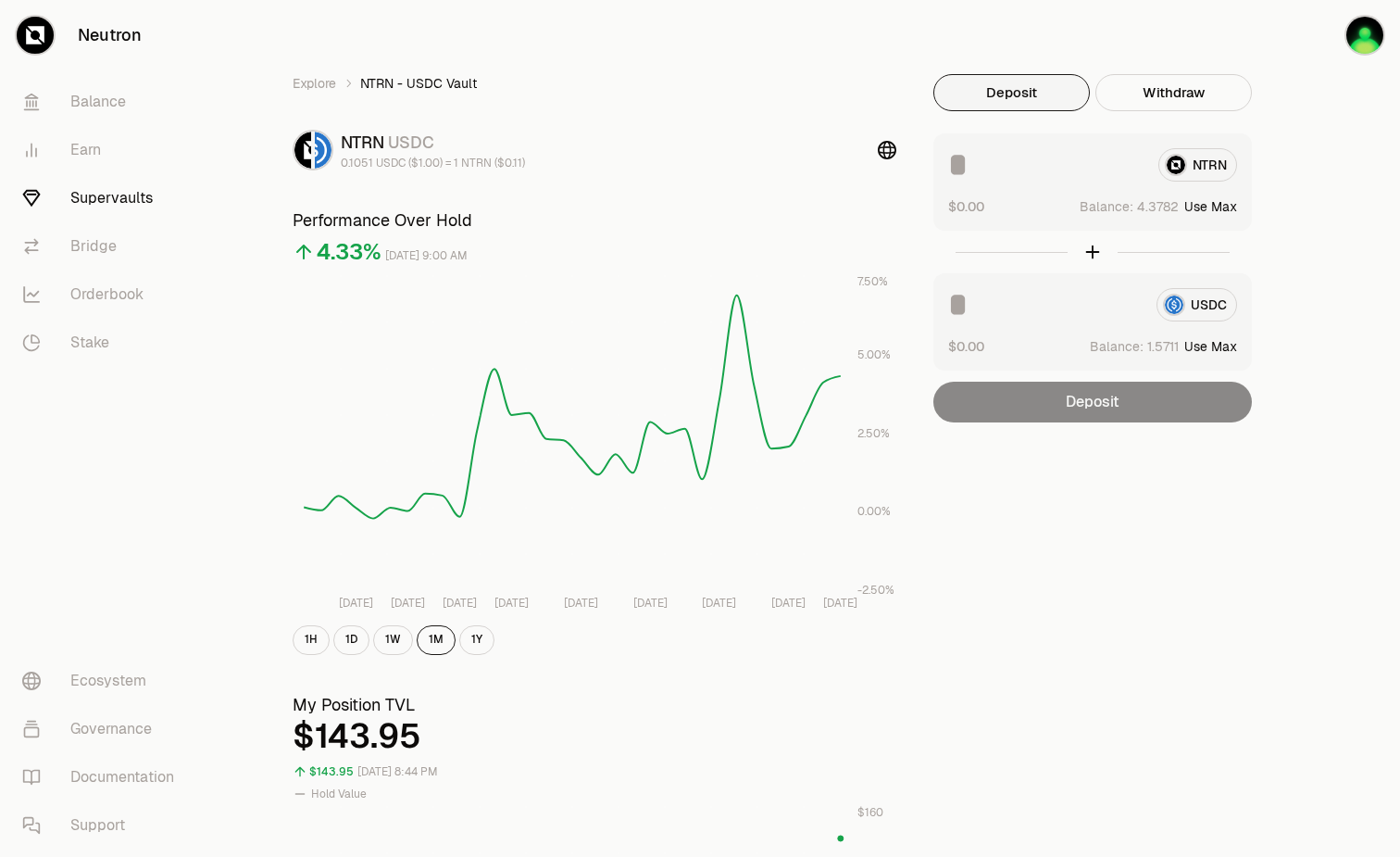
click at [1225, 345] on button "Use Max" at bounding box center [1211, 346] width 53 height 18
type input "********"
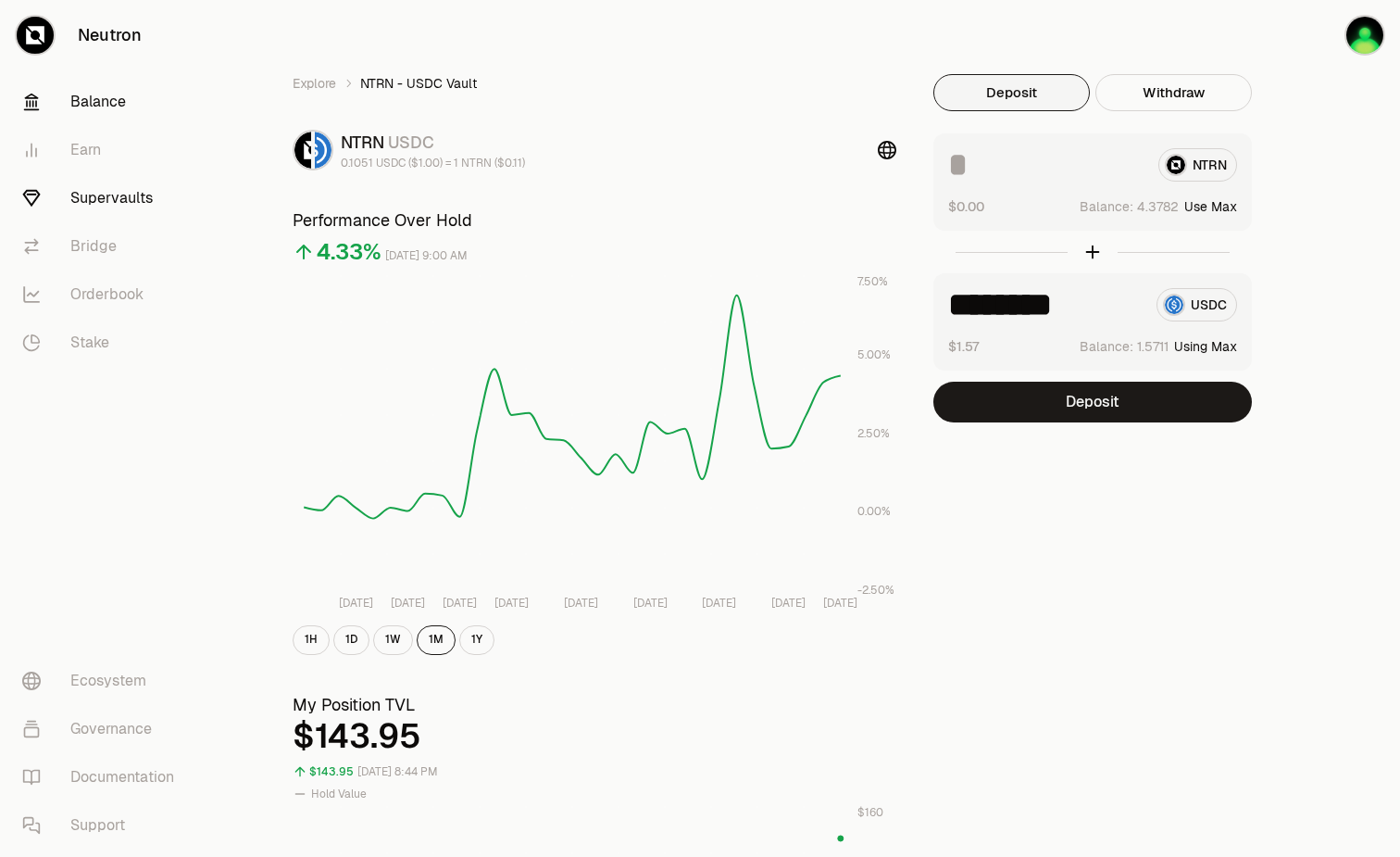
click at [103, 106] on link "Balance" at bounding box center [104, 102] width 193 height 48
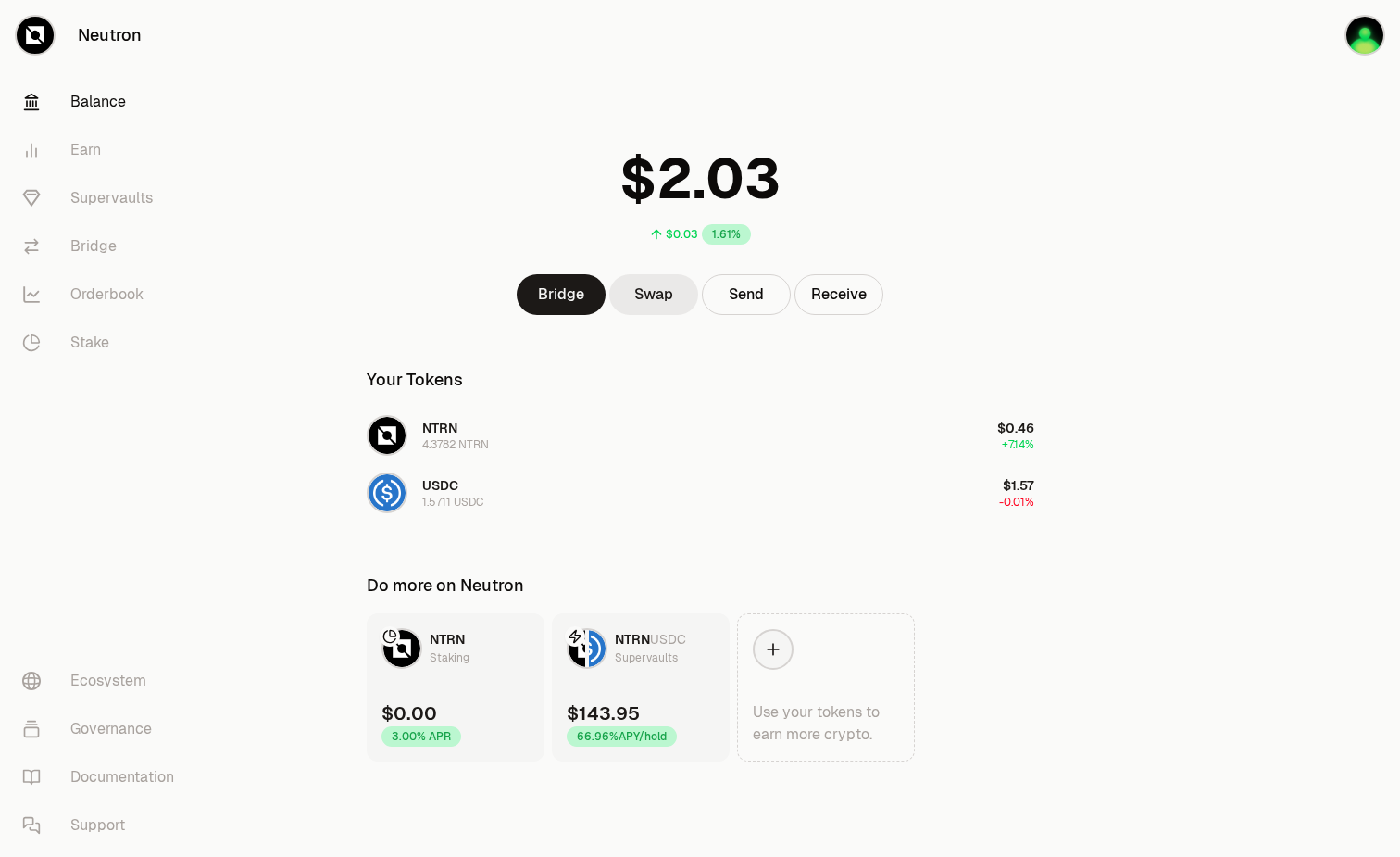
click at [653, 294] on link "Swap" at bounding box center [654, 295] width 89 height 40
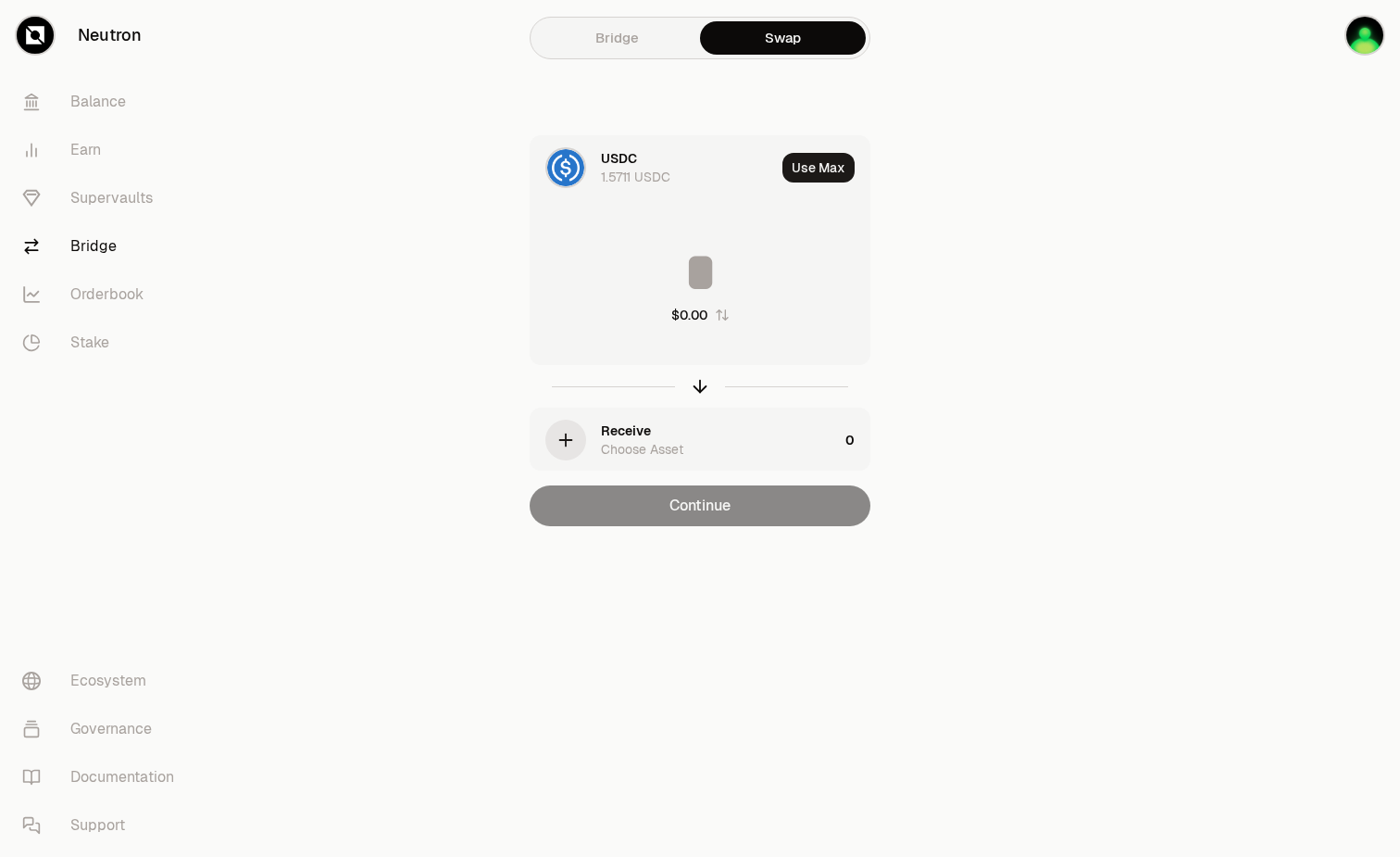
click at [699, 442] on div "Receive Choose Asset" at bounding box center [720, 440] width 237 height 37
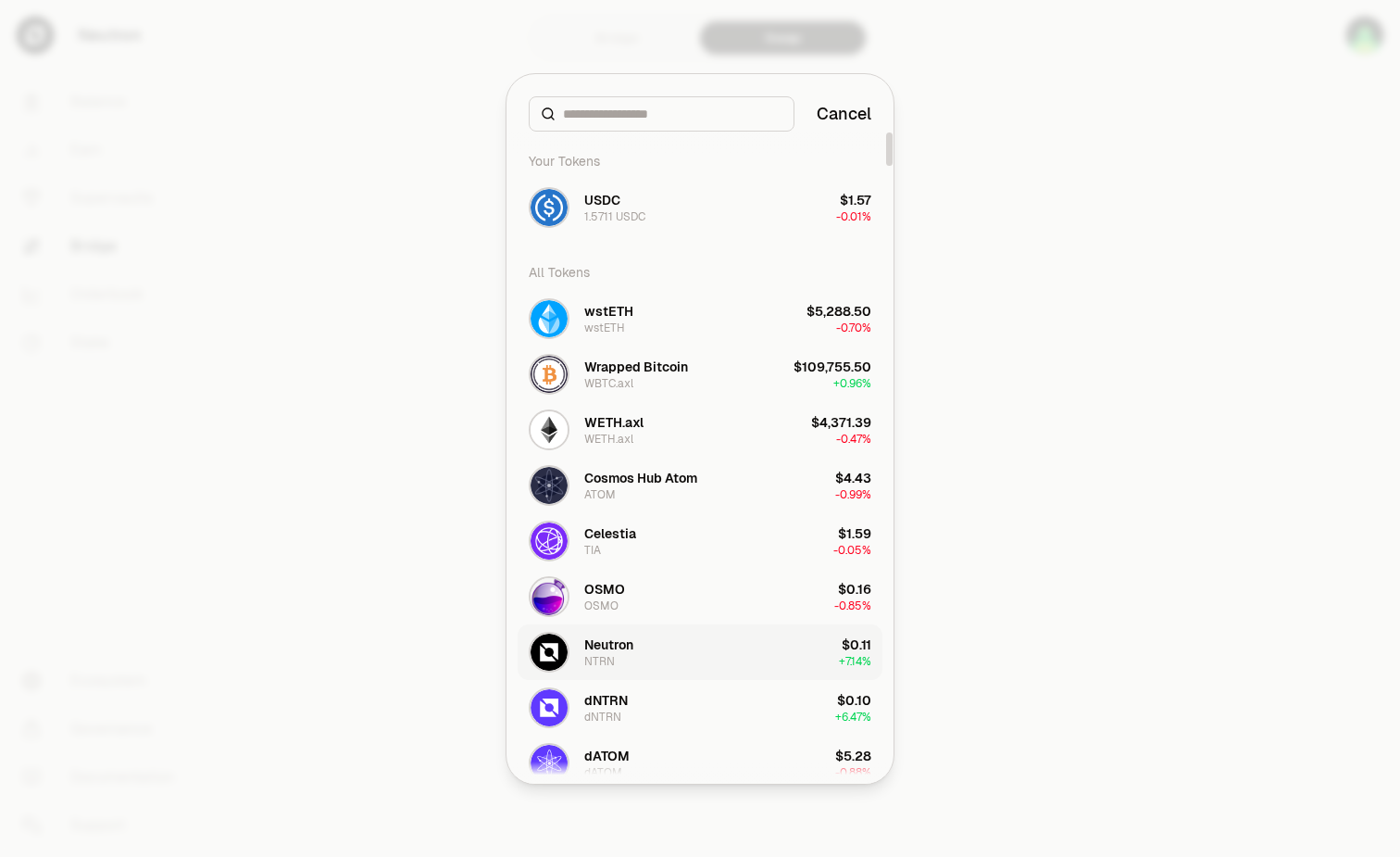
click at [594, 657] on div "NTRN" at bounding box center [600, 661] width 31 height 14
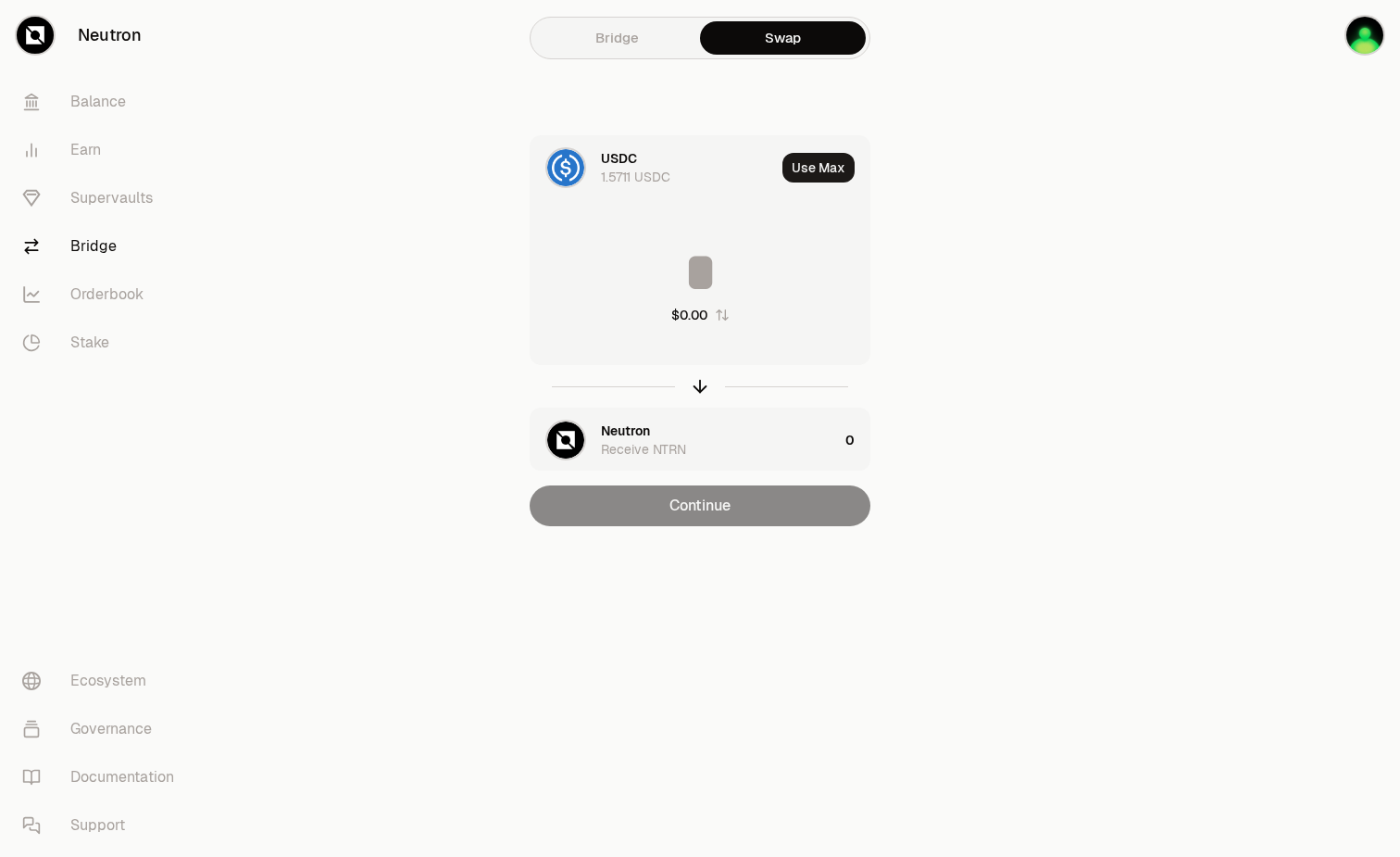
click at [672, 279] on input at bounding box center [700, 273] width 339 height 56
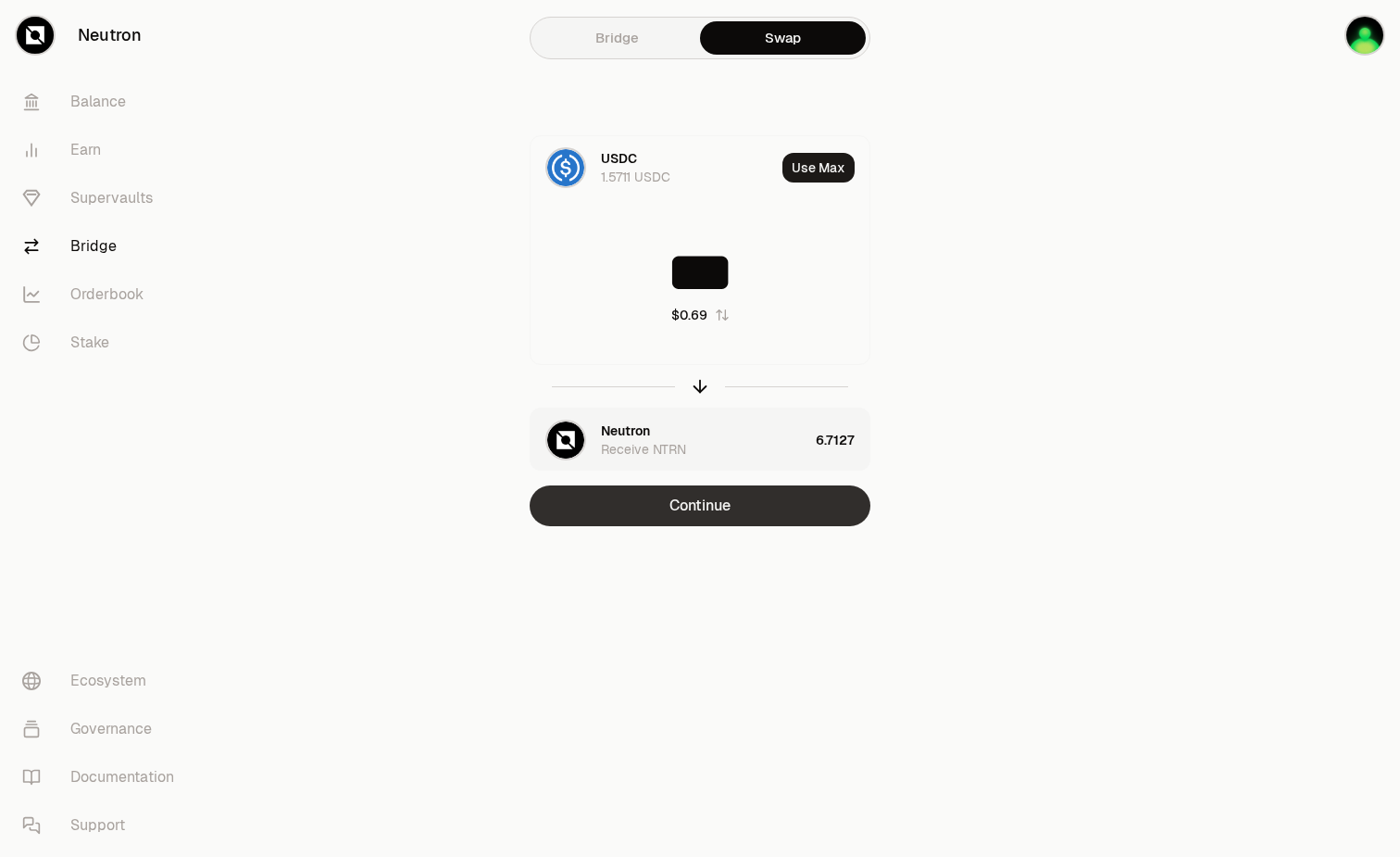
type input "***"
click at [820, 509] on button "Continue" at bounding box center [700, 506] width 341 height 40
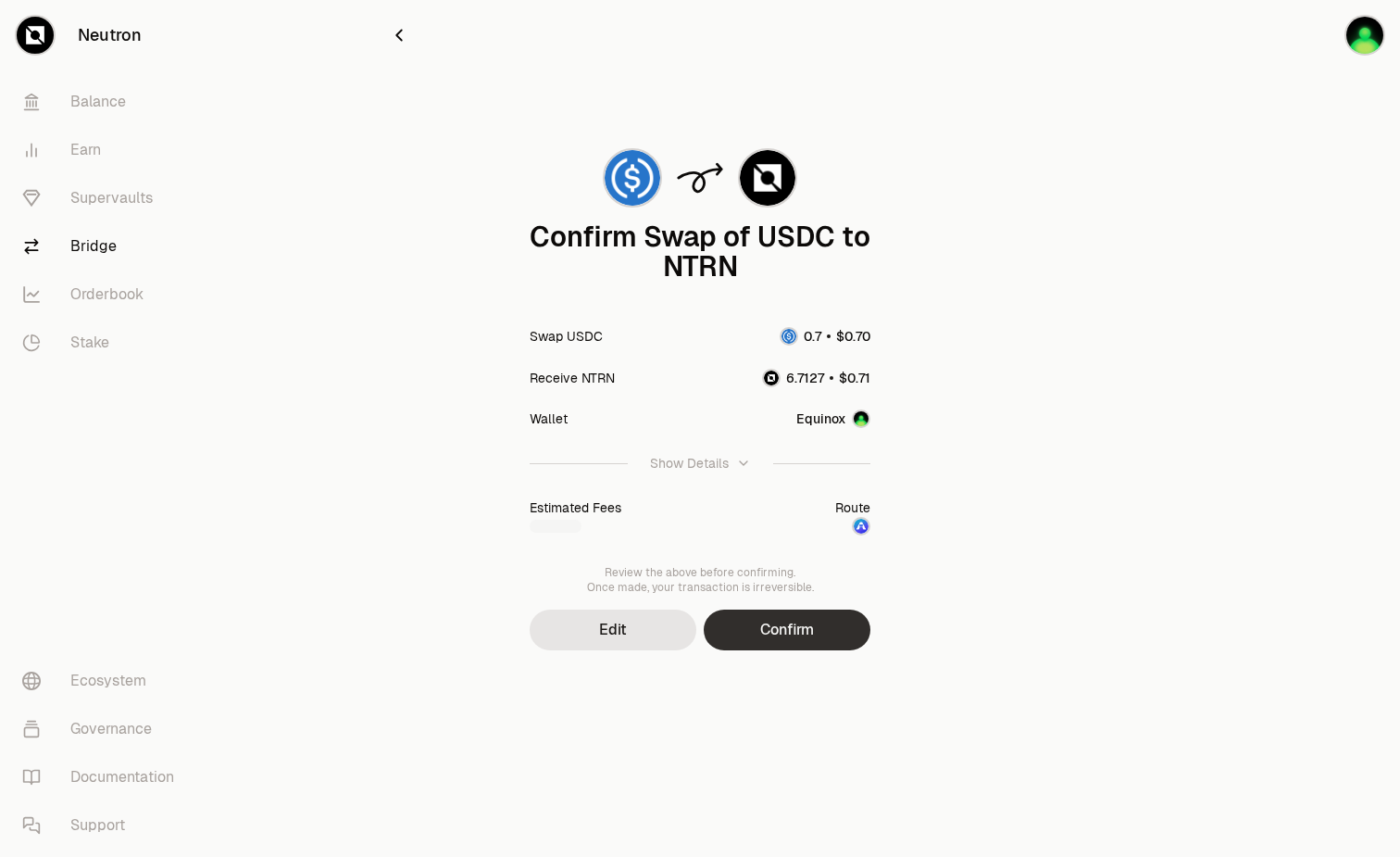
click at [778, 630] on button "Confirm" at bounding box center [787, 630] width 167 height 40
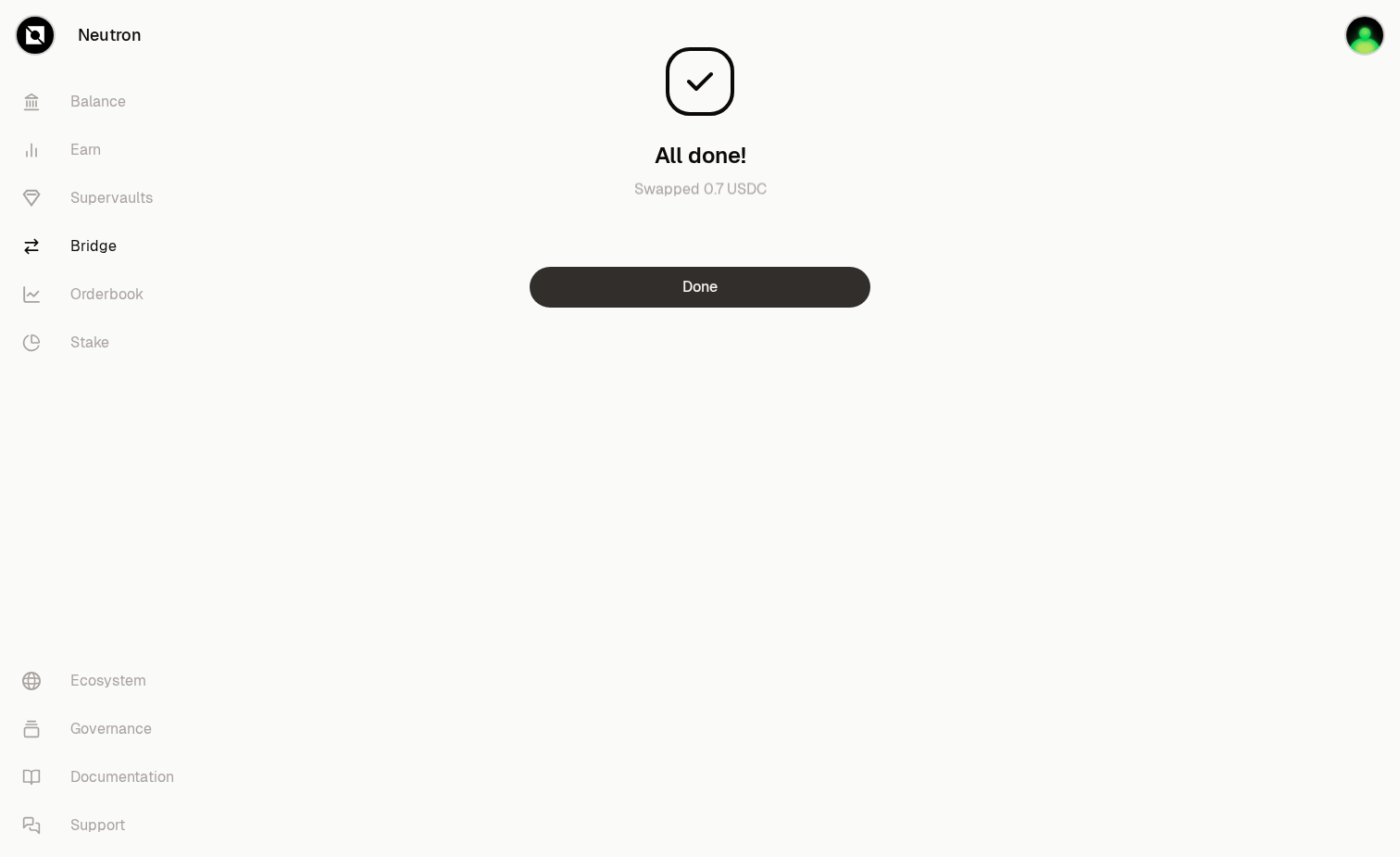
click at [755, 304] on button "Done" at bounding box center [700, 287] width 341 height 40
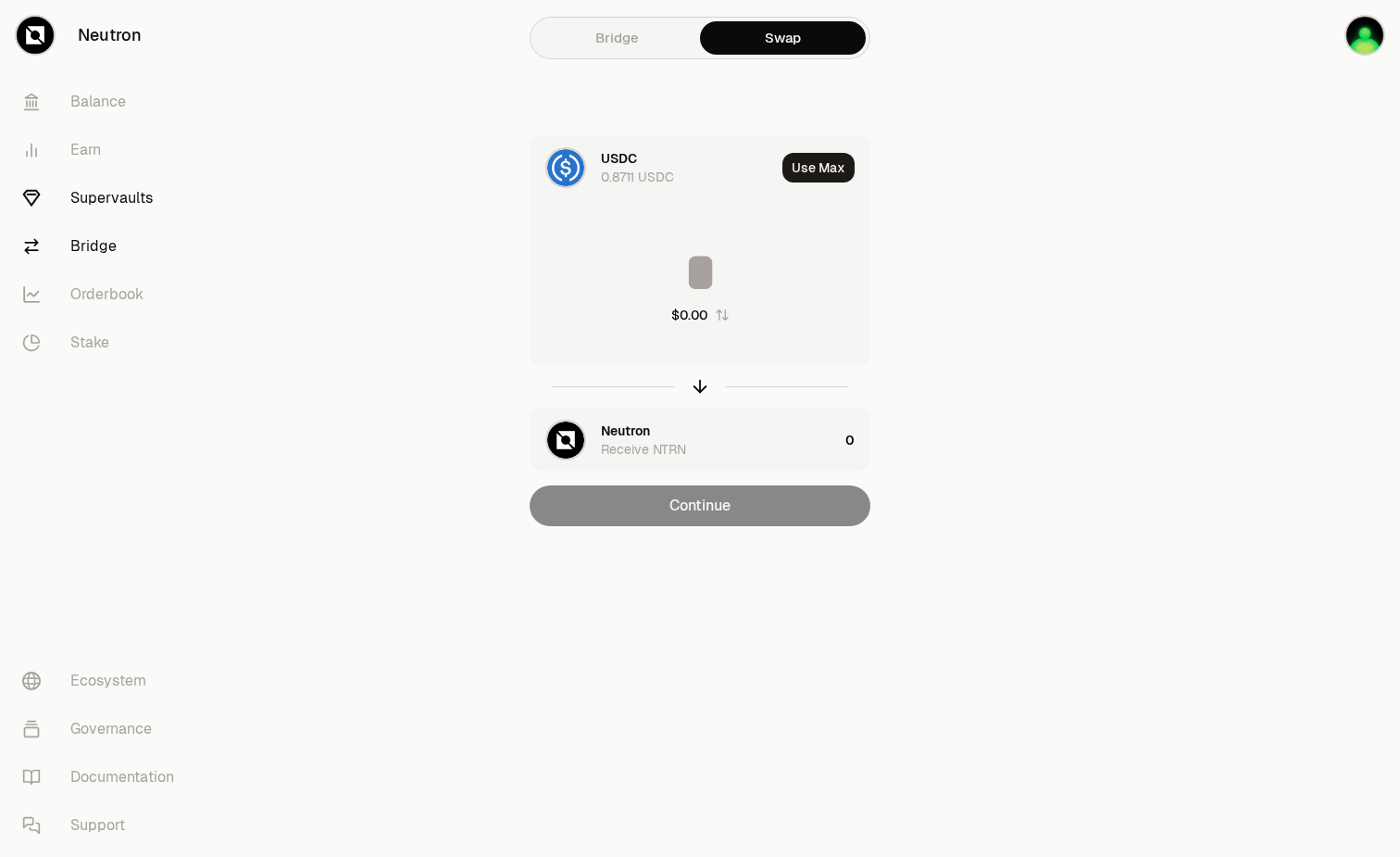
click at [79, 205] on link "Supervaults" at bounding box center [104, 199] width 193 height 48
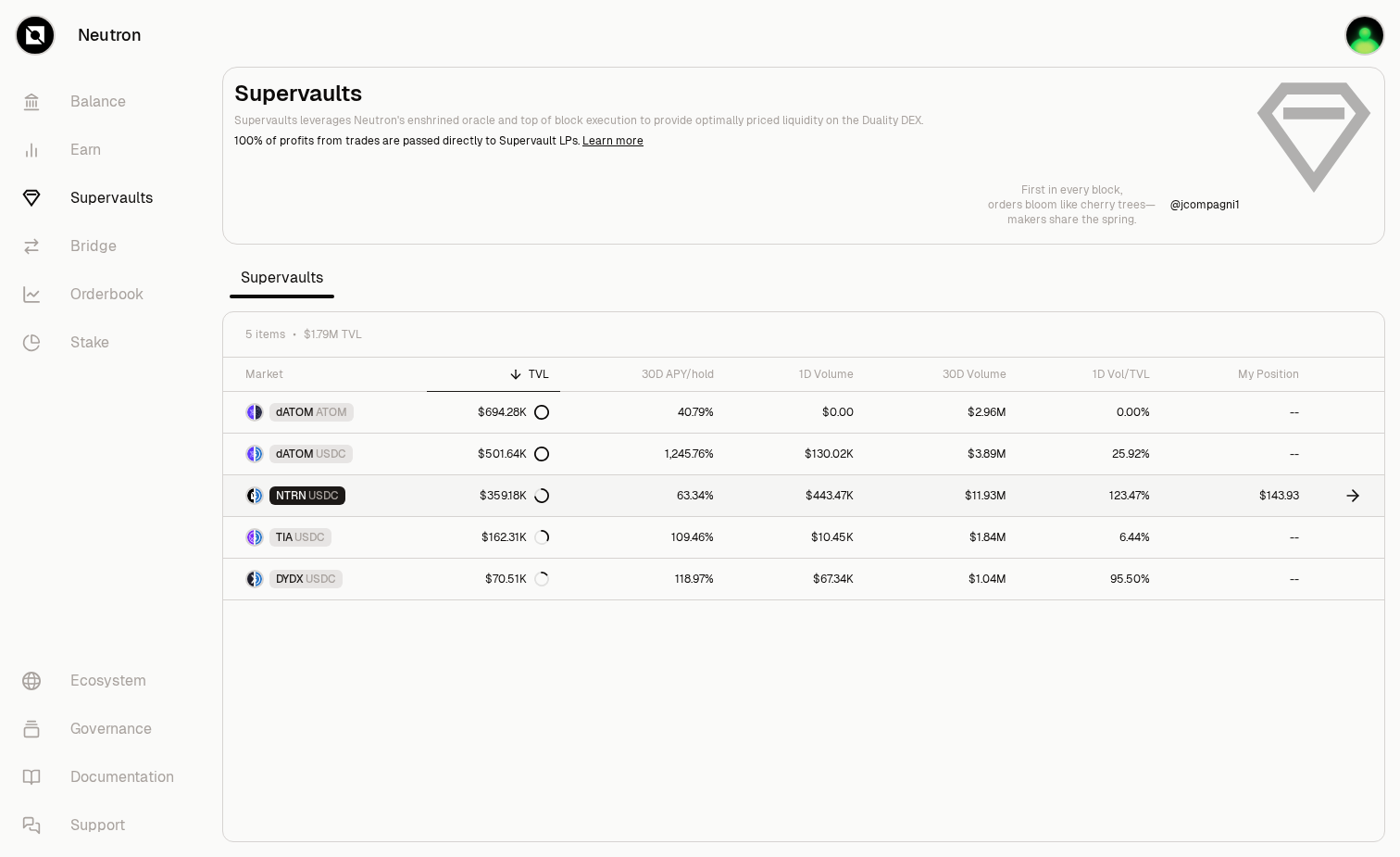
click at [323, 500] on span "USDC" at bounding box center [324, 495] width 31 height 14
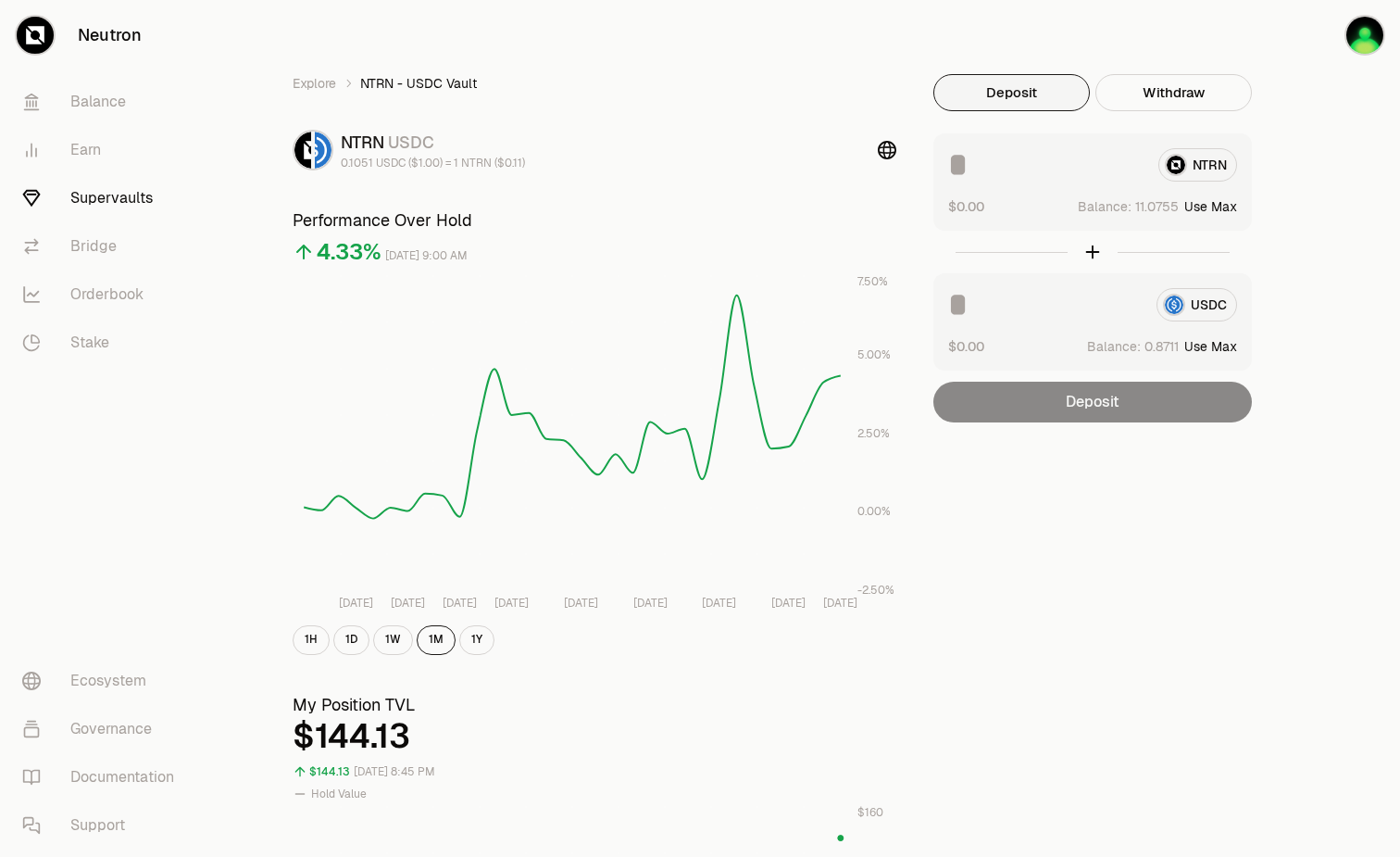
click at [1231, 349] on button "Use Max" at bounding box center [1211, 346] width 53 height 18
type input "********"
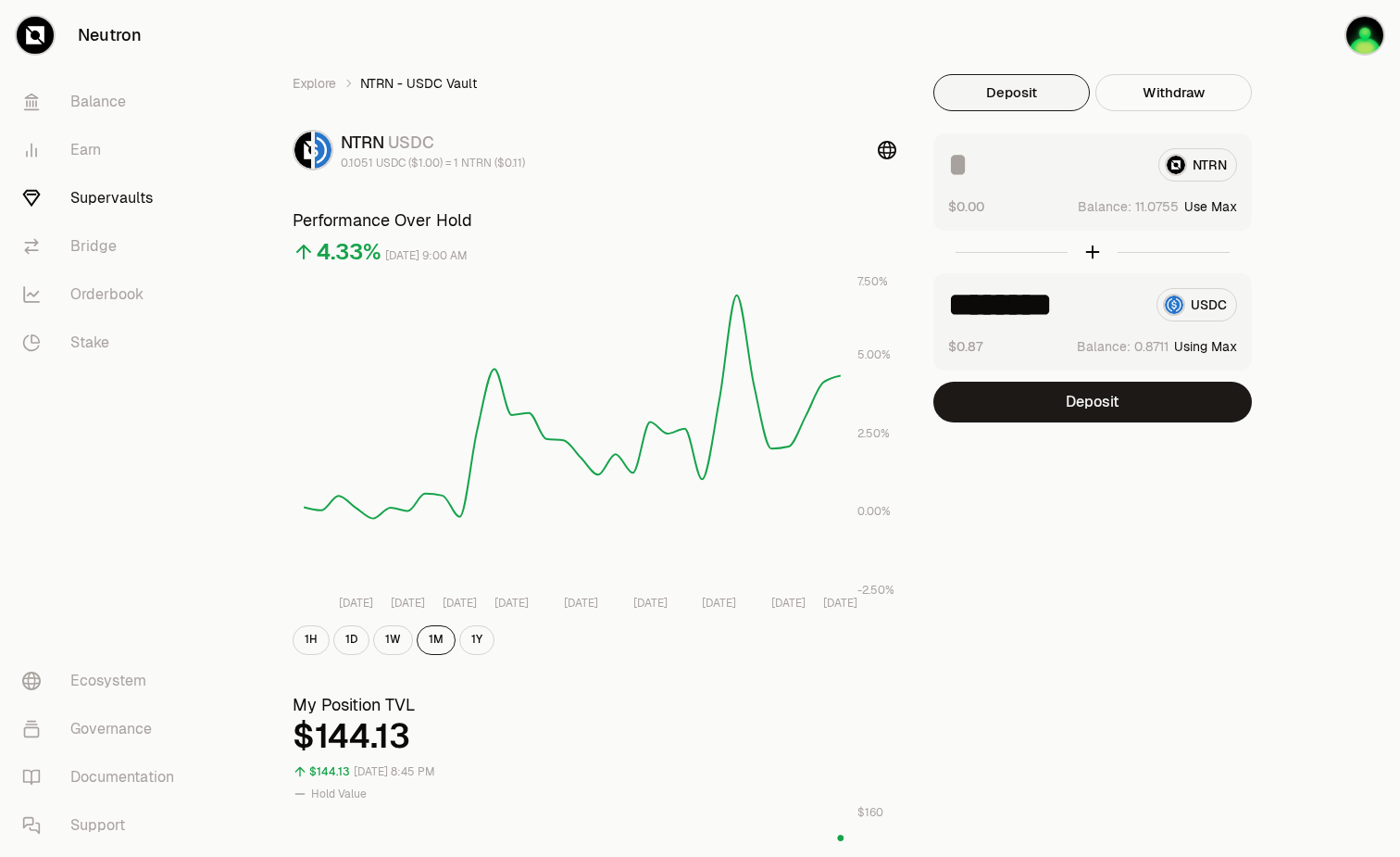
click at [986, 147] on div "NTRN $0.00 Balance: Use Max" at bounding box center [1093, 181] width 319 height 97
click at [984, 164] on input at bounding box center [1045, 165] width 196 height 34
type input "*"
click at [1077, 405] on button "Deposit" at bounding box center [1093, 402] width 319 height 40
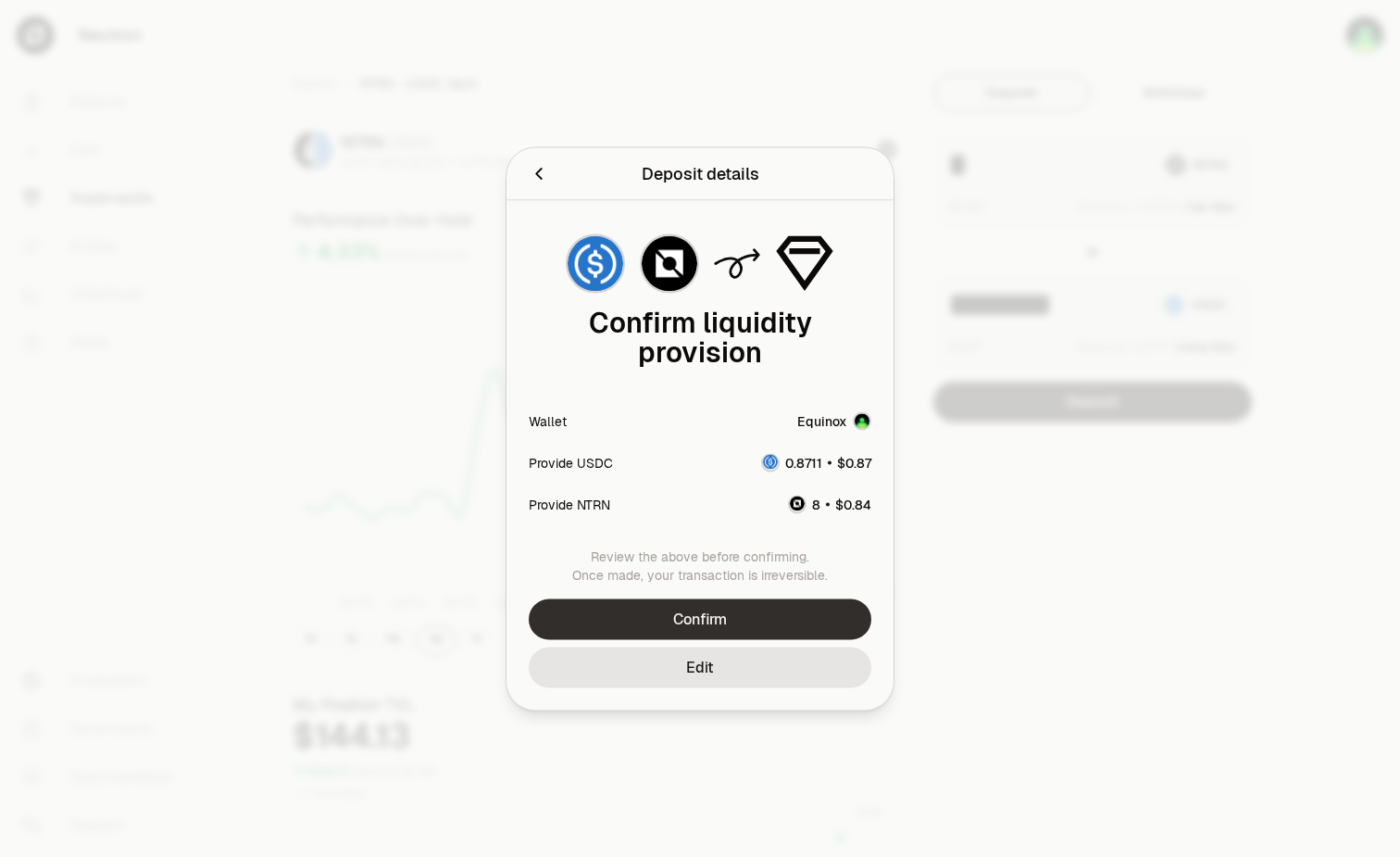
click at [753, 627] on button "Confirm" at bounding box center [700, 619] width 343 height 40
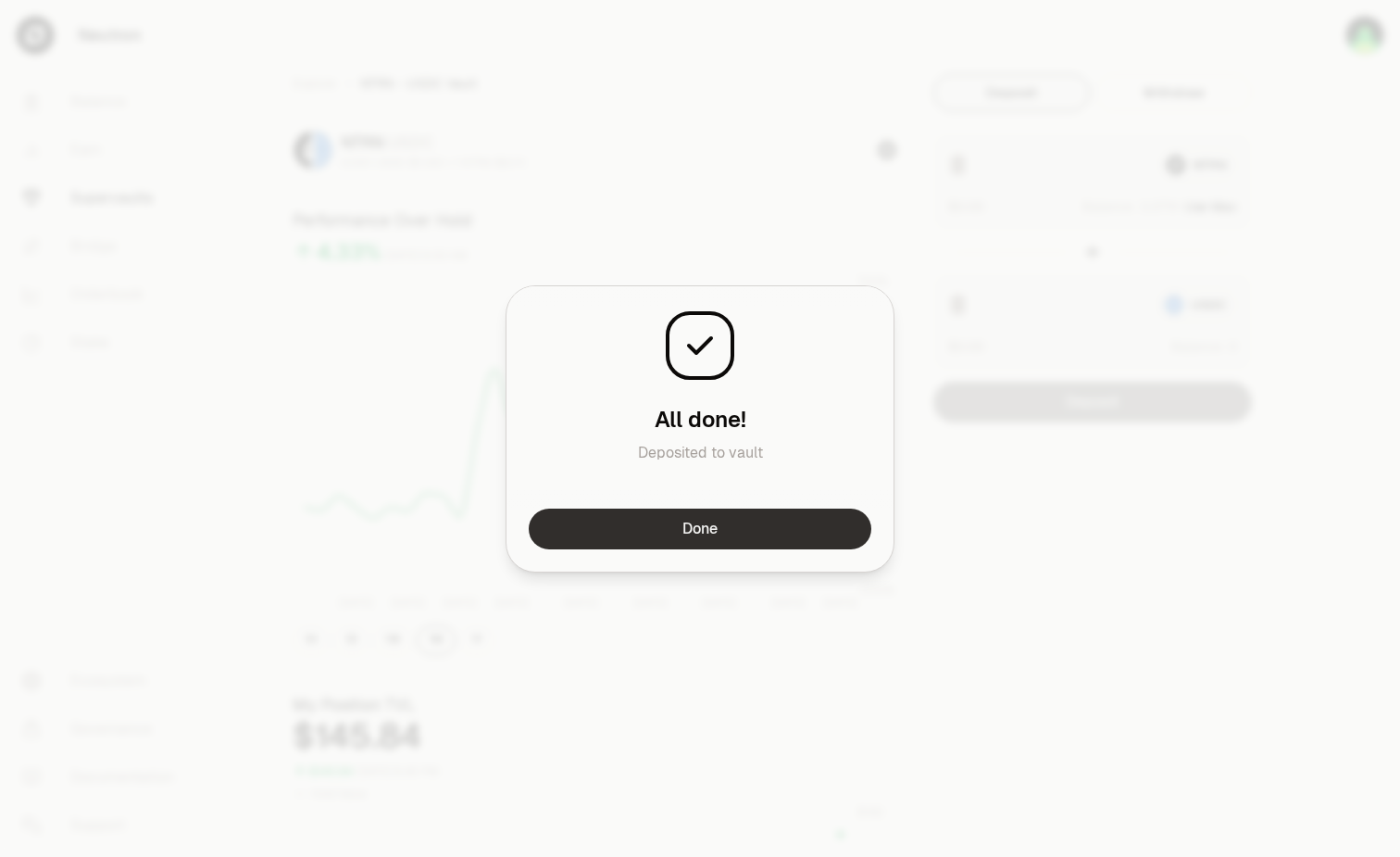
click at [671, 522] on button "Done" at bounding box center [700, 529] width 343 height 40
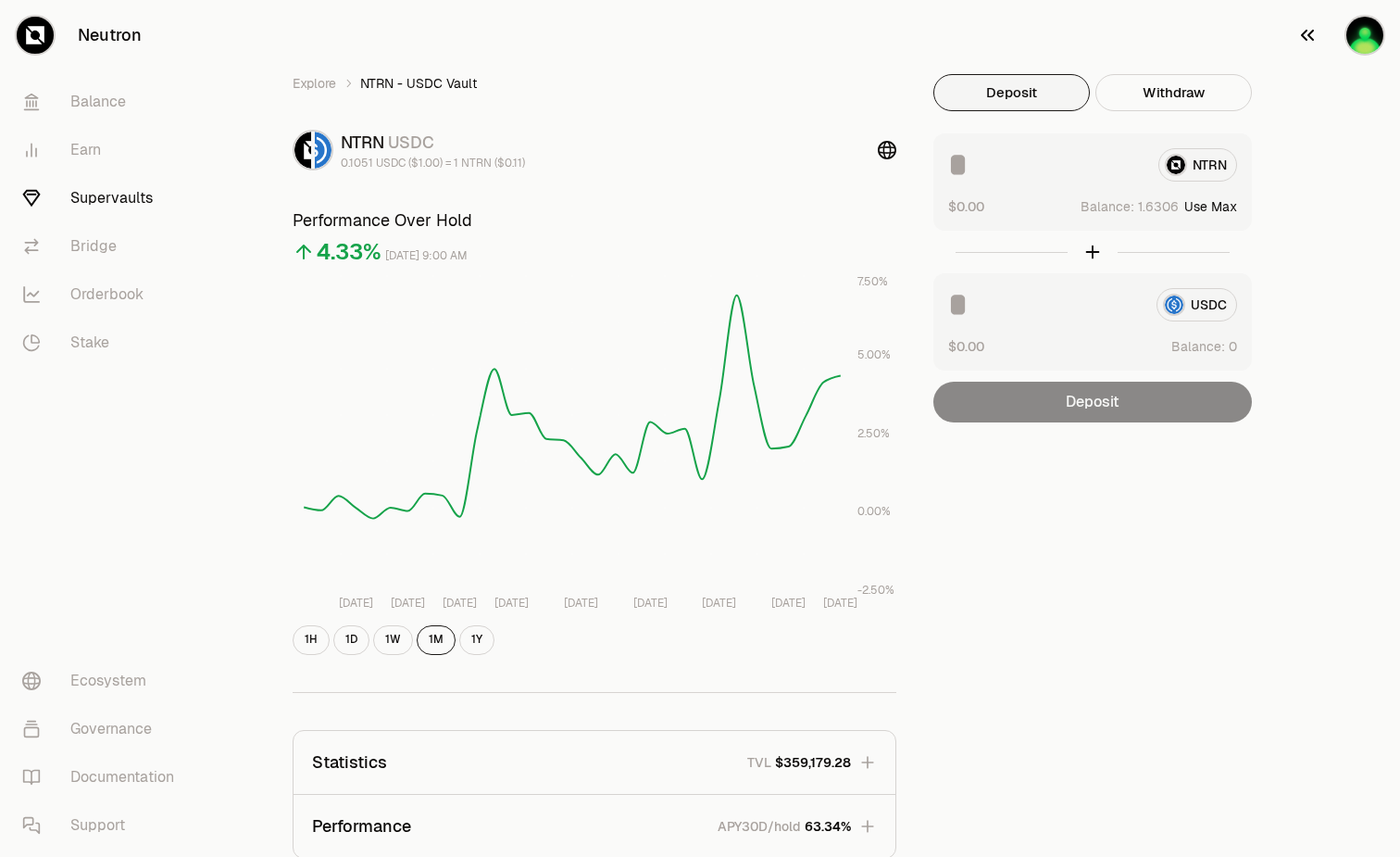
click at [1385, 40] on div "button" at bounding box center [1365, 35] width 40 height 40
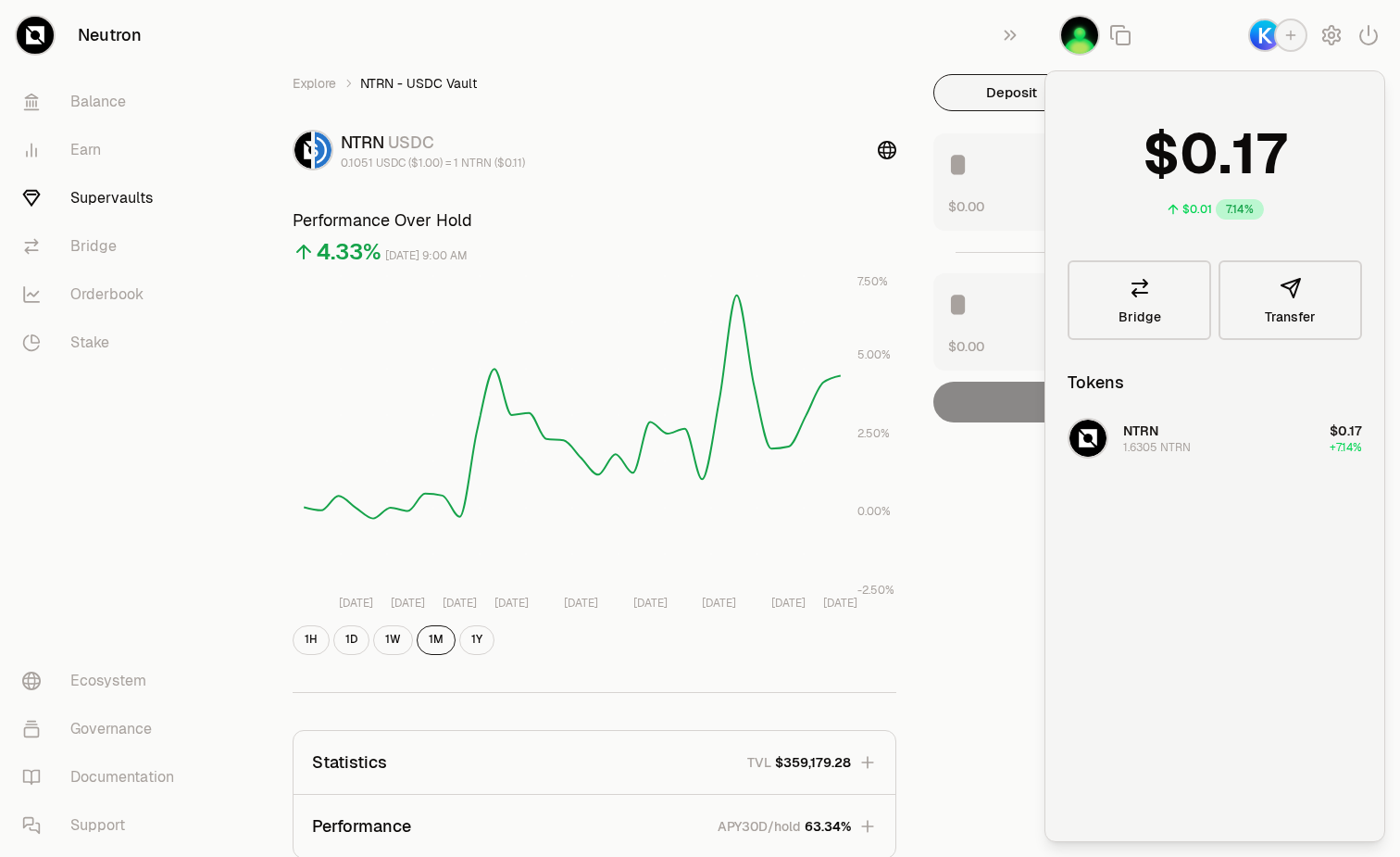
click at [739, 105] on div "Explore NTRN - USDC Vault NTRN USDC 0.1051 USDC ($1.00) = 1 NTRN ($0.11) Perfor…" at bounding box center [594, 600] width 648 height 1051
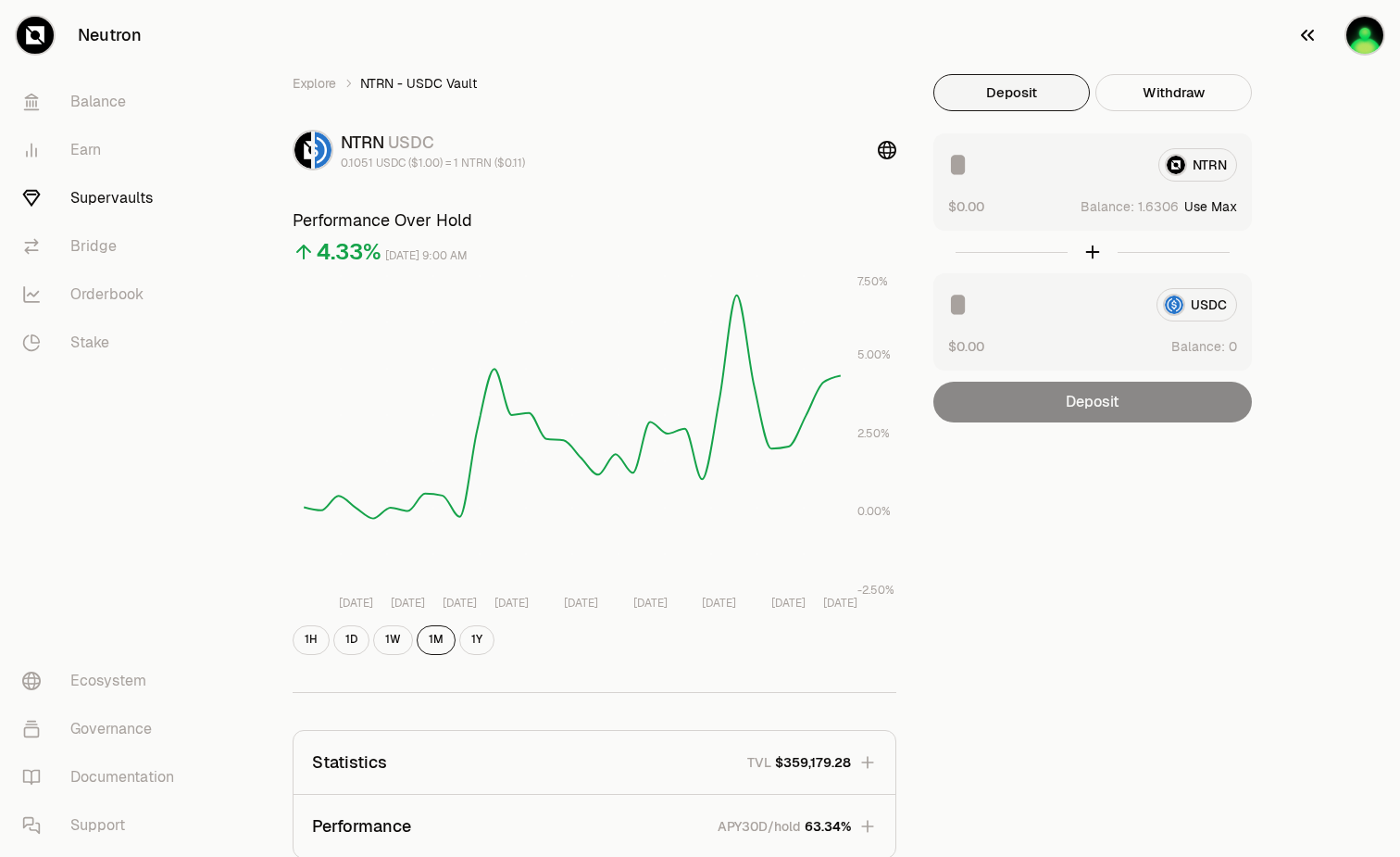
click at [1366, 44] on img "button" at bounding box center [1365, 35] width 37 height 37
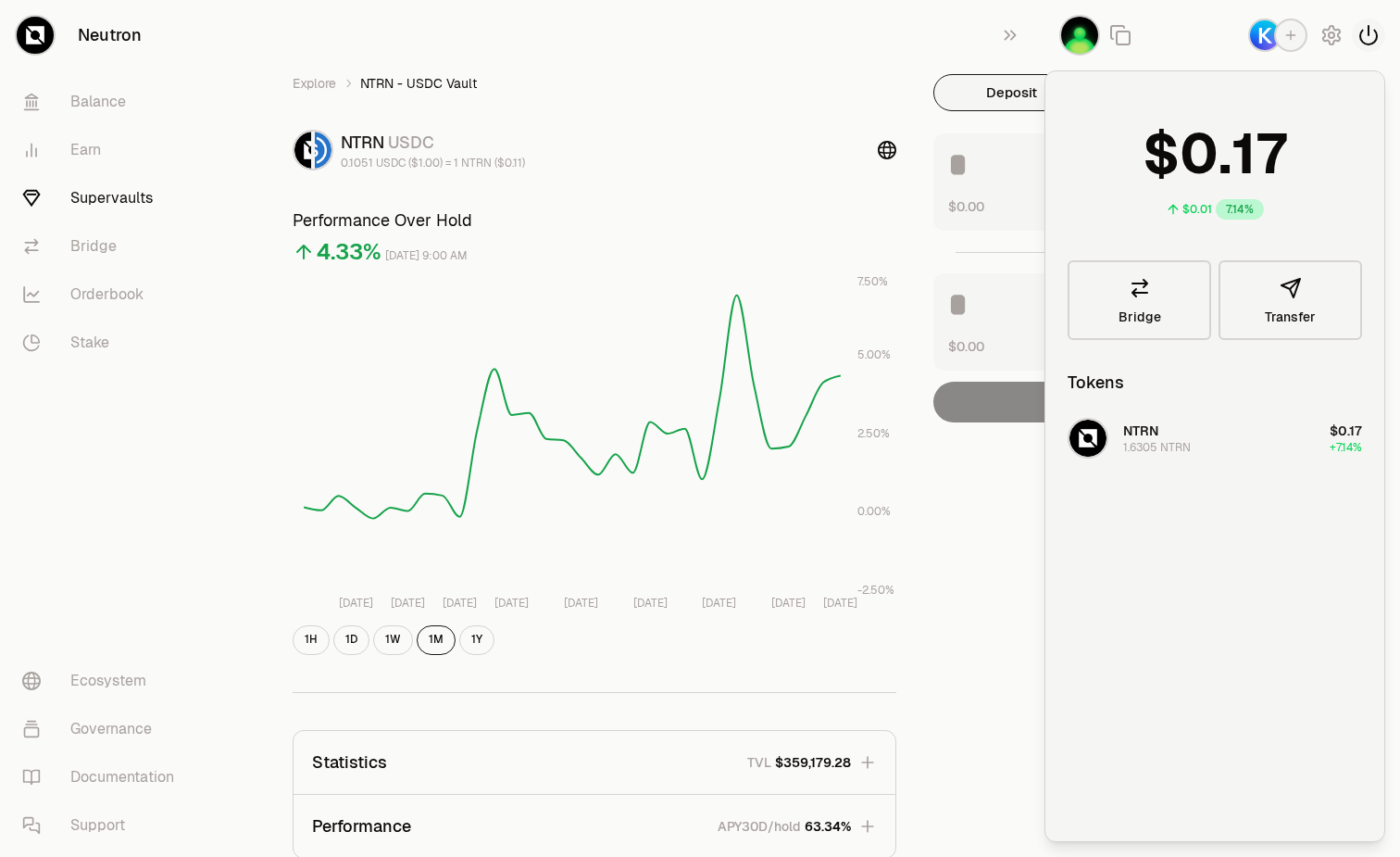
click at [1380, 34] on button "button" at bounding box center [1369, 35] width 34 height 34
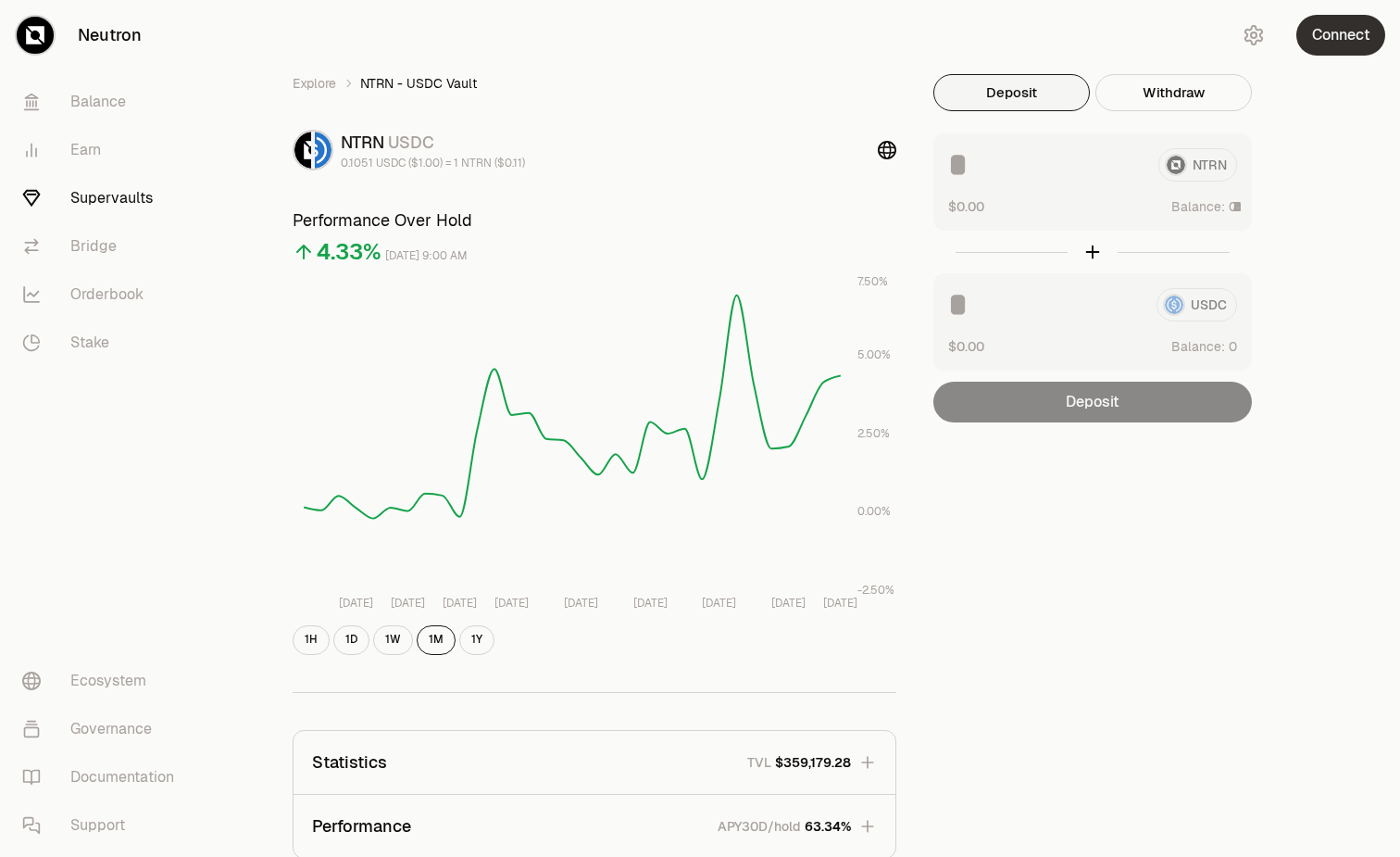
click at [1356, 30] on button "Connect" at bounding box center [1341, 35] width 89 height 40
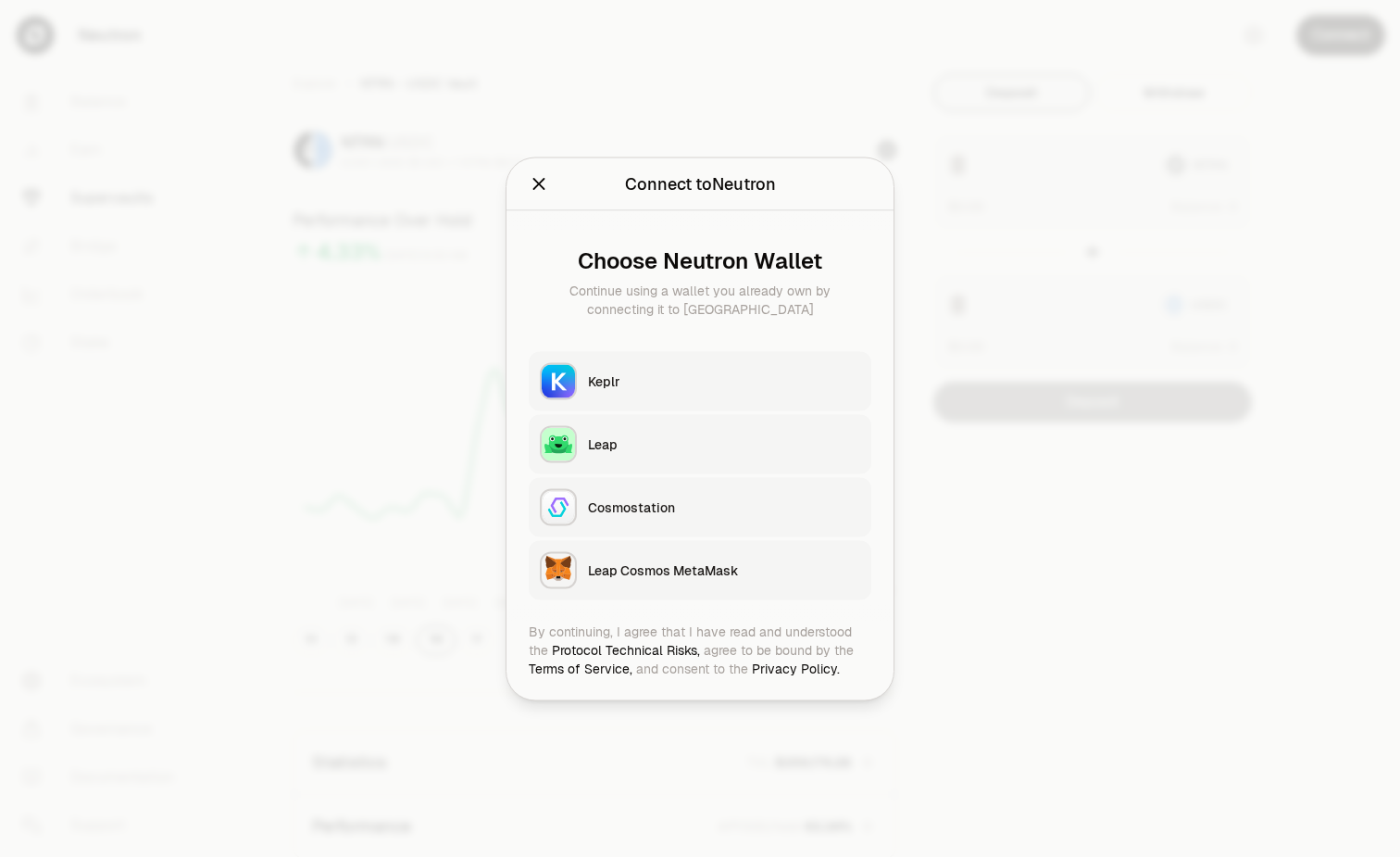
click at [750, 389] on div "Keplr" at bounding box center [724, 380] width 273 height 18
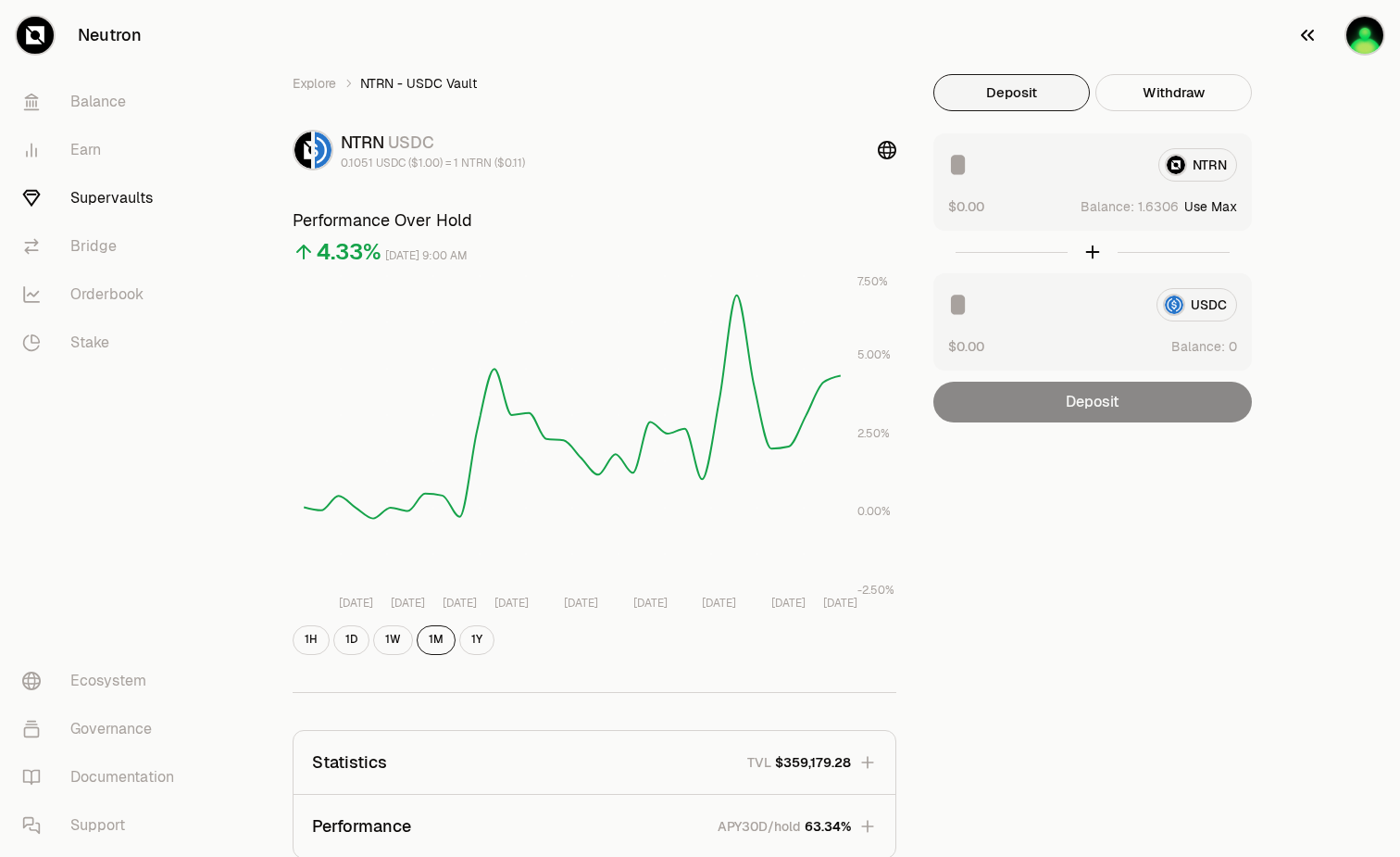
click at [1376, 27] on img "button" at bounding box center [1365, 35] width 37 height 37
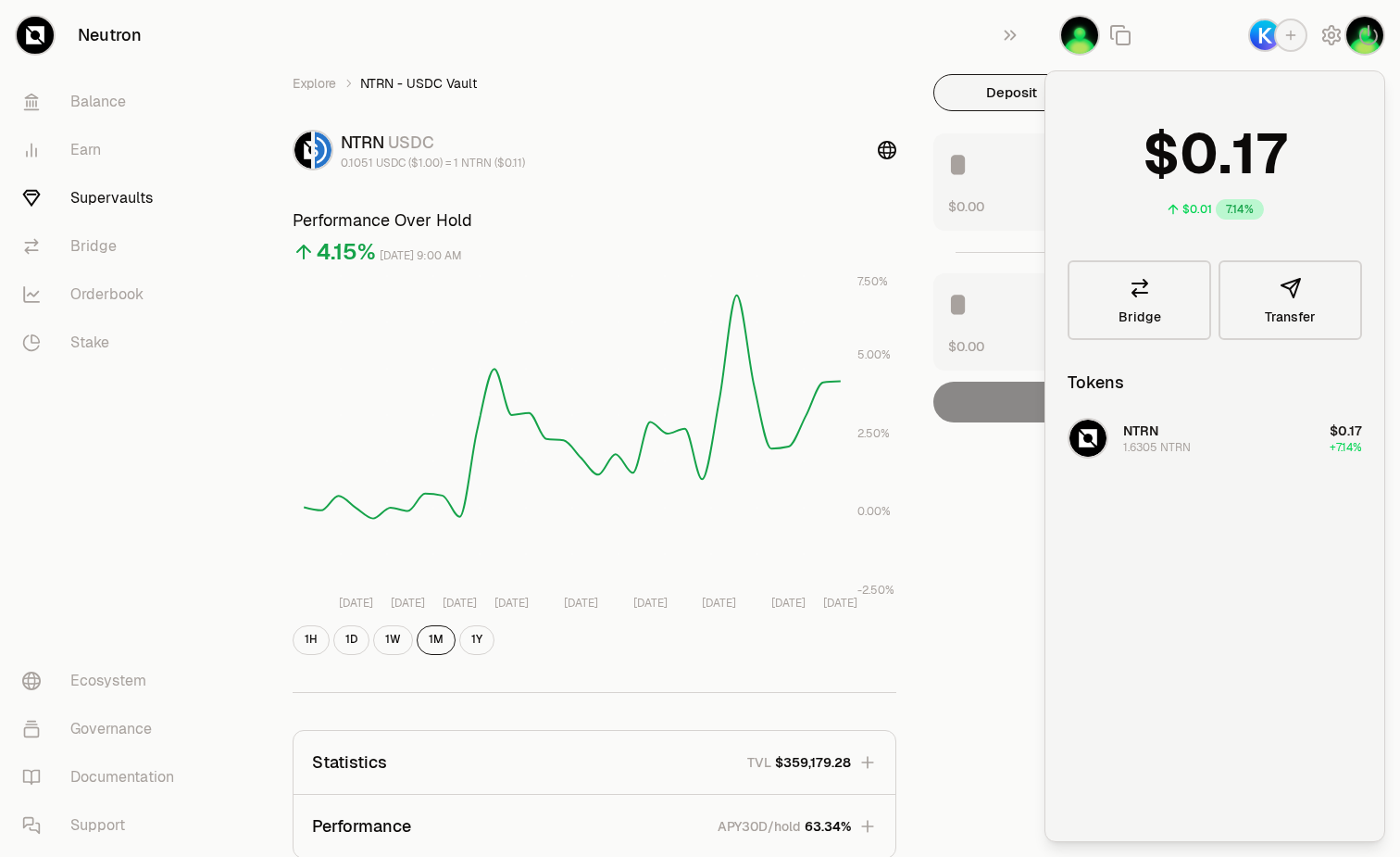
click at [85, 189] on link "Supervaults" at bounding box center [104, 199] width 193 height 48
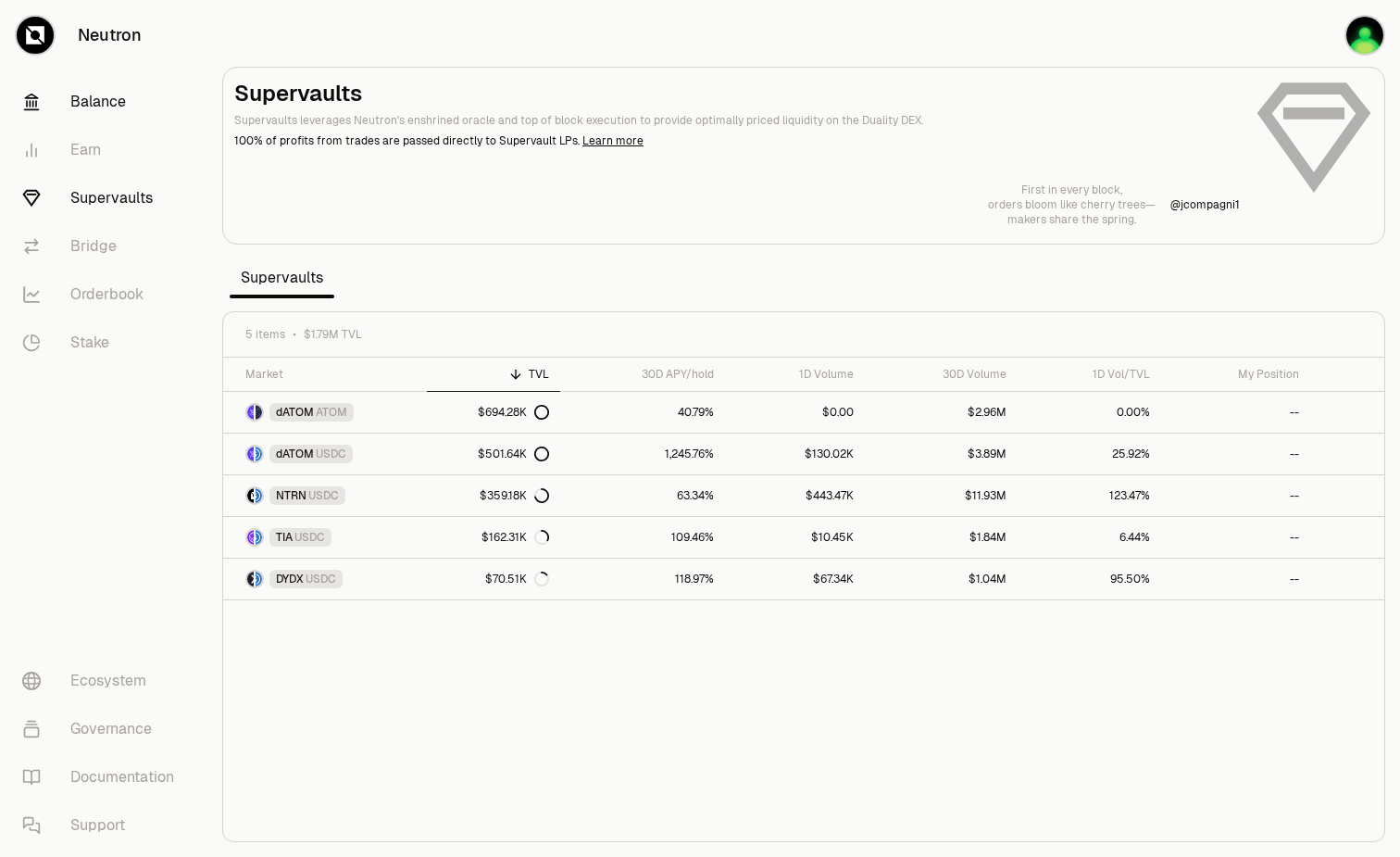
click at [99, 104] on link "Balance" at bounding box center [104, 102] width 193 height 48
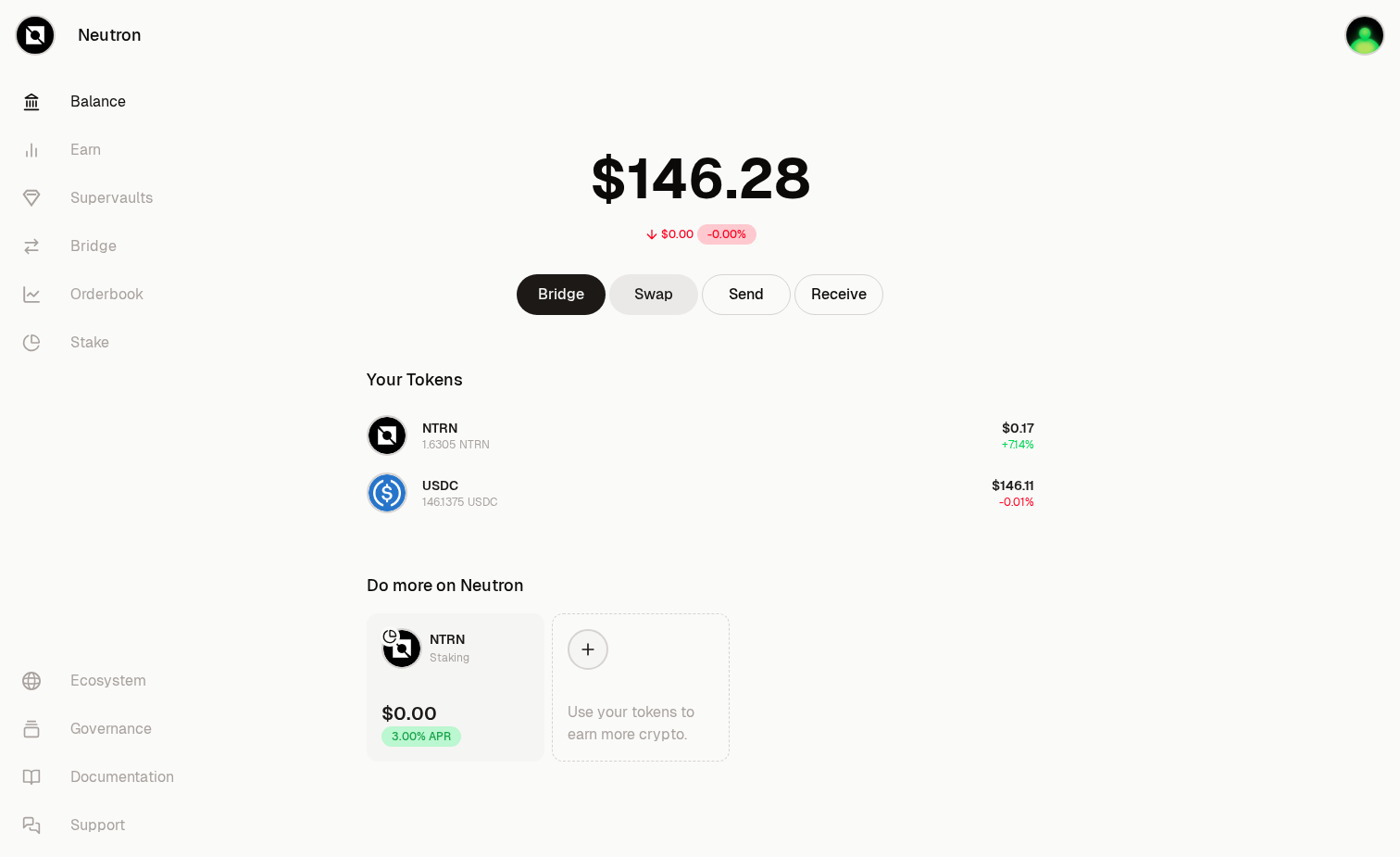
click at [649, 296] on link "Swap" at bounding box center [654, 295] width 89 height 40
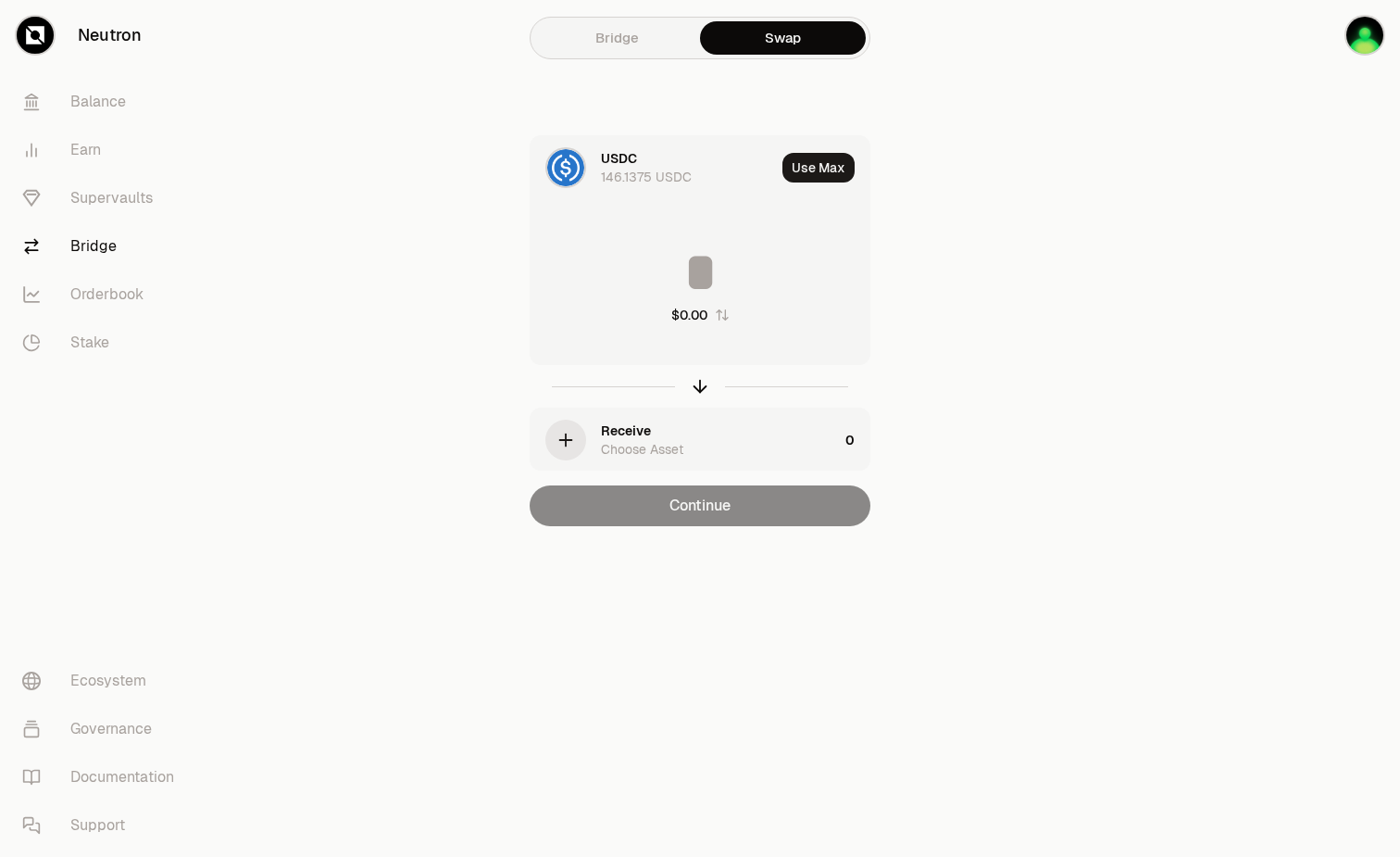
click at [702, 442] on div "Receive Choose Asset" at bounding box center [720, 440] width 237 height 37
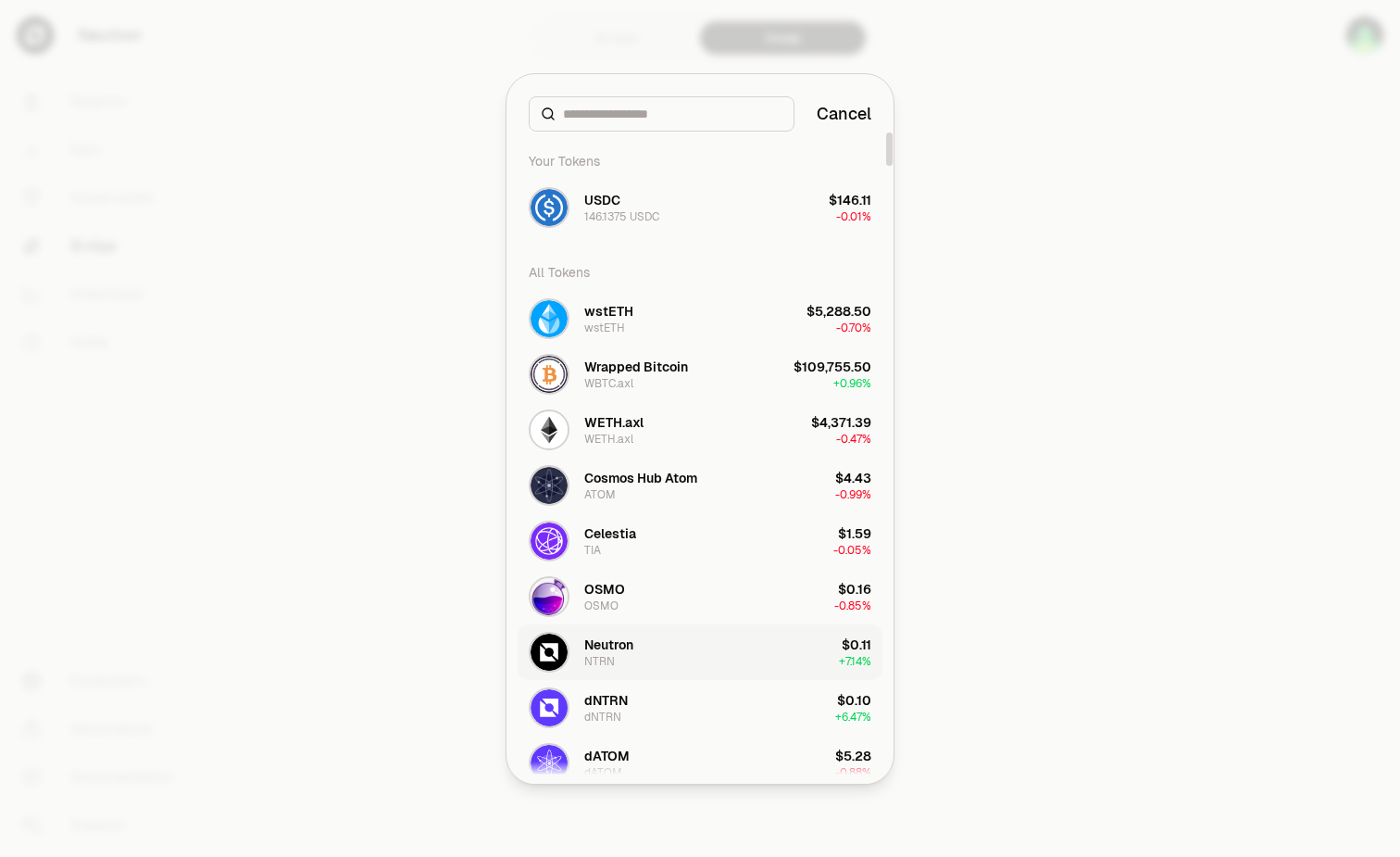
click at [647, 642] on button "Neutron NTRN $0.11 + 7.14%" at bounding box center [700, 653] width 365 height 56
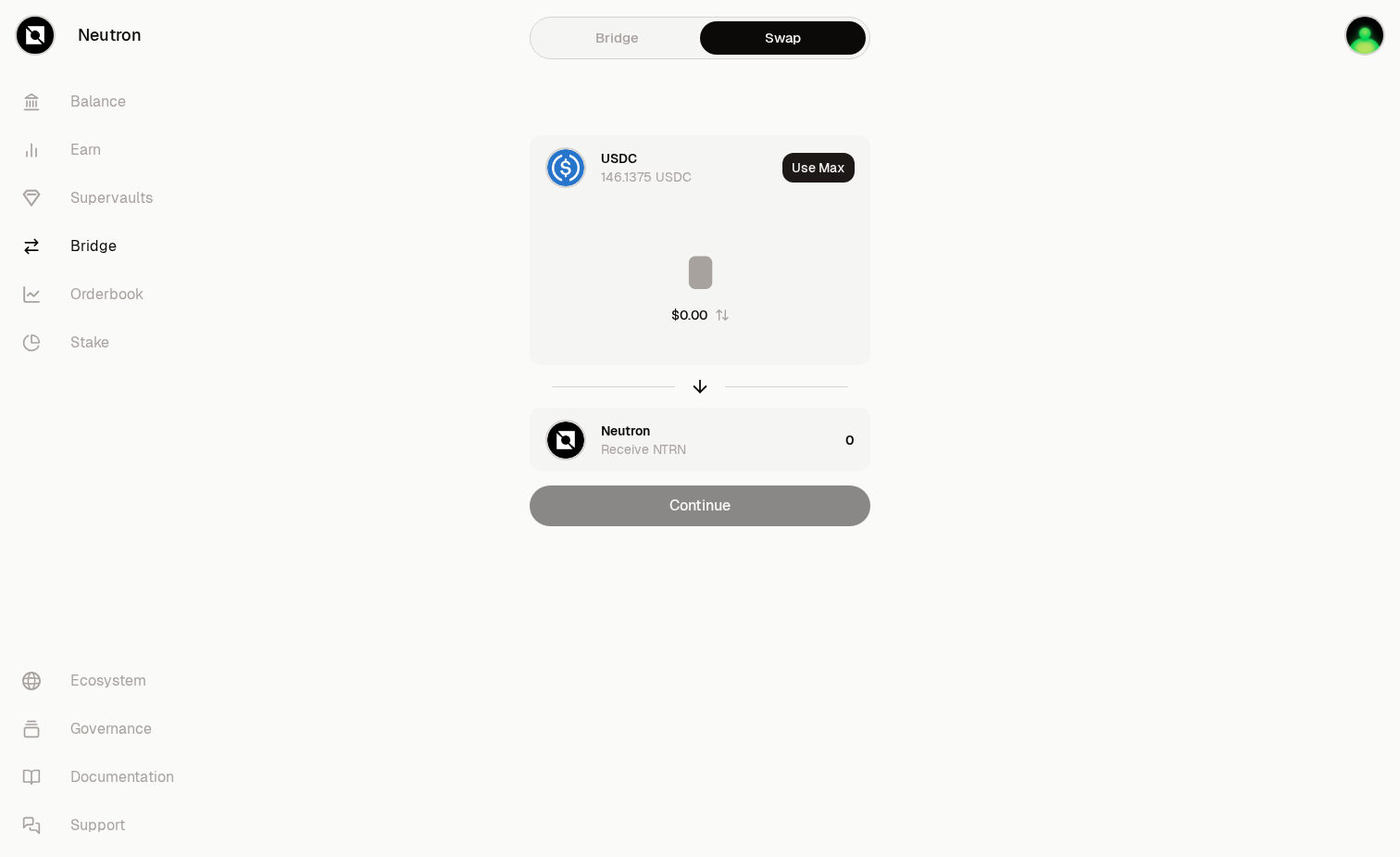
click at [654, 264] on input at bounding box center [700, 273] width 339 height 56
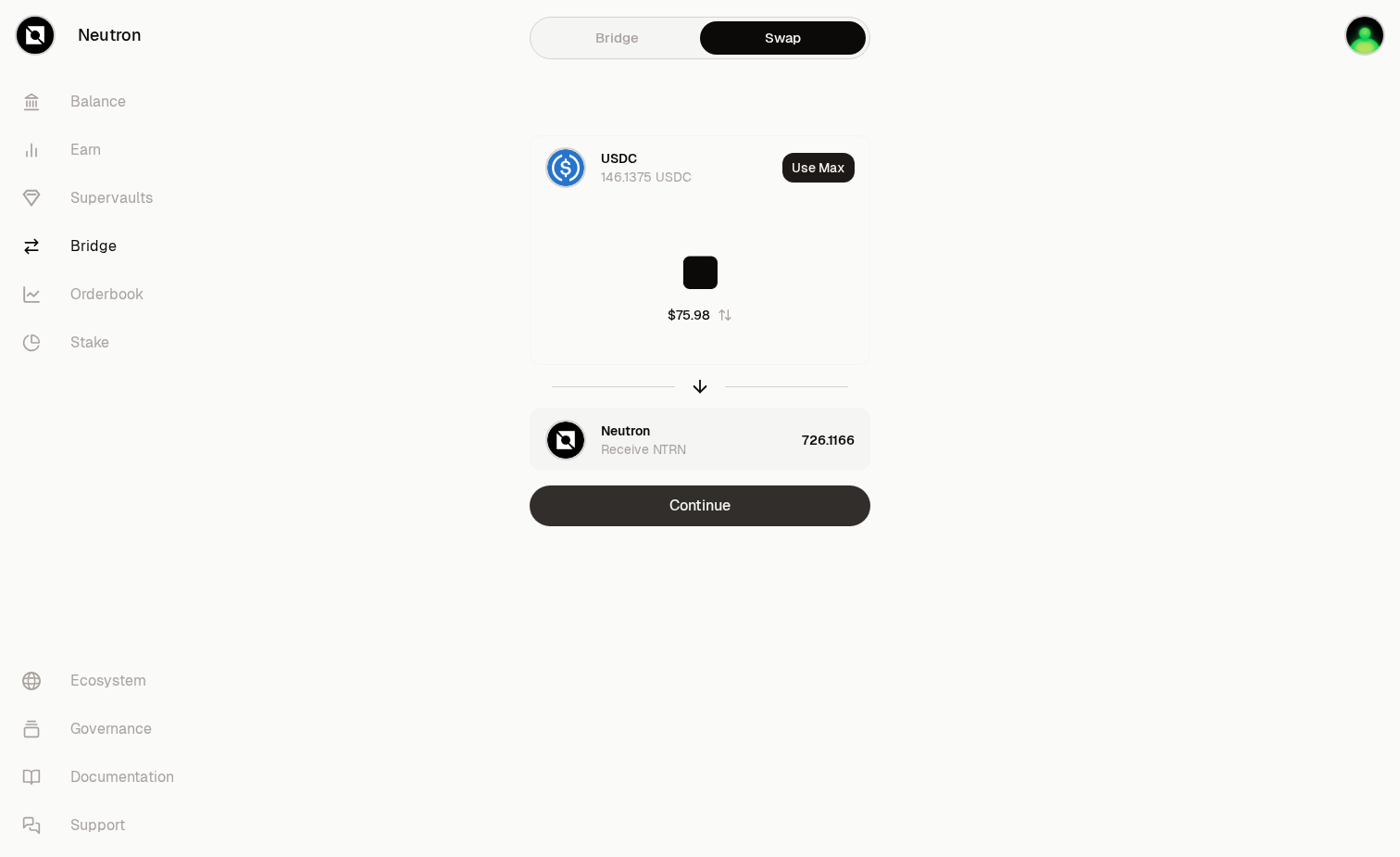
type input "**"
click at [812, 515] on button "Continue" at bounding box center [700, 506] width 341 height 40
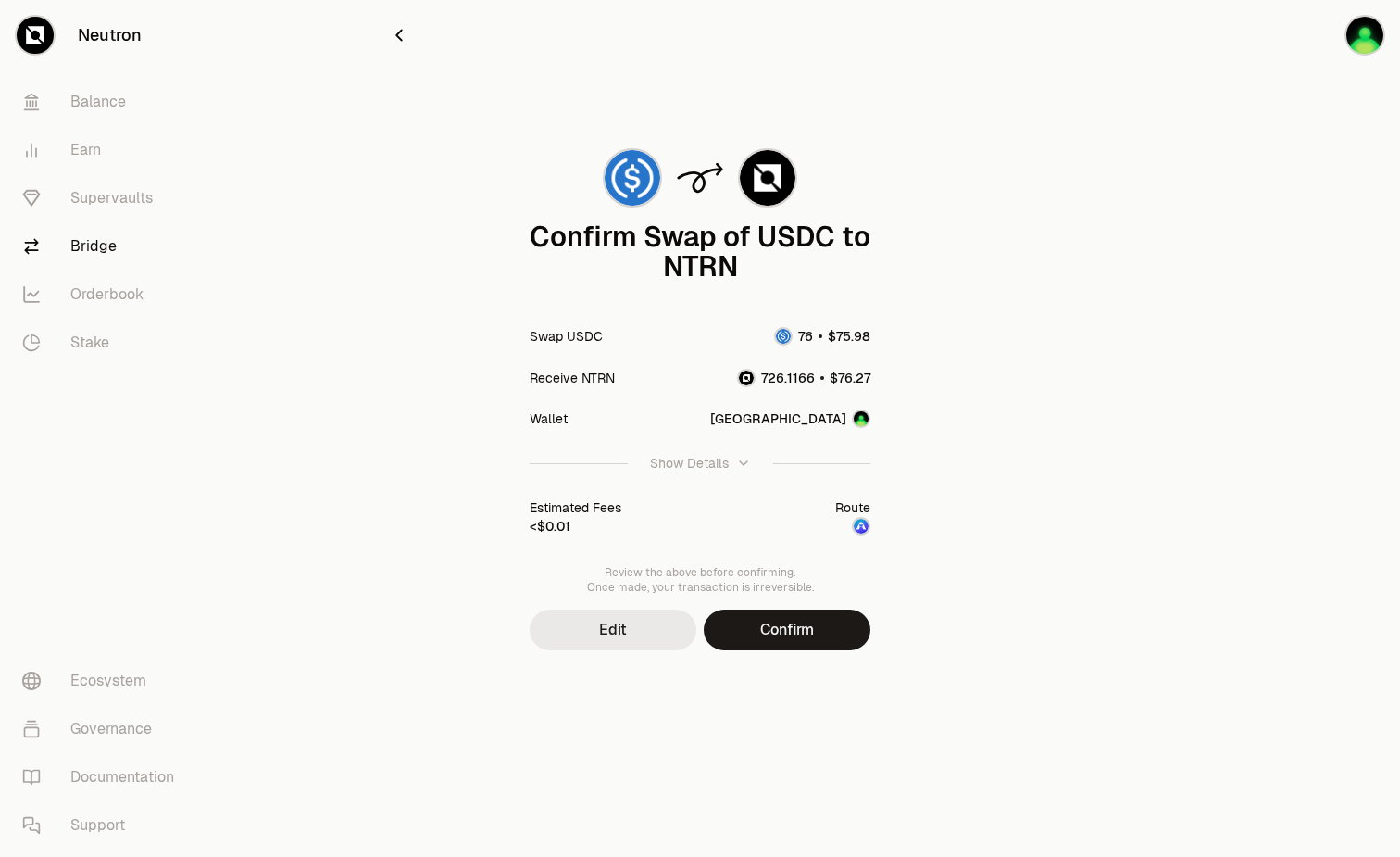
click at [613, 633] on button "Edit" at bounding box center [613, 630] width 167 height 40
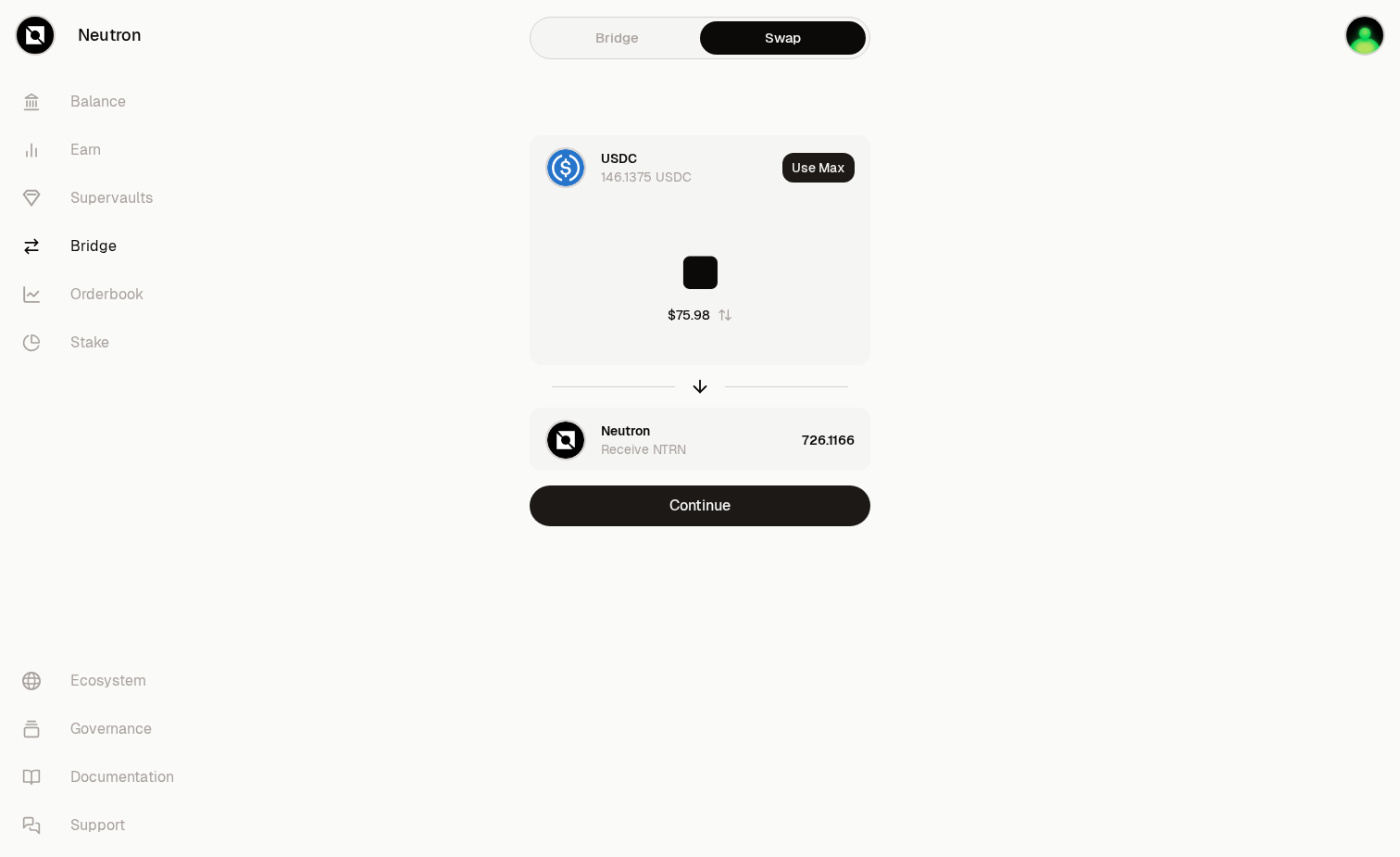
click at [791, 262] on input "**" at bounding box center [700, 273] width 339 height 56
type input "**"
click at [733, 519] on button "Continue" at bounding box center [700, 506] width 341 height 40
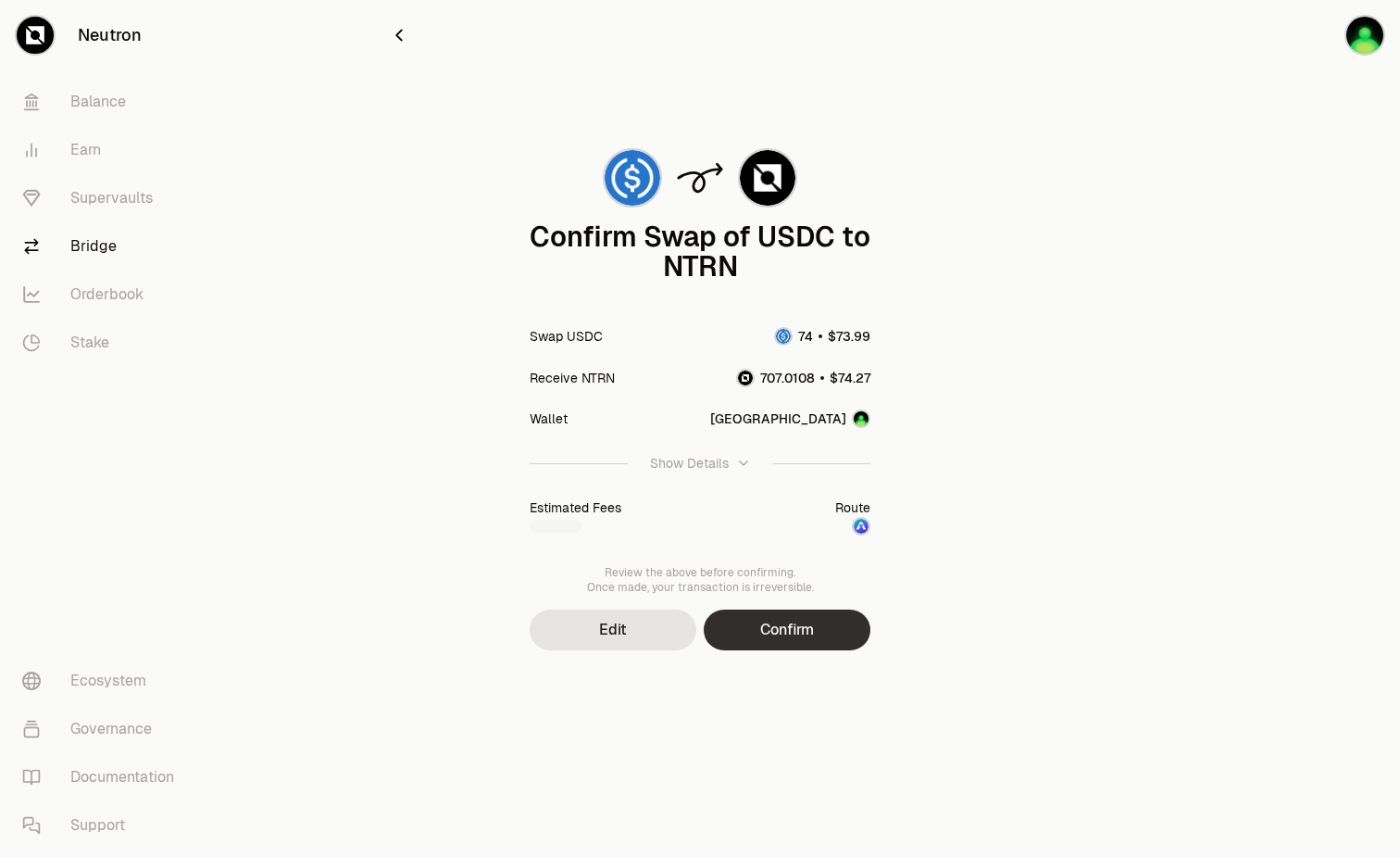
click at [772, 640] on button "Confirm" at bounding box center [787, 630] width 167 height 40
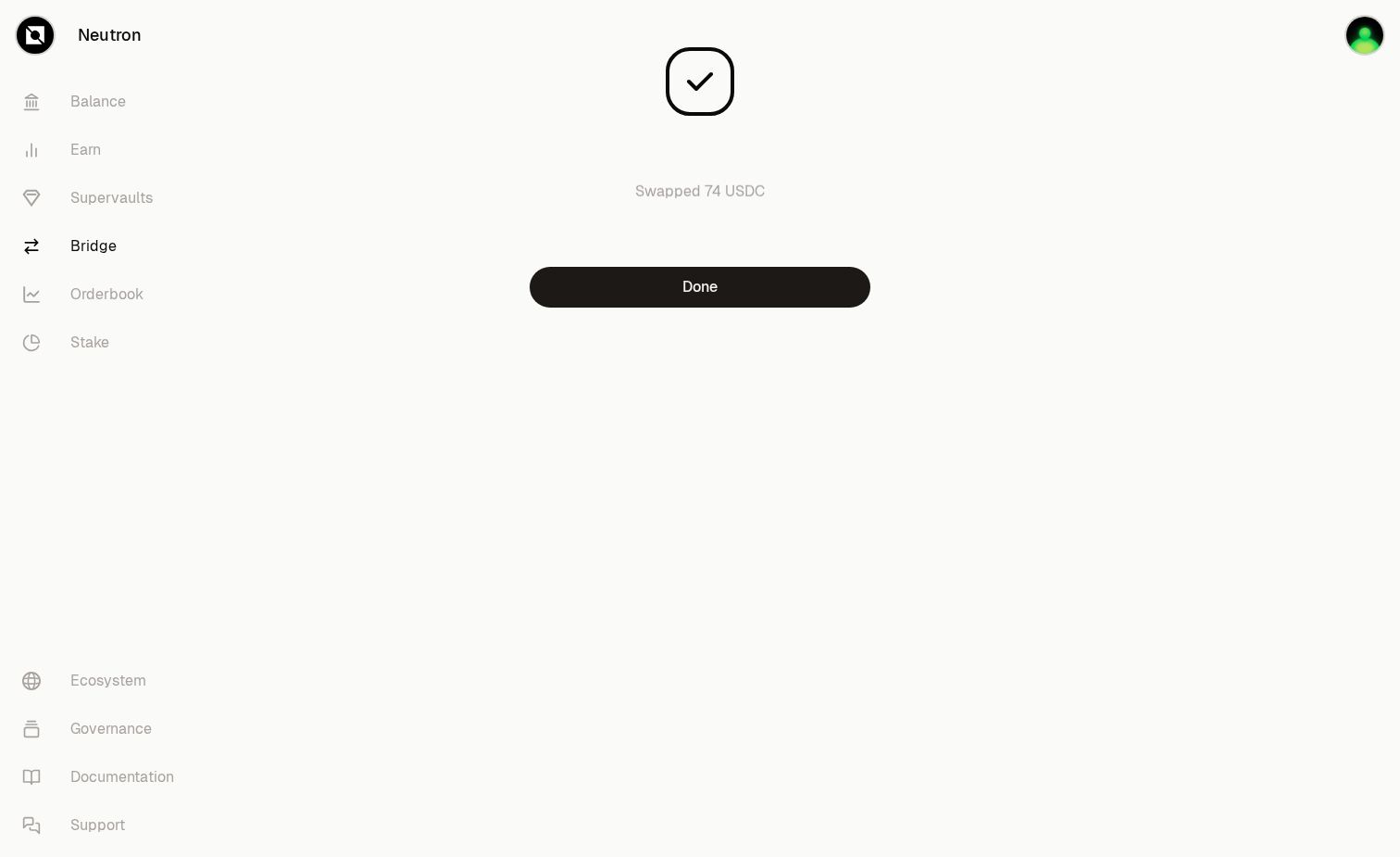
click at [649, 311] on div "All done! Swapped 74 USDC Done" at bounding box center [700, 191] width 667 height 382
click at [664, 299] on button "Done" at bounding box center [700, 287] width 341 height 40
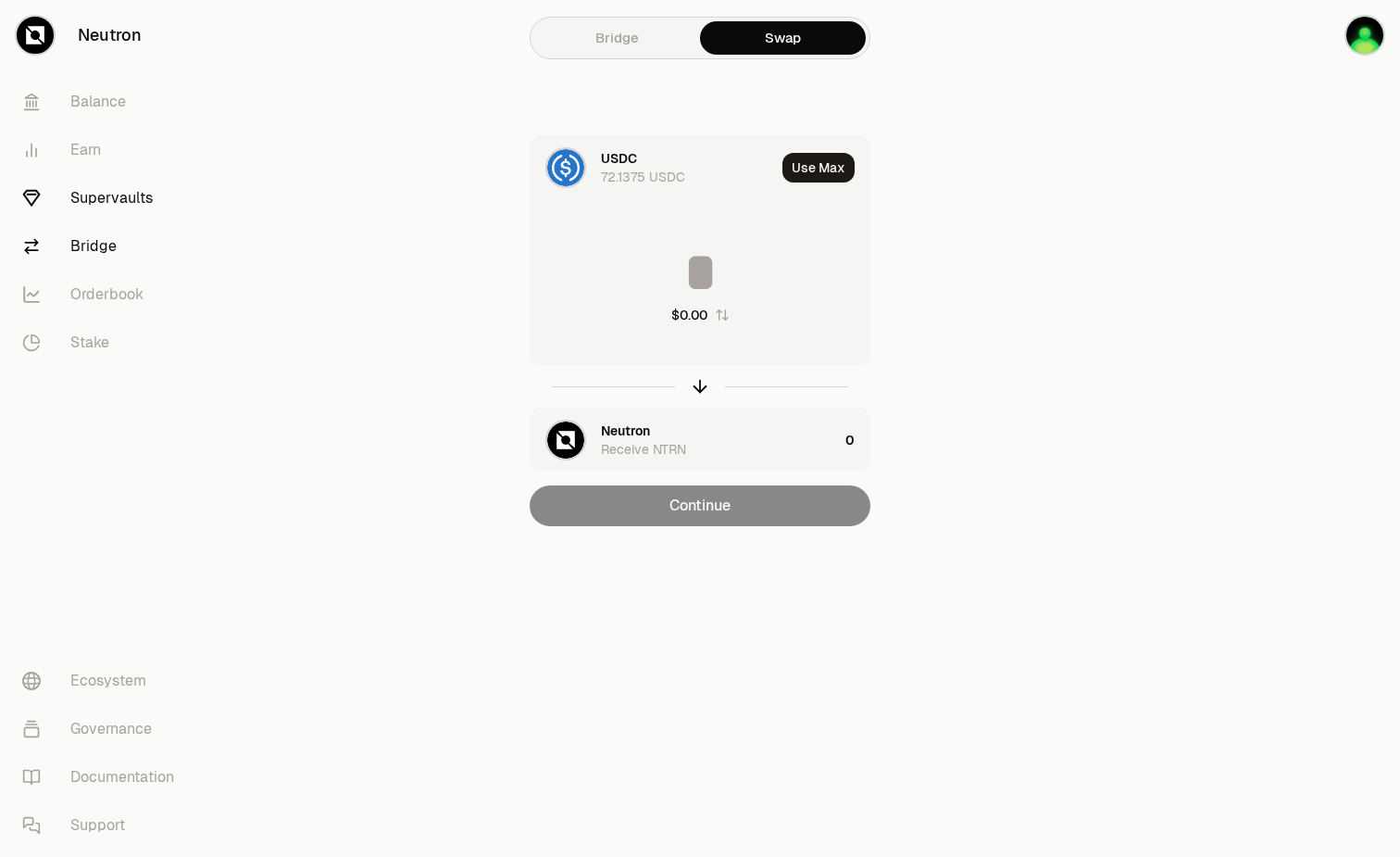
click at [123, 190] on link "Supervaults" at bounding box center [104, 199] width 193 height 48
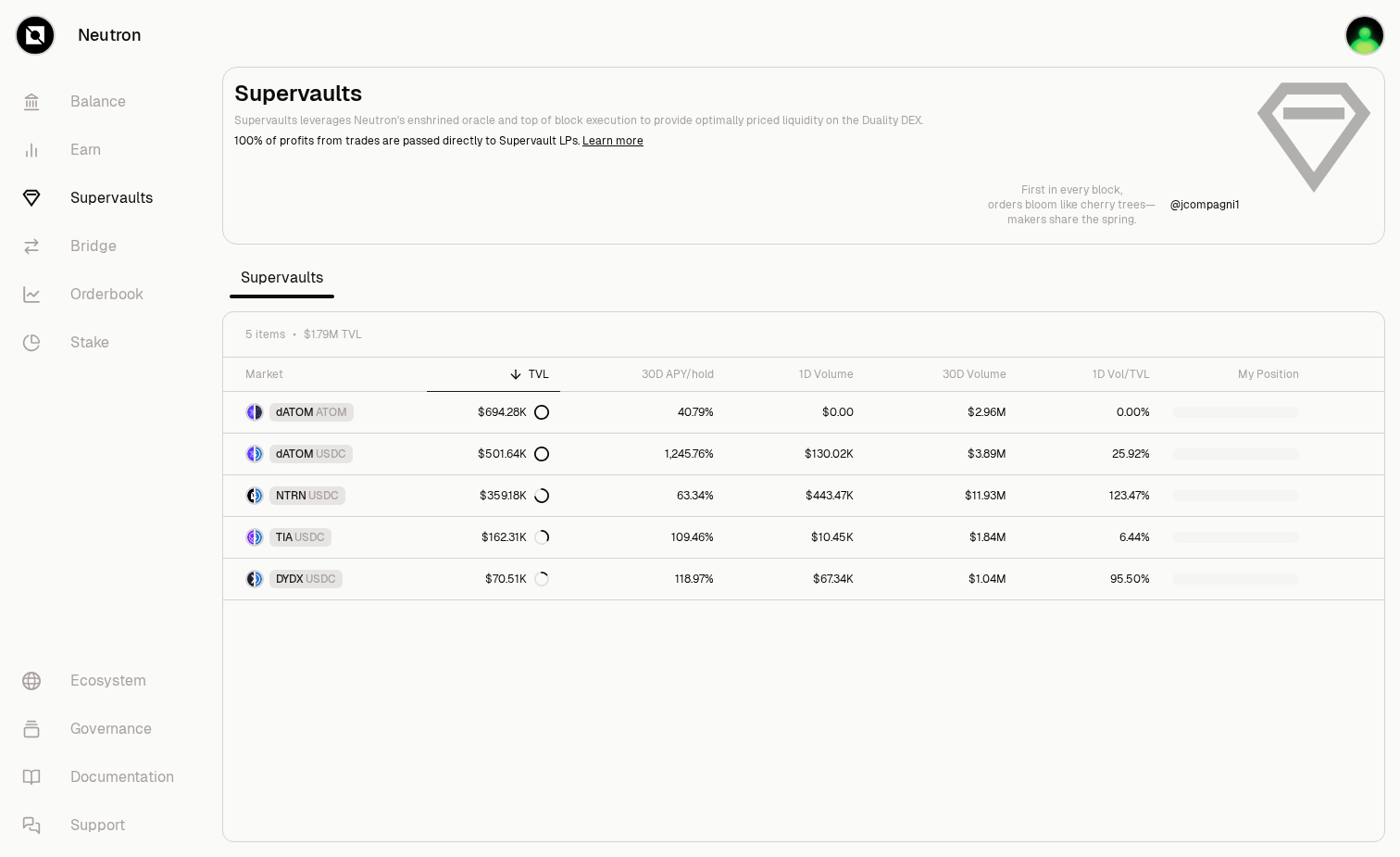
click at [130, 210] on link "Supervaults" at bounding box center [104, 199] width 193 height 48
click at [340, 502] on div "NTRN USDC" at bounding box center [307, 495] width 76 height 18
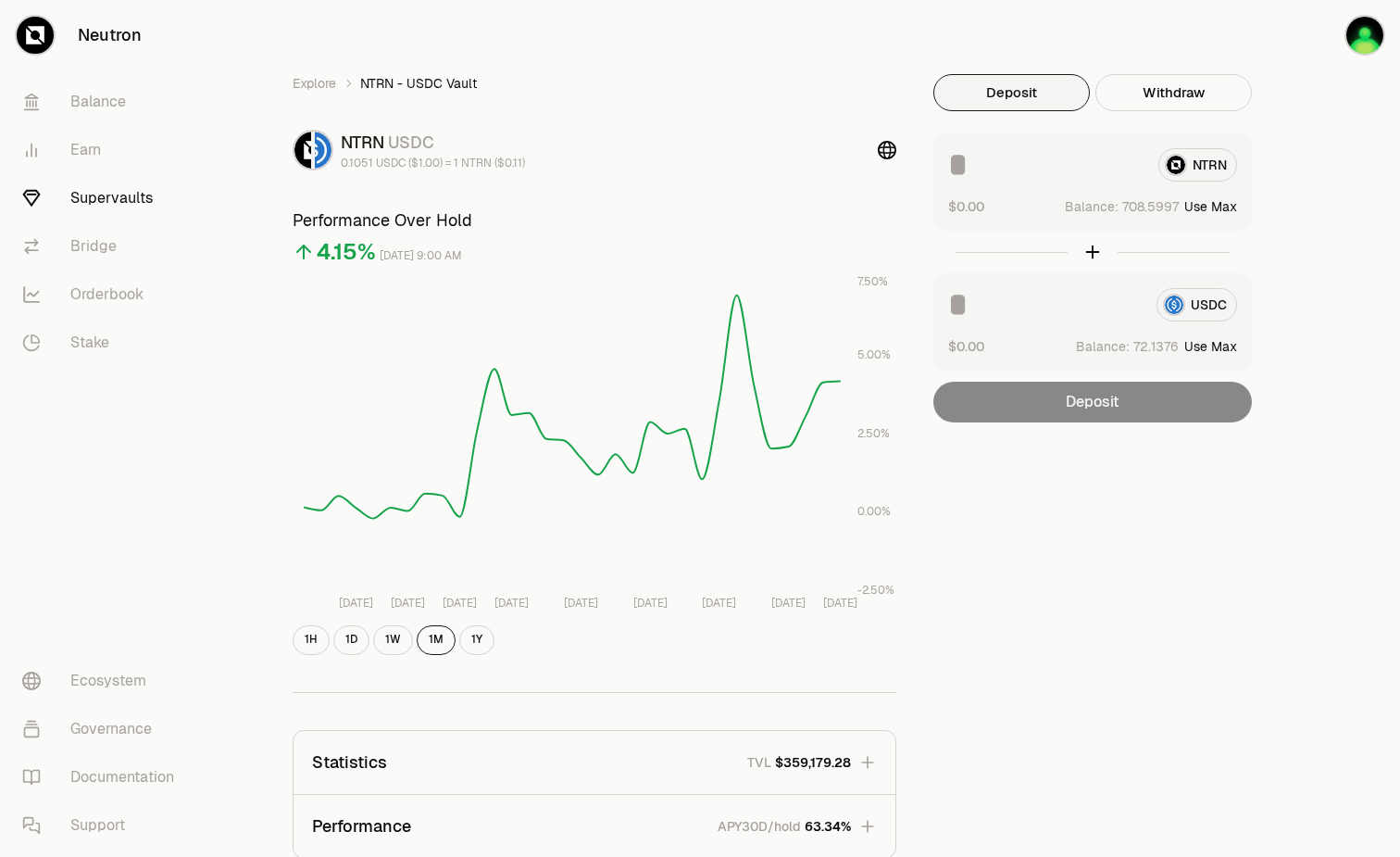
click at [1232, 347] on button "Use Max" at bounding box center [1211, 346] width 53 height 18
type input "*********"
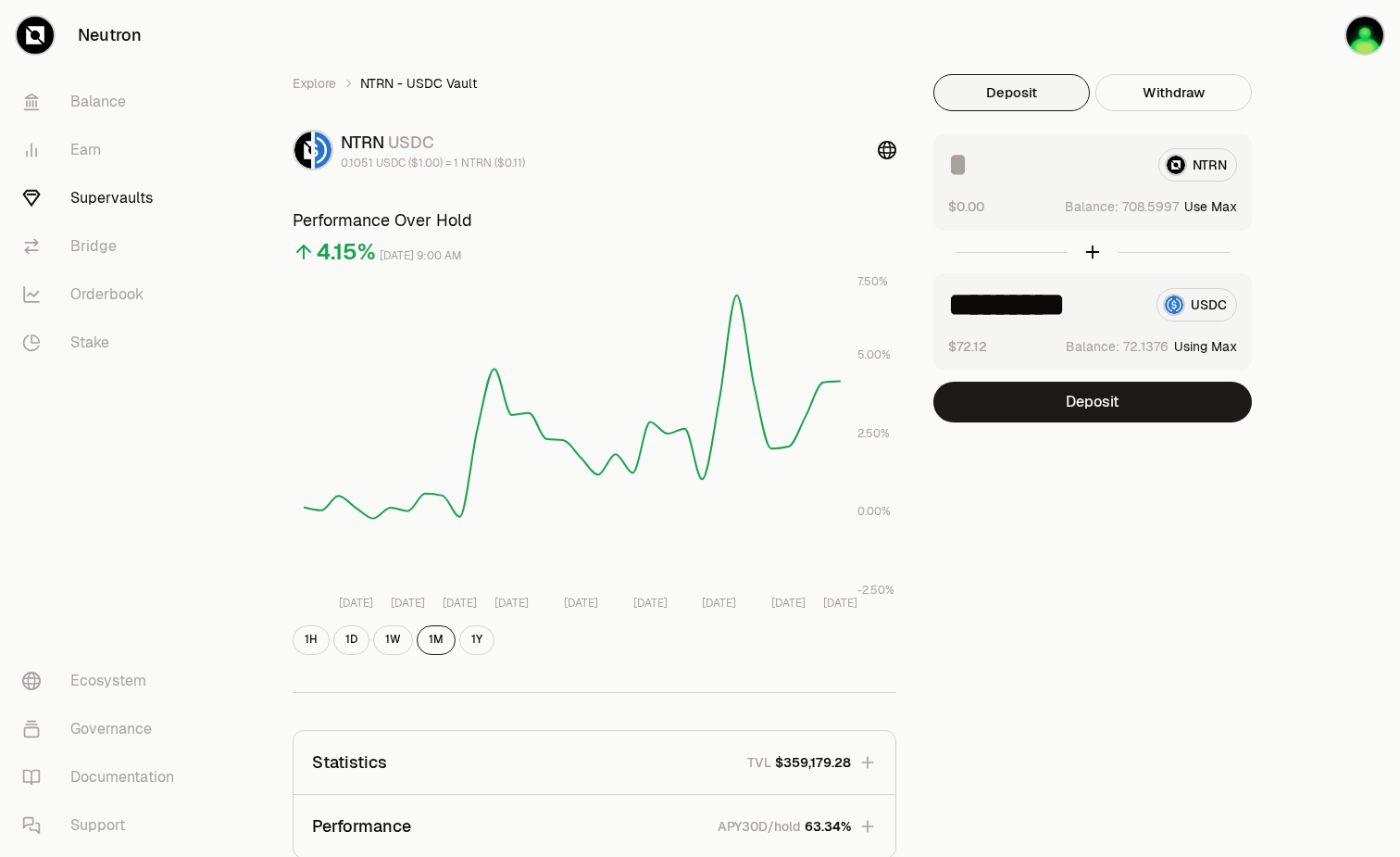
click at [991, 172] on input at bounding box center [1045, 165] width 196 height 34
type input "*"
type input "***"
click at [1130, 407] on button "Deposit" at bounding box center [1093, 402] width 319 height 40
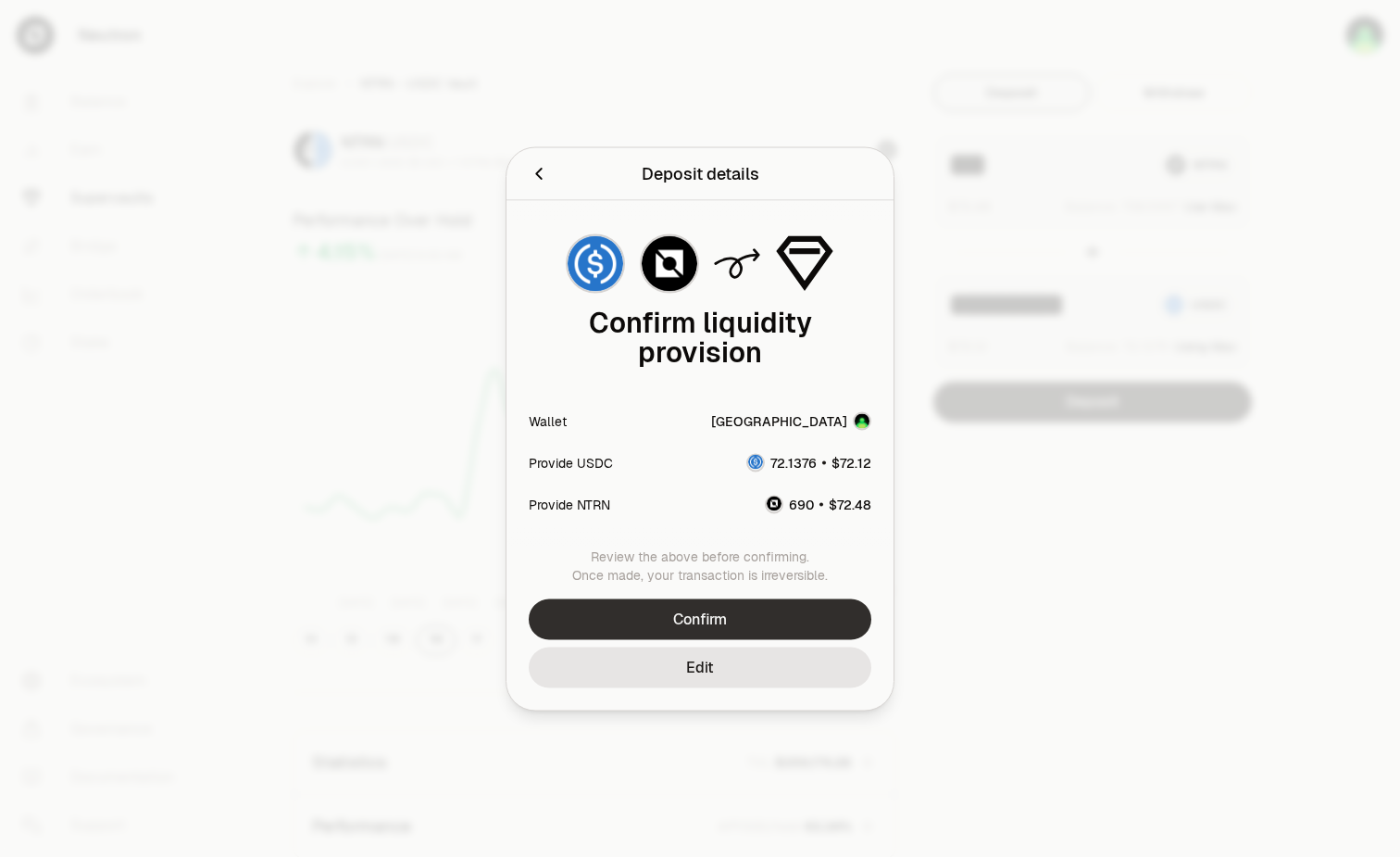
click at [760, 615] on button "Confirm" at bounding box center [700, 619] width 343 height 40
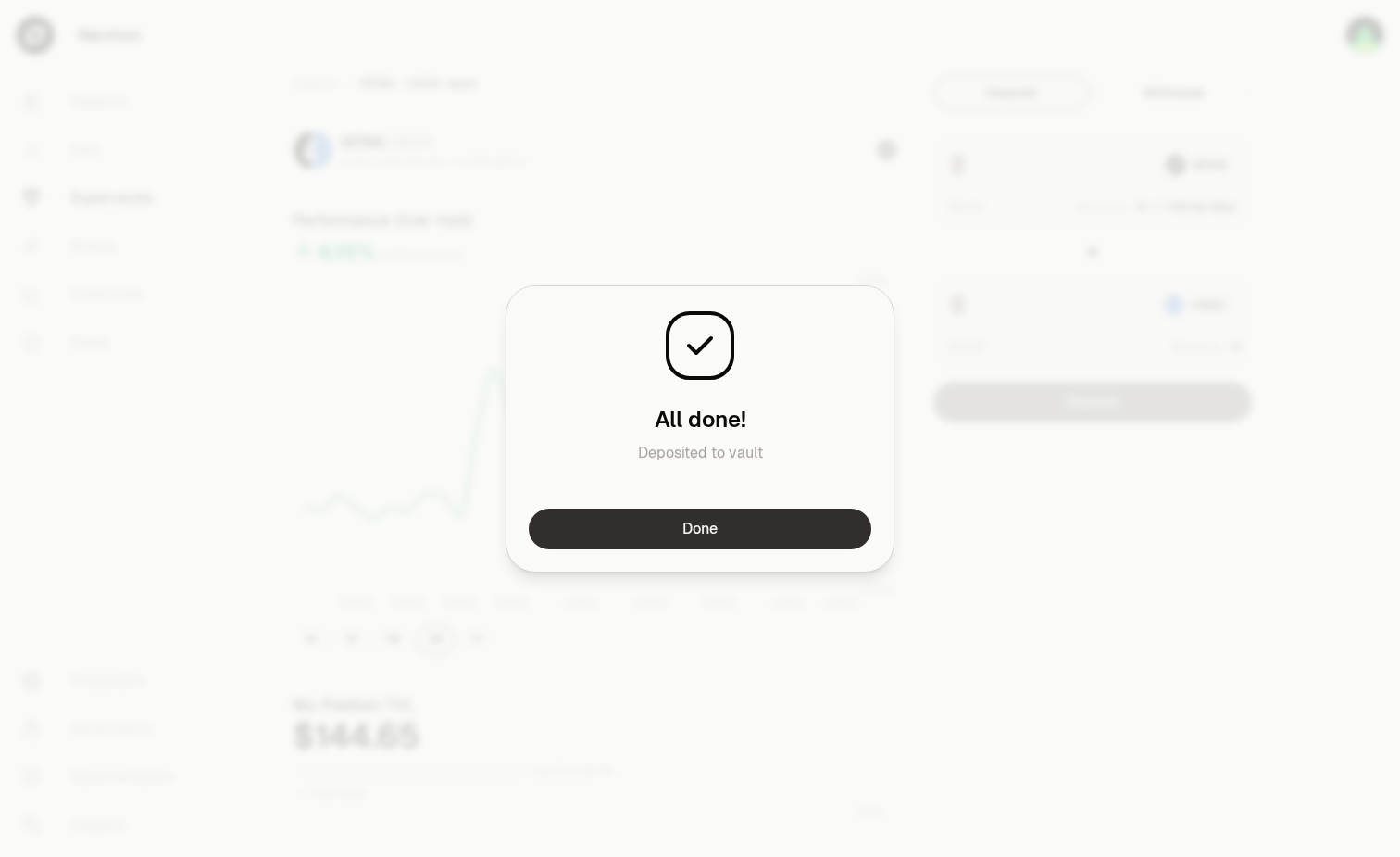
click at [794, 523] on button "Done" at bounding box center [700, 529] width 343 height 40
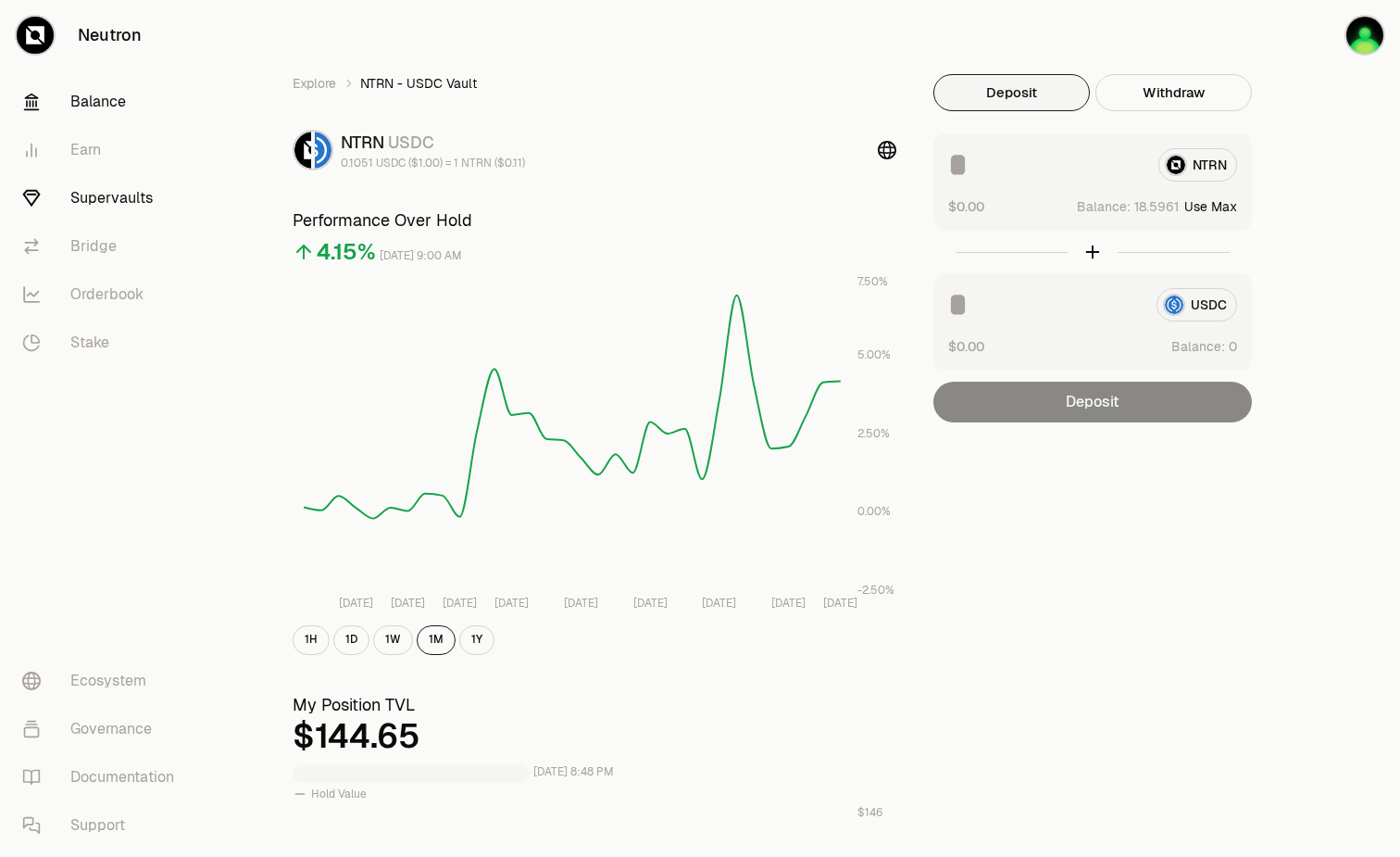
click at [113, 111] on link "Balance" at bounding box center [104, 102] width 193 height 48
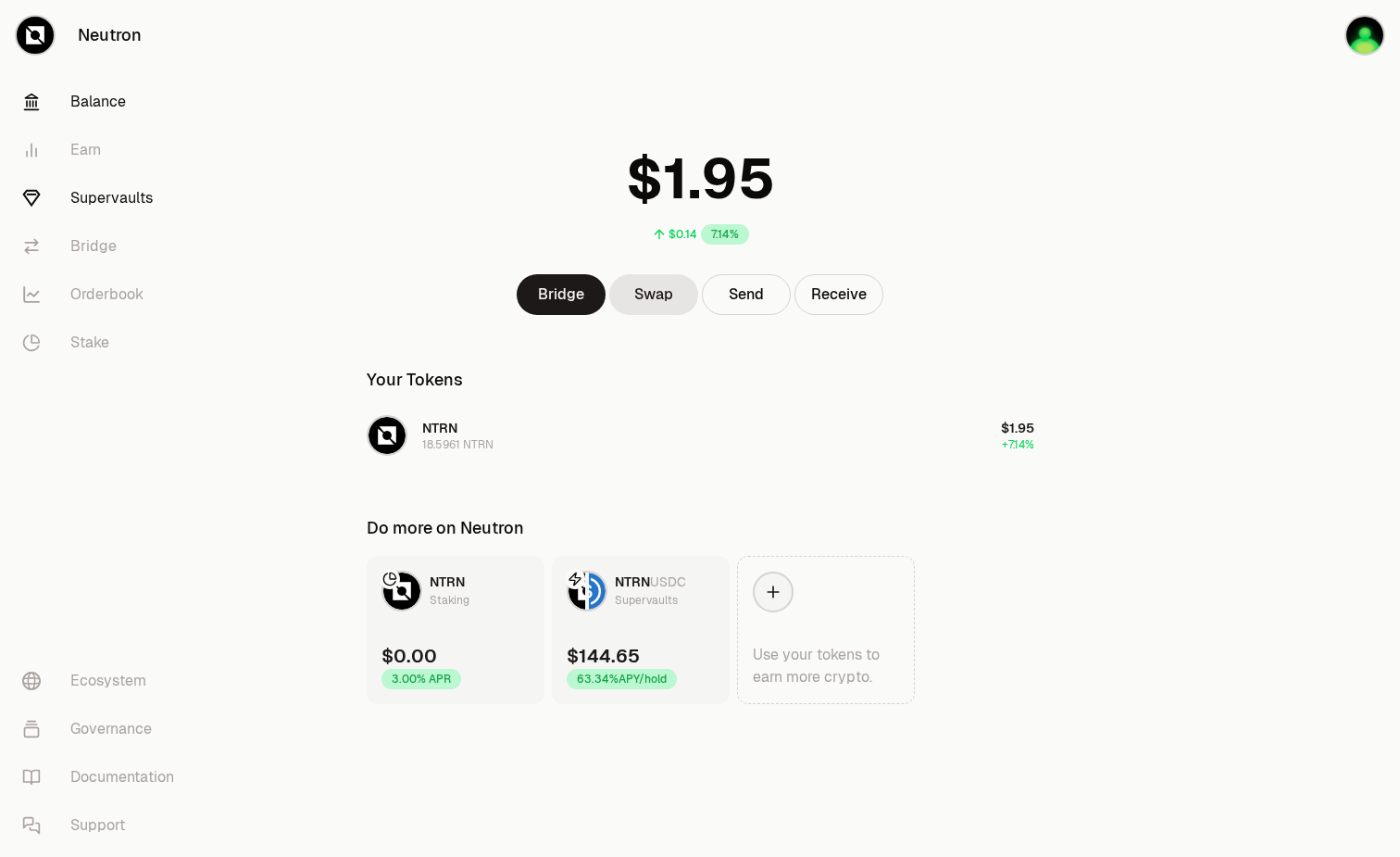
click at [100, 204] on link "Supervaults" at bounding box center [104, 199] width 193 height 48
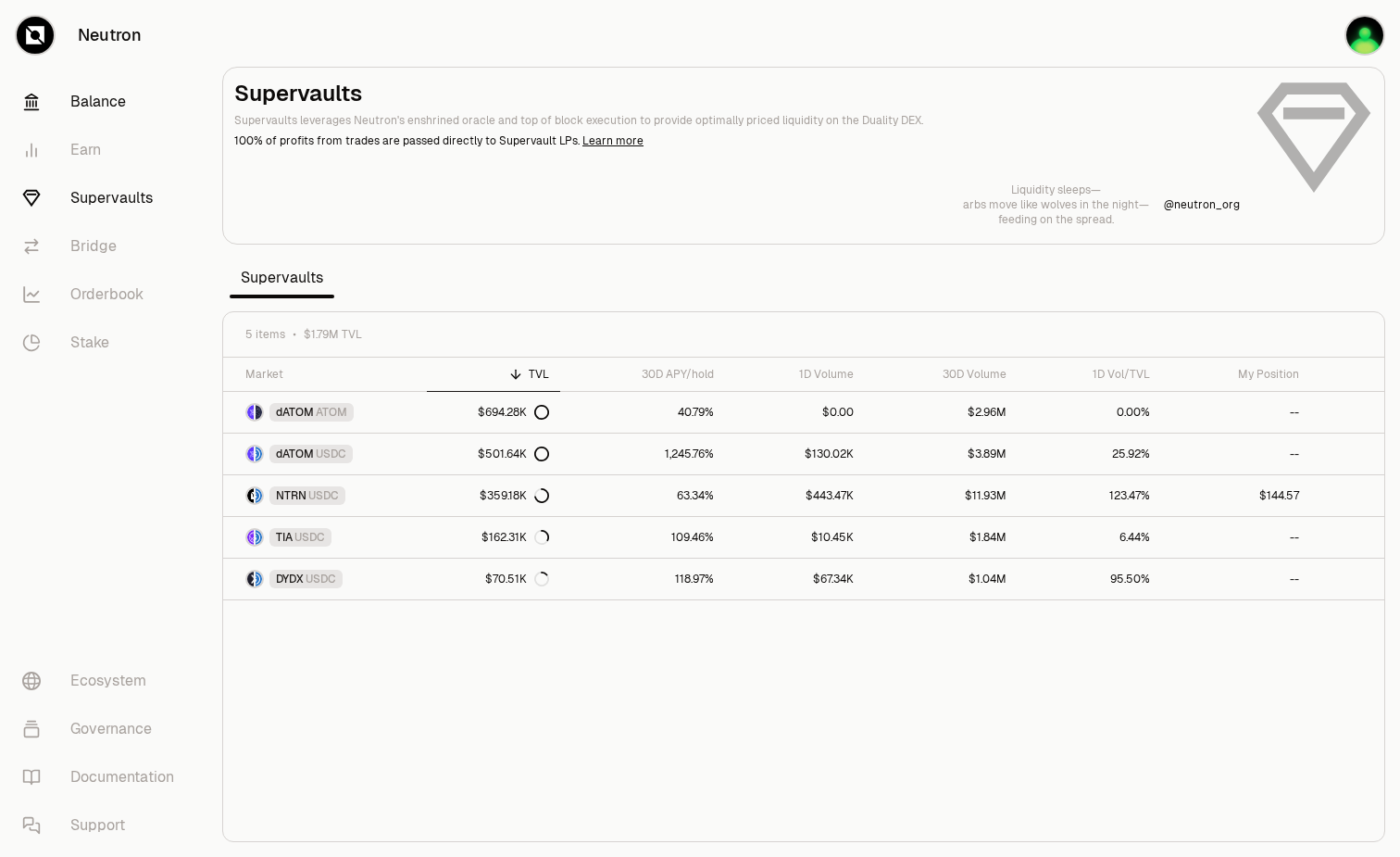
click at [96, 114] on link "Balance" at bounding box center [104, 102] width 193 height 48
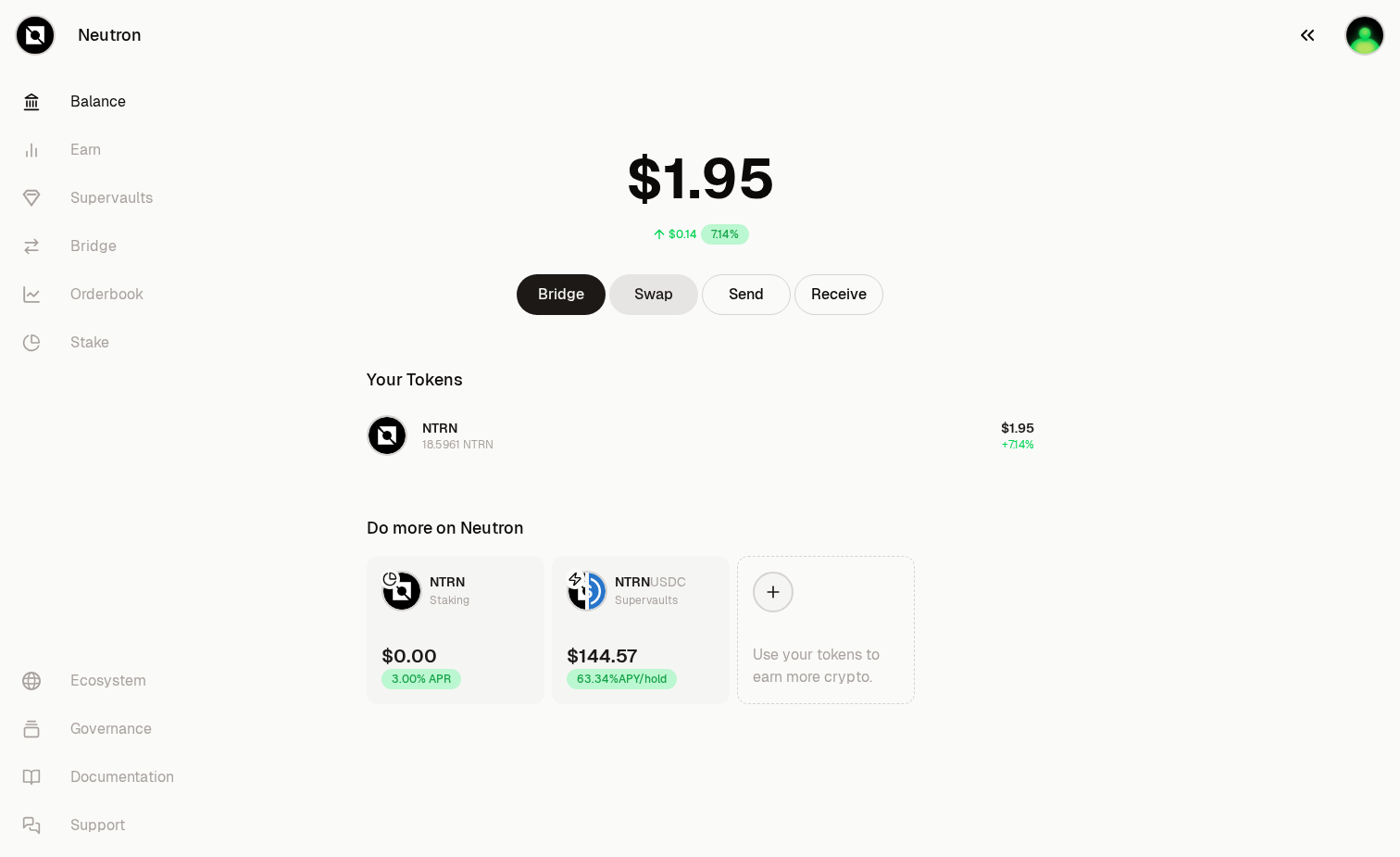
click at [1365, 50] on img "button" at bounding box center [1365, 35] width 37 height 37
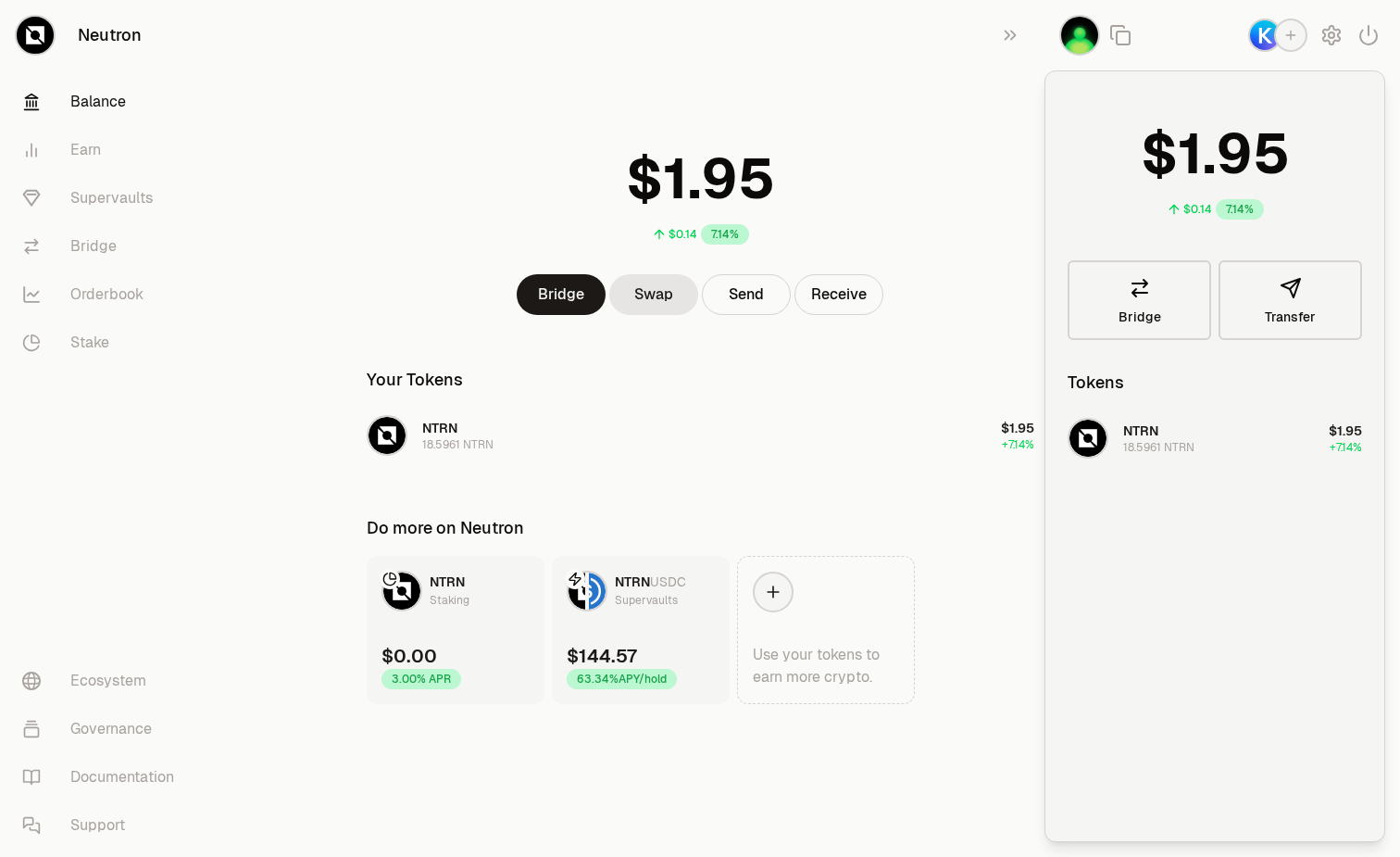
click at [1256, 36] on img "button" at bounding box center [1265, 35] width 30 height 30
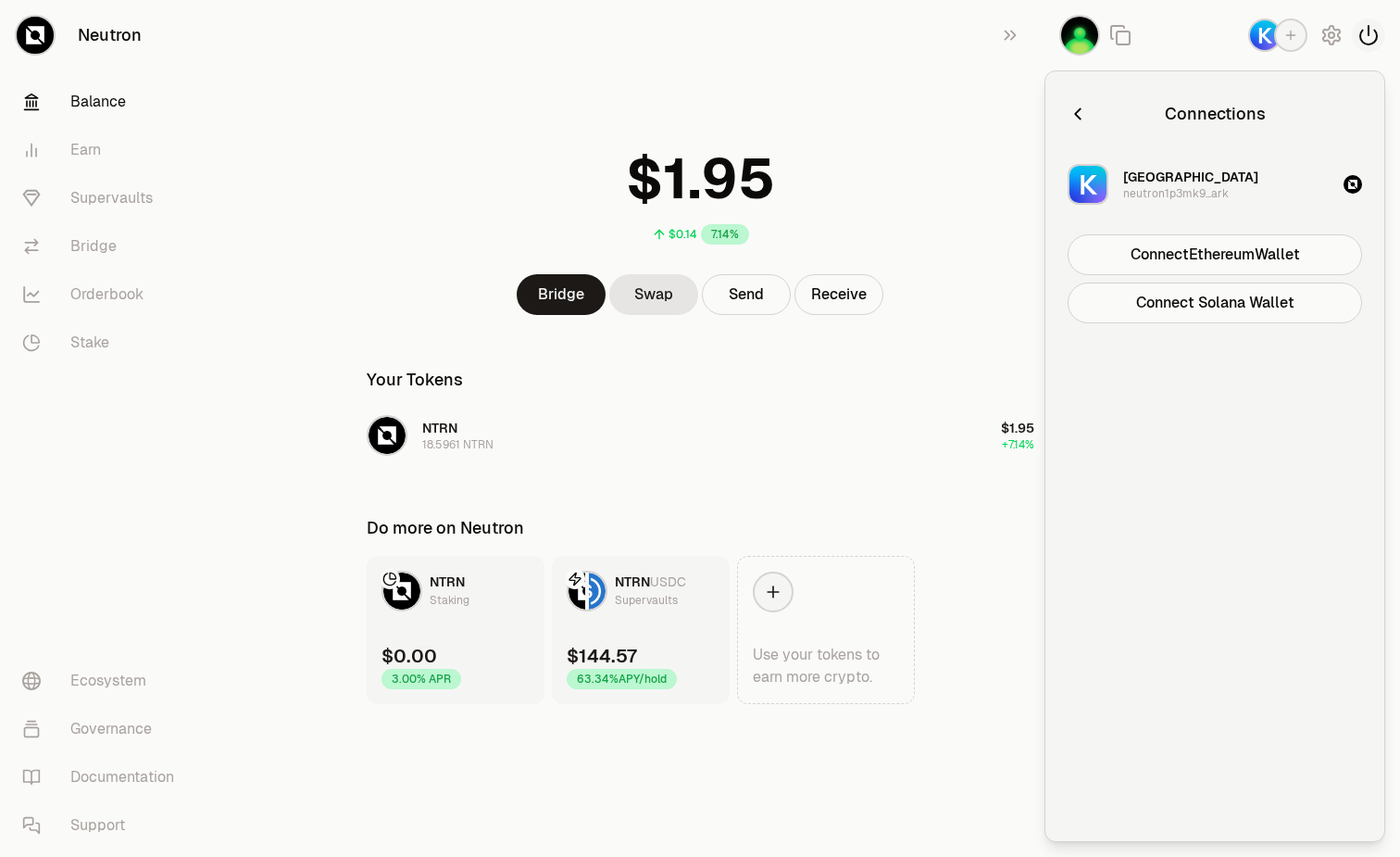
click at [1367, 36] on icon "button" at bounding box center [1368, 35] width 22 height 22
